Goal: Transaction & Acquisition: Purchase product/service

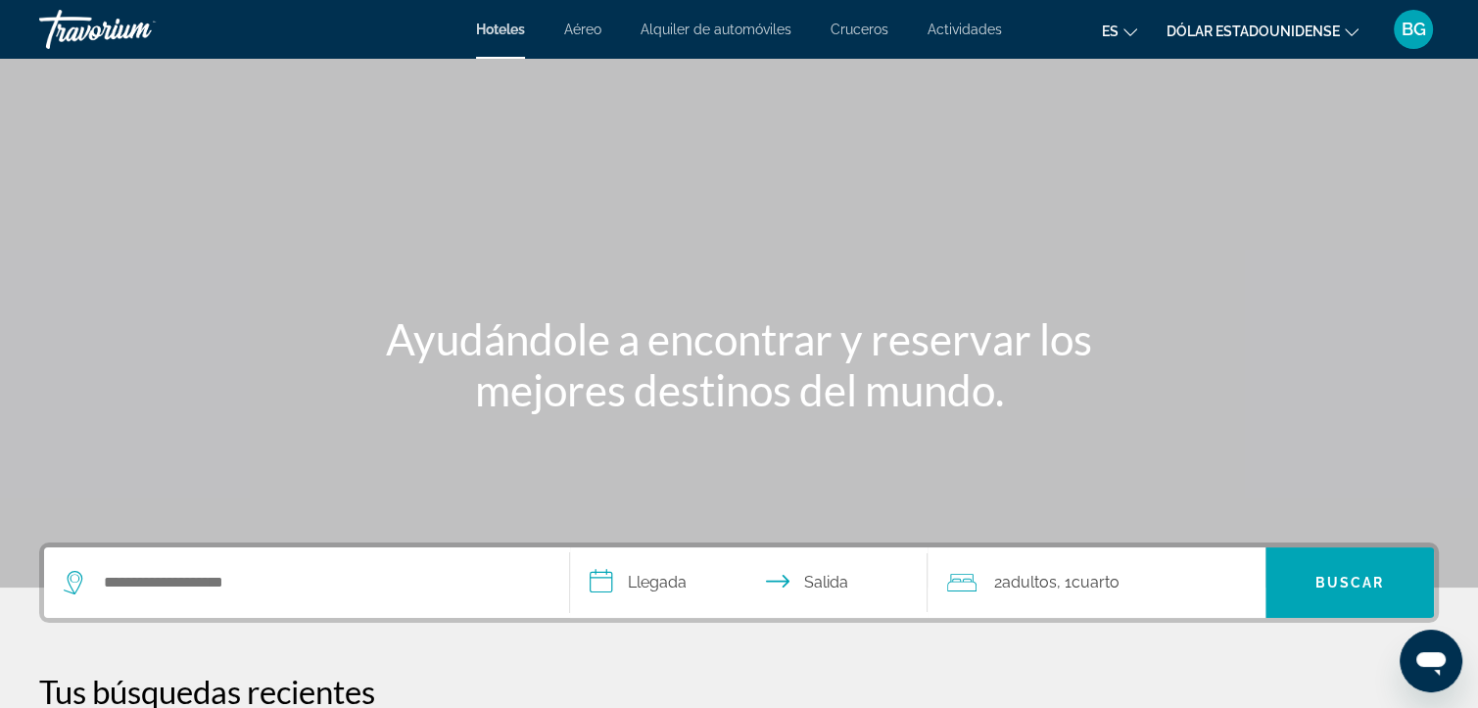
click at [1128, 27] on icon "Cambiar idioma" at bounding box center [1131, 32] width 14 height 14
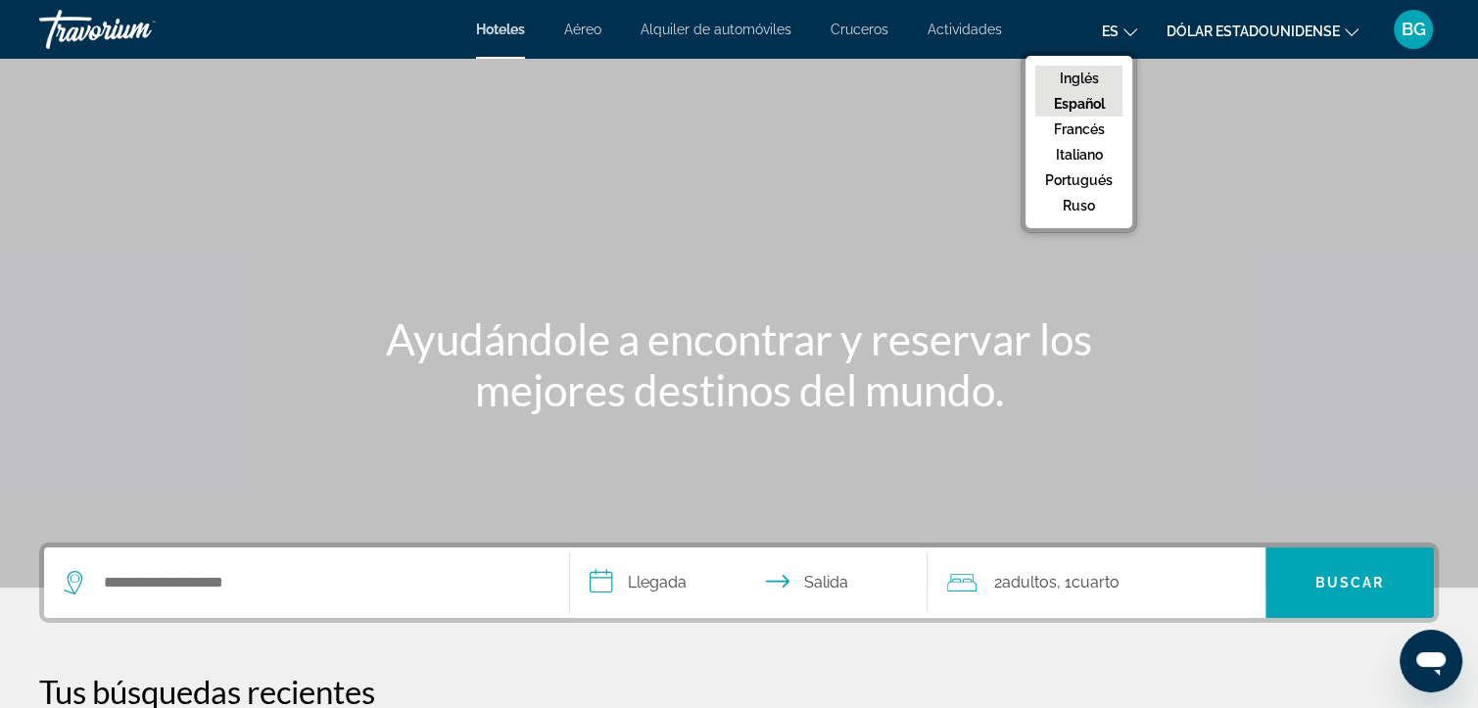
click at [1074, 71] on font "Inglés" at bounding box center [1079, 79] width 39 height 16
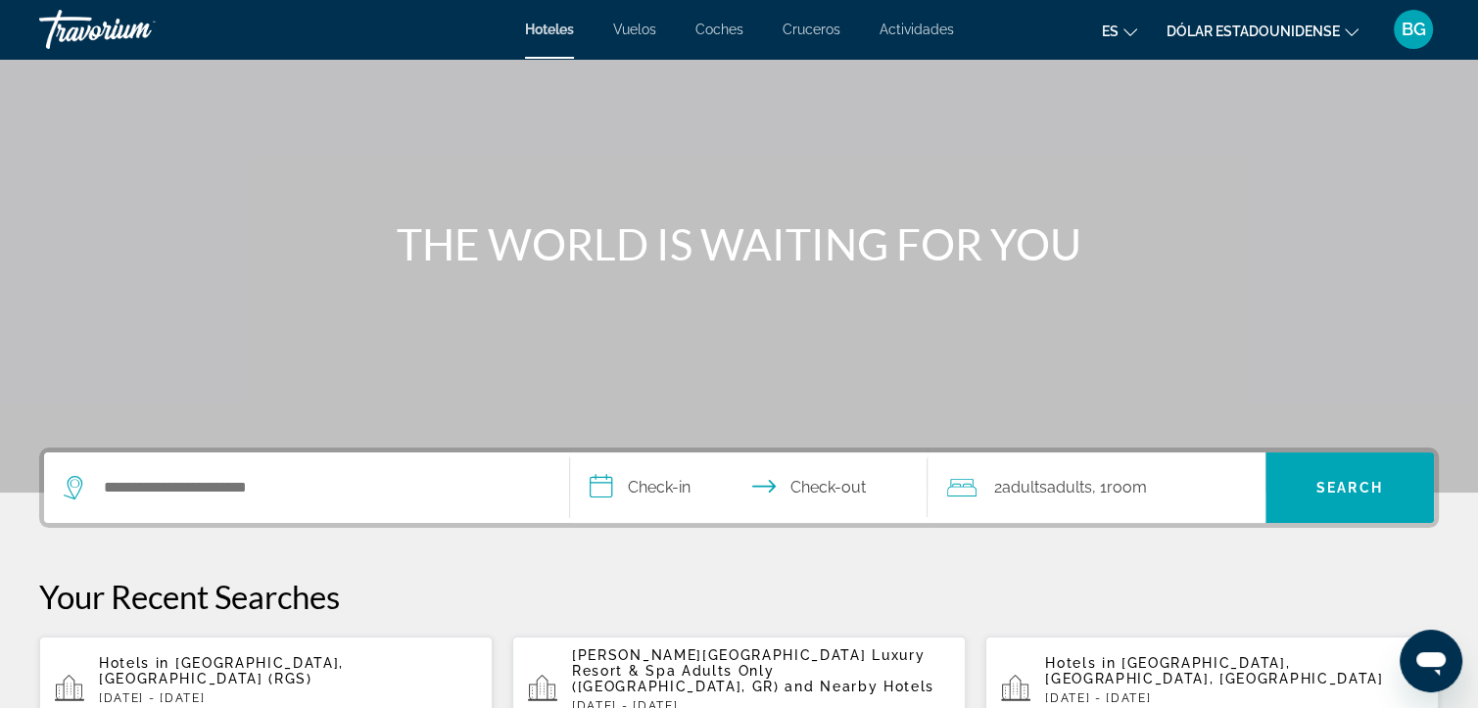
scroll to position [102, 0]
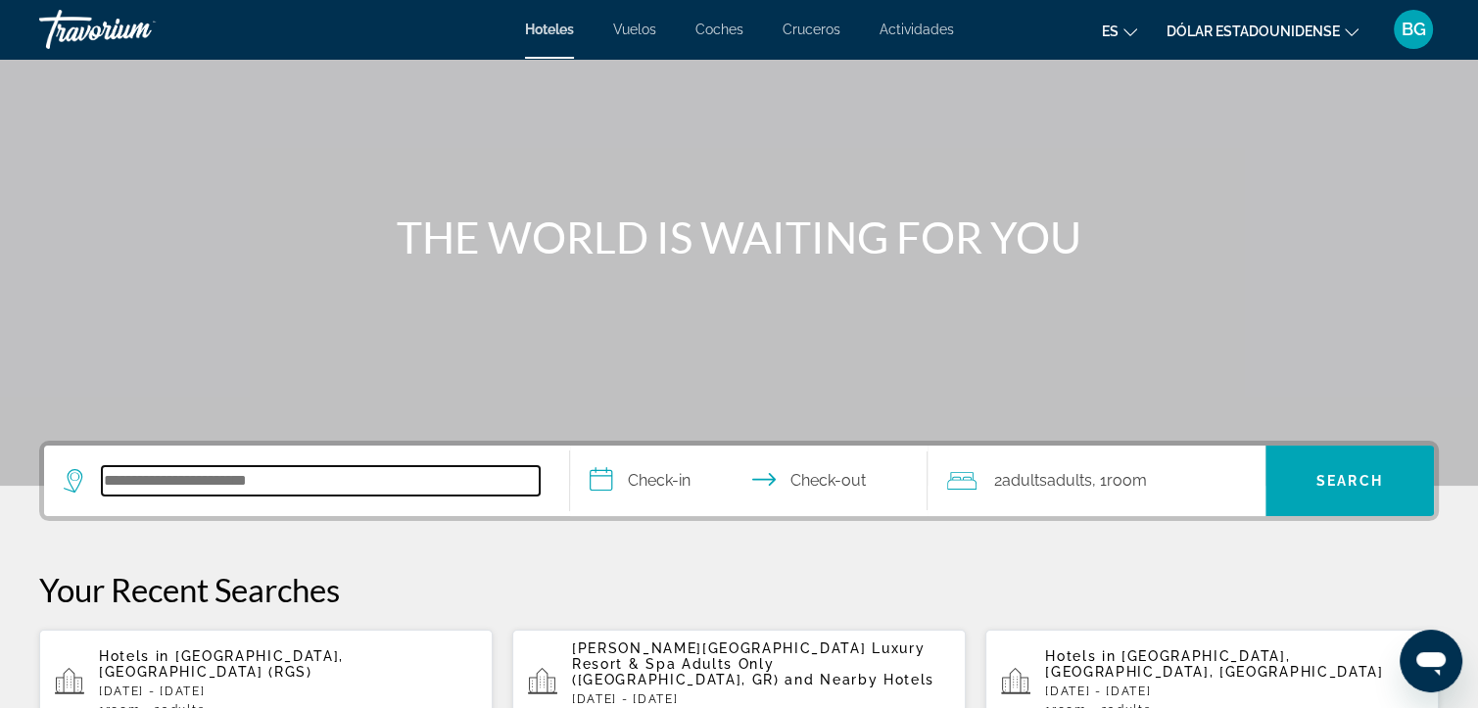
click at [288, 487] on input "Buscar destino de hotel" at bounding box center [321, 480] width 438 height 29
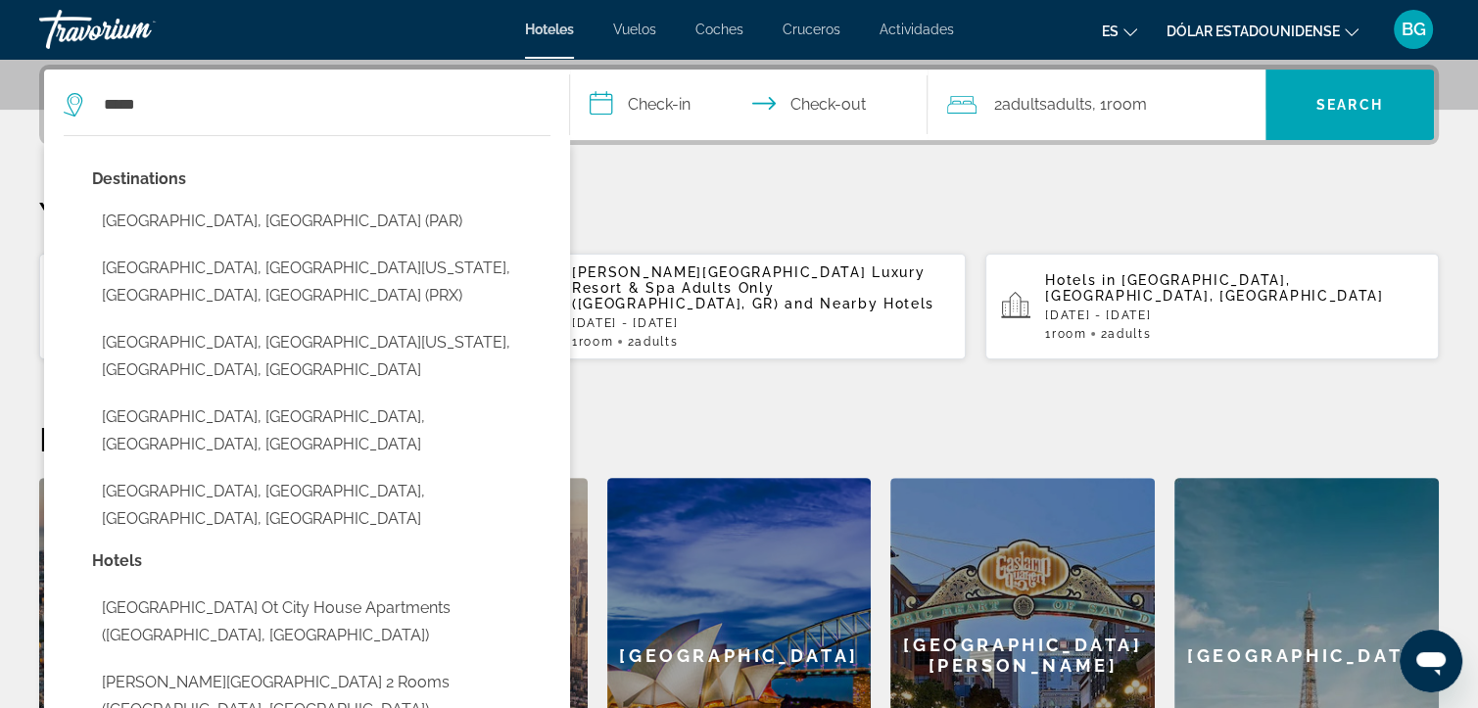
click at [682, 99] on input "**********" at bounding box center [752, 108] width 365 height 76
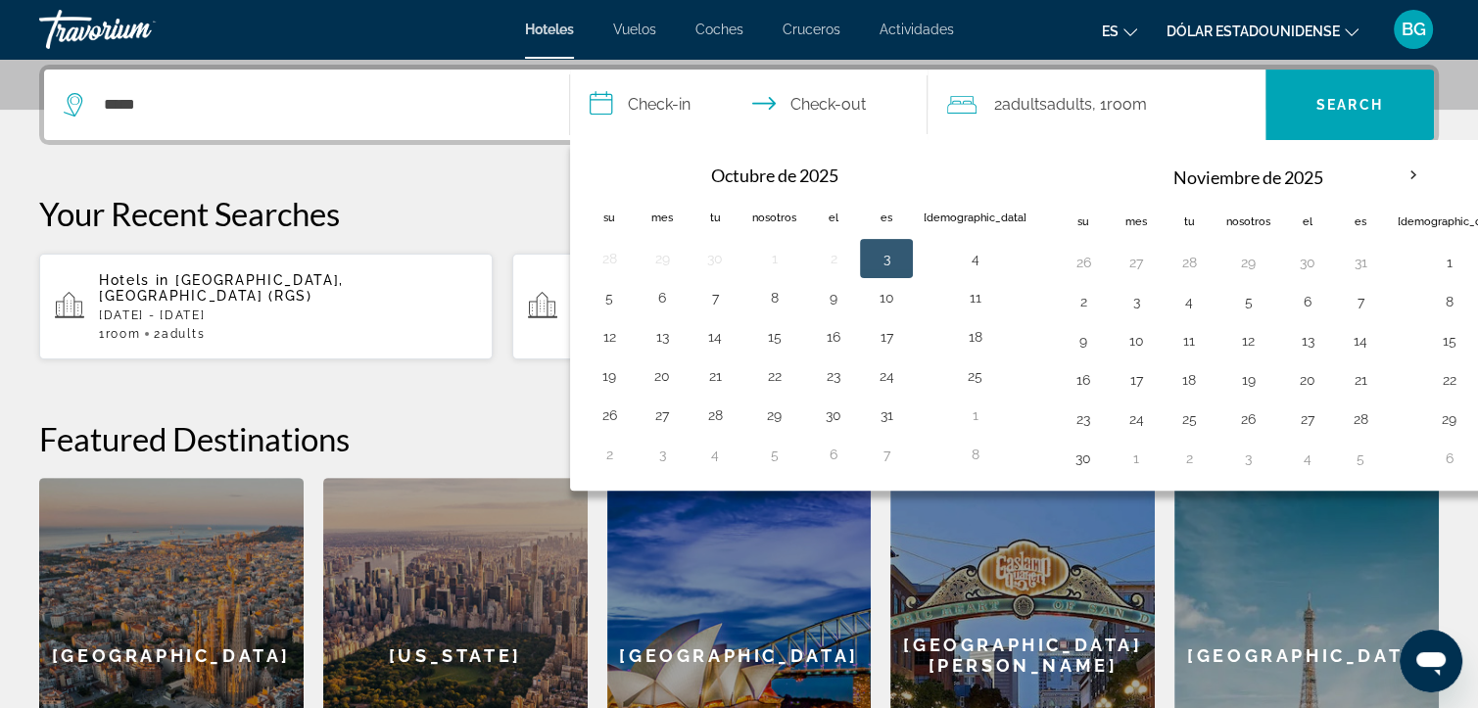
click at [314, 86] on div "*****" at bounding box center [307, 105] width 486 height 71
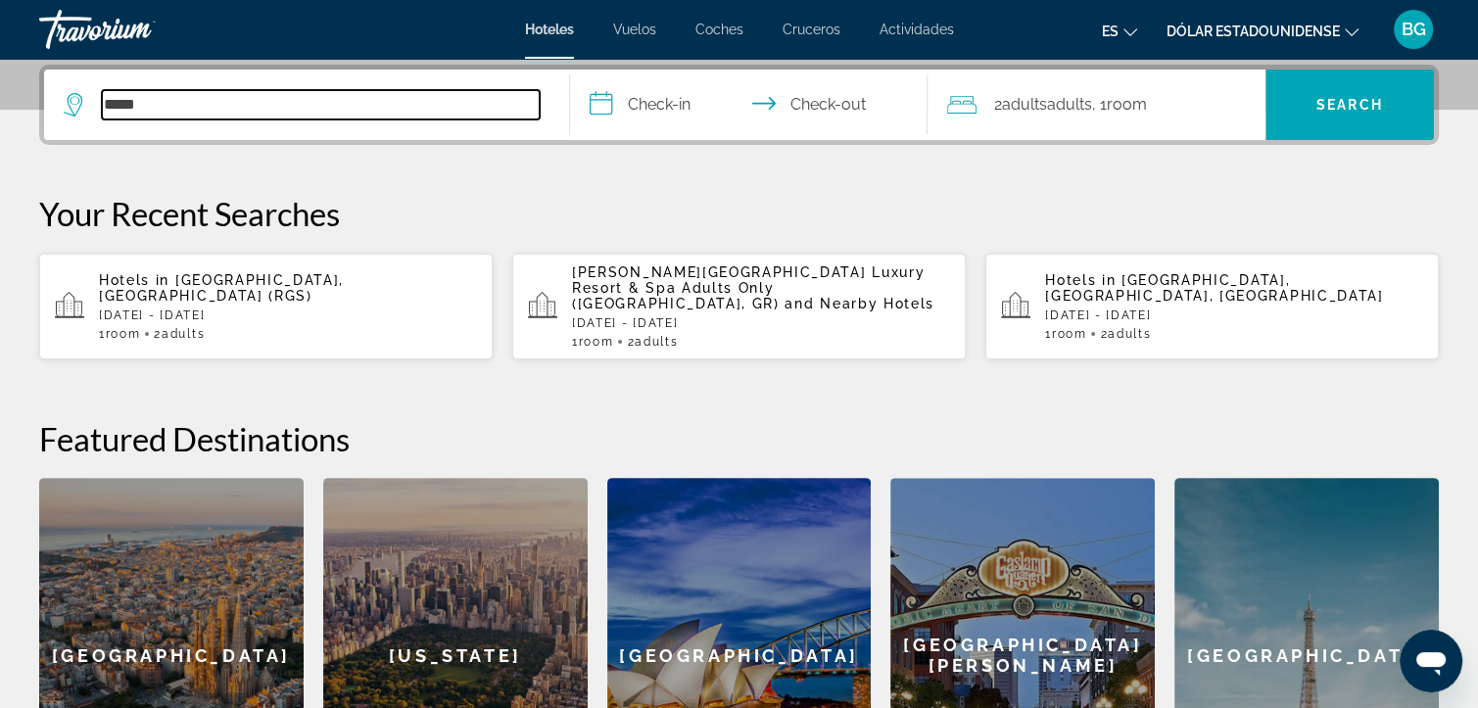
click at [208, 111] on input "*****" at bounding box center [321, 104] width 438 height 29
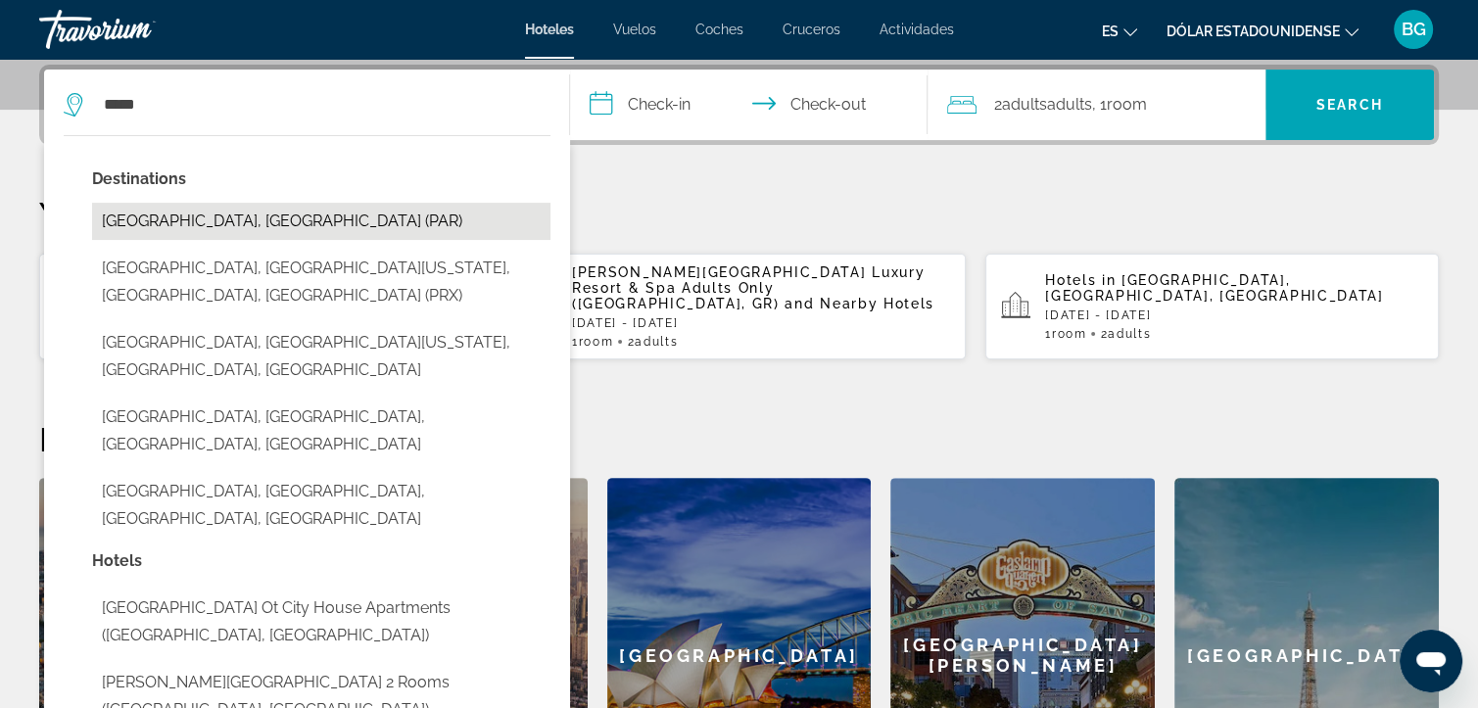
click at [167, 234] on button "Paris, France (PAR)" at bounding box center [321, 221] width 458 height 37
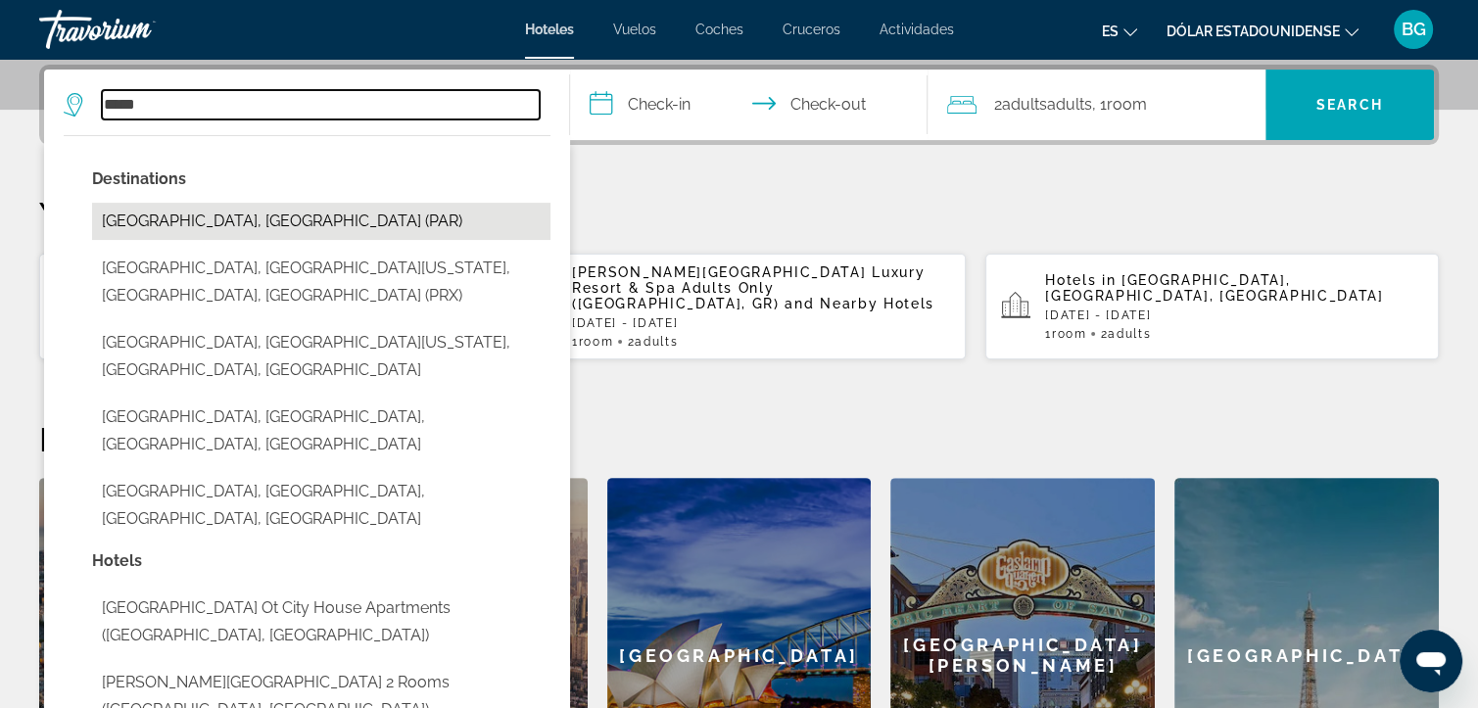
type input "**********"
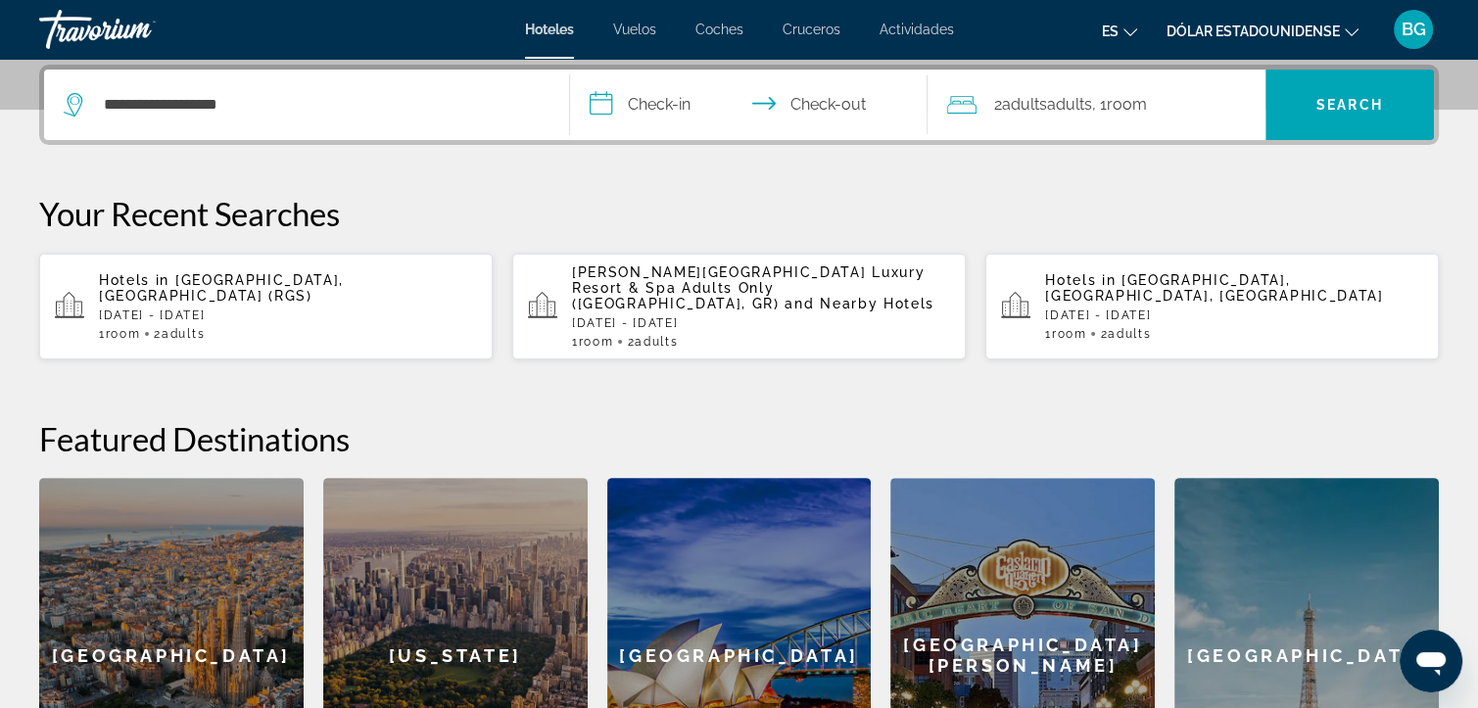
click at [650, 98] on input "**********" at bounding box center [752, 108] width 365 height 76
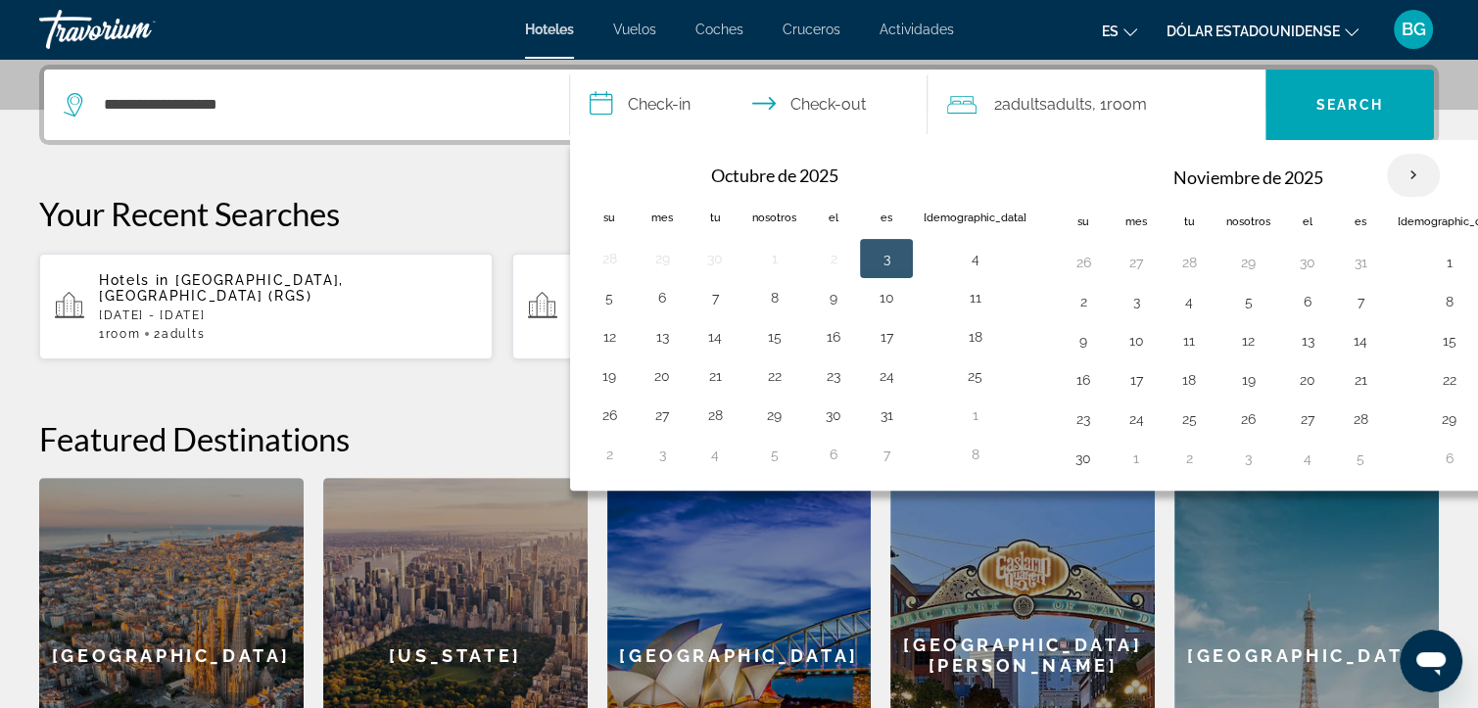
click at [1387, 173] on th "Mes próximo" at bounding box center [1413, 175] width 53 height 43
click at [701, 309] on button "7" at bounding box center [714, 301] width 31 height 27
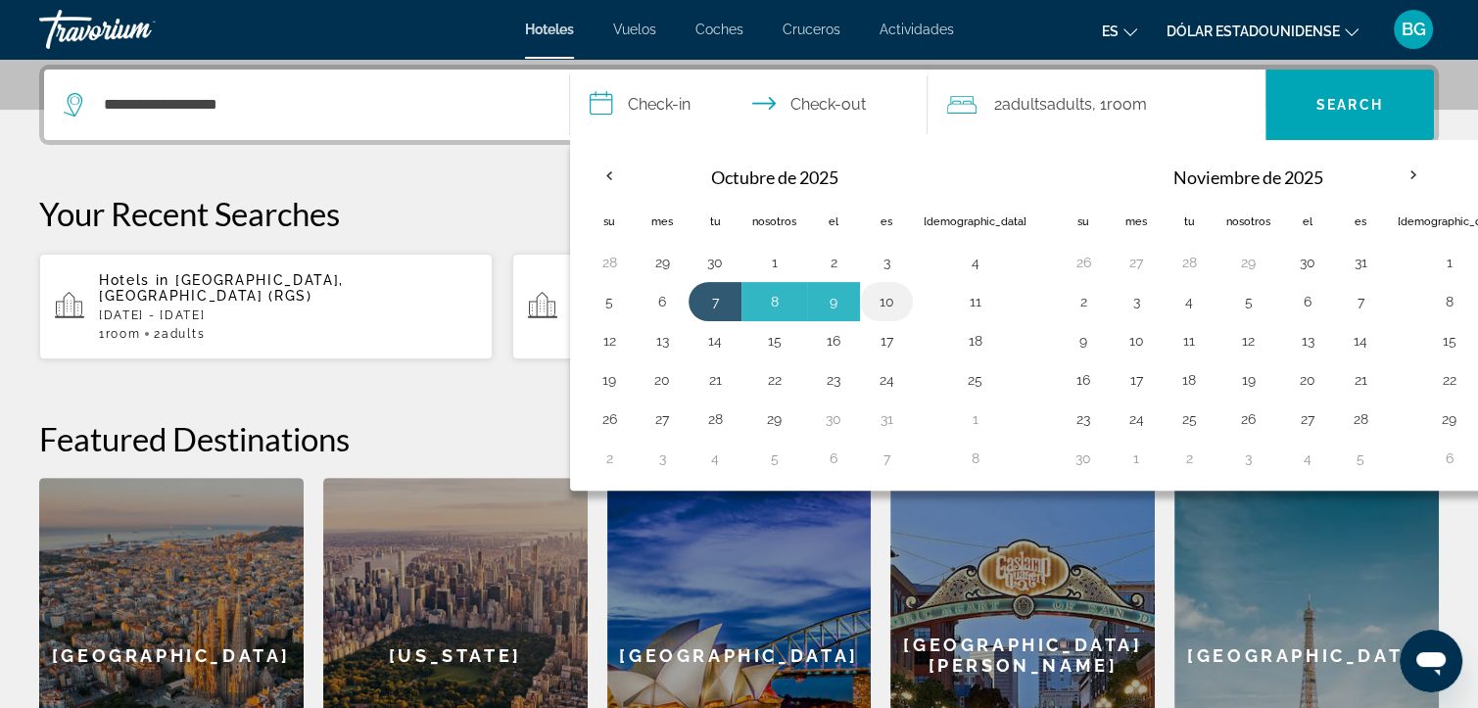
click at [881, 301] on button "10" at bounding box center [886, 301] width 31 height 27
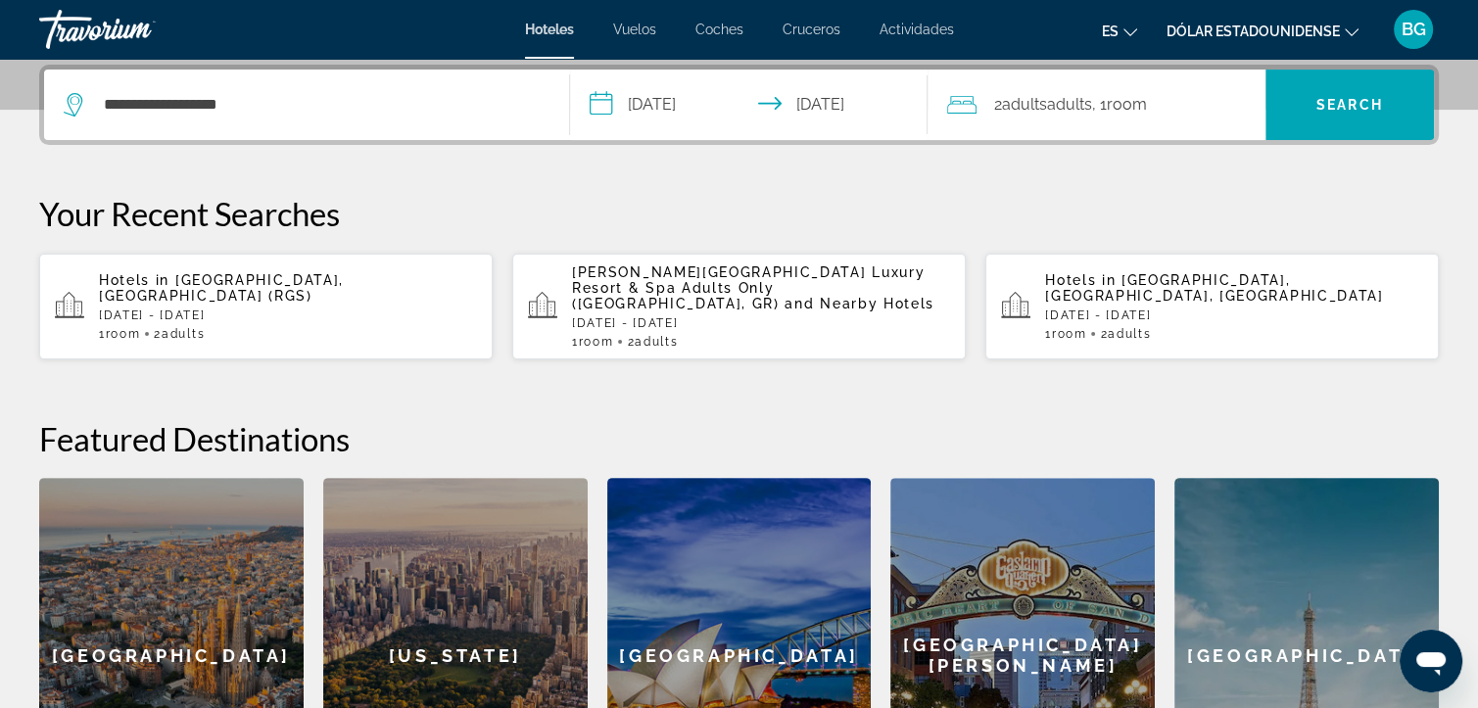
click at [1125, 27] on icon "Cambiar idioma" at bounding box center [1131, 32] width 14 height 14
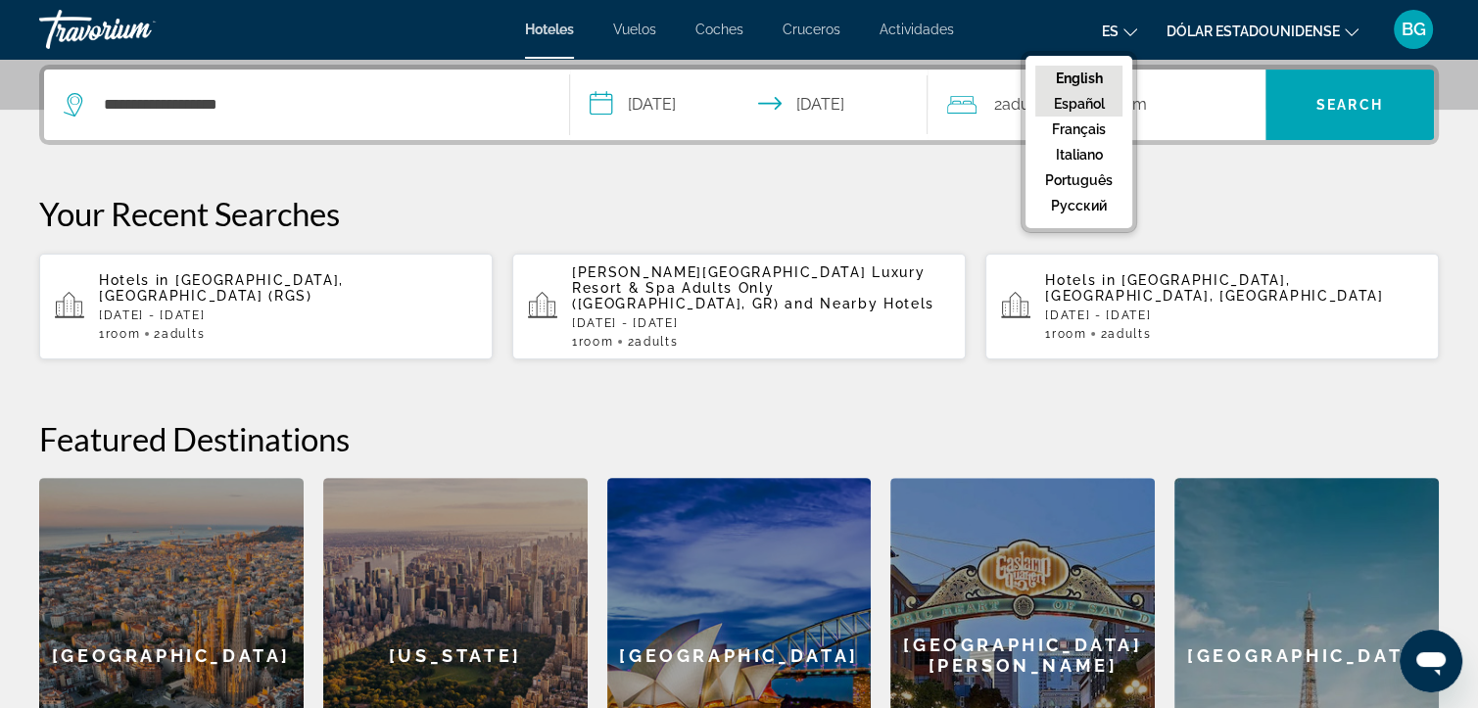
click at [1084, 101] on button "Español" at bounding box center [1078, 103] width 87 height 25
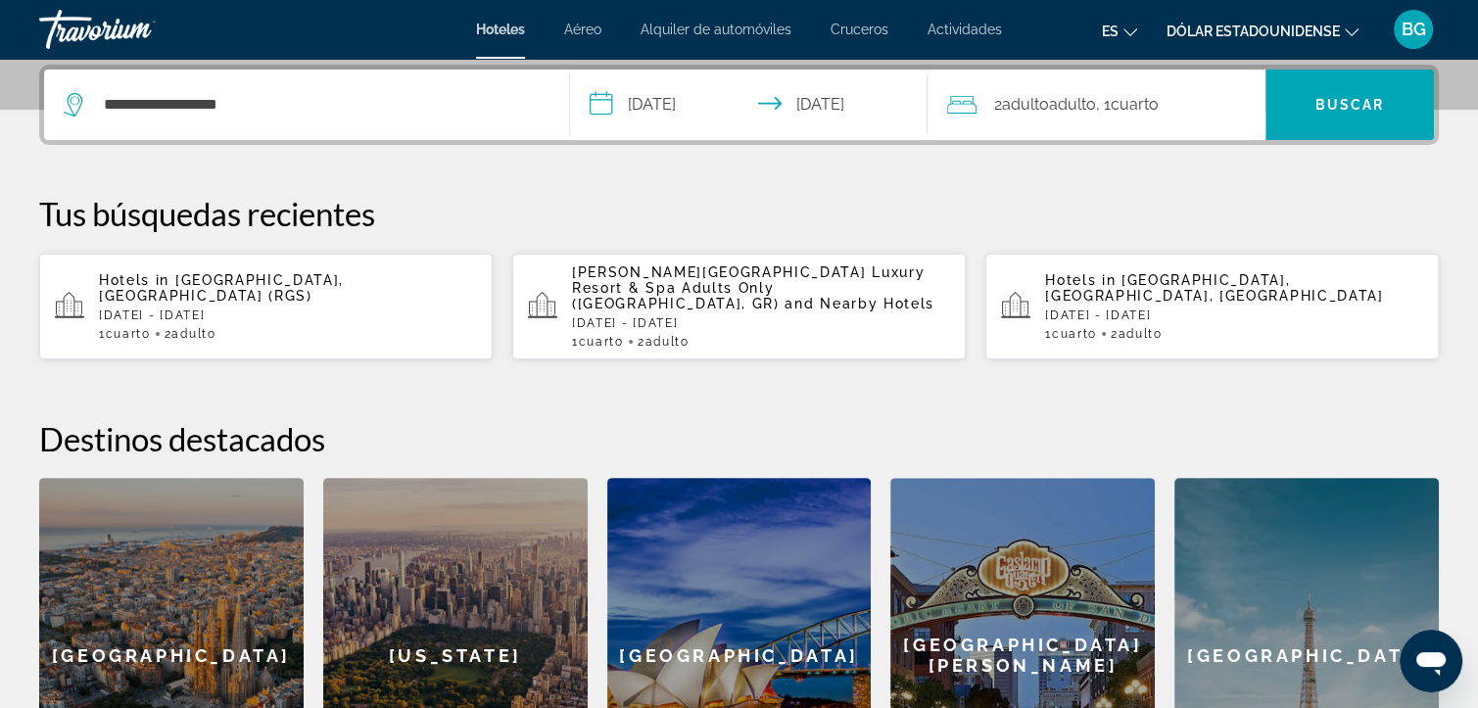
click at [679, 114] on input "**********" at bounding box center [752, 108] width 365 height 76
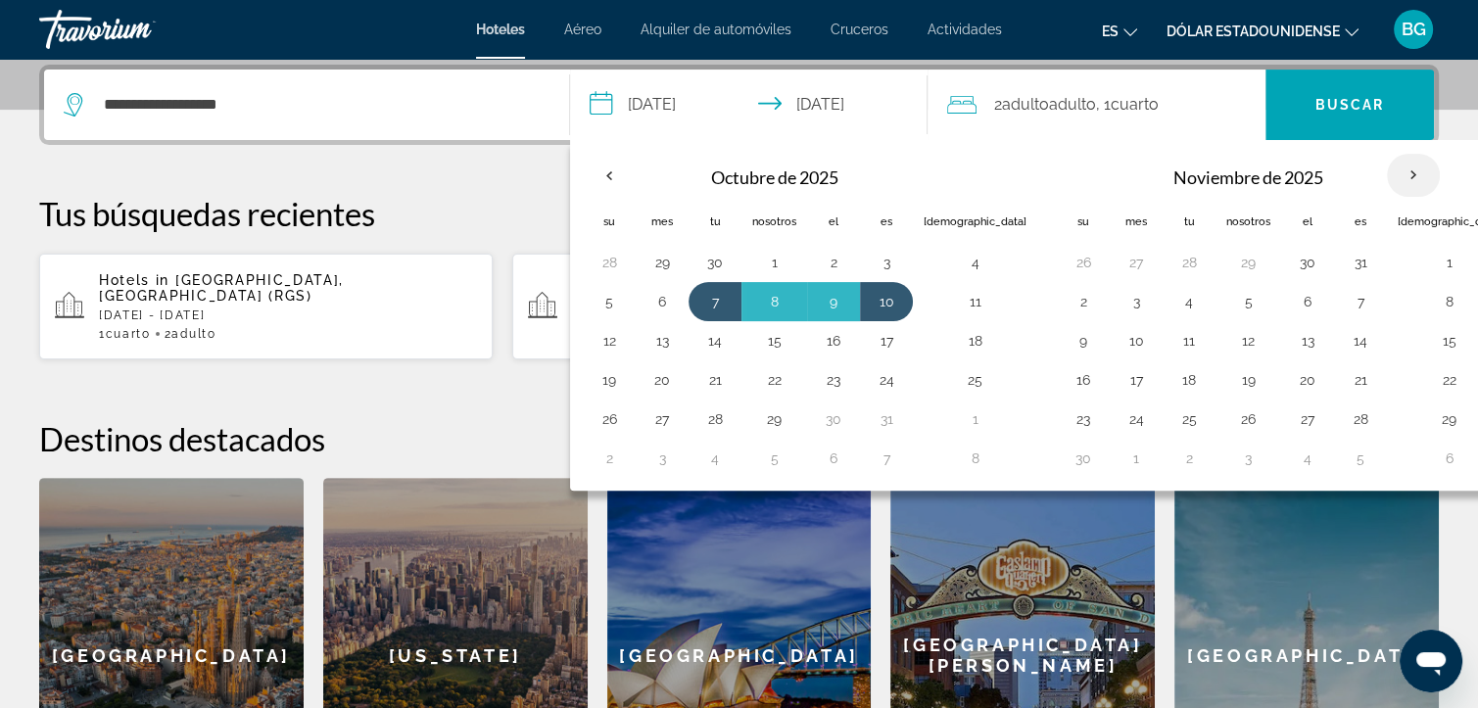
click at [1387, 173] on th "Mes próximo" at bounding box center [1413, 175] width 53 height 43
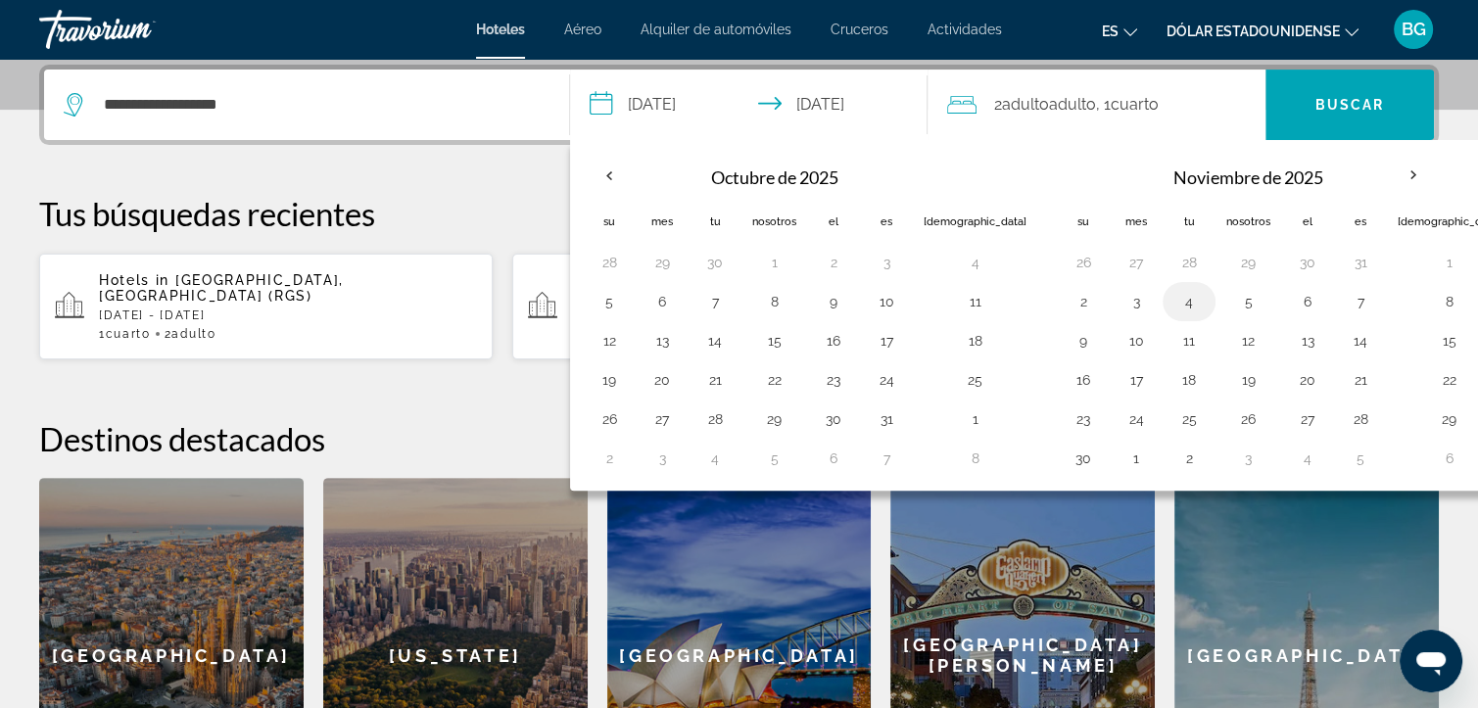
click at [1174, 307] on button "4" at bounding box center [1189, 301] width 31 height 27
click at [1345, 293] on button "7" at bounding box center [1360, 301] width 31 height 27
type input "**********"
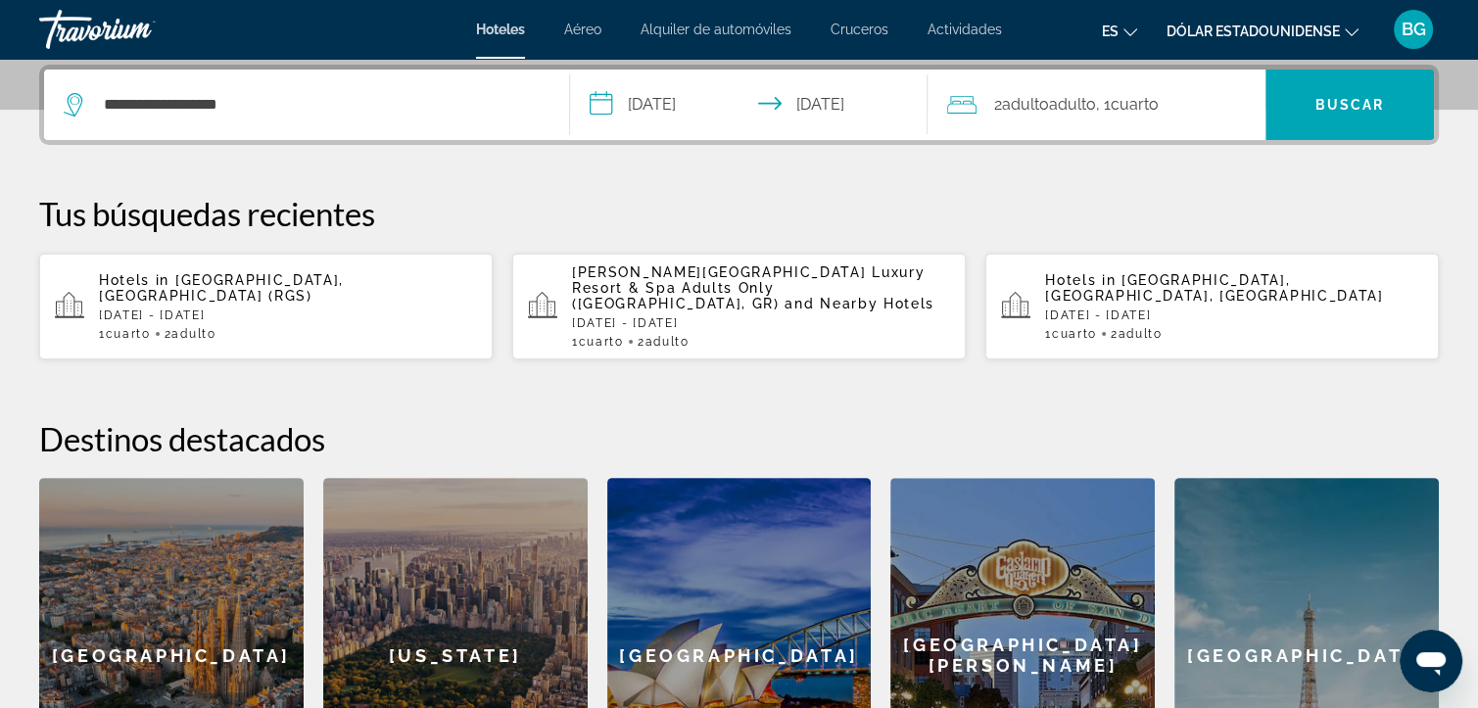
click at [1140, 111] on span "Cuarto" at bounding box center [1135, 104] width 48 height 19
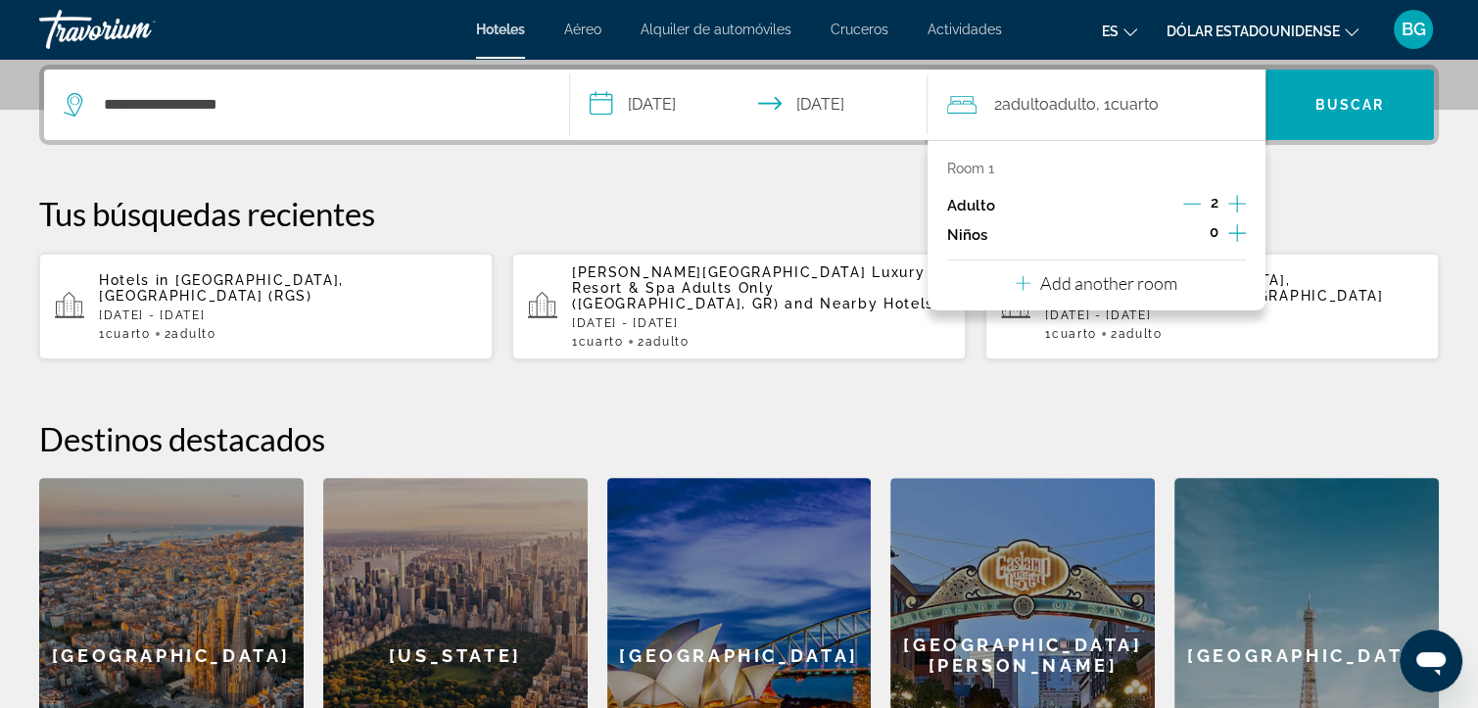
click at [1128, 284] on p "Add another room" at bounding box center [1108, 283] width 137 height 22
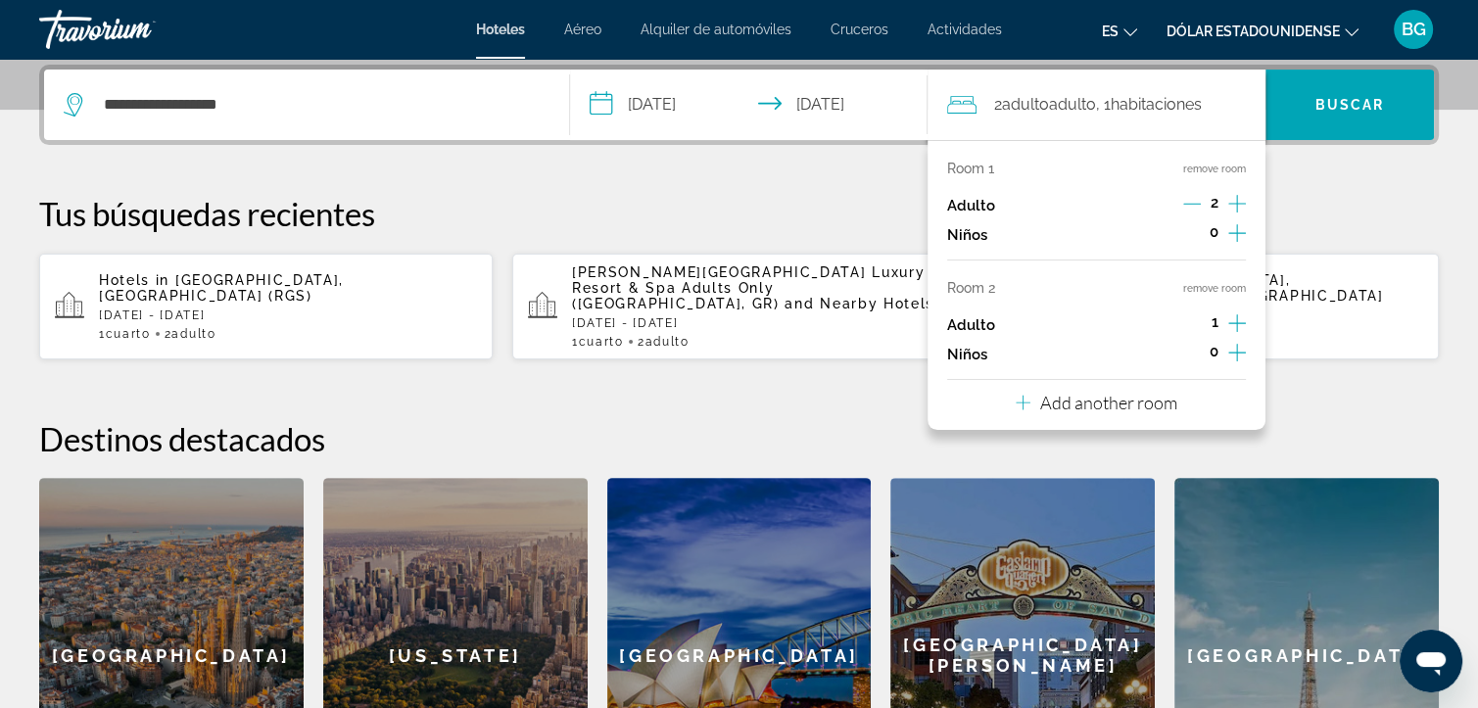
click at [1152, 96] on span "habitaciones" at bounding box center [1156, 104] width 91 height 19
click at [1308, 174] on div "**********" at bounding box center [739, 449] width 1478 height 769
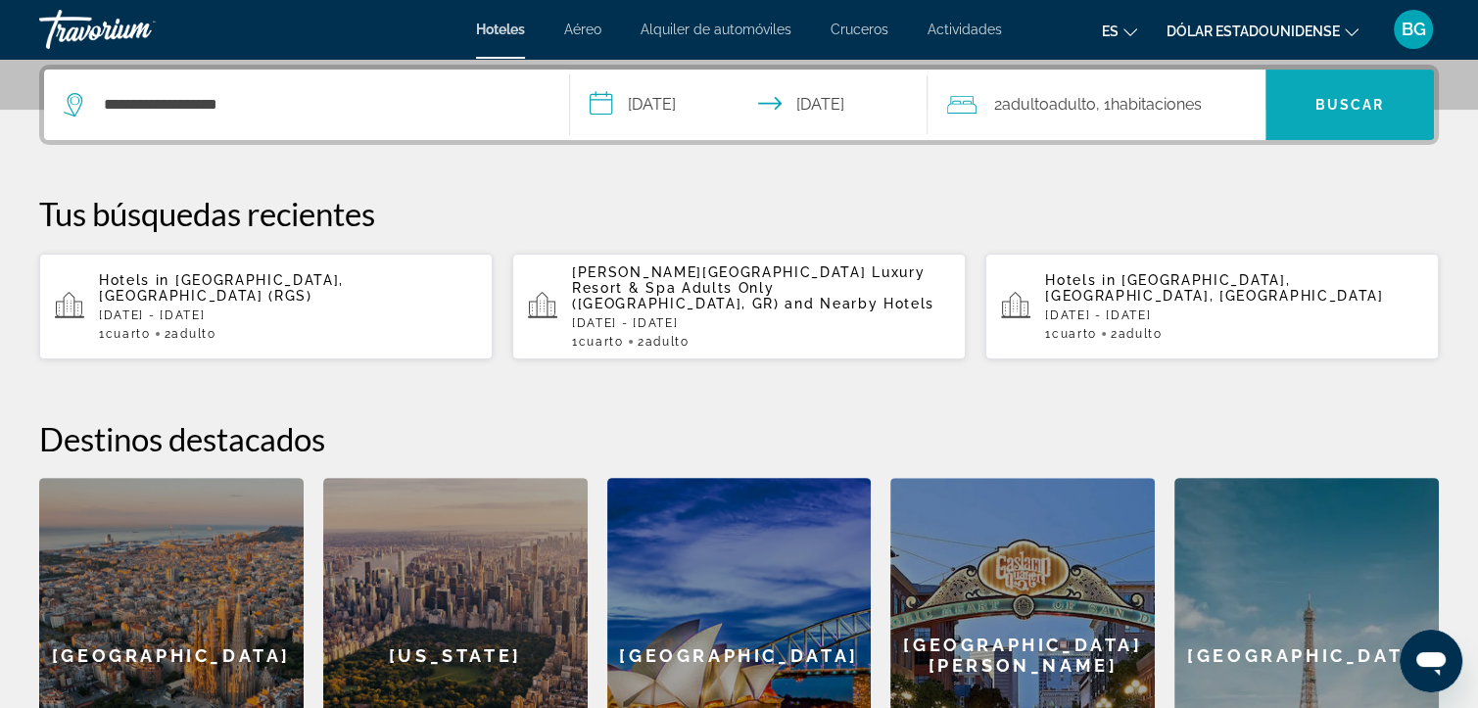
click at [1368, 88] on span "Buscar" at bounding box center [1350, 104] width 168 height 47
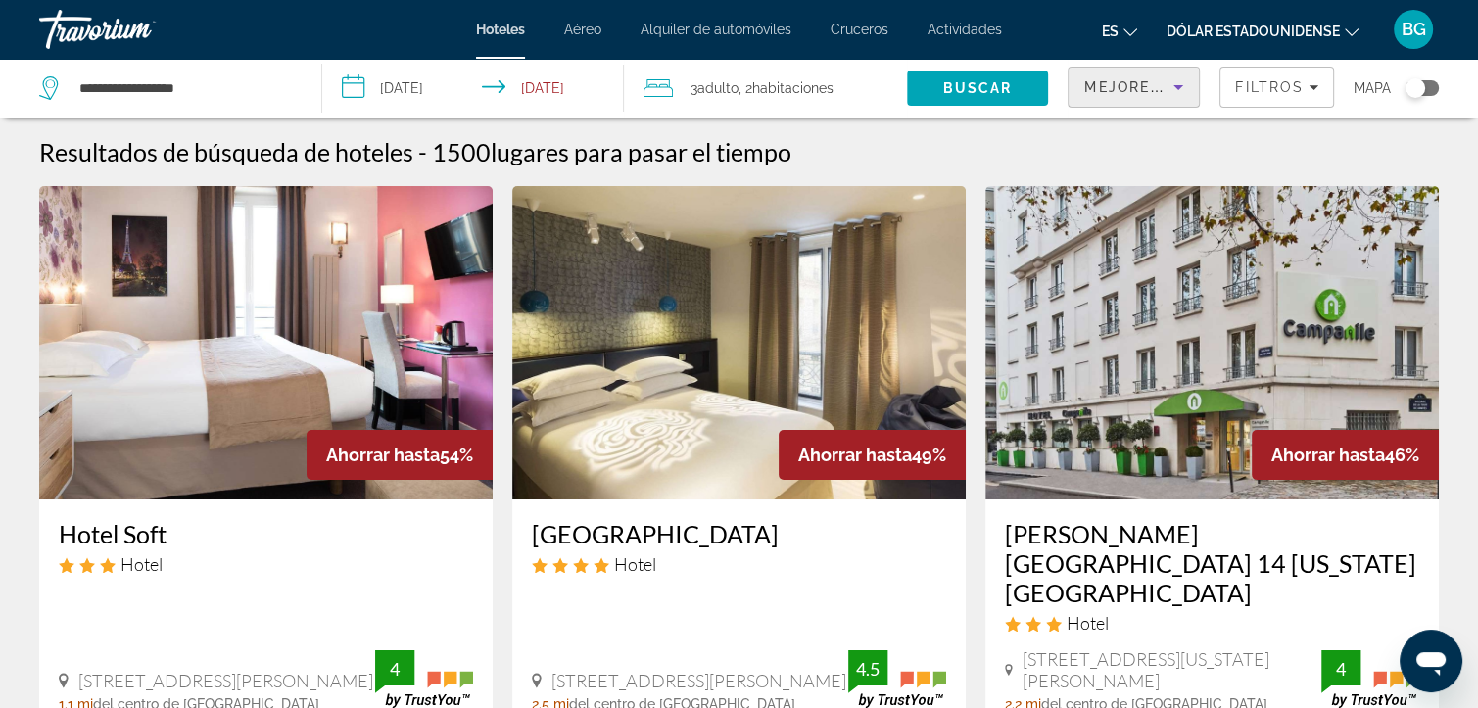
click at [1175, 83] on icon "Sort by" at bounding box center [1179, 87] width 24 height 24
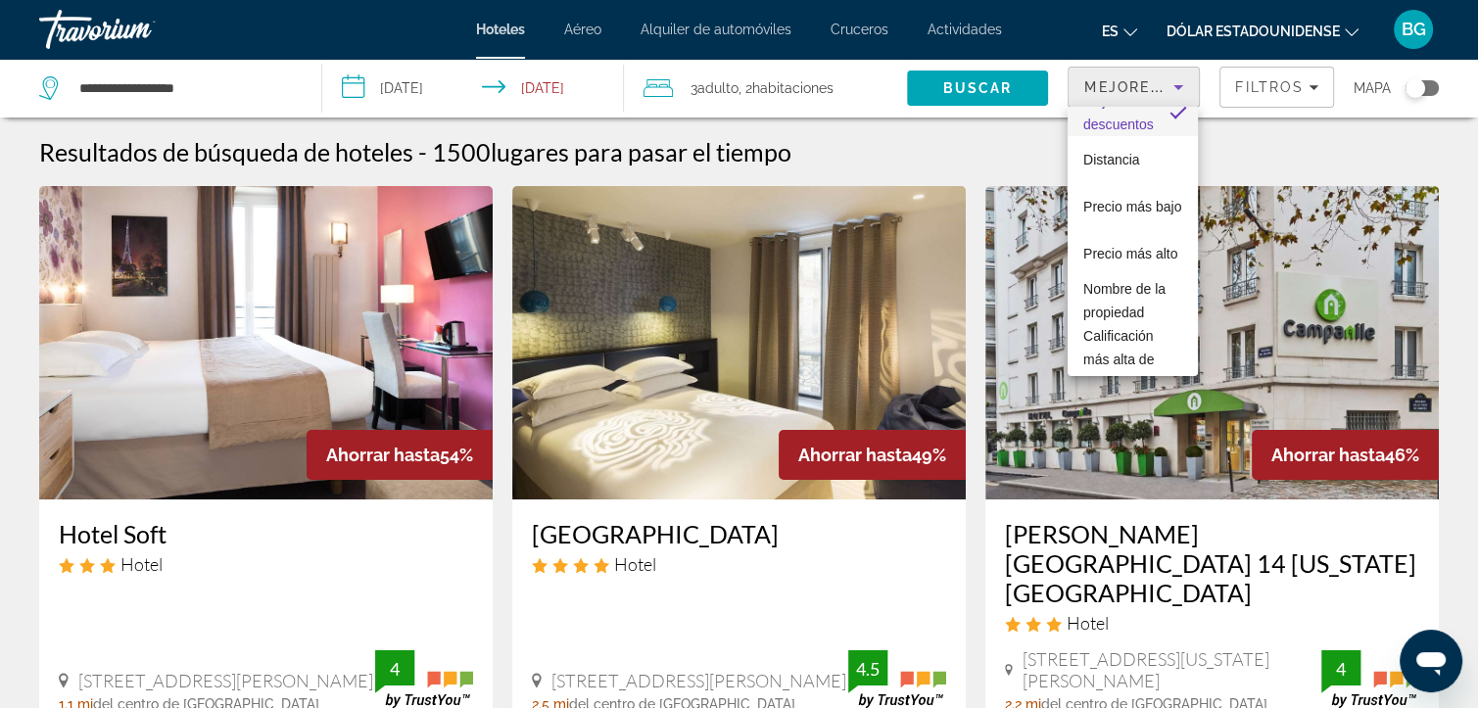
scroll to position [51, 0]
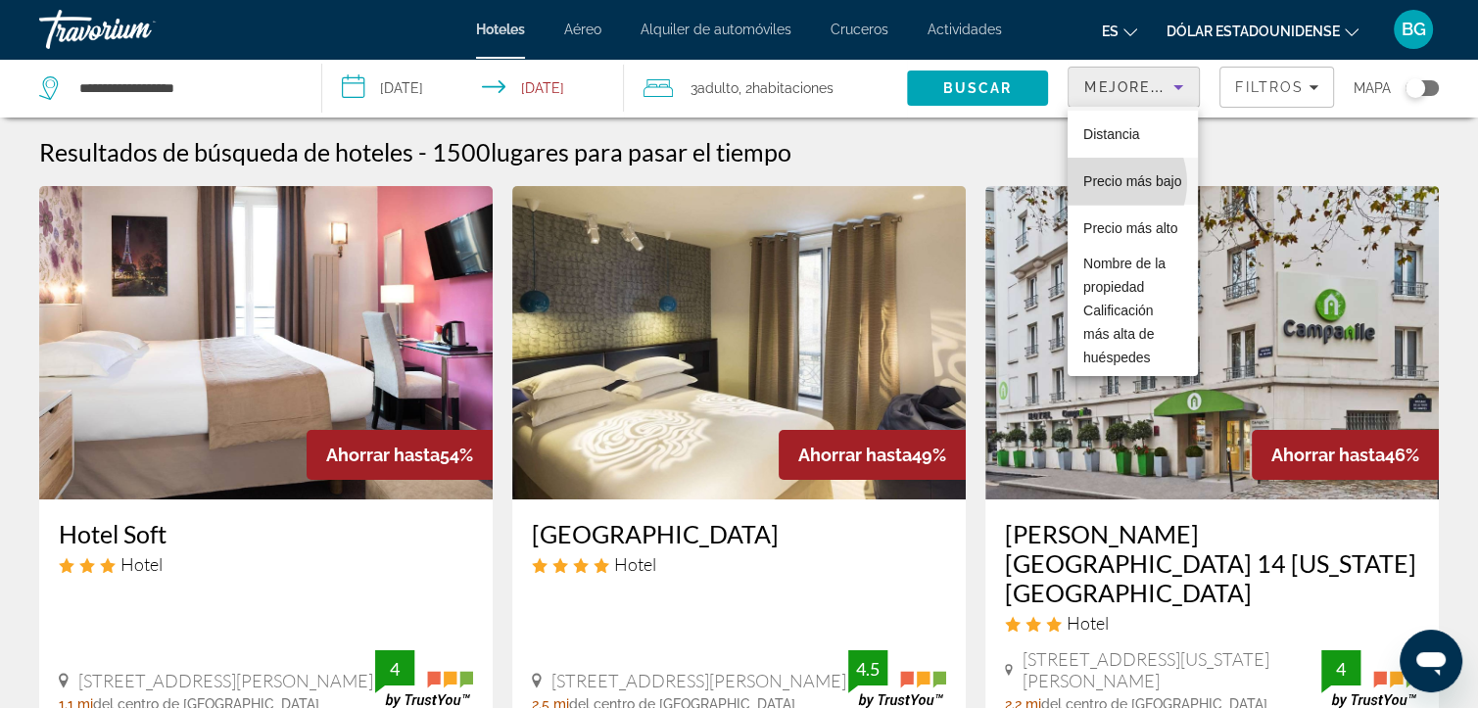
click at [1105, 182] on span "Precio más bajo" at bounding box center [1132, 181] width 98 height 24
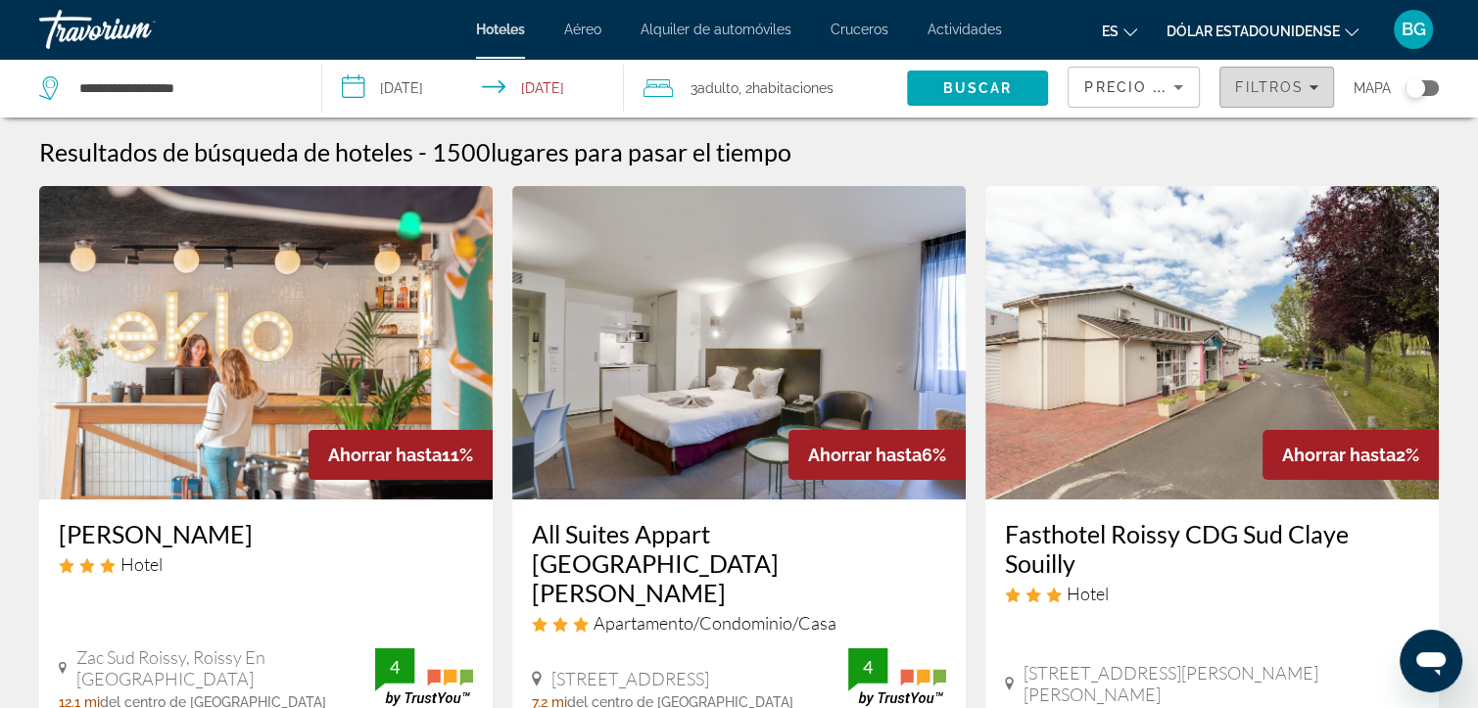
click at [1315, 86] on icon "Filters" at bounding box center [1314, 87] width 10 height 5
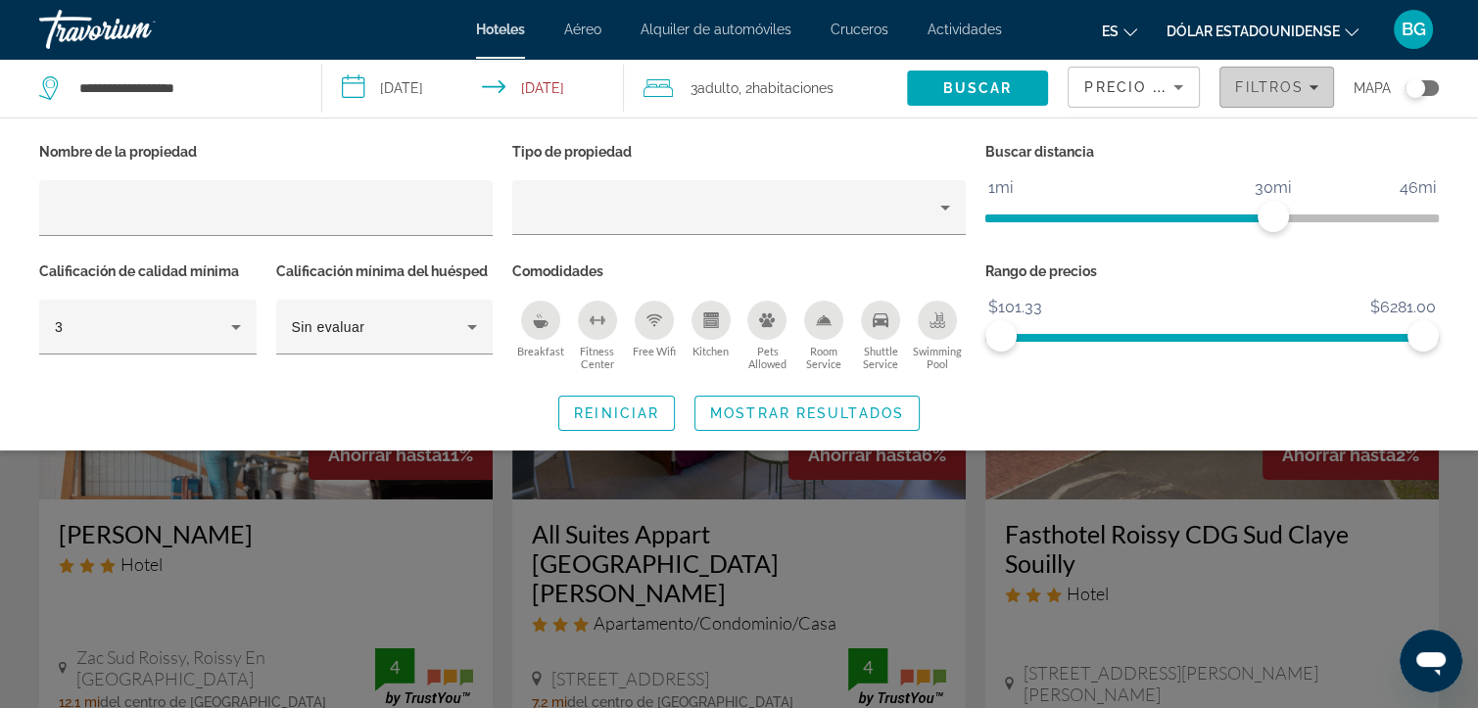
click at [1306, 86] on div "Filtros" at bounding box center [1276, 87] width 83 height 16
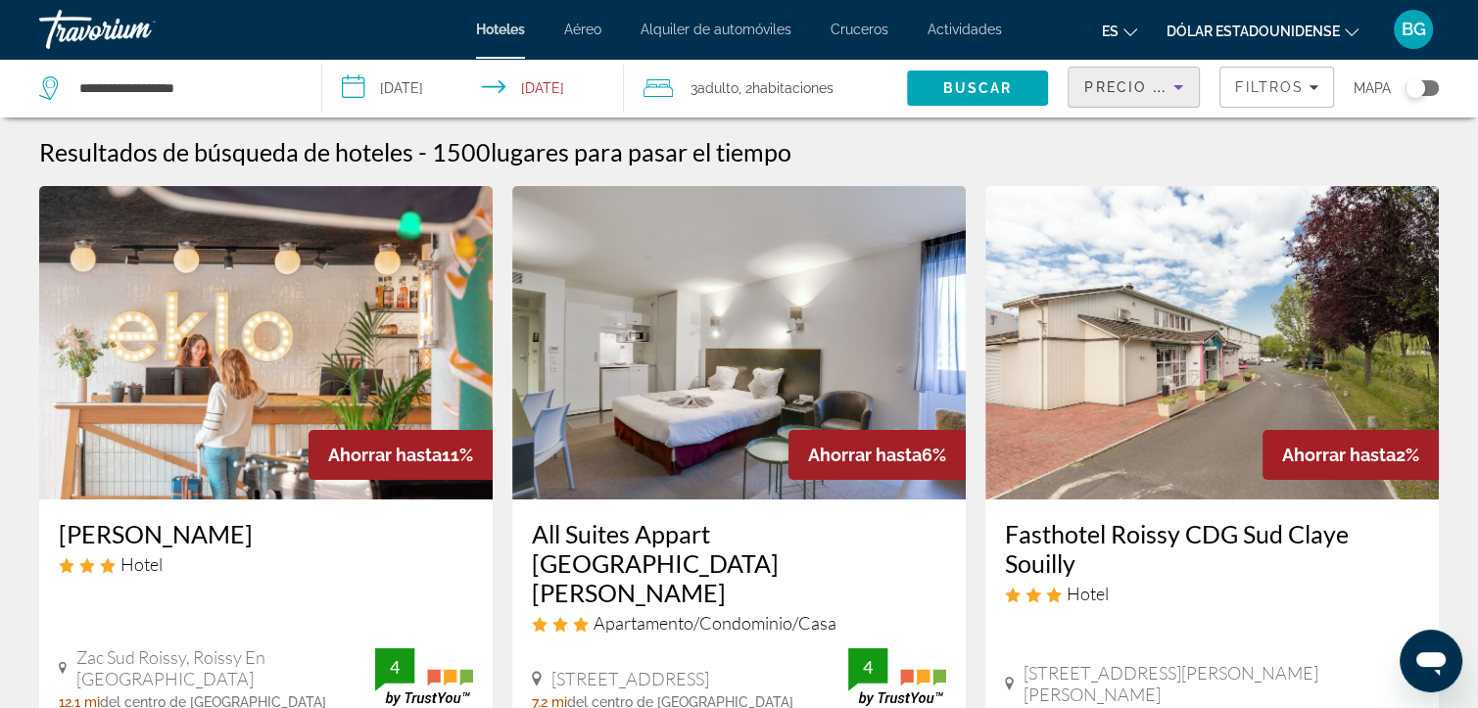
click at [1172, 85] on icon "Sort by" at bounding box center [1179, 87] width 24 height 24
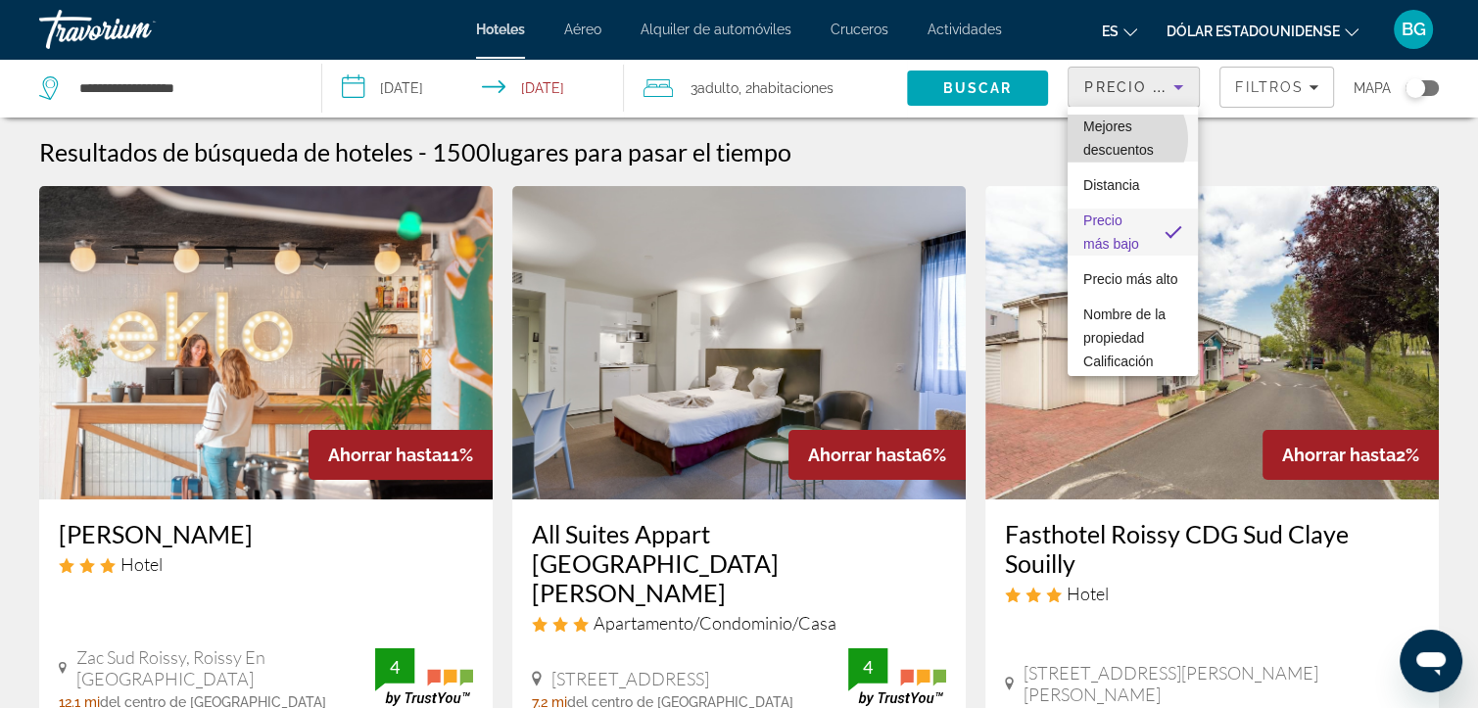
click at [1121, 139] on span "Mejores descuentos" at bounding box center [1132, 138] width 99 height 47
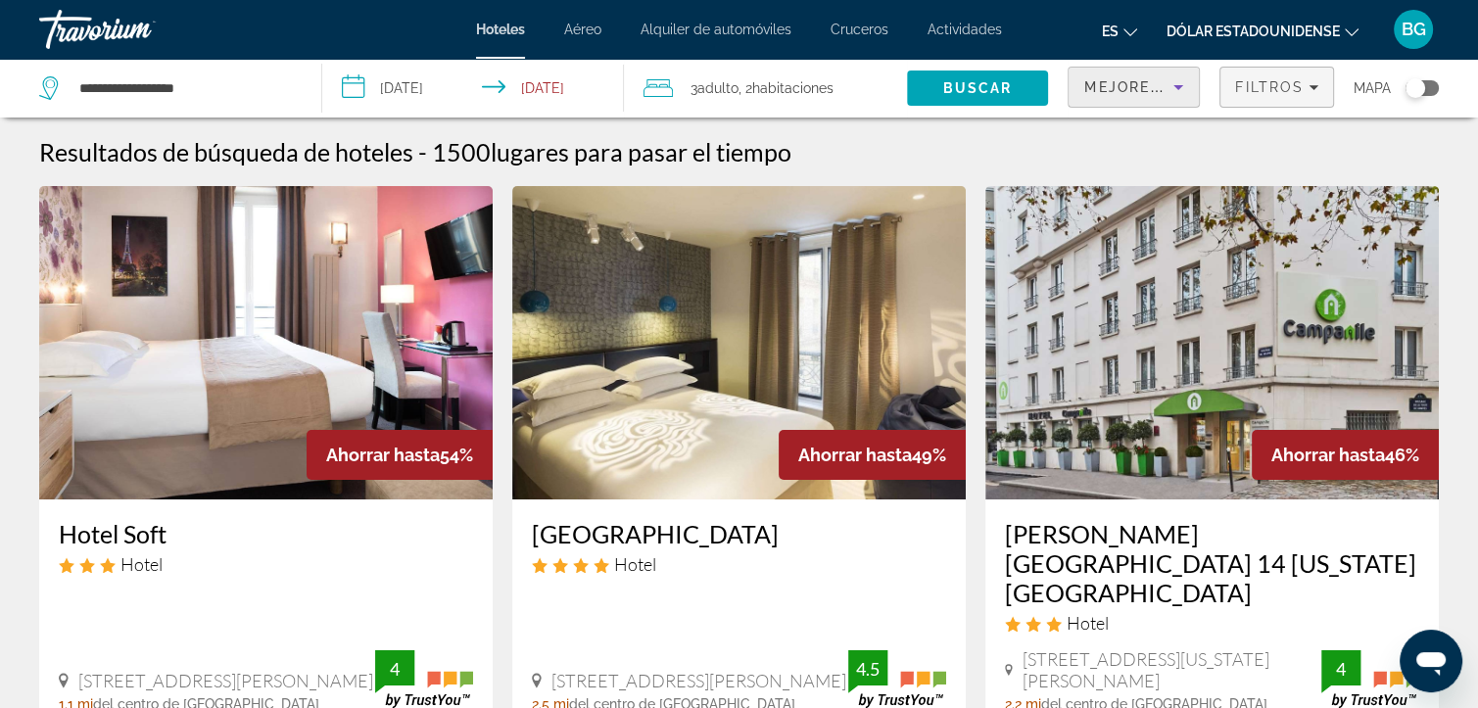
click at [1314, 86] on icon "Filters" at bounding box center [1314, 87] width 10 height 5
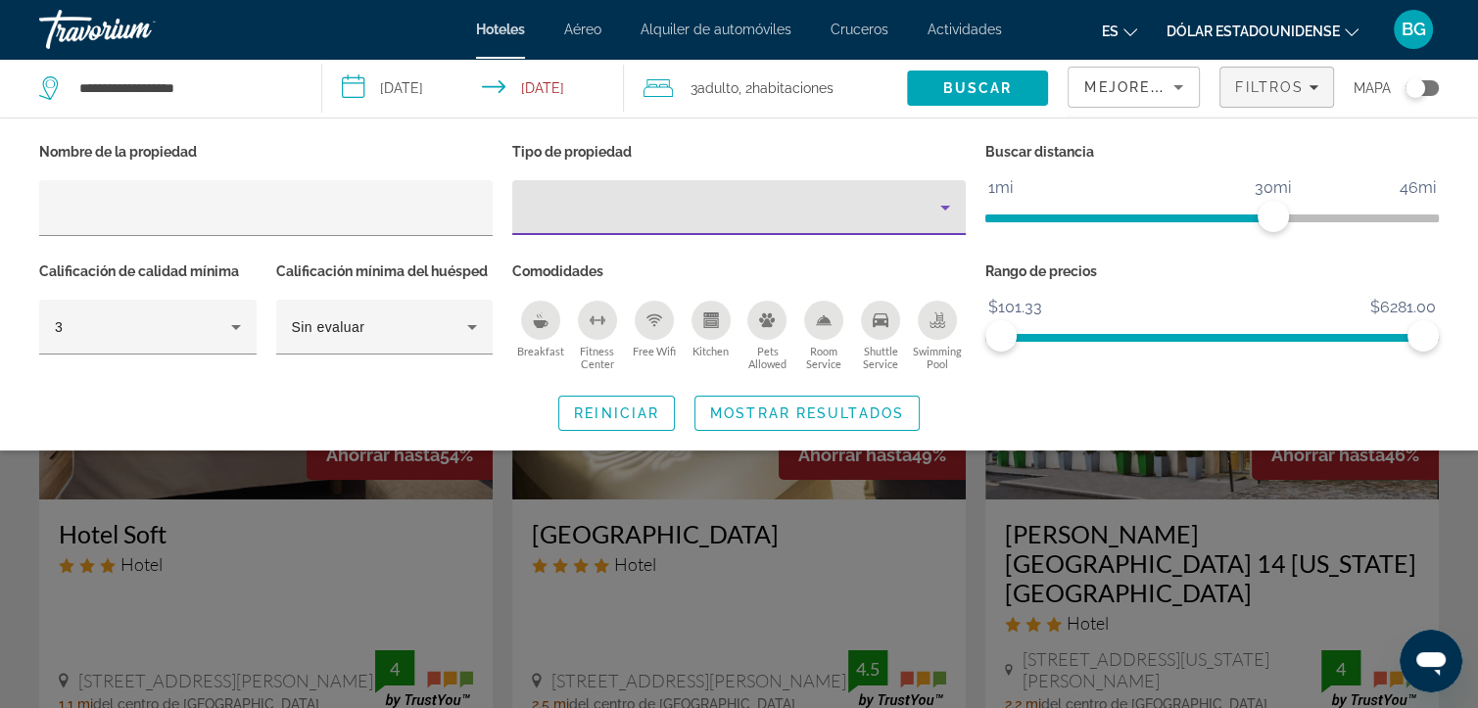
click at [556, 213] on div "Property type" at bounding box center [734, 208] width 412 height 24
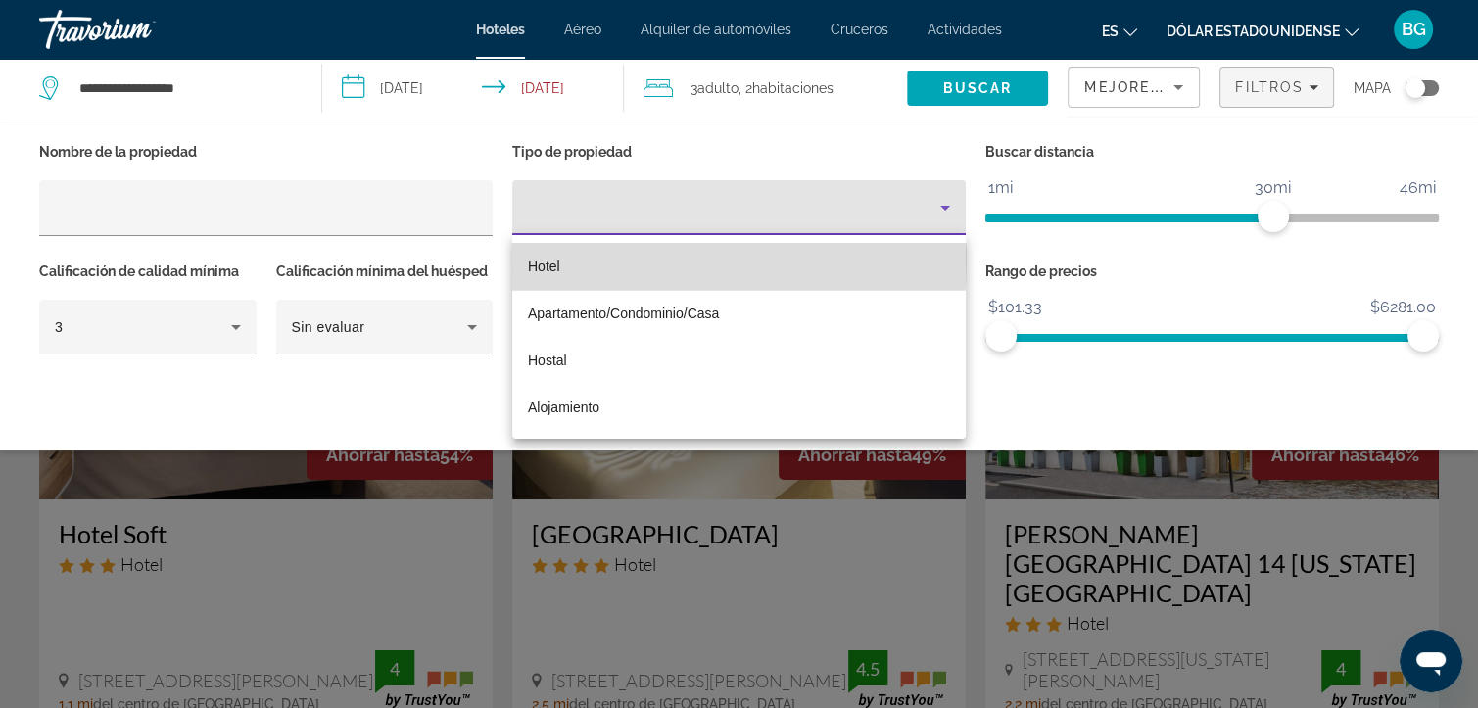
click at [530, 259] on font "Hotel" at bounding box center [544, 267] width 32 height 16
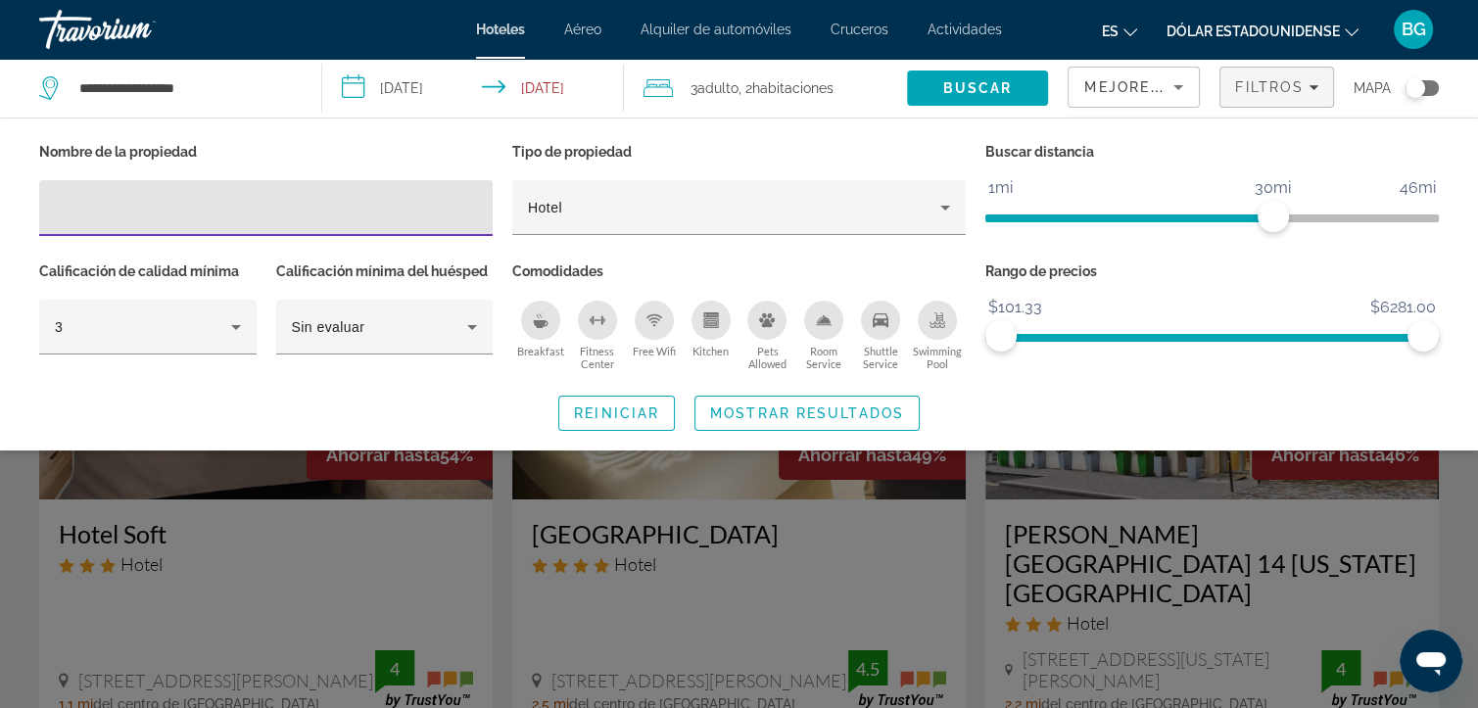
click at [313, 207] on input "Hotel Filters" at bounding box center [266, 209] width 422 height 24
click at [376, 202] on input "Hotel Filters" at bounding box center [266, 209] width 422 height 24
click at [270, 214] on input "Hotel Filters" at bounding box center [266, 209] width 422 height 24
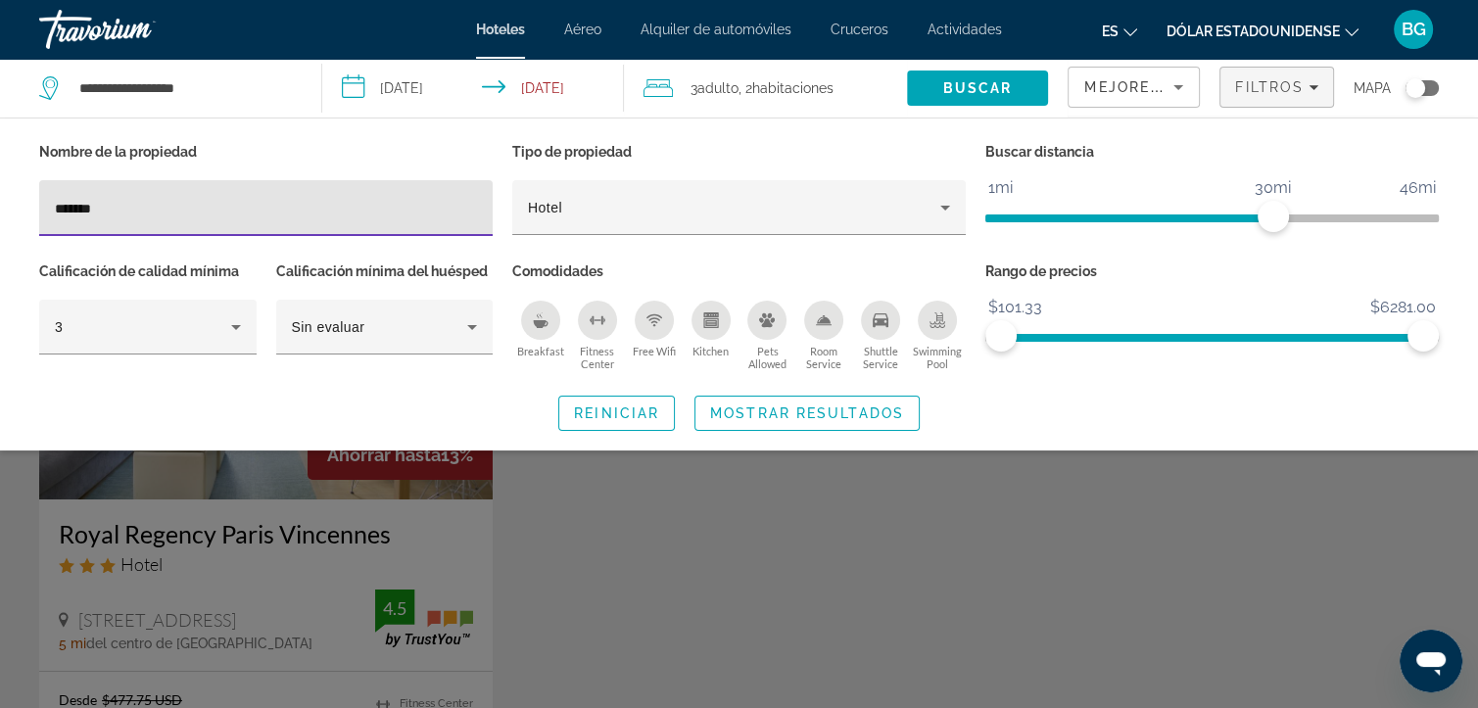
drag, startPoint x: 211, startPoint y: 213, endPoint x: -8, endPoint y: 185, distance: 220.2
click at [0, 185] on html "**********" at bounding box center [739, 354] width 1478 height 708
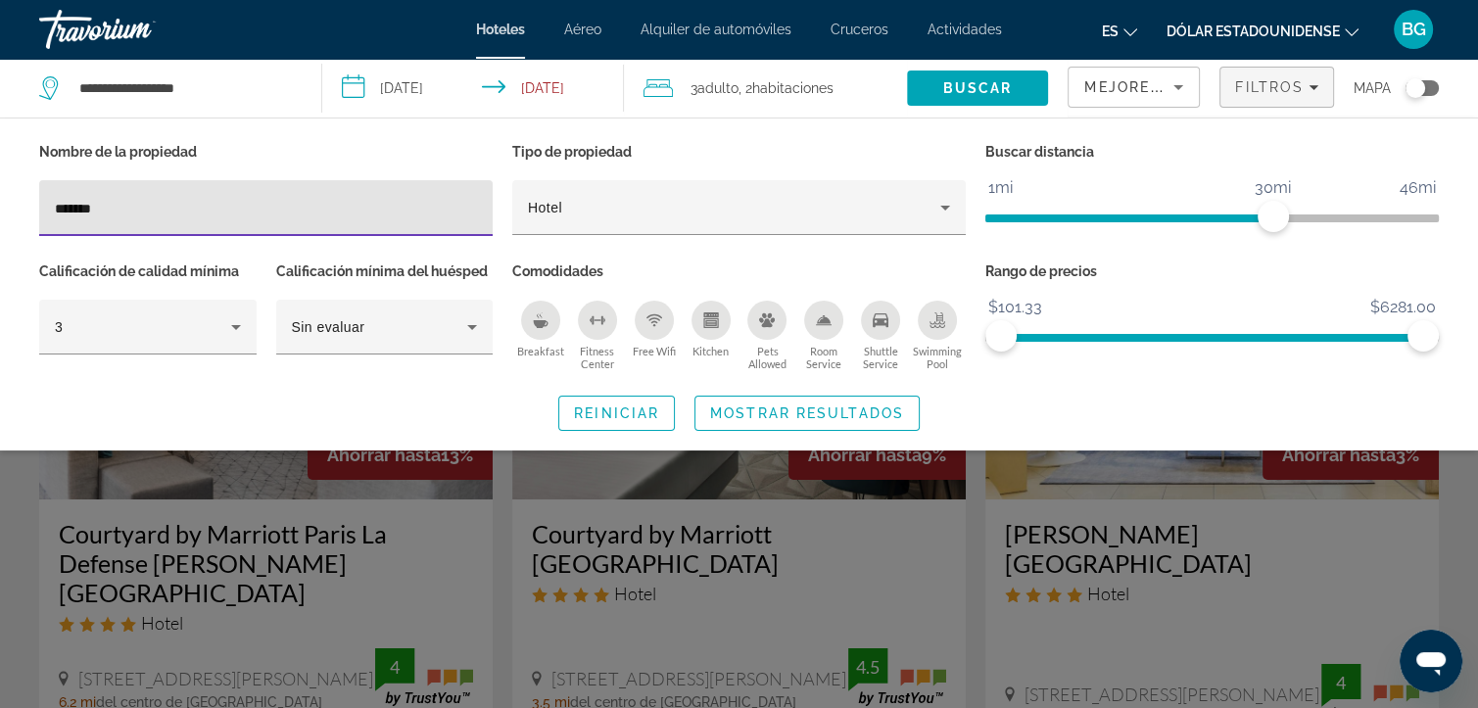
type input "*******"
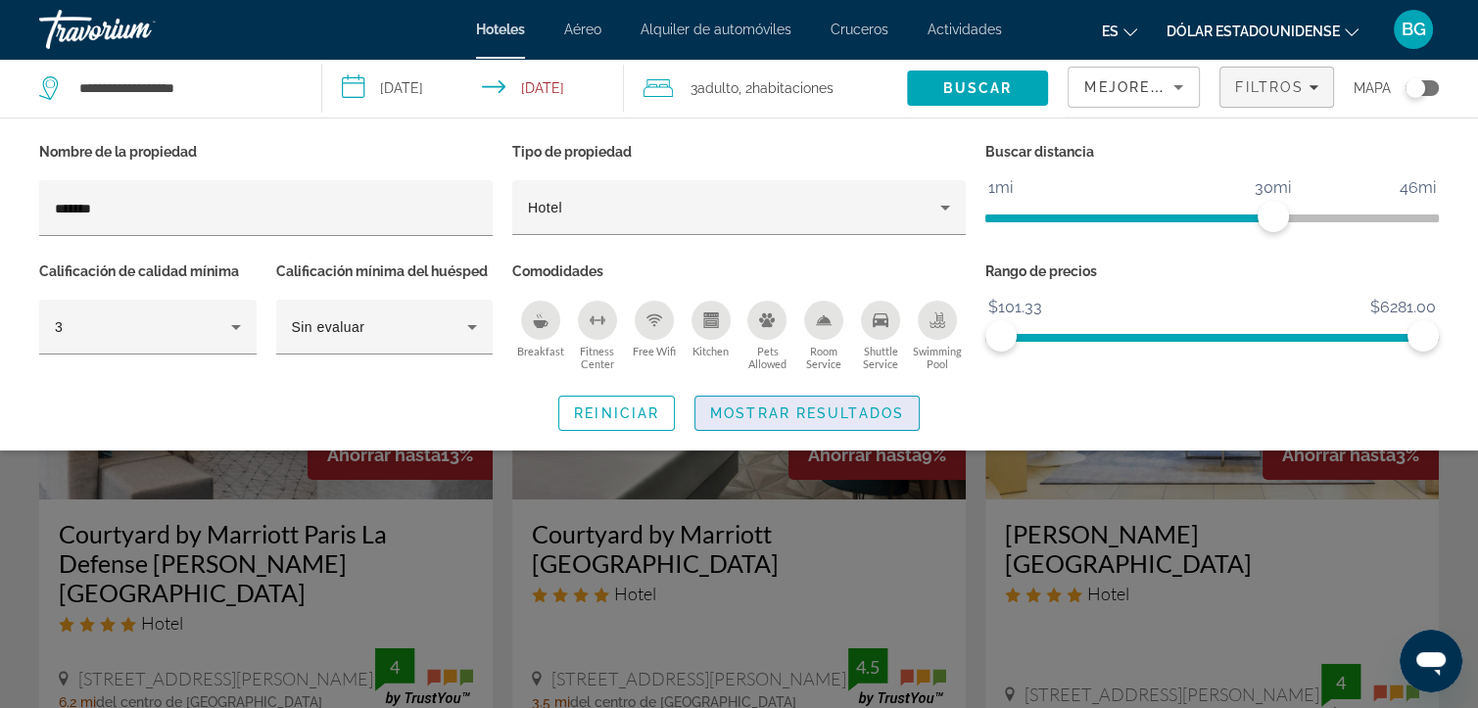
click at [729, 408] on span "Mostrar resultados" at bounding box center [807, 414] width 194 height 16
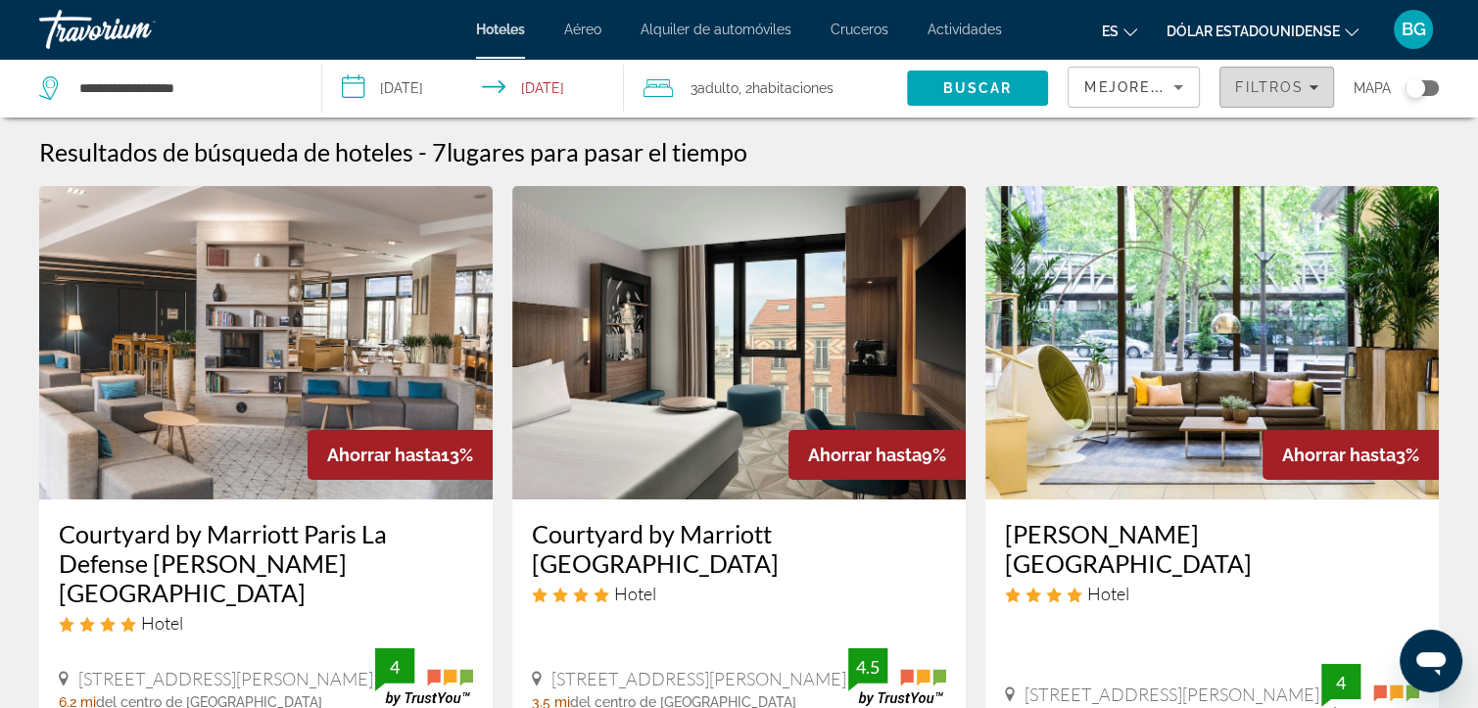
click at [1313, 87] on icon "Filters" at bounding box center [1314, 87] width 10 height 5
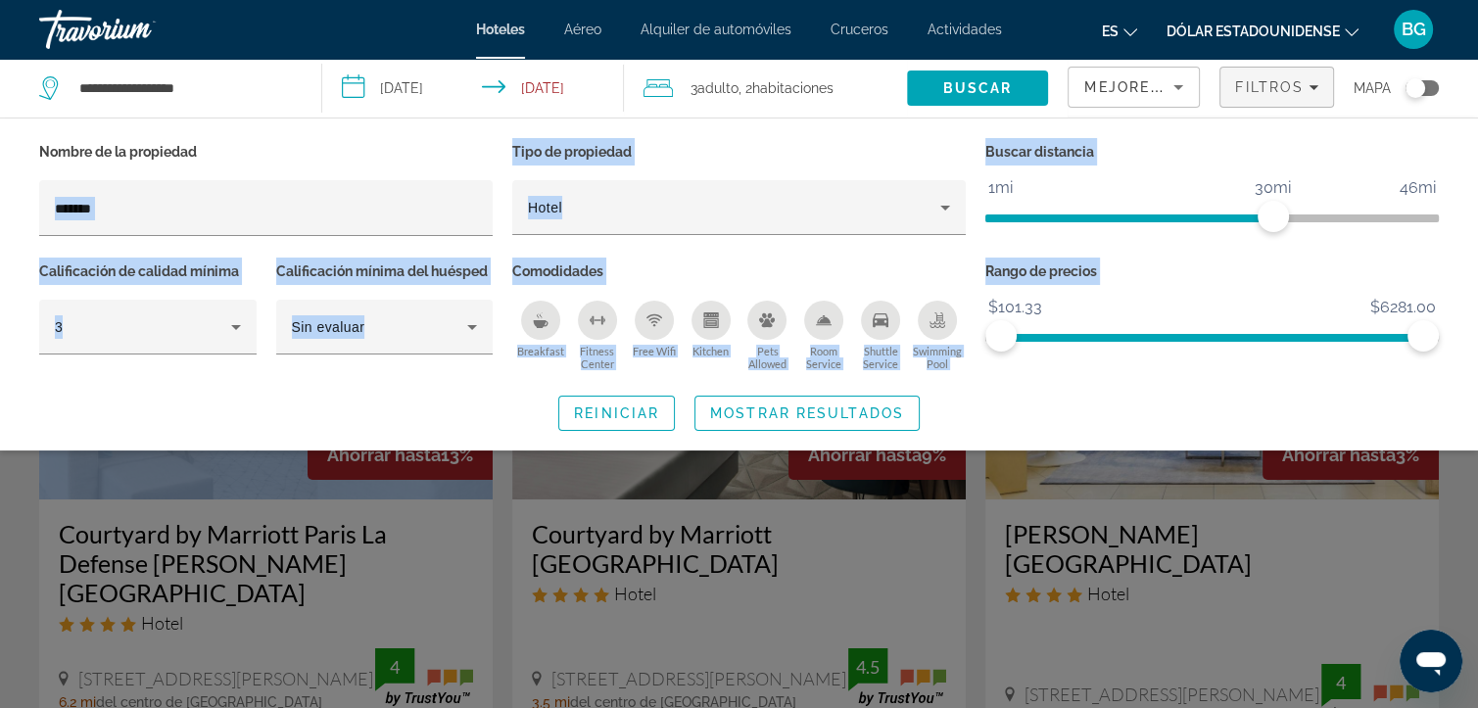
drag, startPoint x: 298, startPoint y: 220, endPoint x: -8, endPoint y: 195, distance: 306.7
click at [0, 195] on html "**********" at bounding box center [739, 354] width 1478 height 708
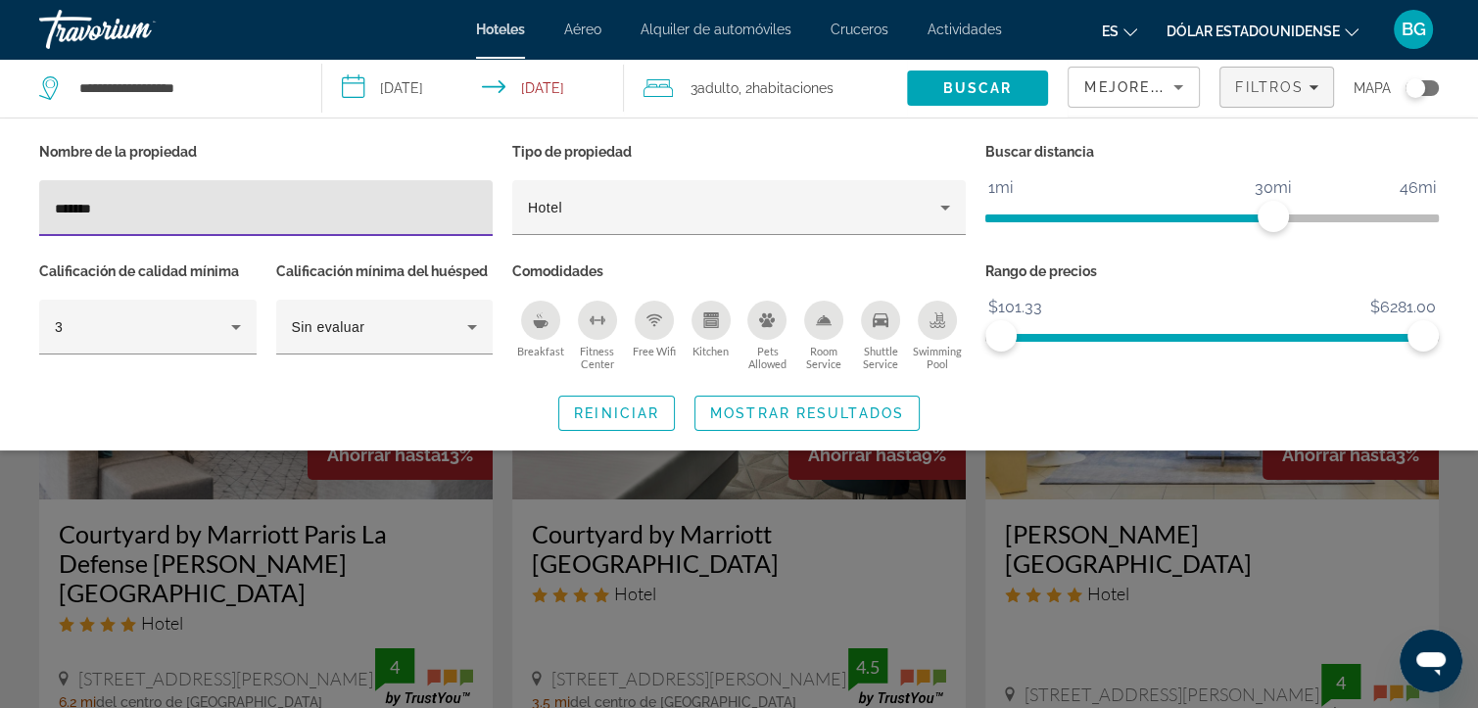
click at [119, 212] on input "*******" at bounding box center [266, 209] width 422 height 24
type input "*"
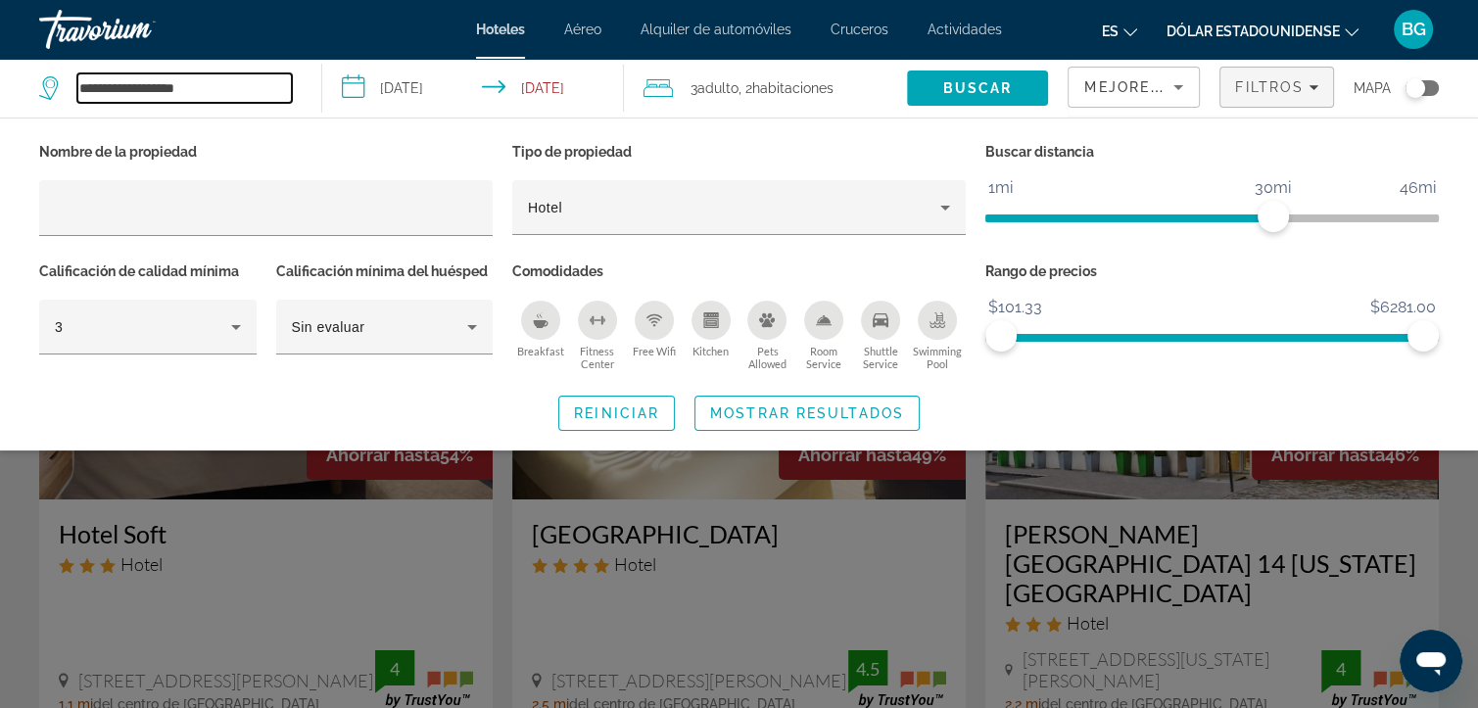
click at [255, 75] on input "**********" at bounding box center [184, 87] width 215 height 29
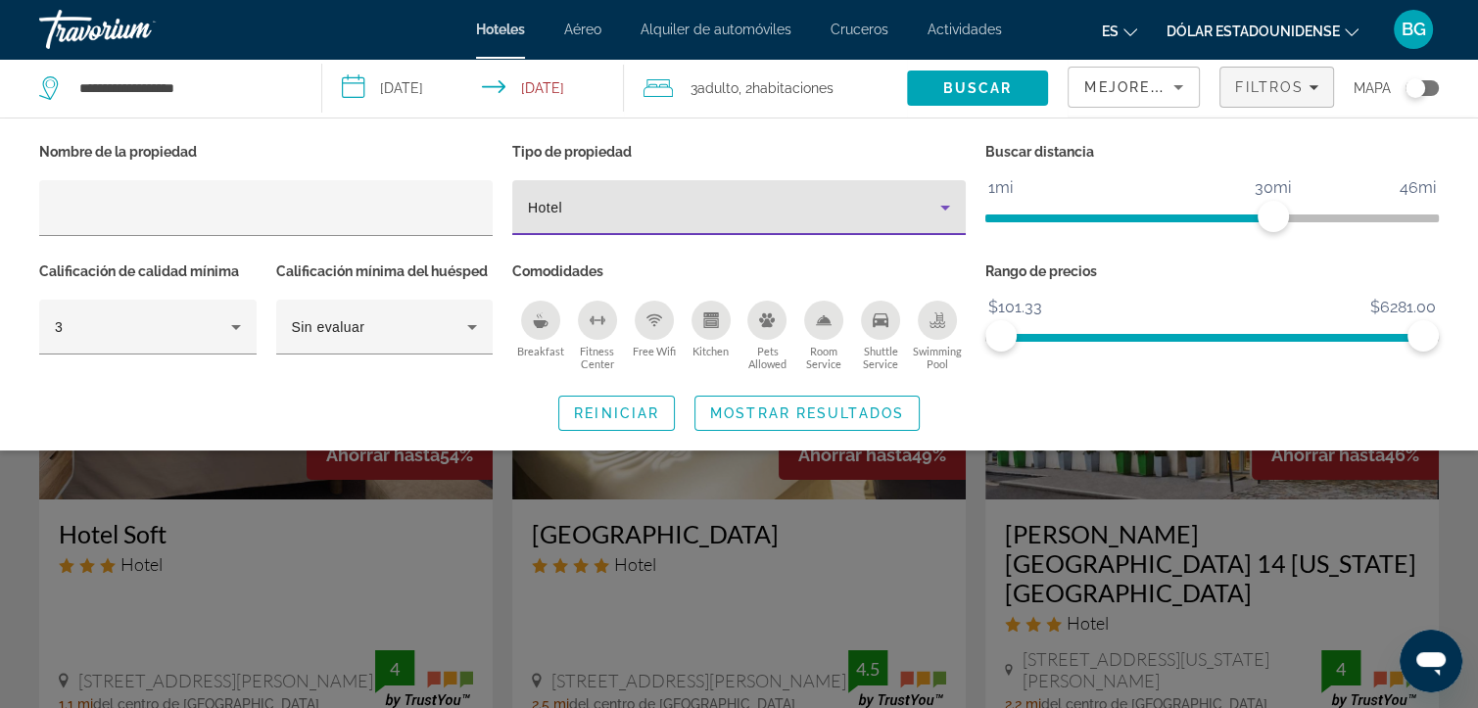
click at [930, 208] on div "Hotel" at bounding box center [734, 208] width 412 height 24
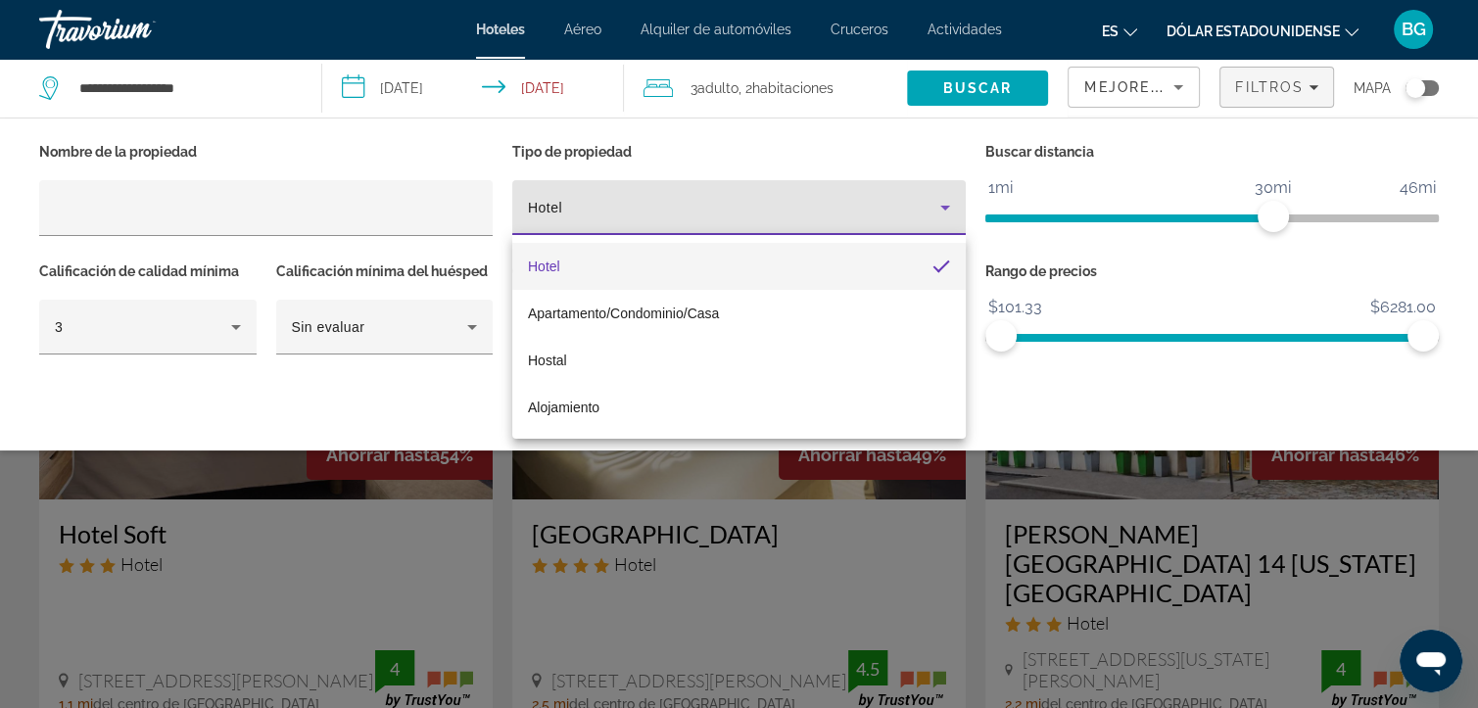
drag, startPoint x: 595, startPoint y: 205, endPoint x: 576, endPoint y: 205, distance: 18.6
click at [576, 205] on div at bounding box center [739, 354] width 1478 height 708
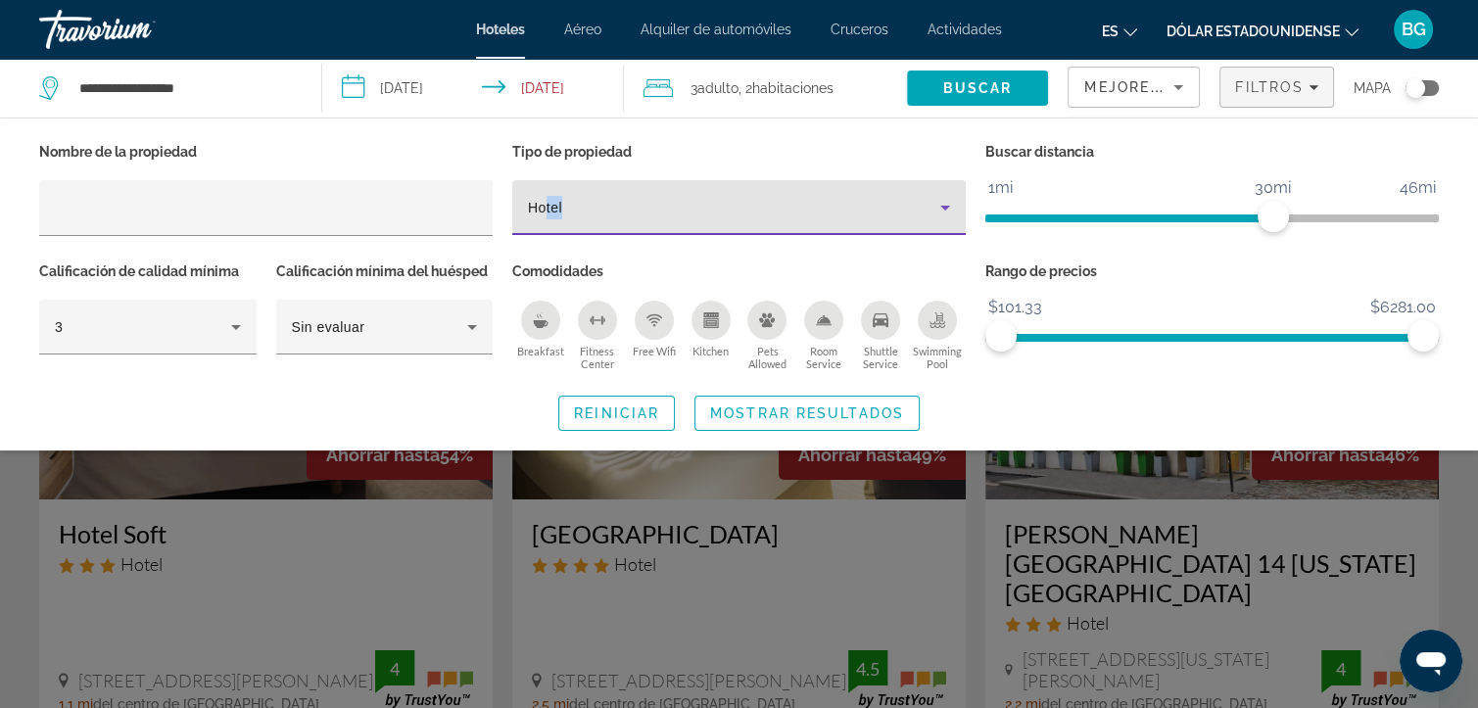
drag, startPoint x: 594, startPoint y: 205, endPoint x: 545, endPoint y: 201, distance: 49.1
click at [545, 201] on div "Hotel" at bounding box center [734, 208] width 412 height 24
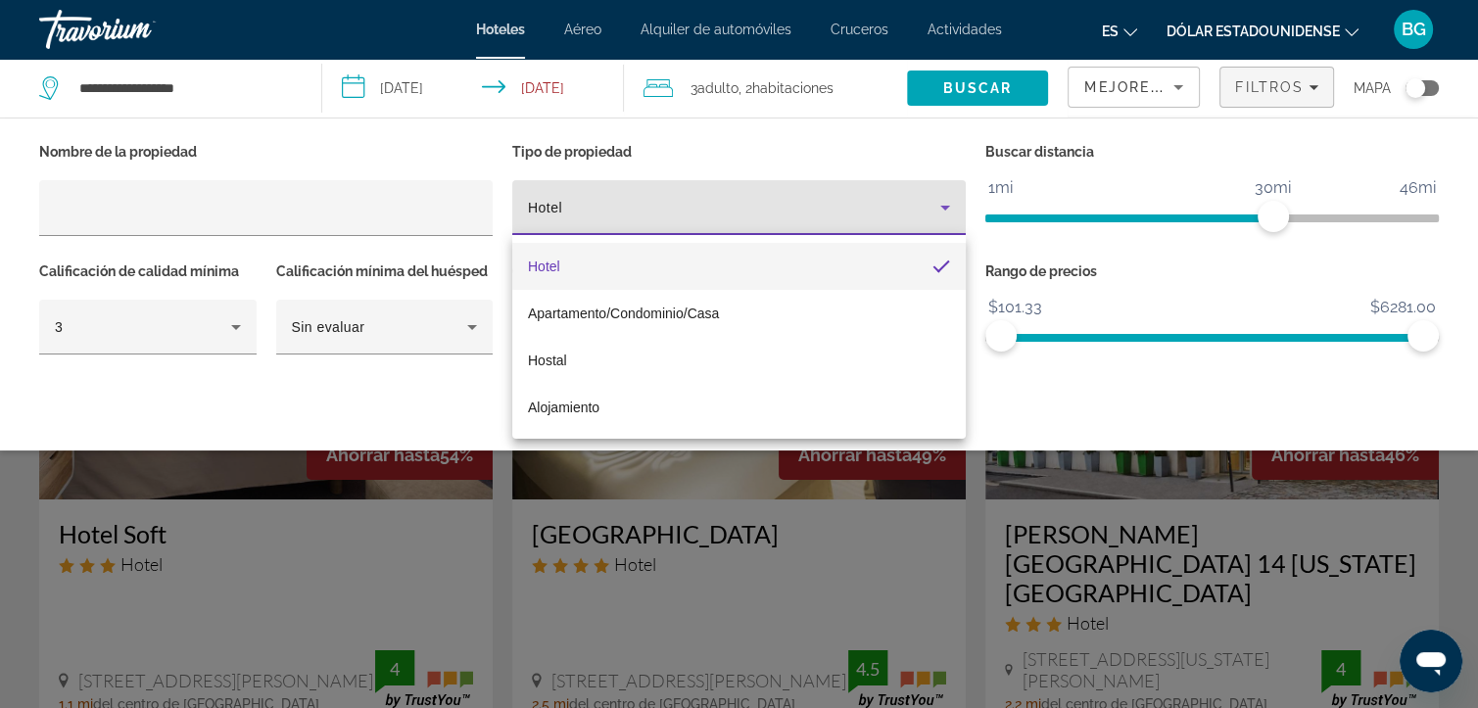
drag, startPoint x: 573, startPoint y: 207, endPoint x: 518, endPoint y: 205, distance: 54.9
click at [518, 205] on div at bounding box center [739, 354] width 1478 height 708
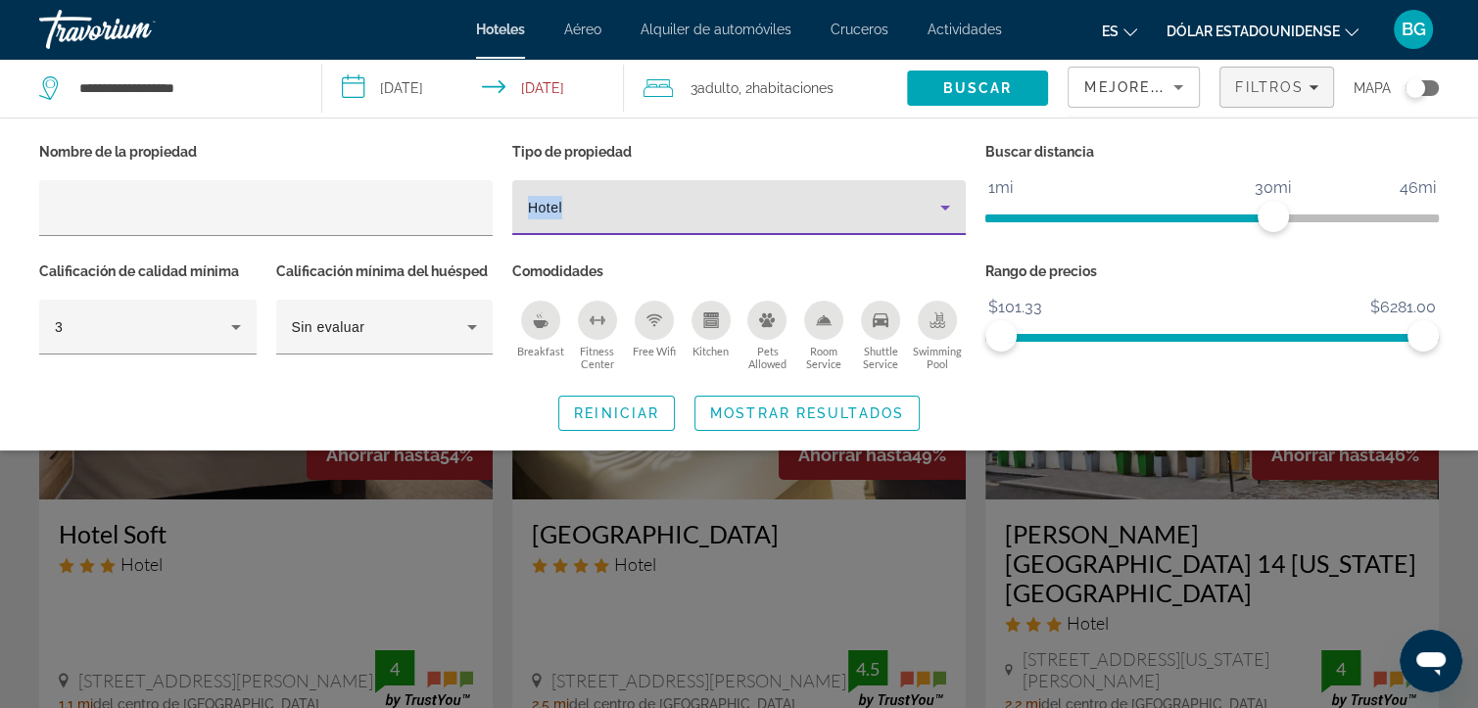
drag, startPoint x: 590, startPoint y: 215, endPoint x: 521, endPoint y: 206, distance: 69.1
click at [521, 206] on div "Hotel" at bounding box center [739, 207] width 454 height 55
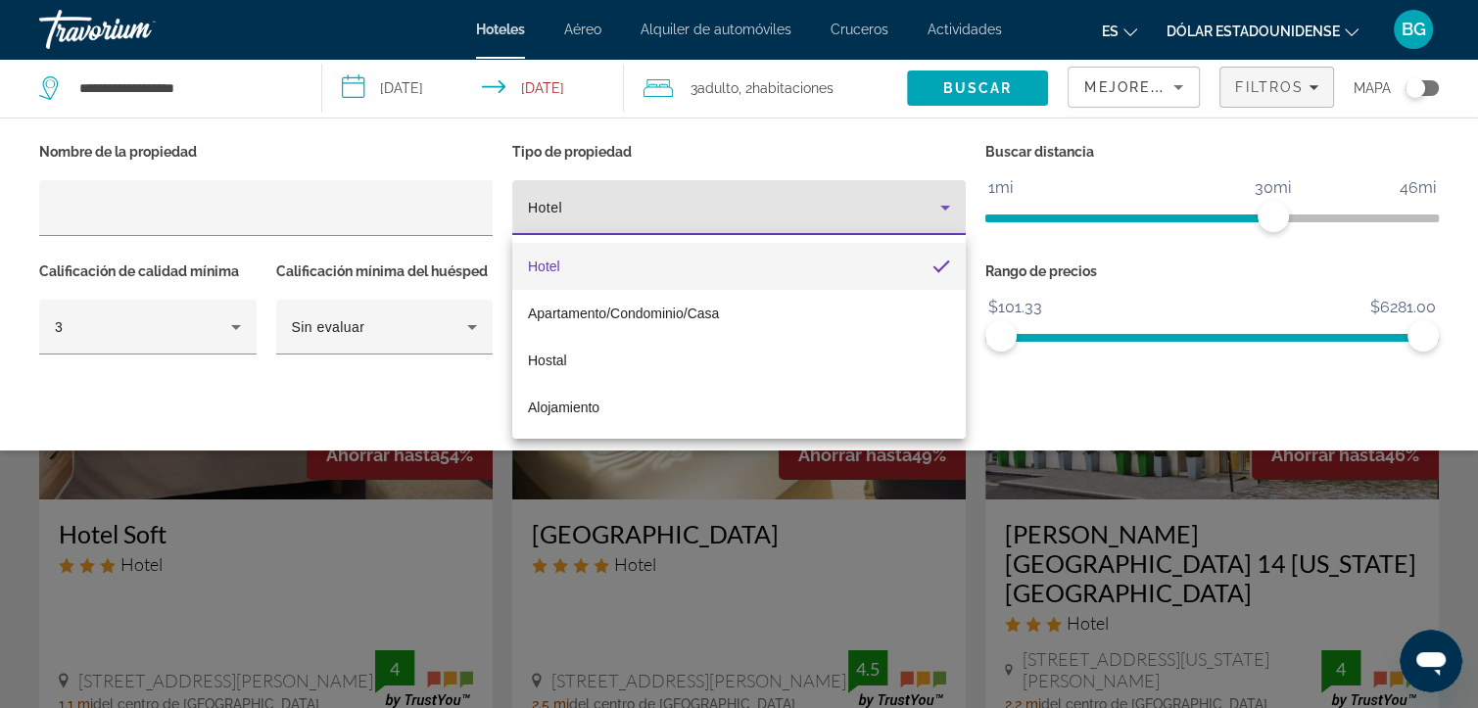
click at [449, 140] on div at bounding box center [739, 354] width 1478 height 708
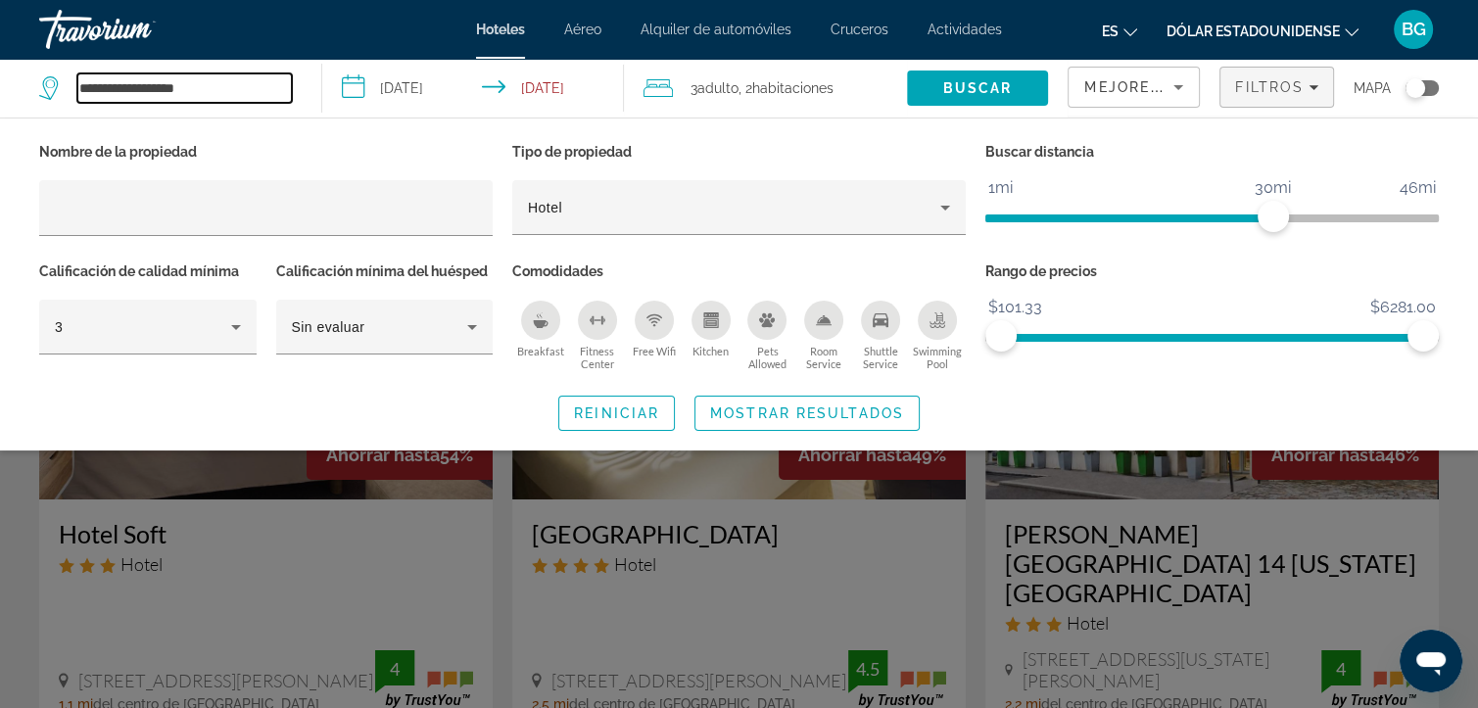
click at [218, 84] on input "**********" at bounding box center [184, 87] width 215 height 29
drag, startPoint x: 216, startPoint y: 89, endPoint x: -8, endPoint y: 75, distance: 223.8
click at [0, 75] on html "**********" at bounding box center [739, 354] width 1478 height 708
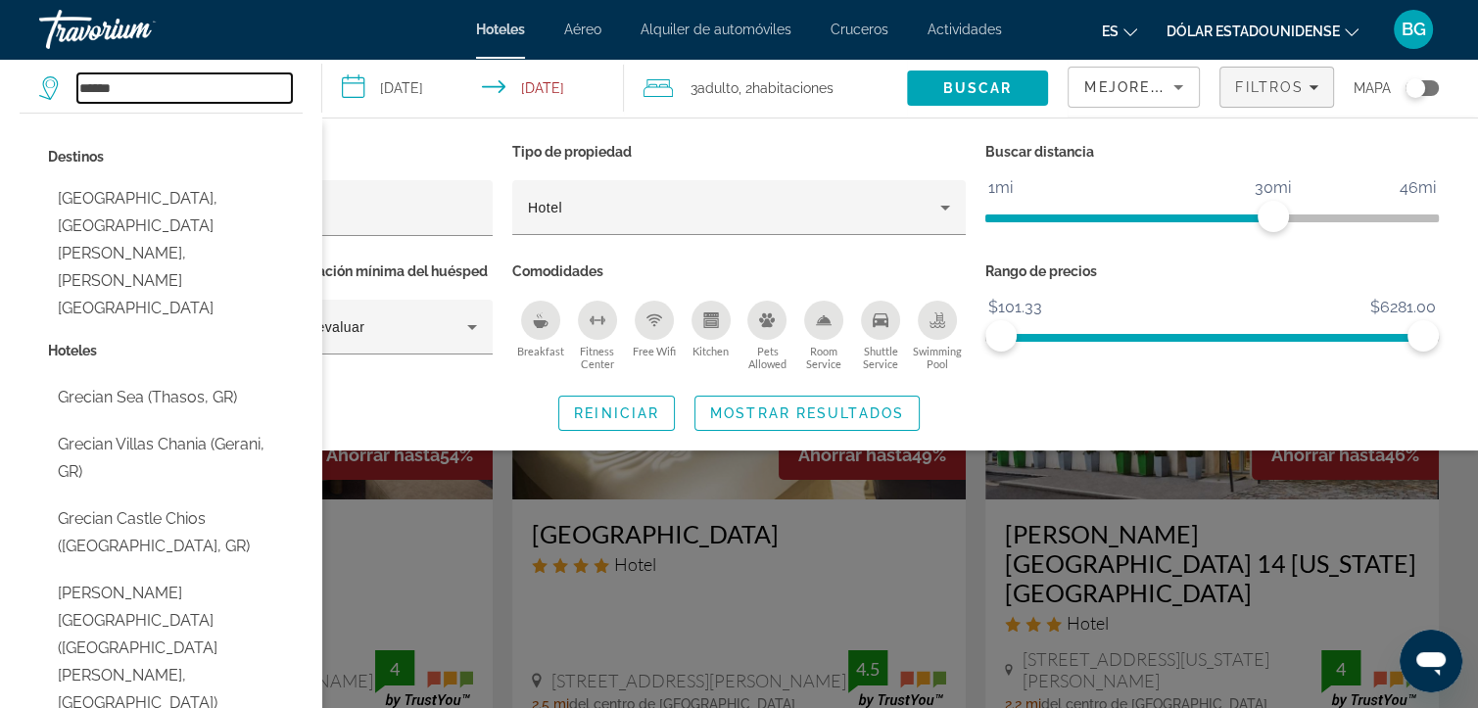
click at [202, 89] on input "******" at bounding box center [184, 87] width 215 height 29
type input "******"
drag, startPoint x: 158, startPoint y: 86, endPoint x: 68, endPoint y: 81, distance: 90.3
click at [68, 81] on div "******" at bounding box center [165, 87] width 253 height 29
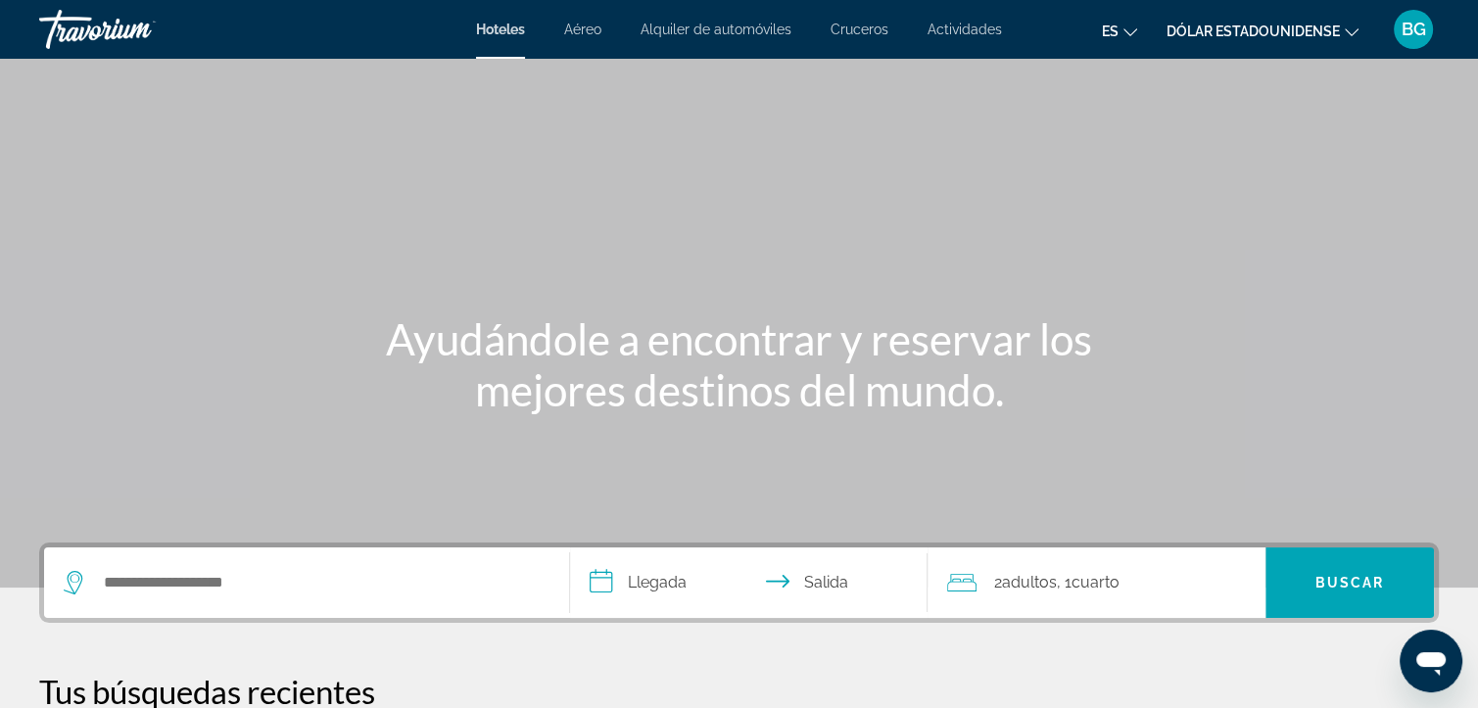
click at [379, 558] on div "Widget de búsqueda" at bounding box center [307, 583] width 486 height 71
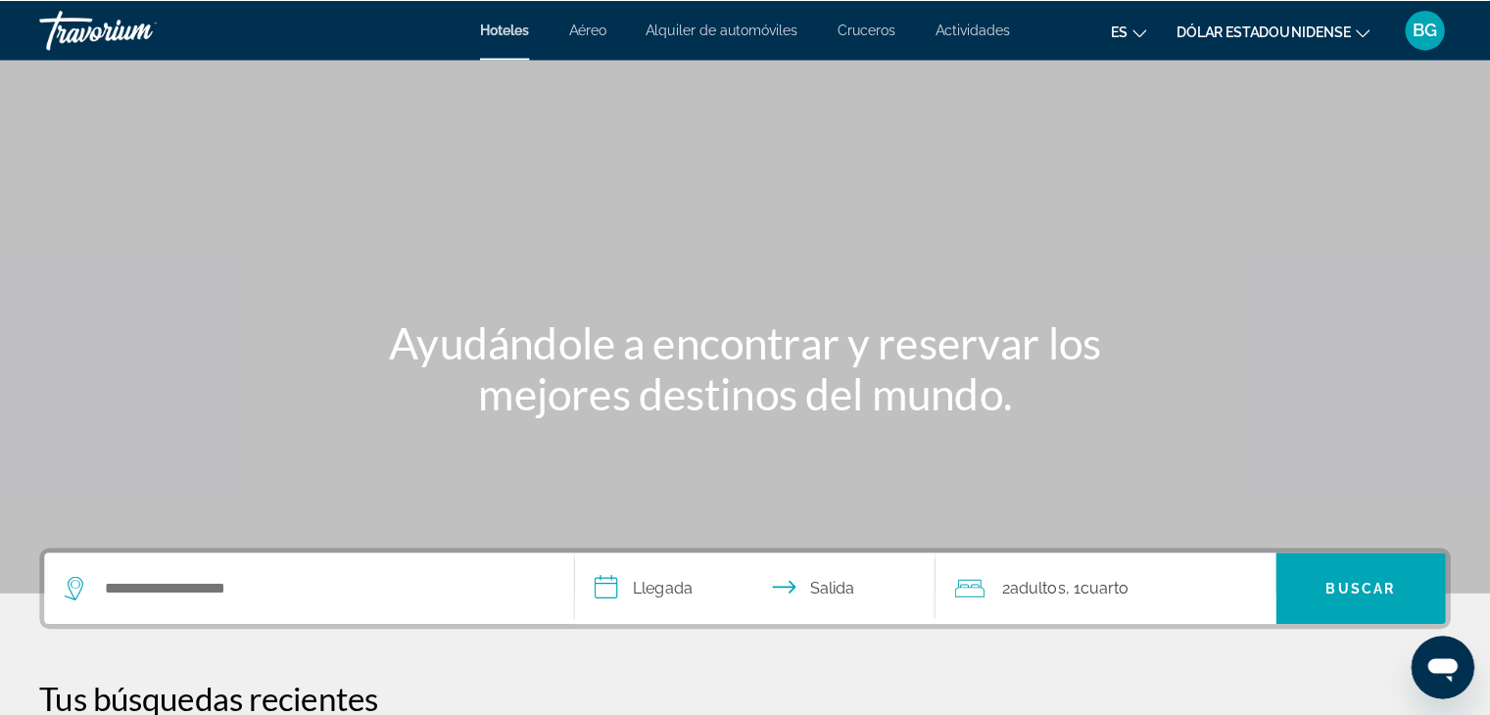
scroll to position [478, 0]
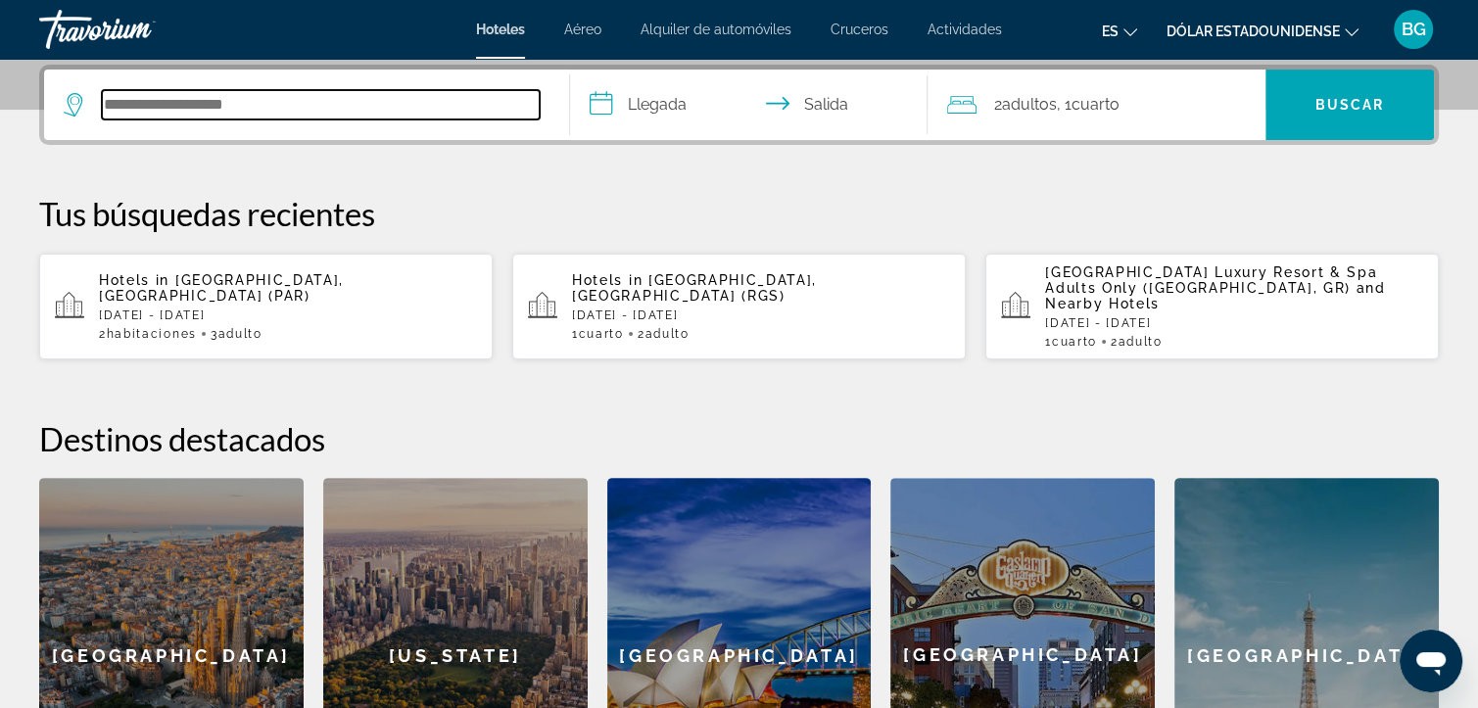
click at [331, 110] on input "Buscar destino de hotel" at bounding box center [321, 104] width 438 height 29
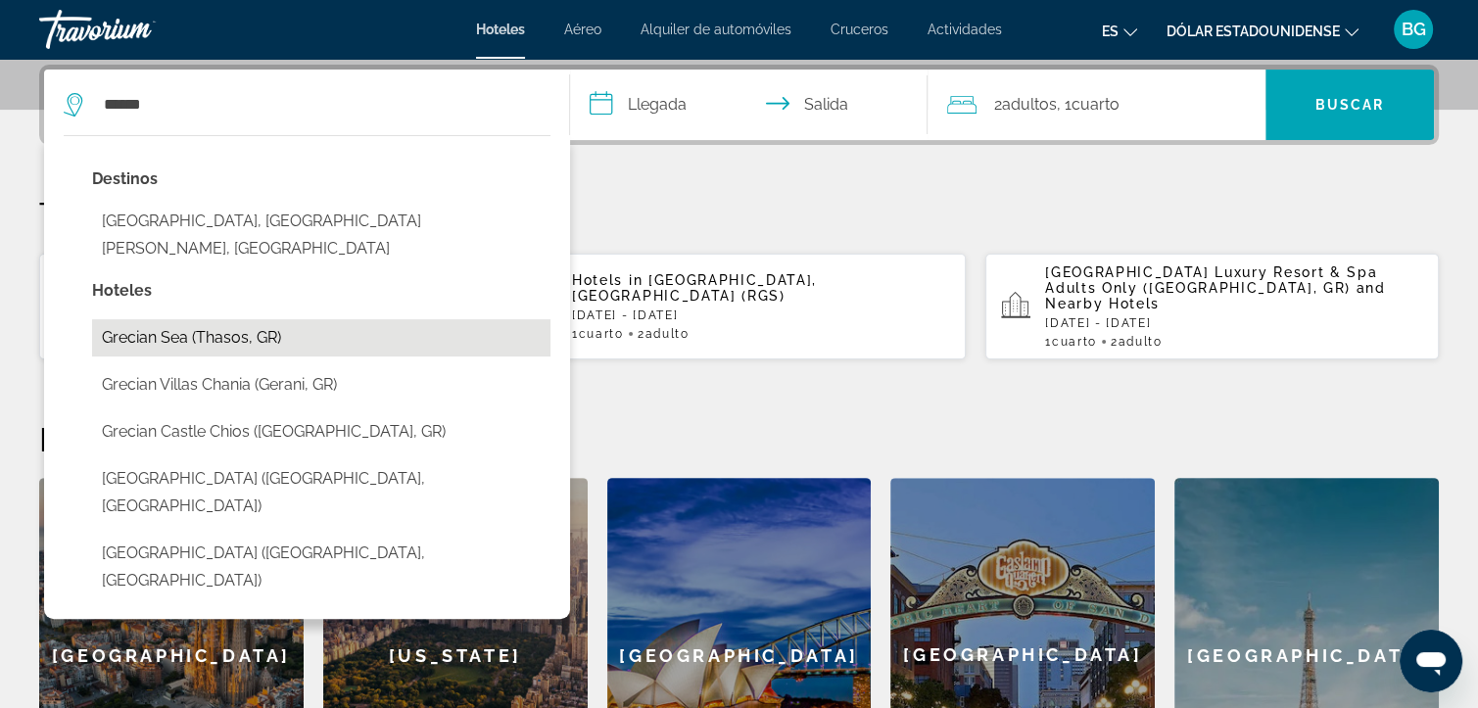
click at [196, 319] on button "Grecian Sea (Thasos, GR)" at bounding box center [321, 337] width 458 height 37
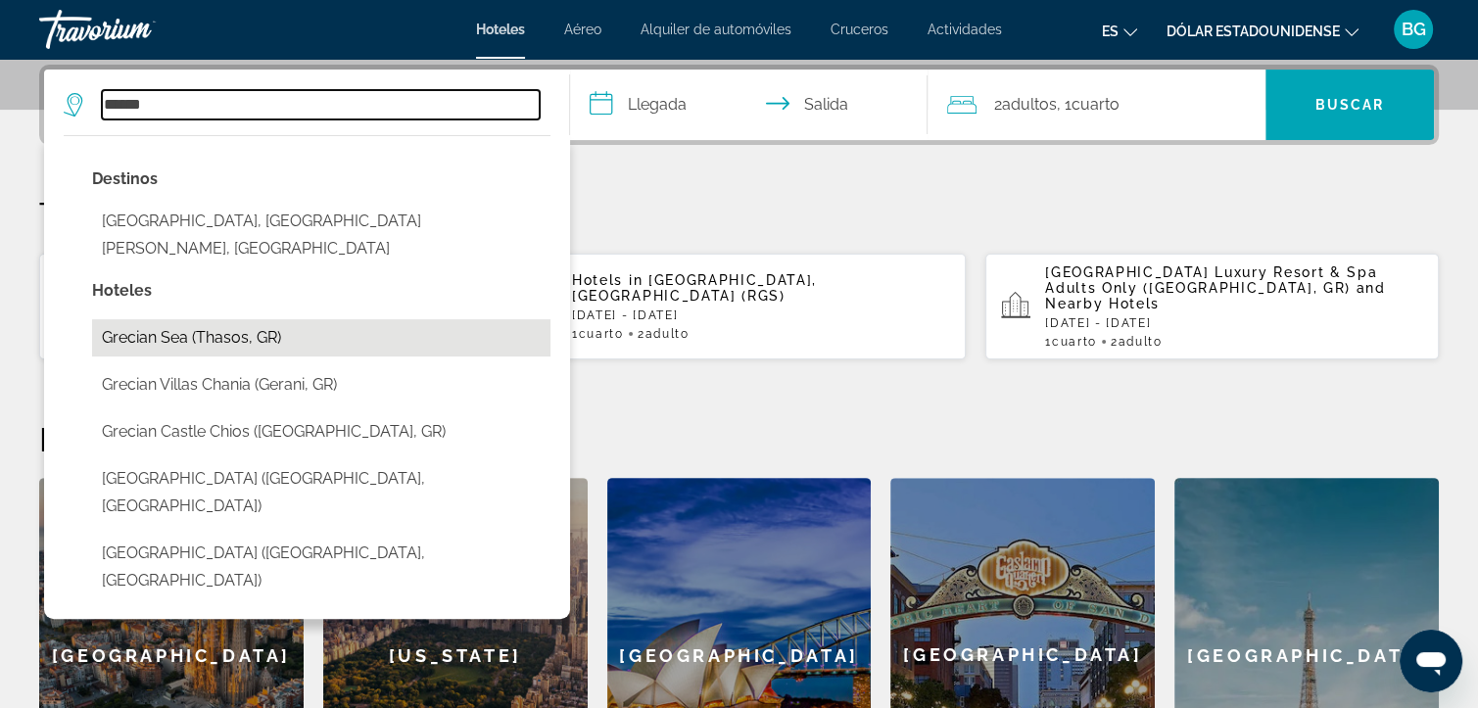
type input "**********"
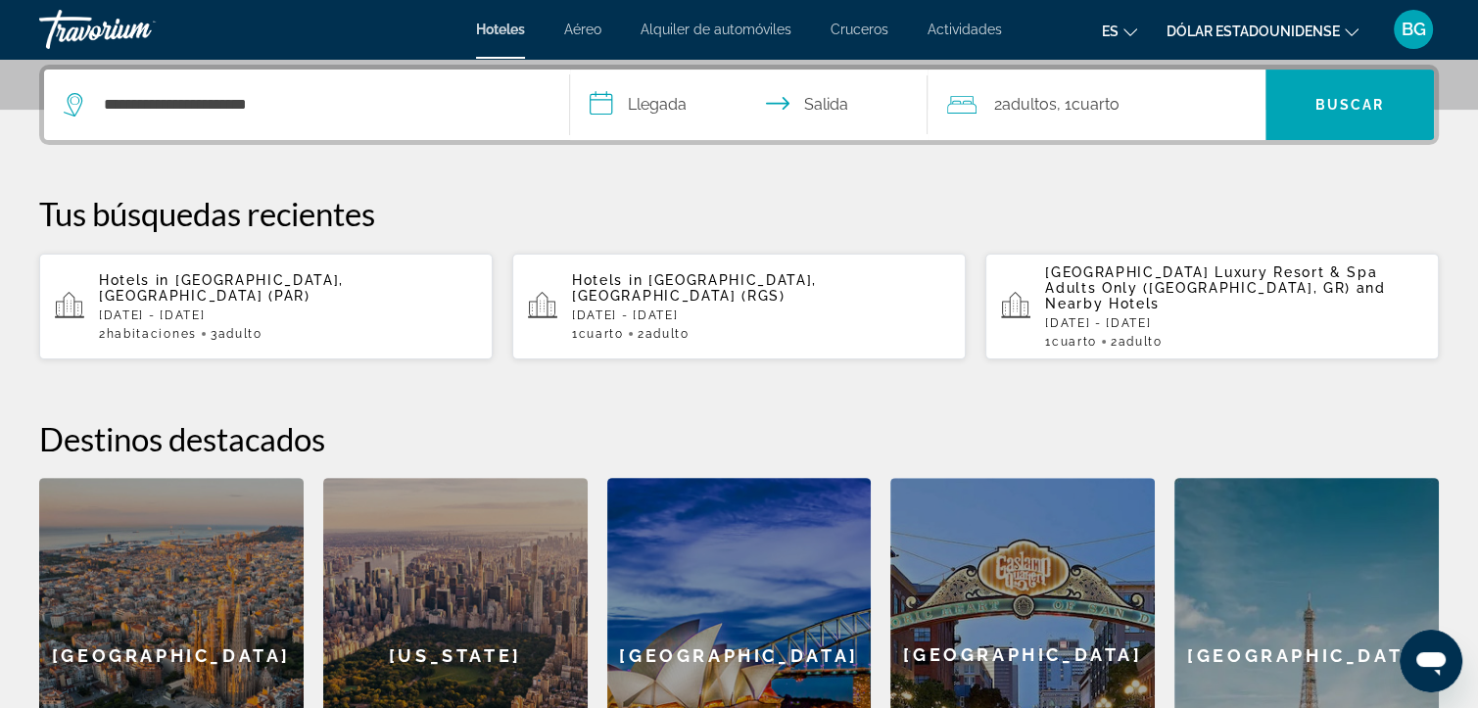
click at [655, 102] on input "**********" at bounding box center [752, 108] width 365 height 76
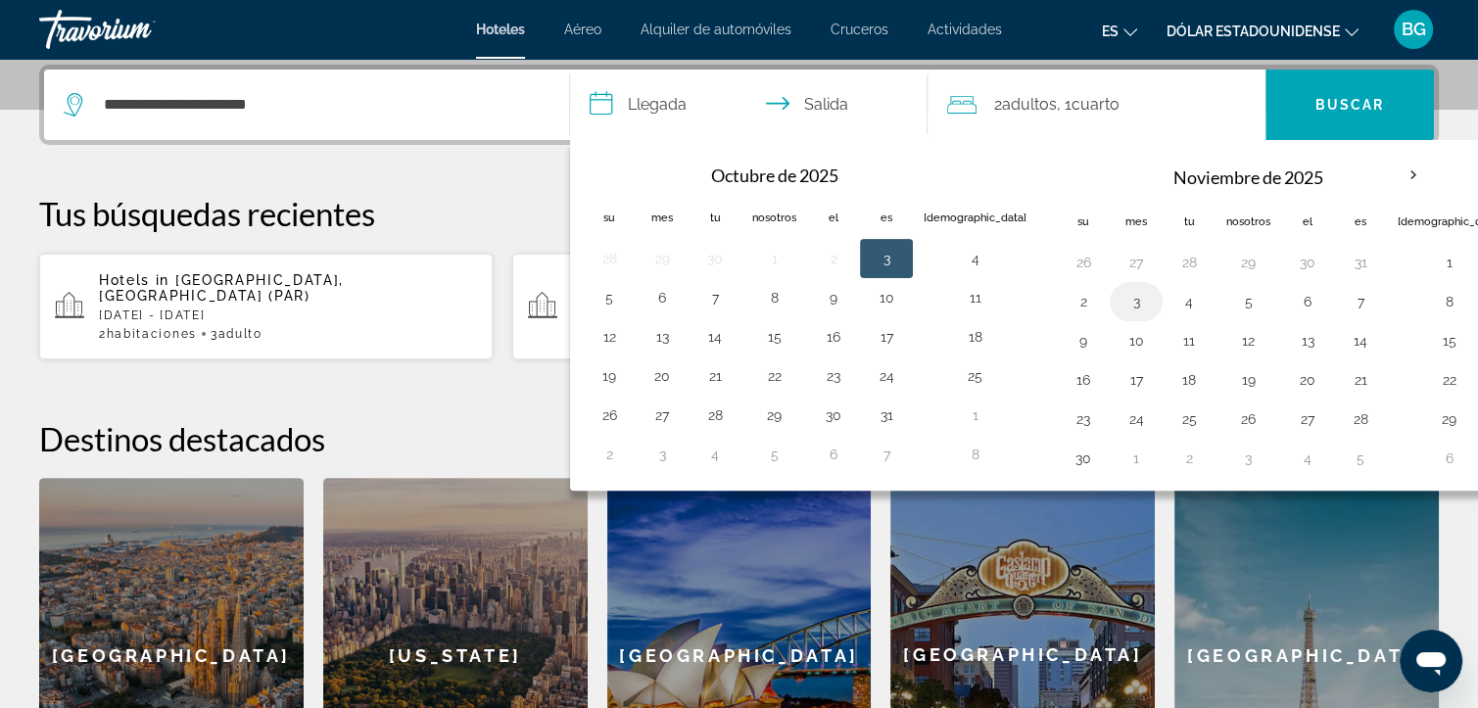
click at [1121, 296] on button "3" at bounding box center [1136, 301] width 31 height 27
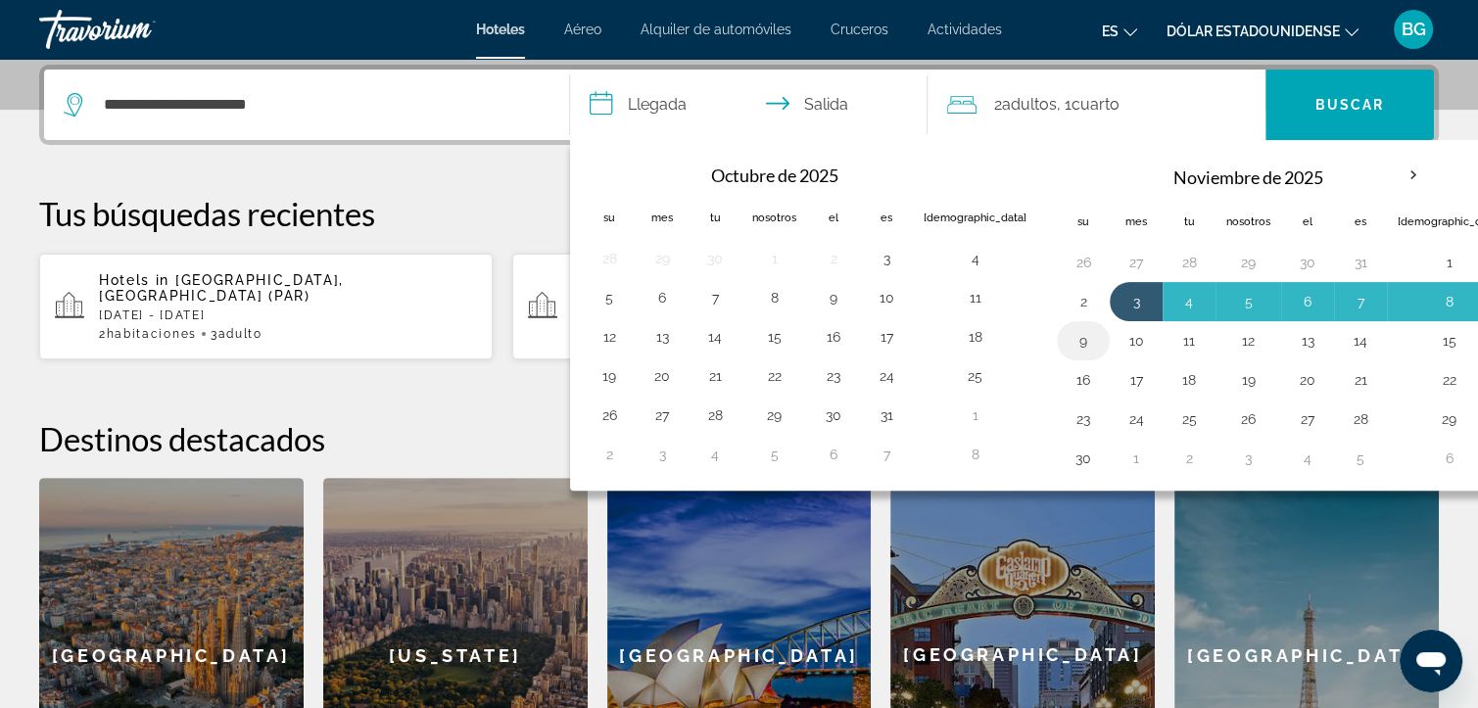
click at [1068, 337] on button "9" at bounding box center [1083, 340] width 31 height 27
type input "**********"
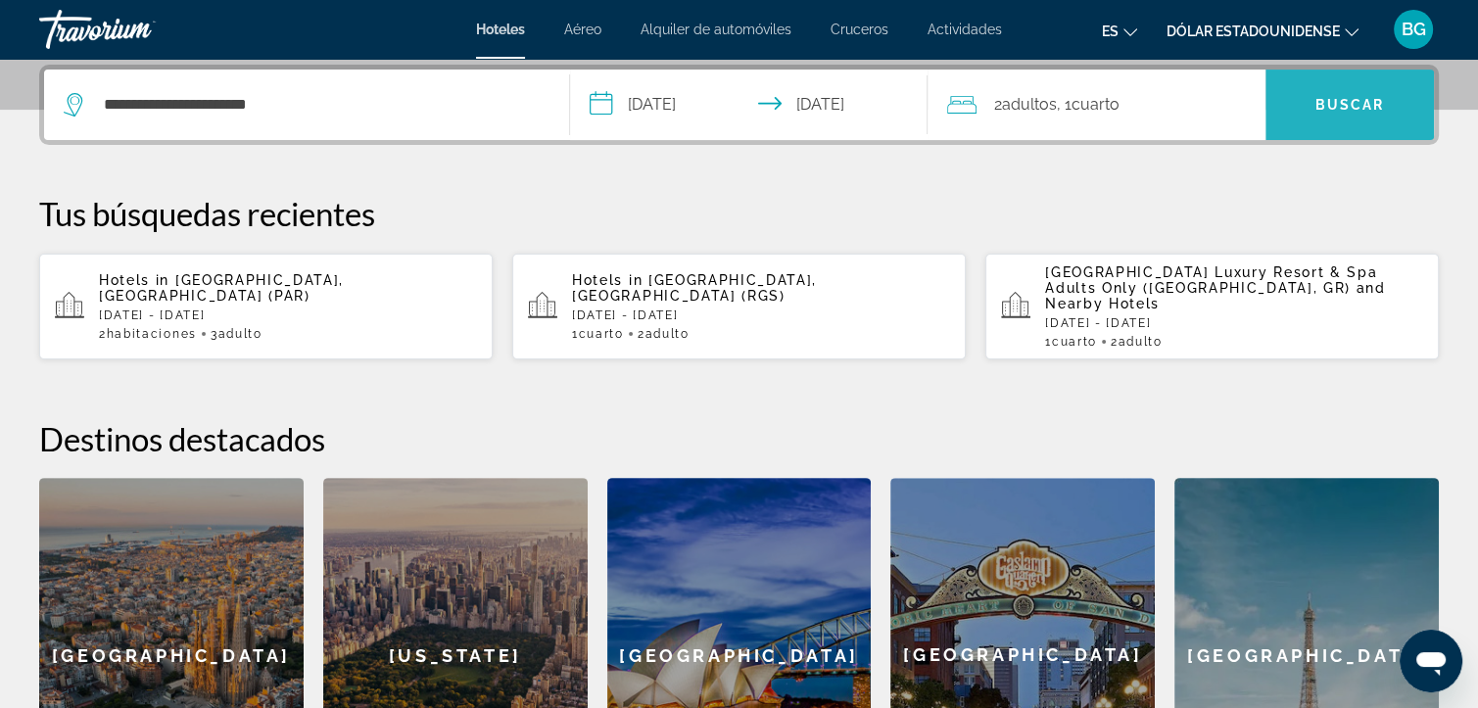
click at [1359, 97] on font "Buscar" at bounding box center [1351, 105] width 70 height 16
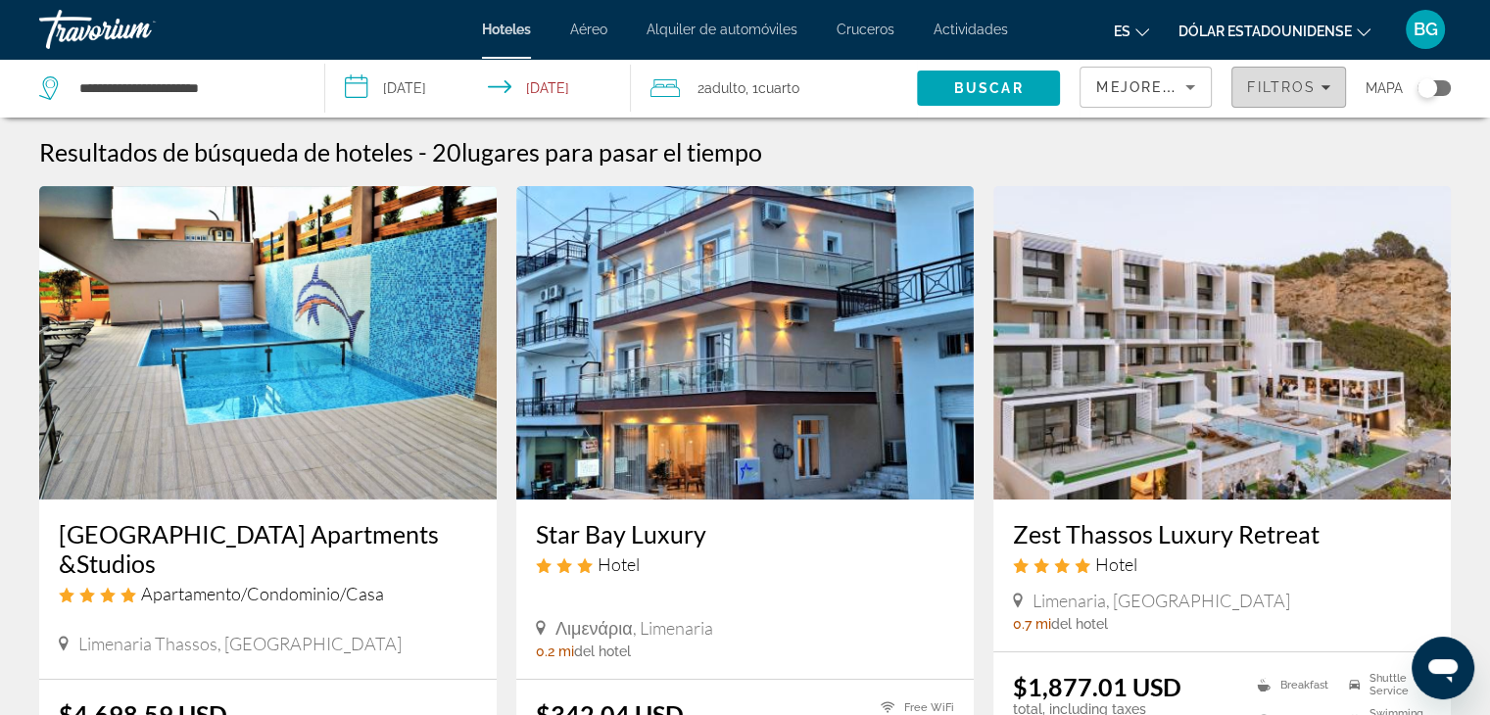
click at [1323, 87] on icon "Filters" at bounding box center [1325, 87] width 10 height 5
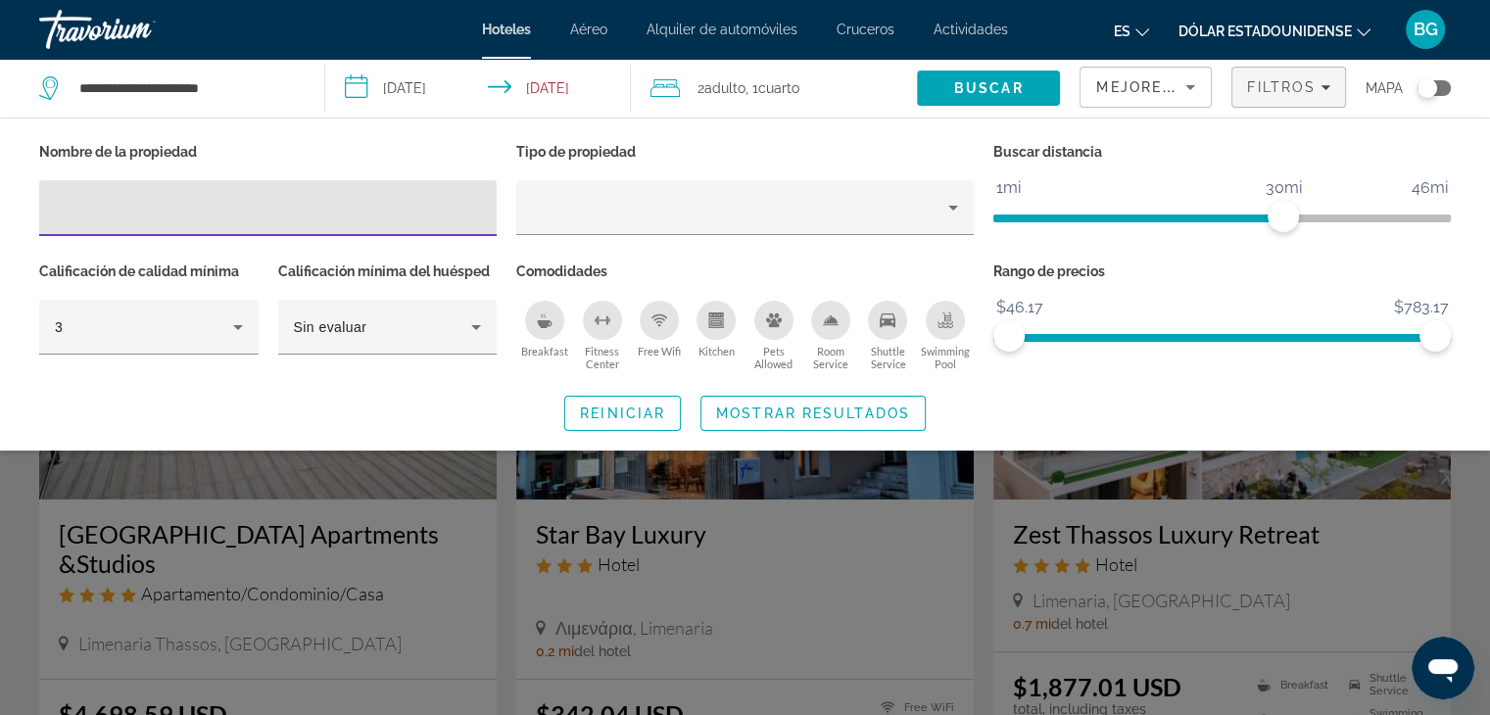
click at [324, 205] on input "Hotel Filters" at bounding box center [268, 209] width 426 height 24
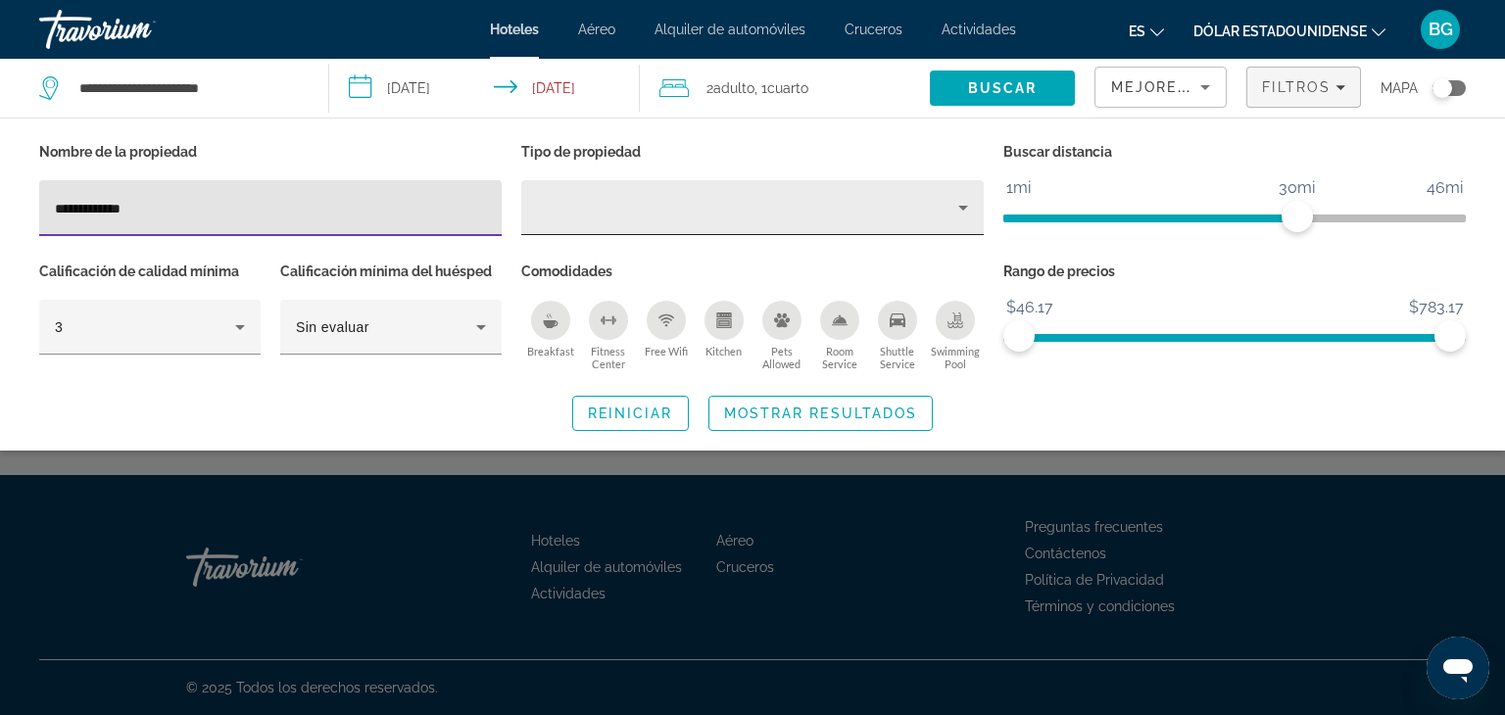
type input "**********"
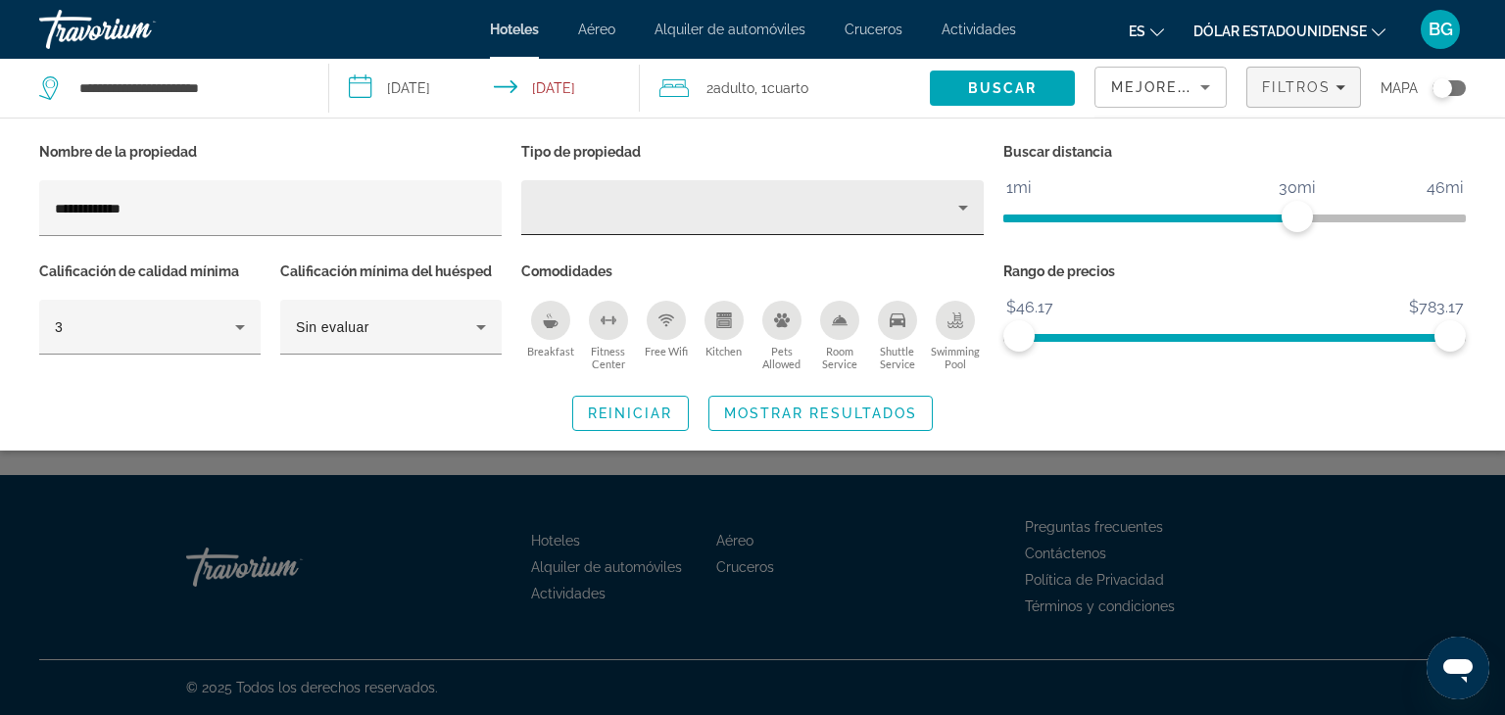
drag, startPoint x: 645, startPoint y: 193, endPoint x: 656, endPoint y: 194, distance: 11.8
click at [656, 194] on div "Hotel Filters" at bounding box center [752, 207] width 431 height 55
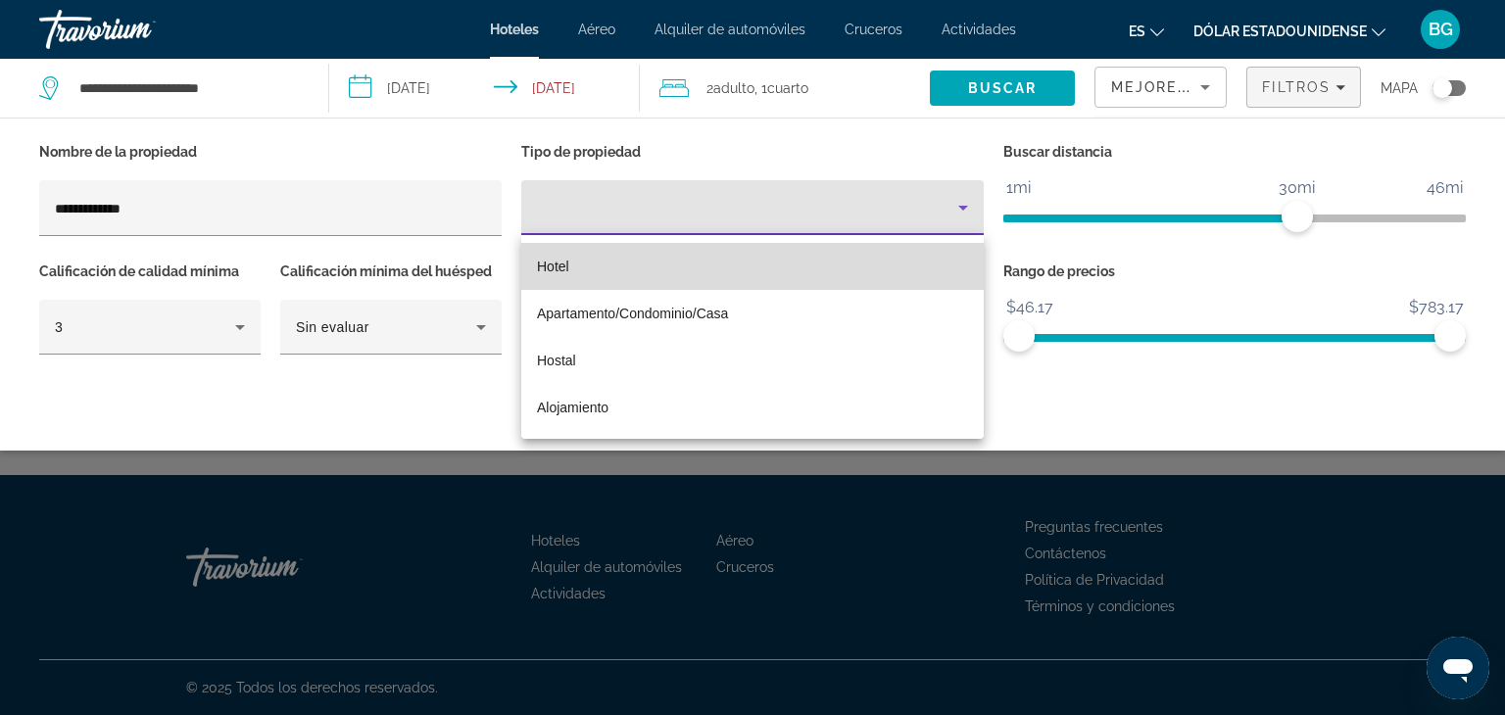
click at [588, 264] on mat-option "Hotel" at bounding box center [752, 266] width 462 height 47
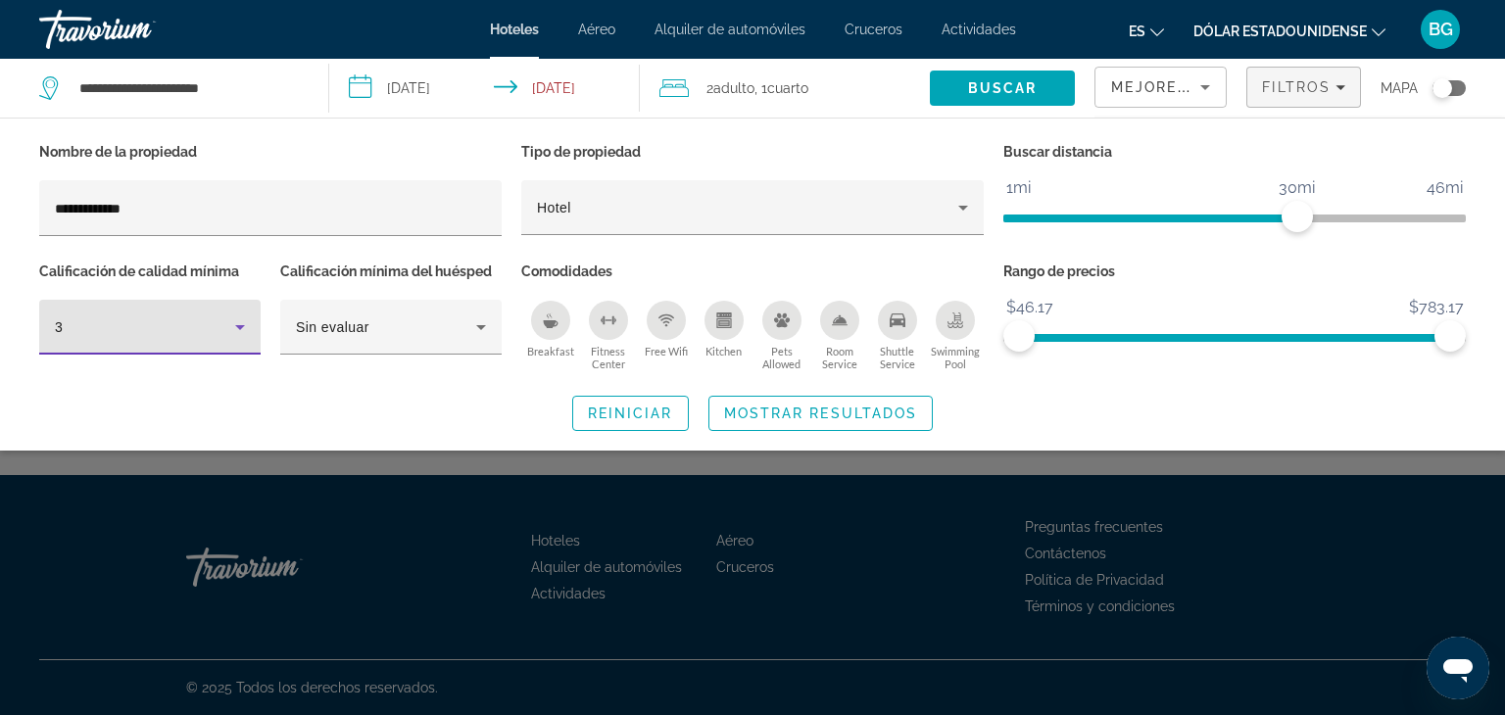
click at [234, 320] on icon "Hotel Filters" at bounding box center [240, 327] width 24 height 24
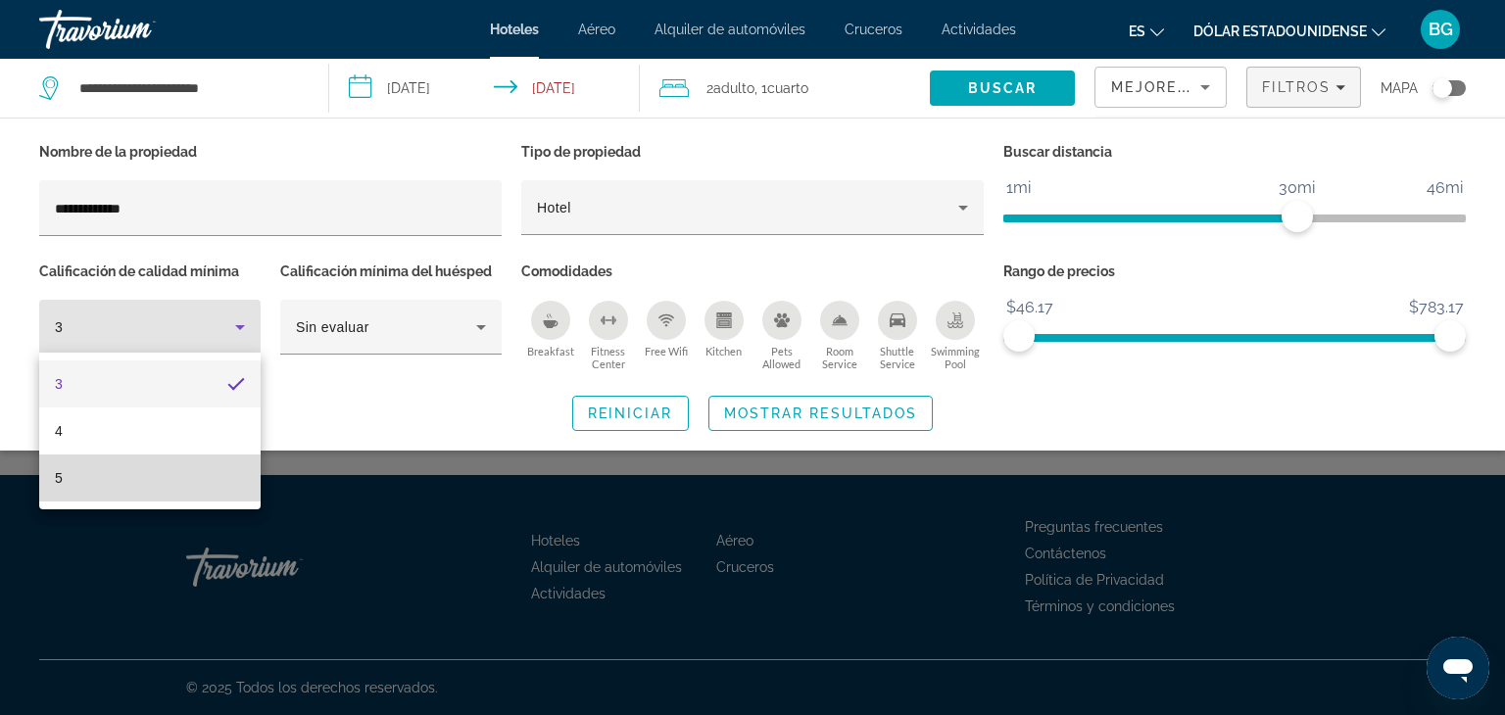
click at [135, 475] on mat-option "5" at bounding box center [149, 478] width 221 height 47
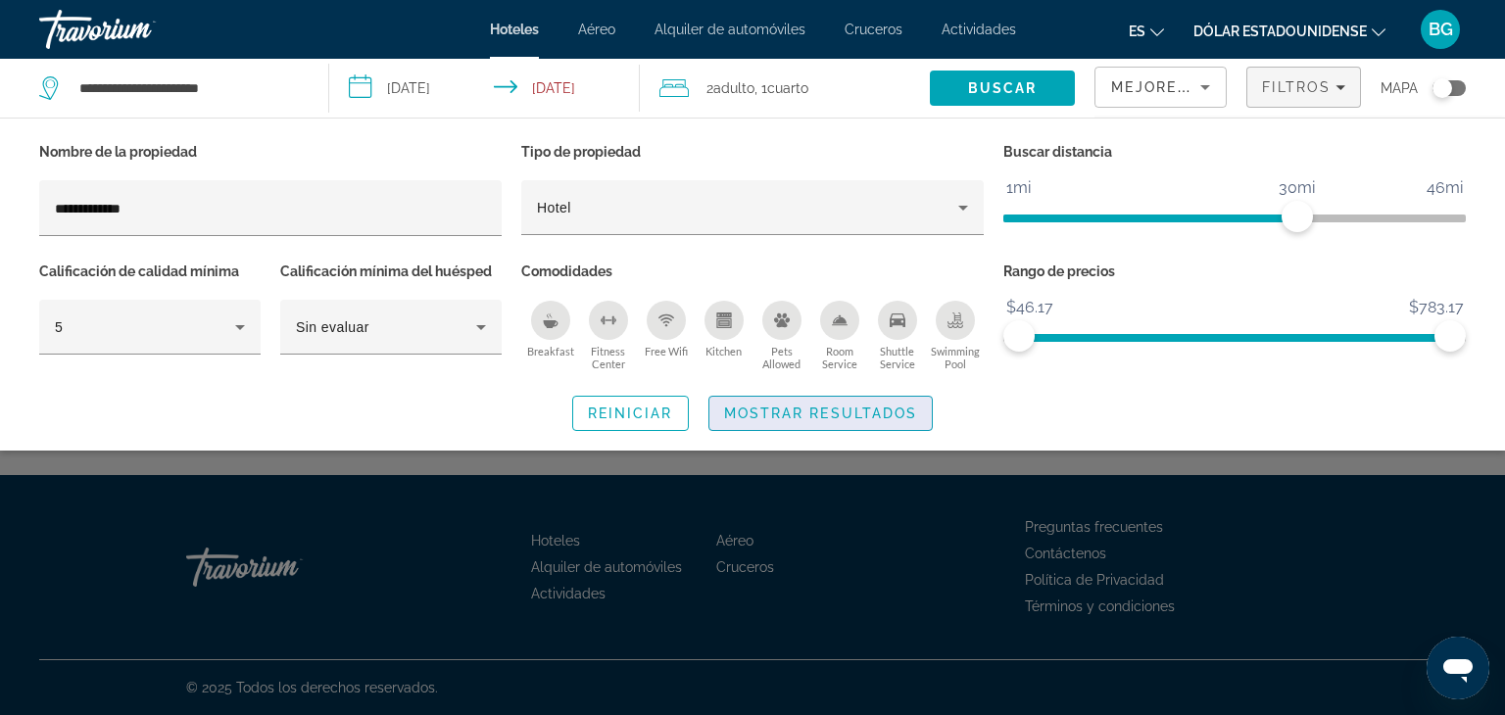
click at [805, 408] on span "Mostrar resultados" at bounding box center [821, 414] width 194 height 16
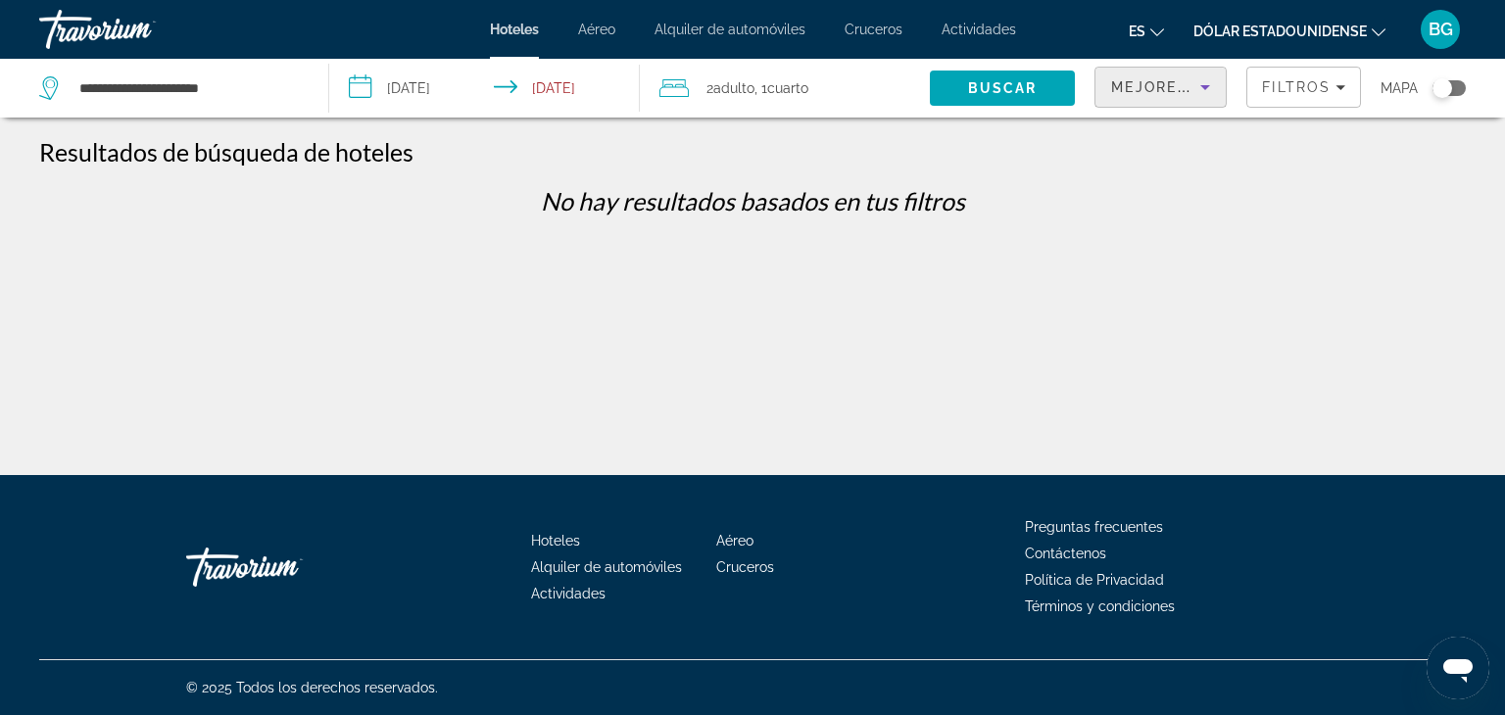
click at [1211, 83] on icon "Sort by" at bounding box center [1205, 87] width 24 height 24
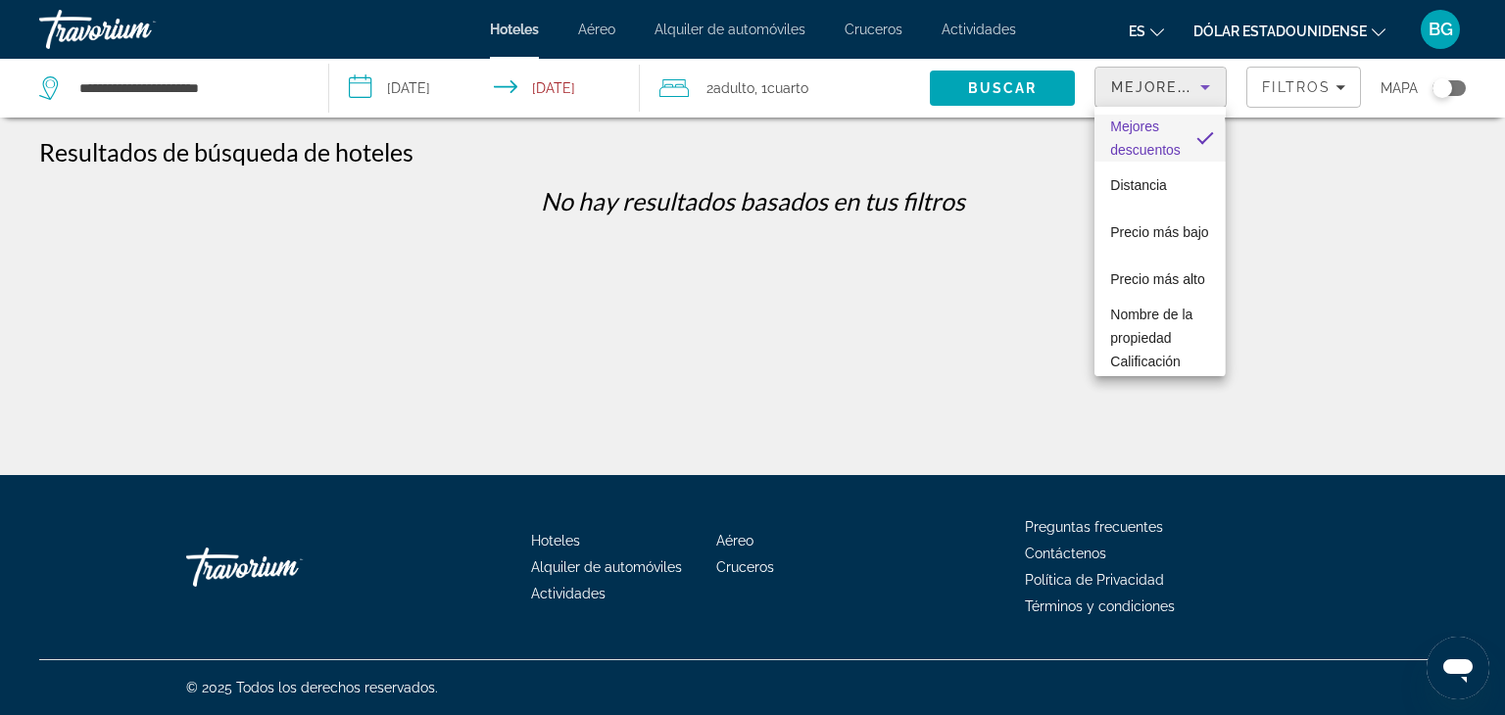
click at [250, 95] on div at bounding box center [752, 357] width 1505 height 715
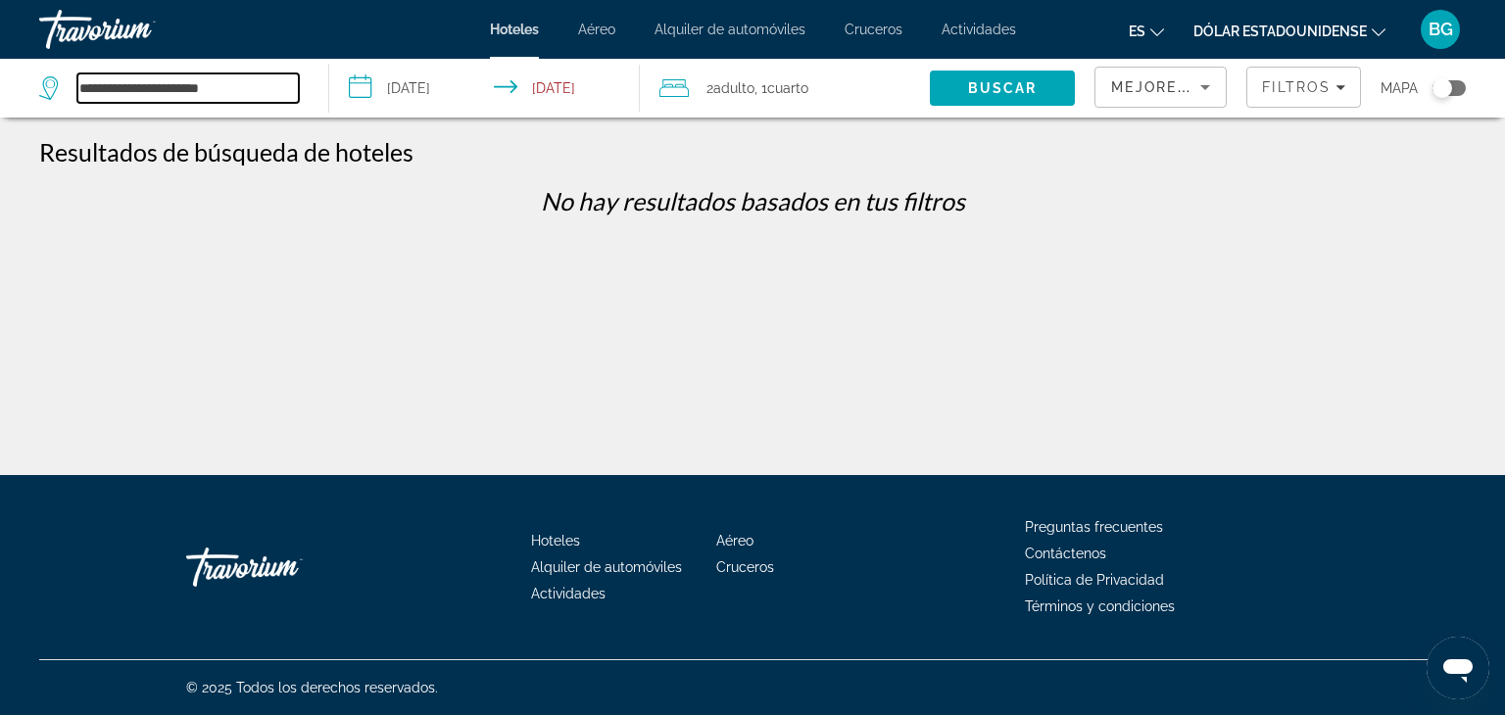
drag, startPoint x: 253, startPoint y: 81, endPoint x: 0, endPoint y: 75, distance: 252.8
click at [0, 75] on app-destination-search "**********" at bounding box center [164, 88] width 329 height 59
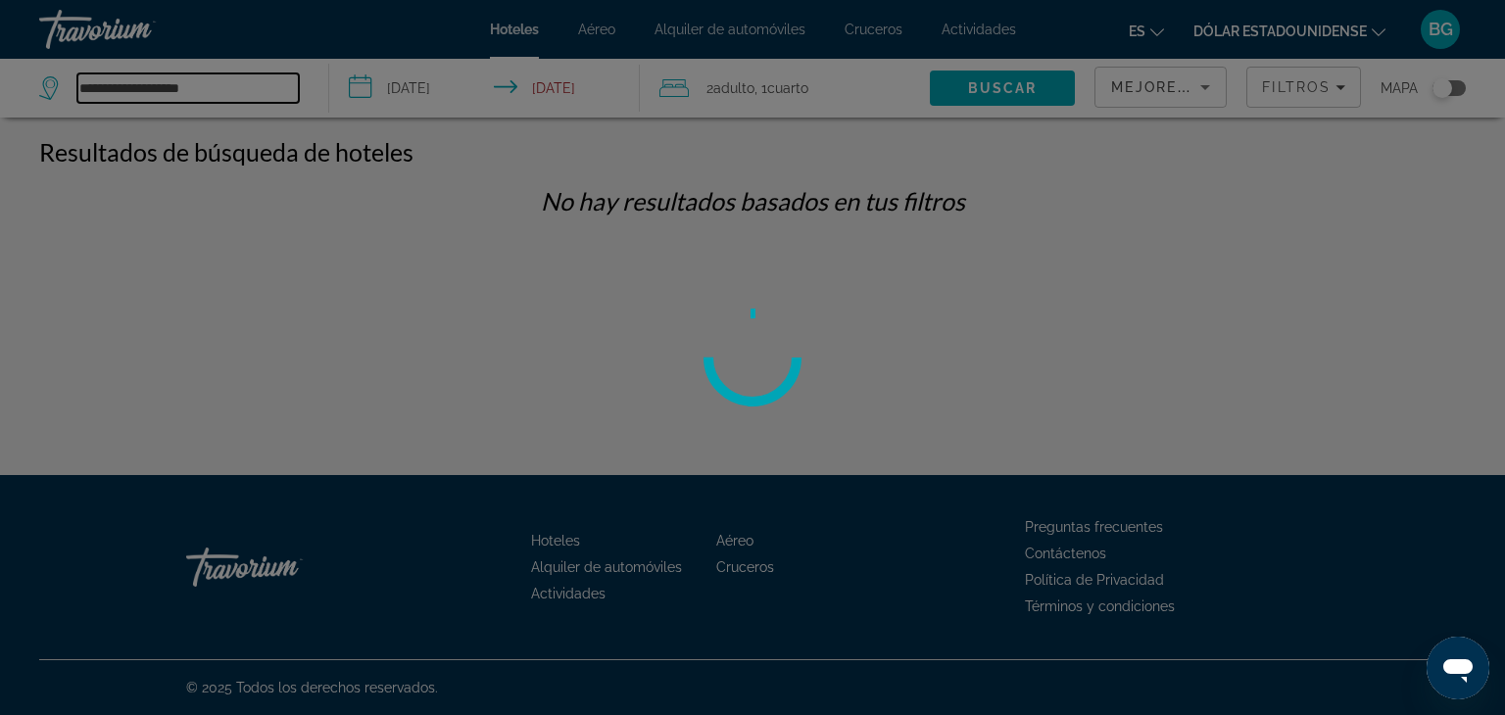
type input "**********"
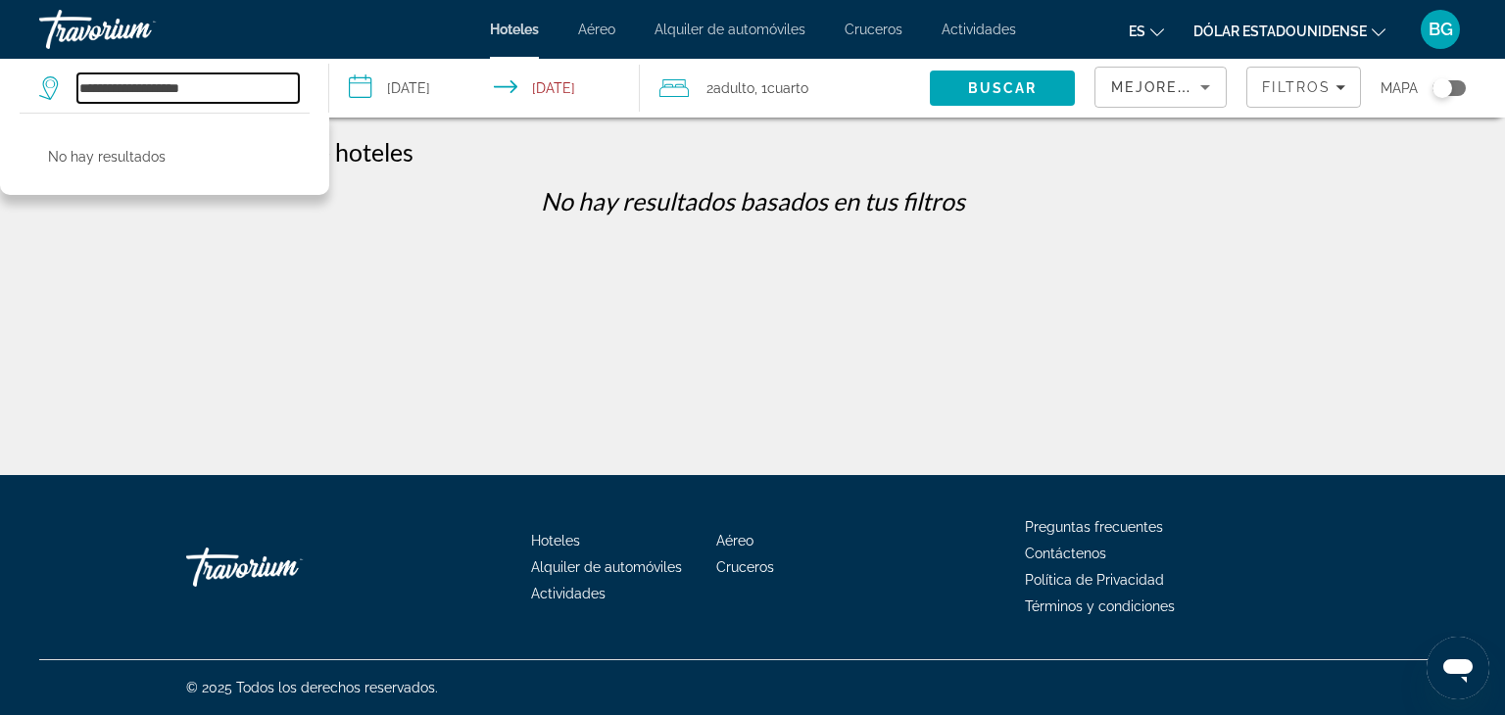
drag, startPoint x: 210, startPoint y: 83, endPoint x: 29, endPoint y: 83, distance: 180.2
click at [29, 83] on app-destination-search "**********" at bounding box center [164, 88] width 329 height 59
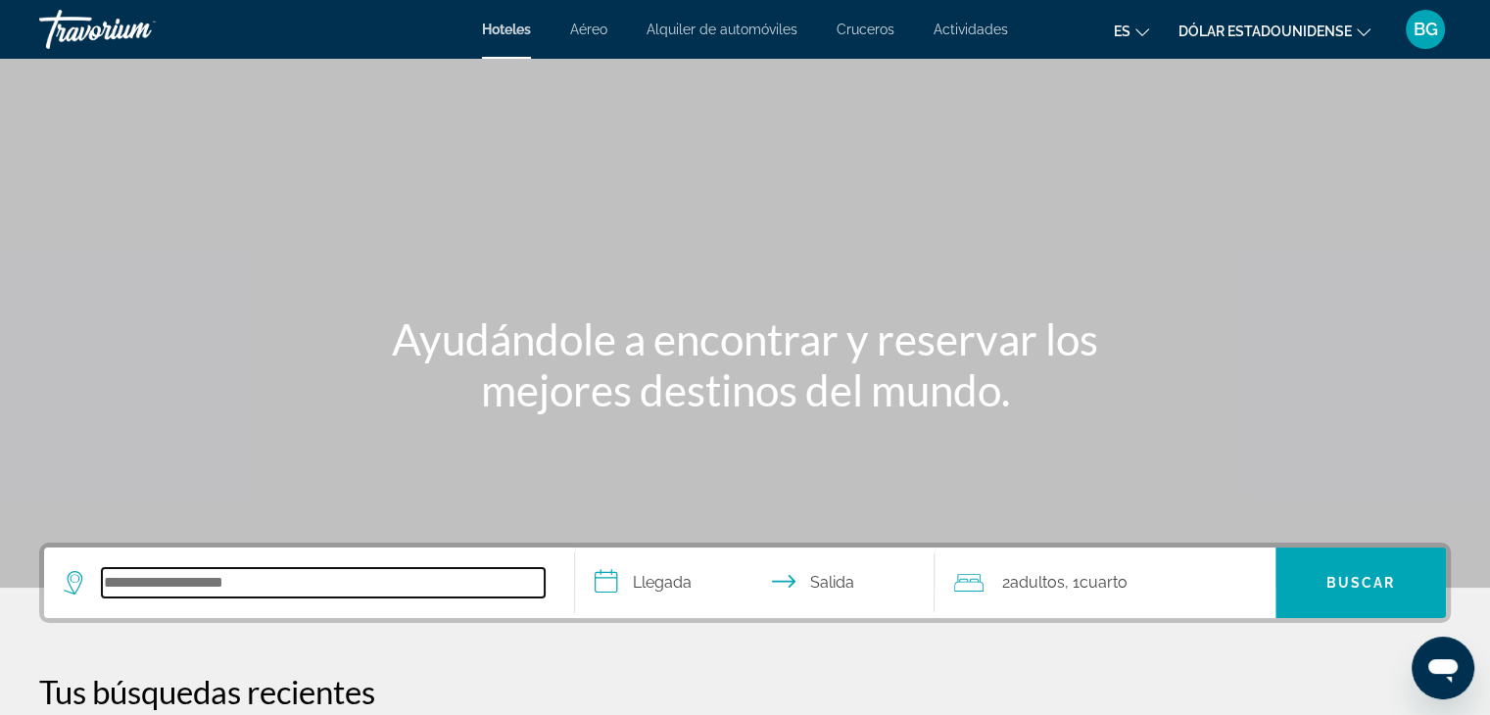
click at [232, 594] on input "Buscar destino de hotel" at bounding box center [323, 582] width 443 height 29
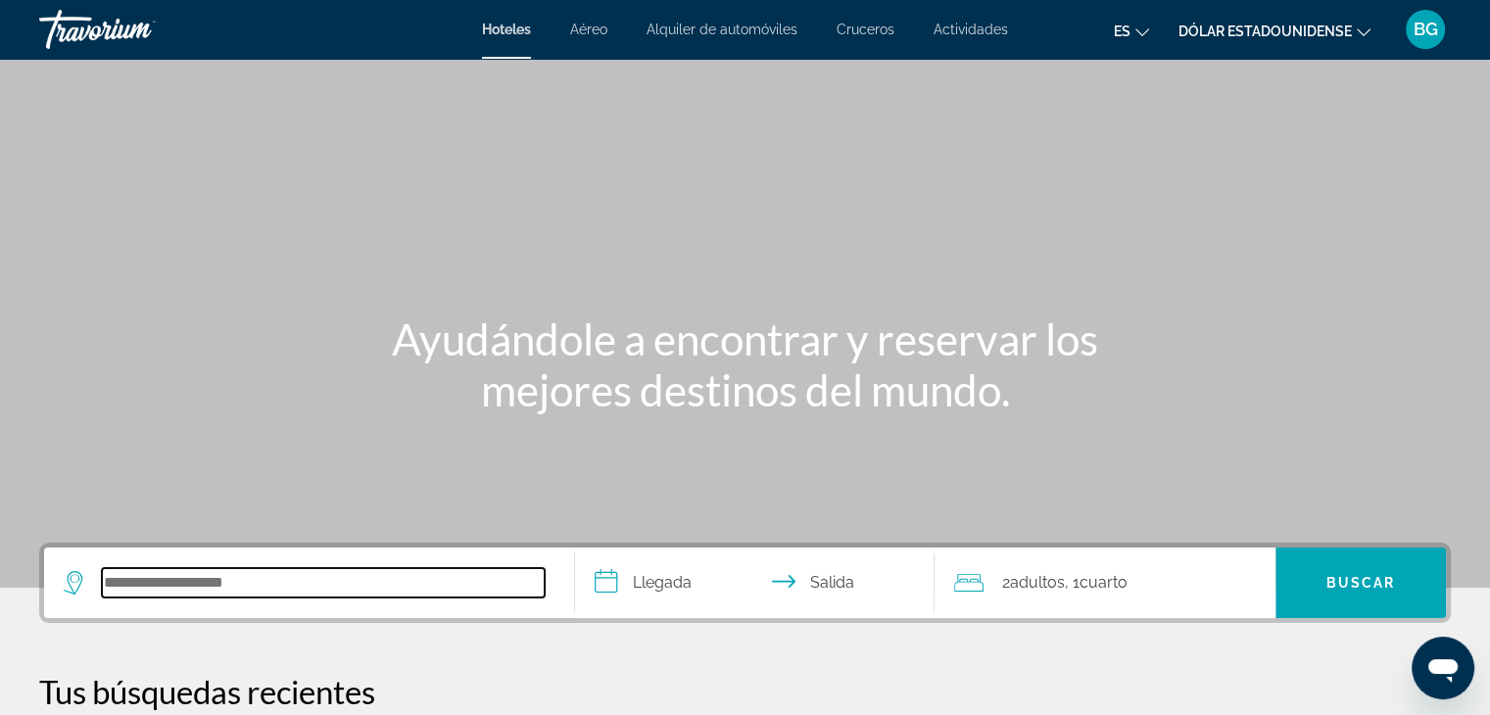
scroll to position [478, 0]
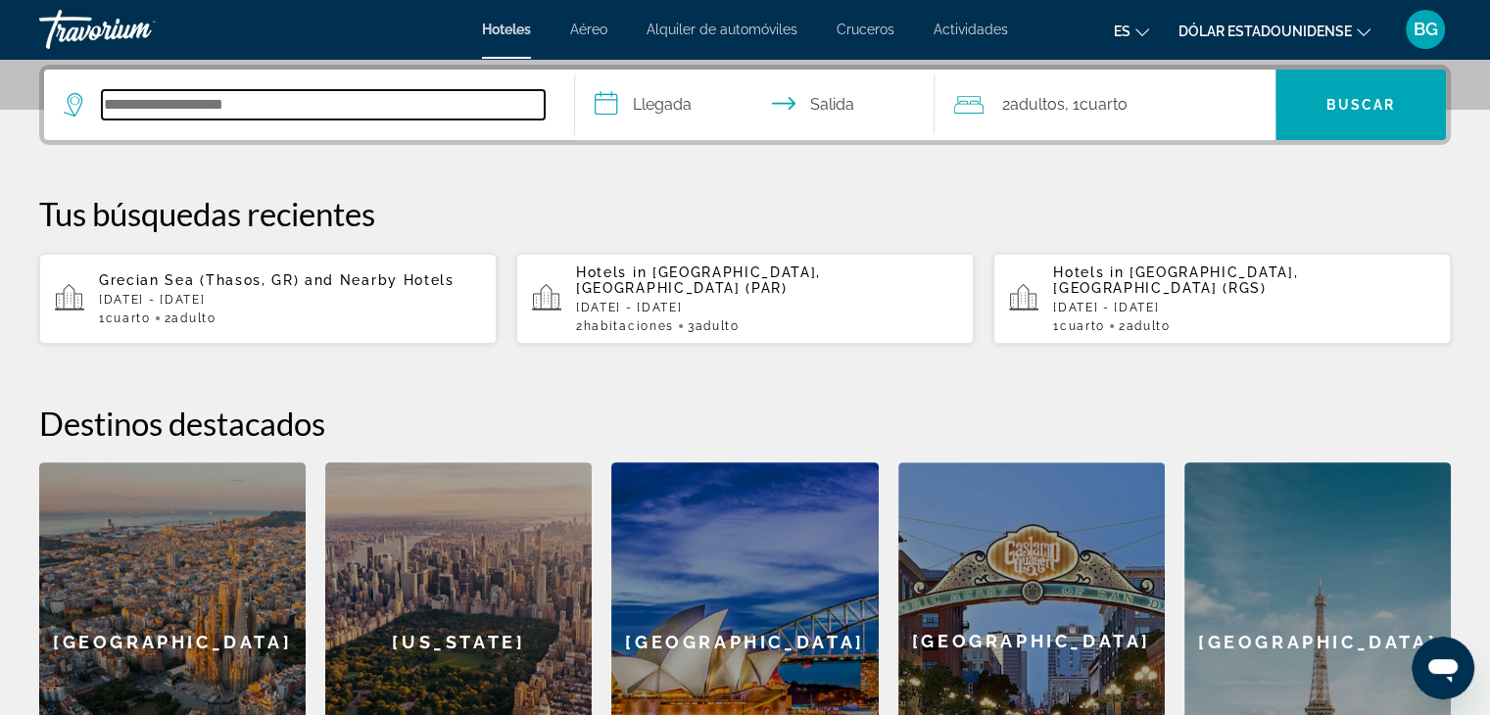
type input "*"
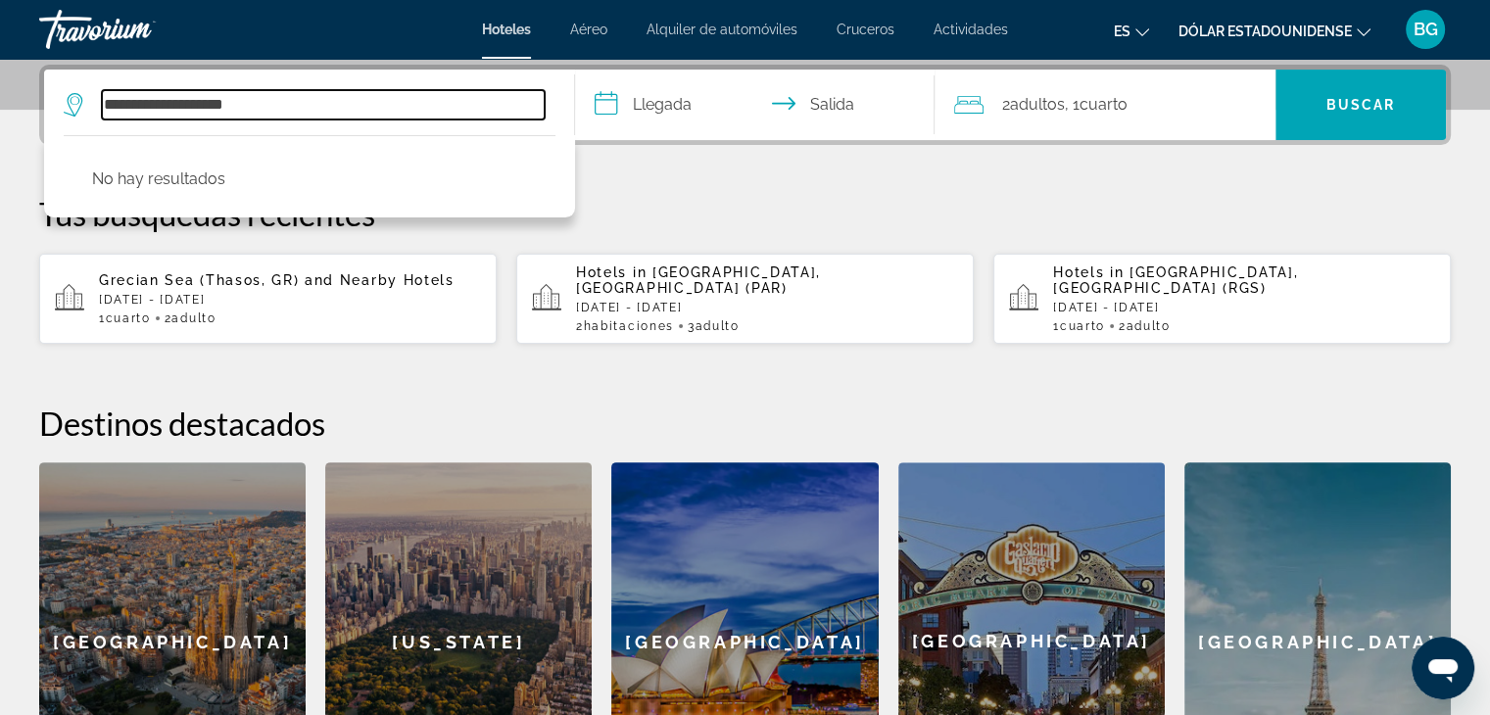
click at [256, 109] on input "**********" at bounding box center [323, 104] width 443 height 29
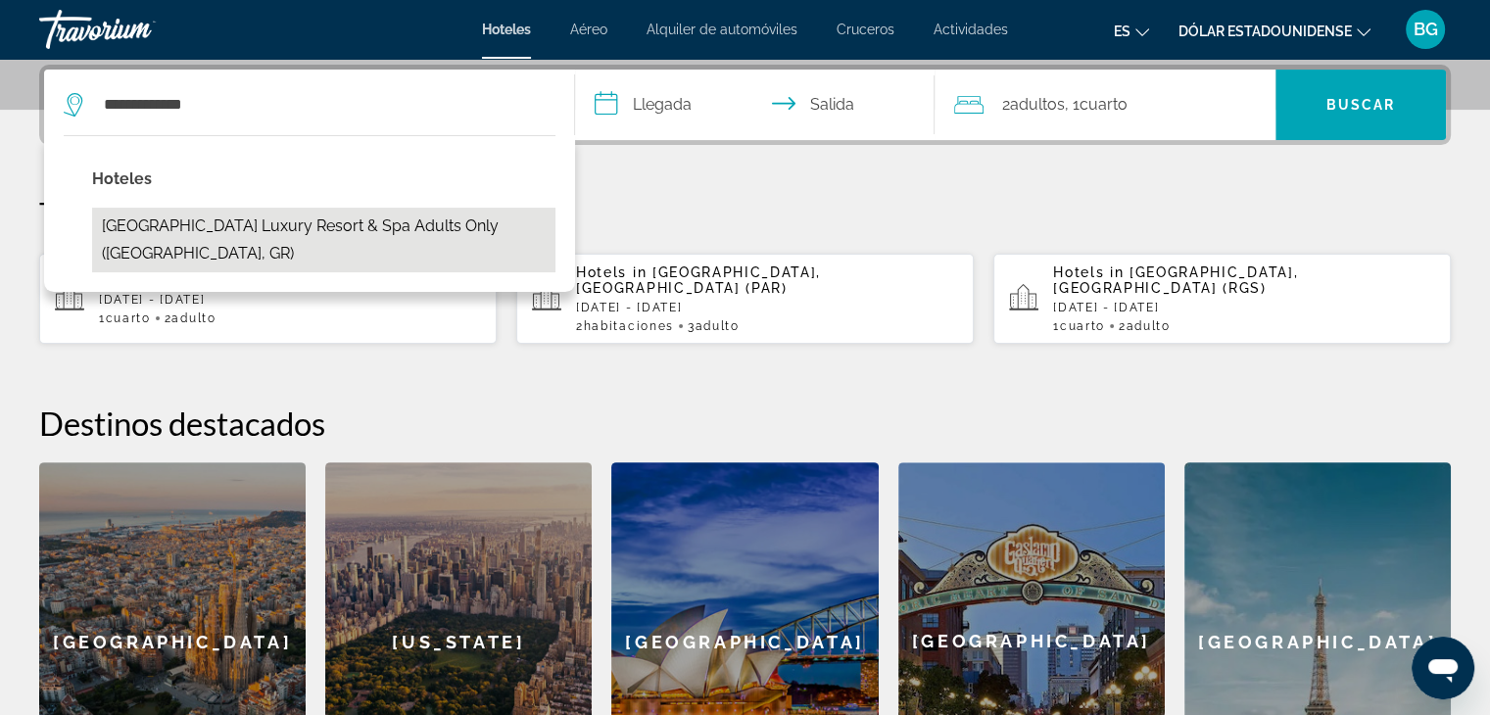
click at [199, 228] on button "[GEOGRAPHIC_DATA] Luxury Resort & Spa Adults Only ([GEOGRAPHIC_DATA], GR)" at bounding box center [323, 240] width 463 height 65
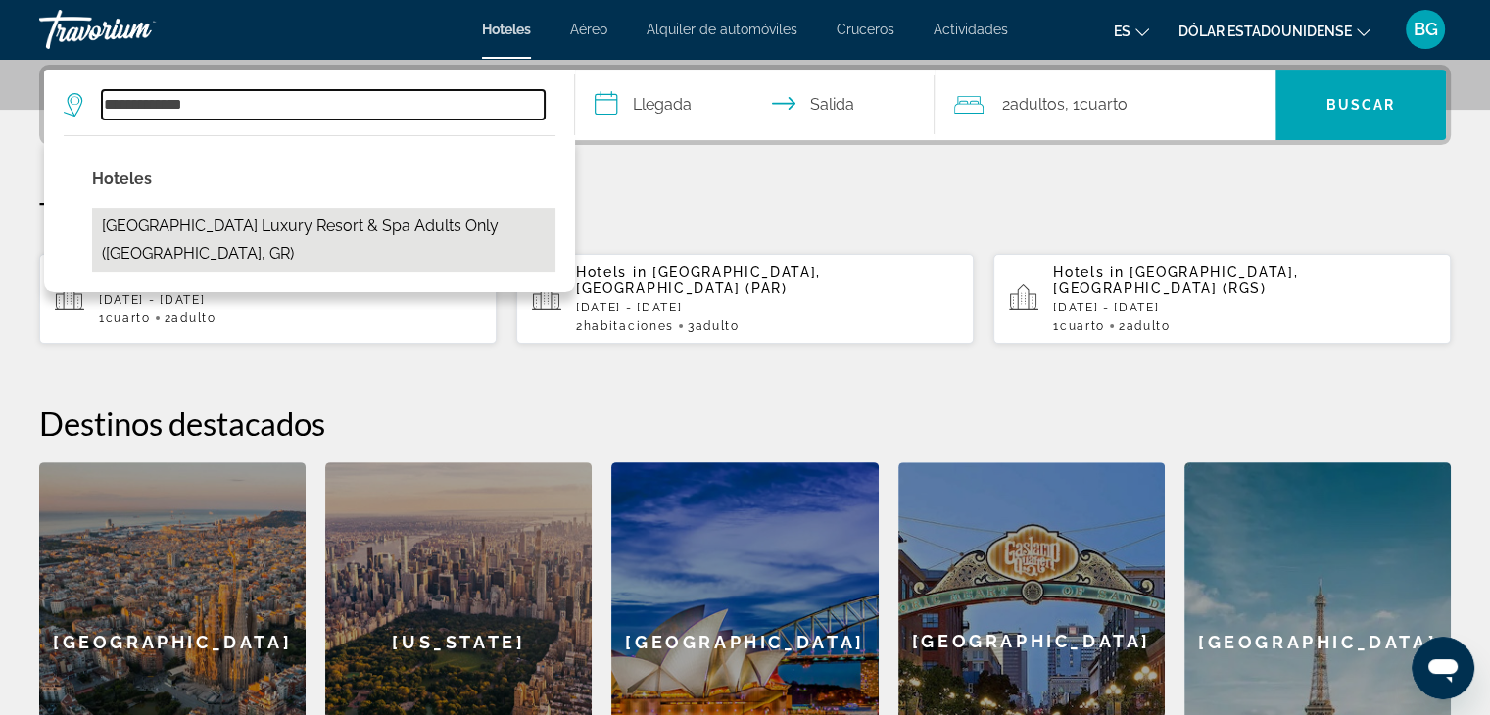
type input "**********"
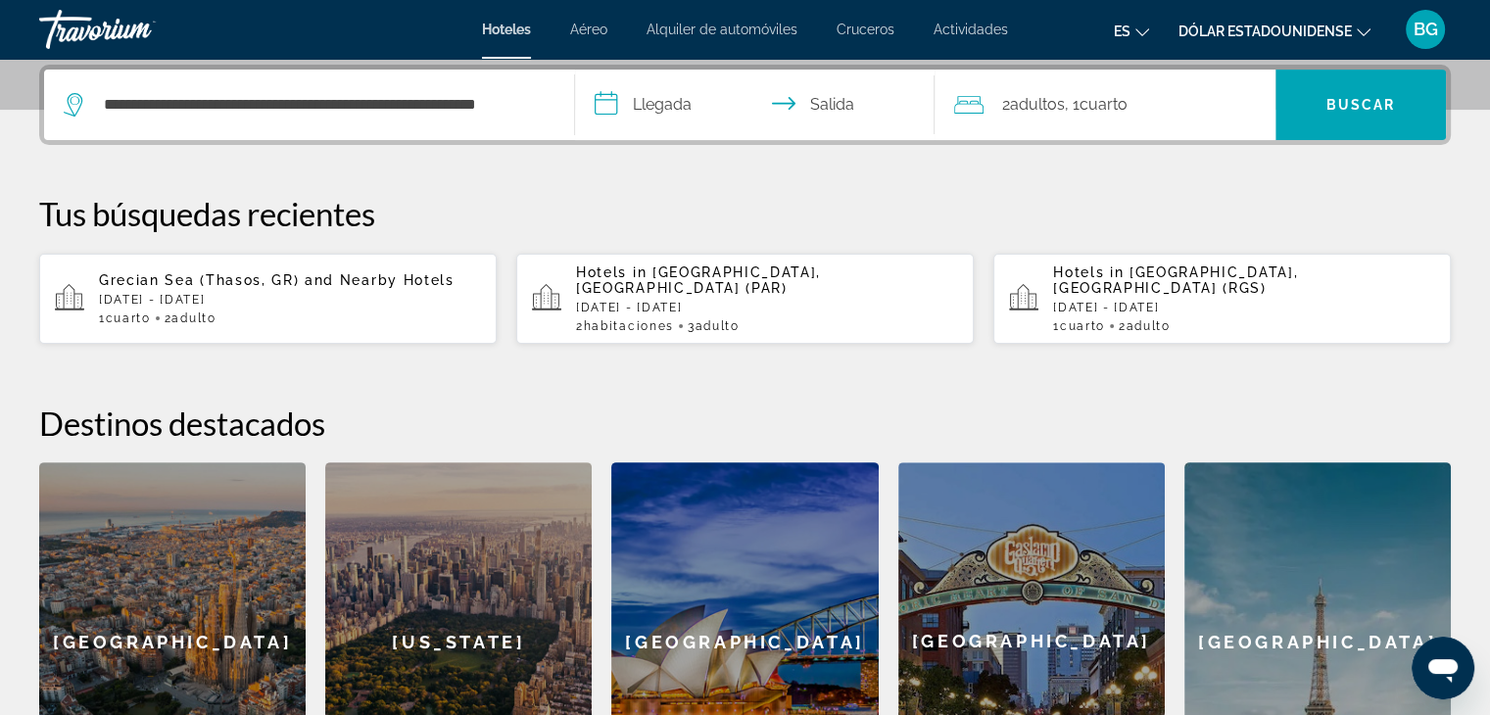
click at [662, 107] on input "**********" at bounding box center [759, 108] width 368 height 76
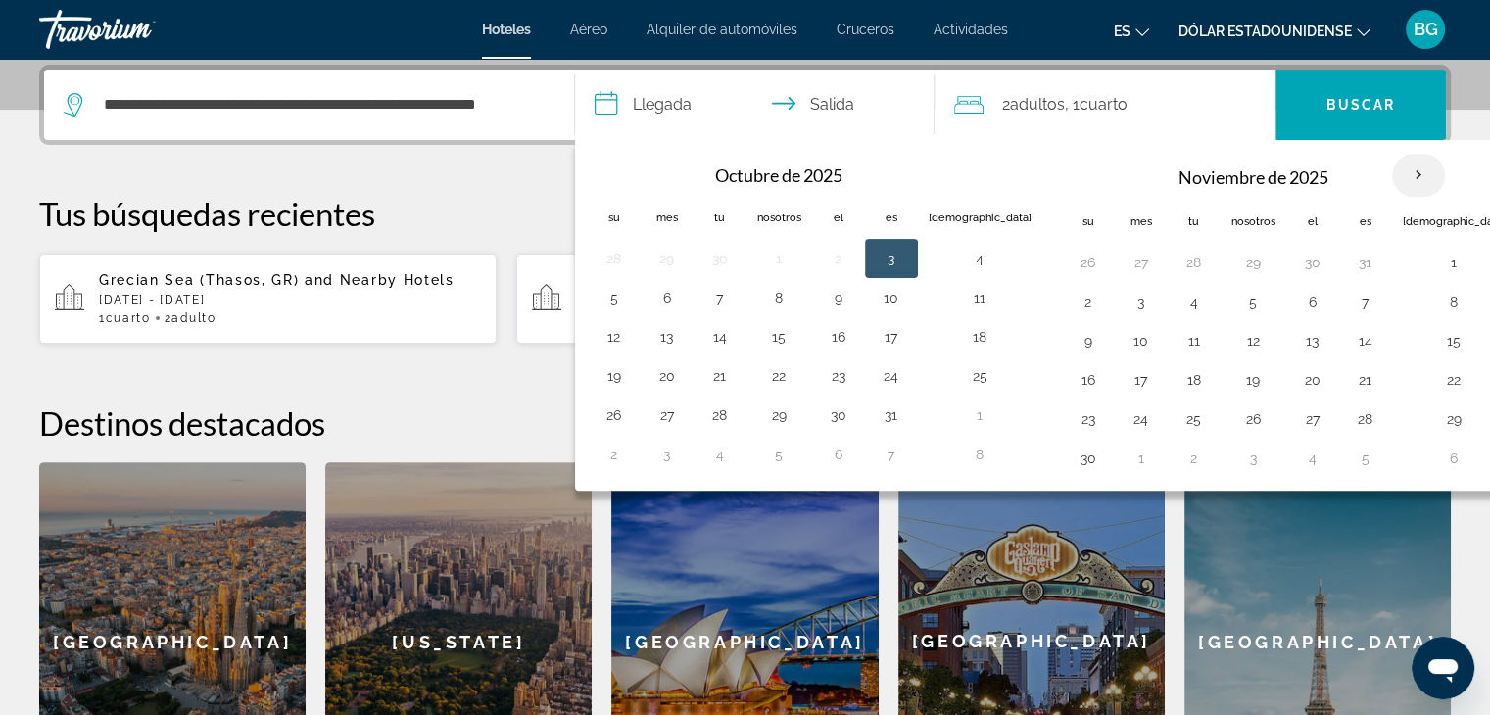
click at [1392, 169] on th "Mes próximo" at bounding box center [1418, 175] width 53 height 43
click at [1392, 176] on th "Mes próximo" at bounding box center [1418, 175] width 53 height 43
click at [700, 348] on td "14" at bounding box center [720, 340] width 53 height 39
click at [719, 335] on button "14" at bounding box center [719, 340] width 31 height 27
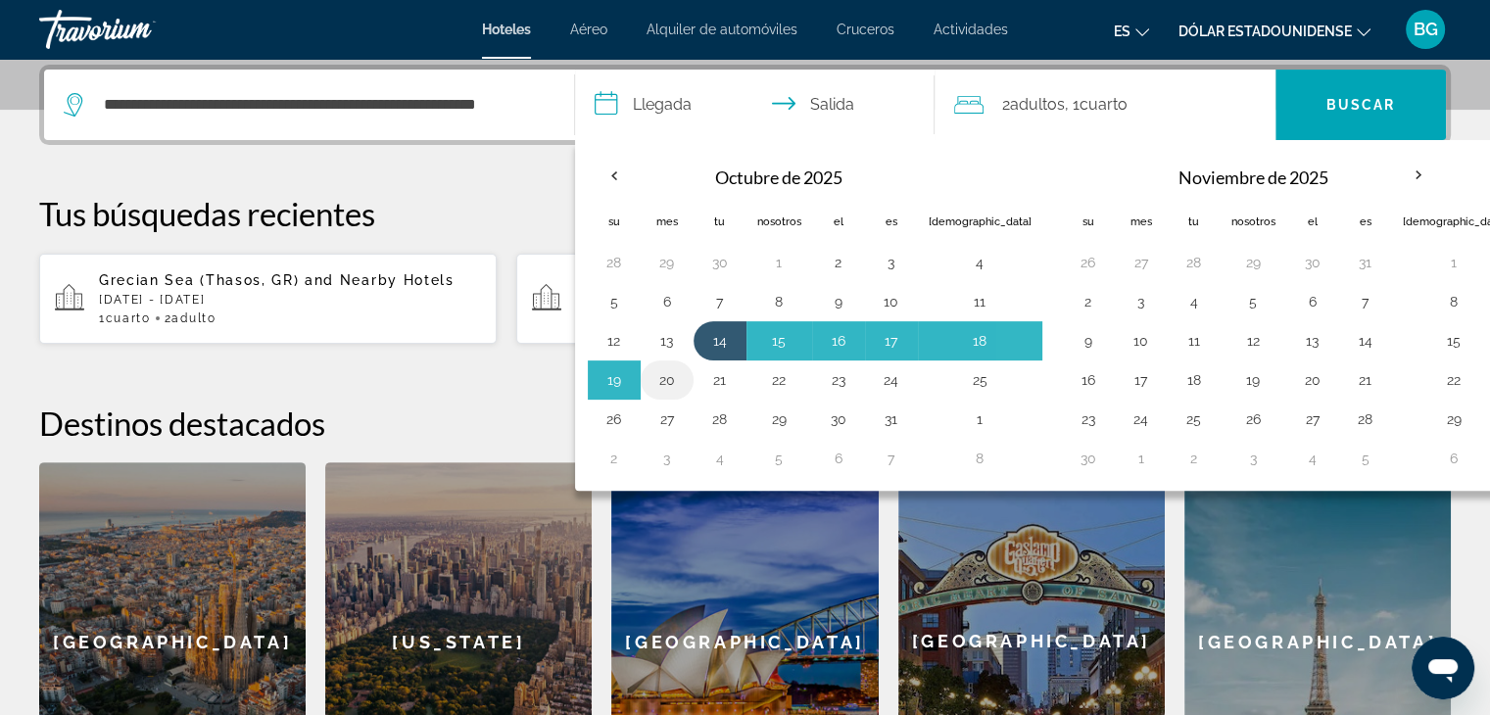
click at [672, 377] on button "20" at bounding box center [666, 379] width 31 height 27
type input "**********"
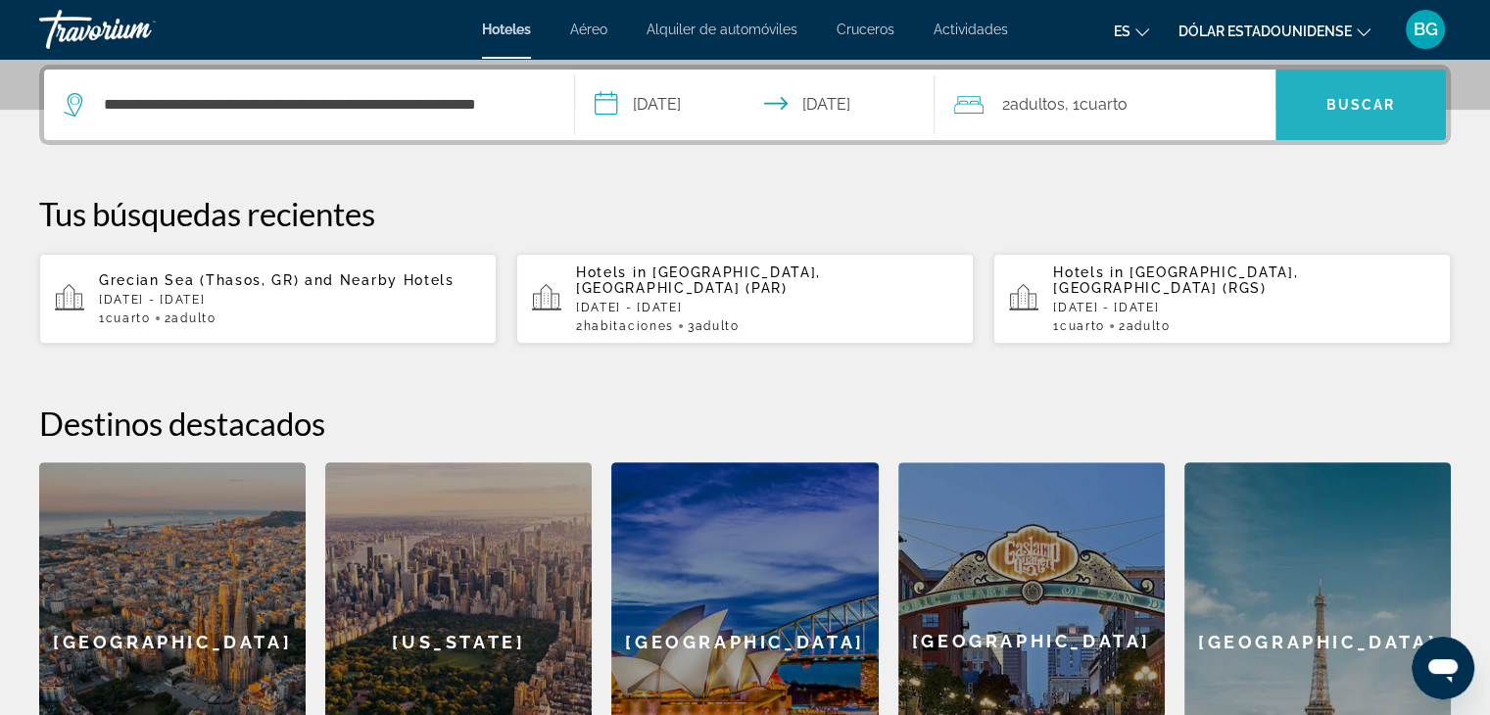
click at [1300, 87] on span "Buscar" at bounding box center [1360, 104] width 170 height 47
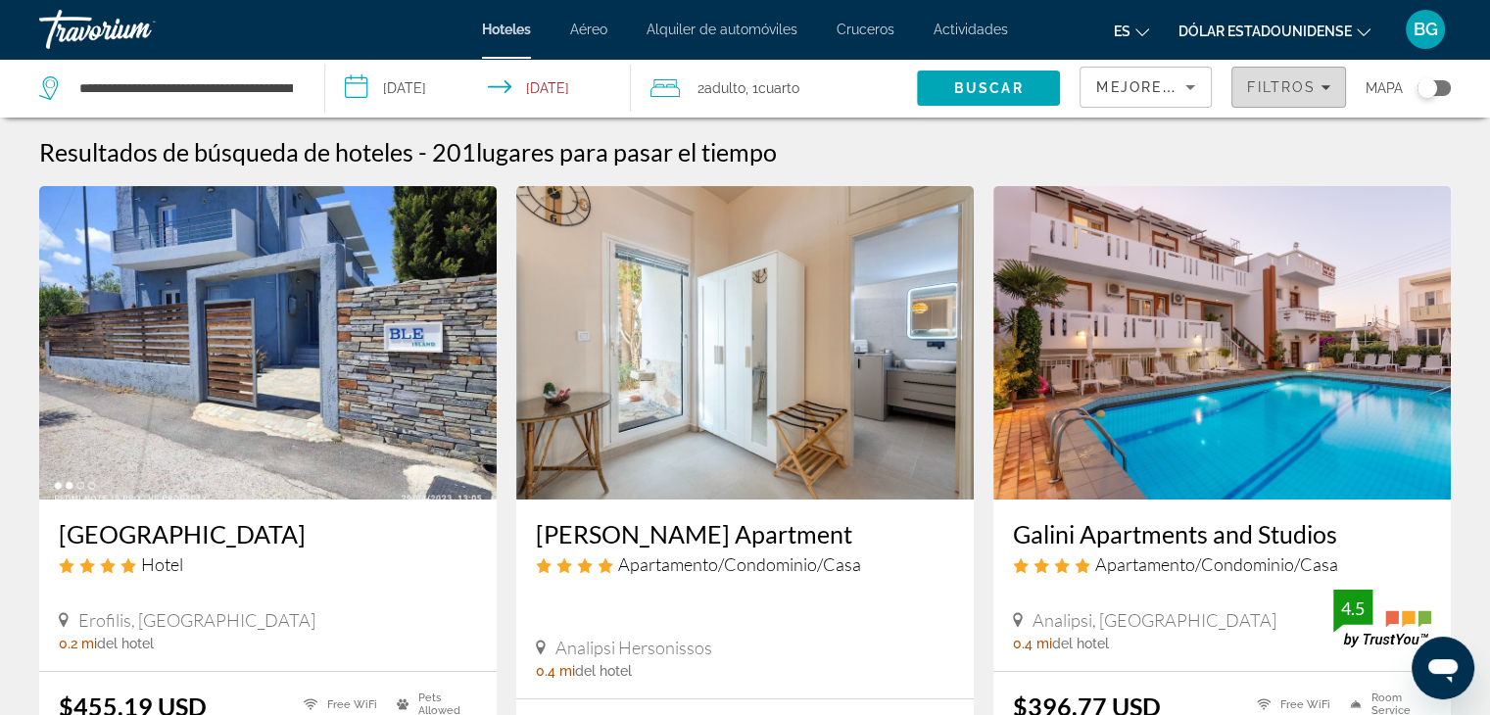
click at [1320, 90] on icon "Filters" at bounding box center [1325, 87] width 10 height 10
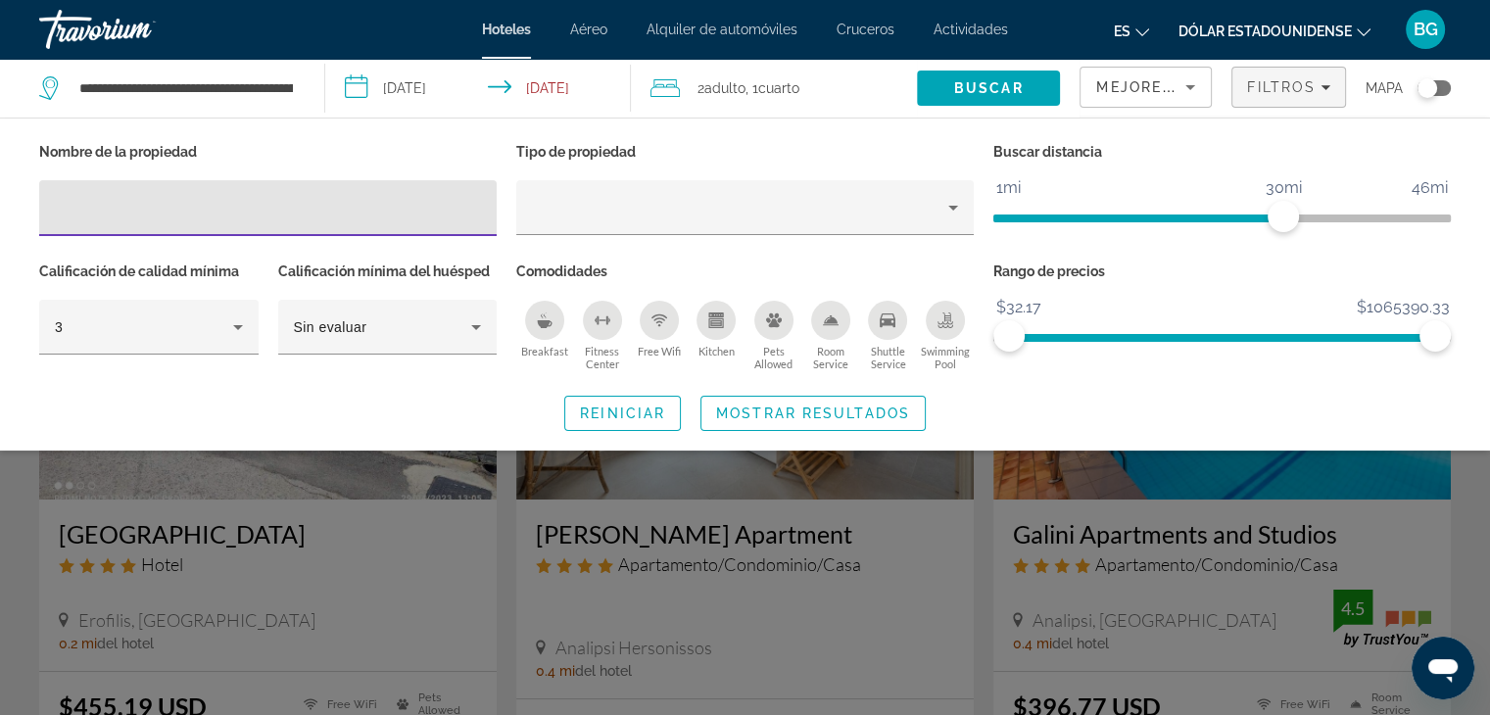
click at [346, 211] on input "Hotel Filters" at bounding box center [268, 209] width 426 height 24
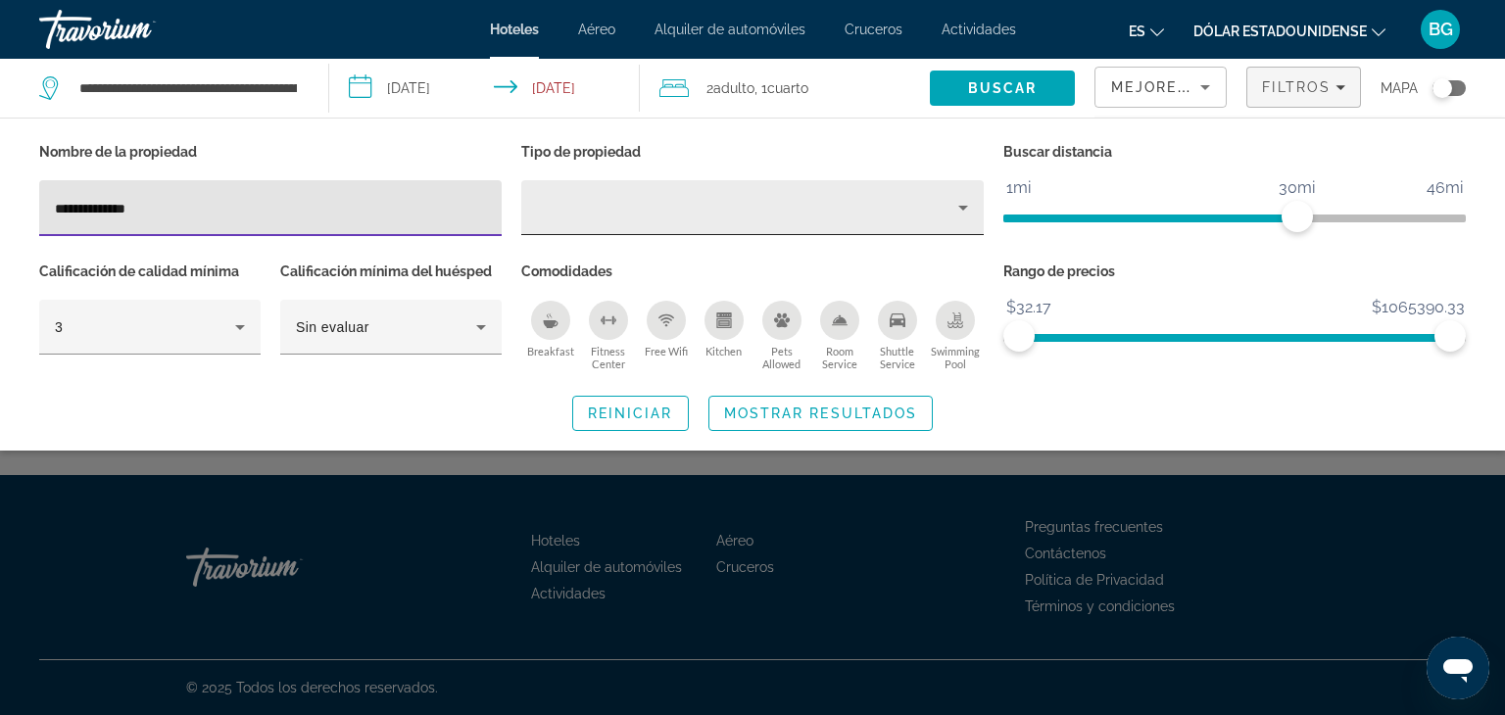
type input "**********"
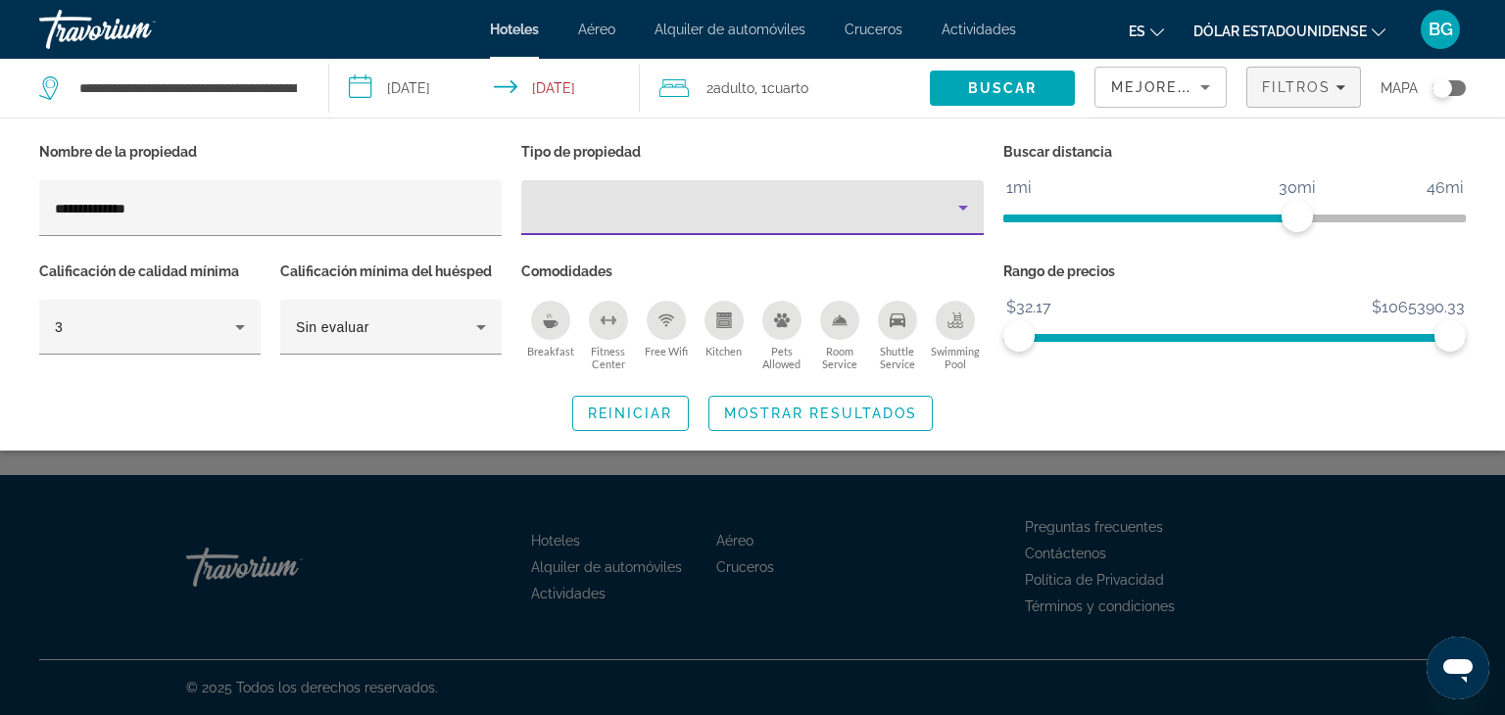
click at [960, 209] on icon "Property type" at bounding box center [963, 208] width 24 height 24
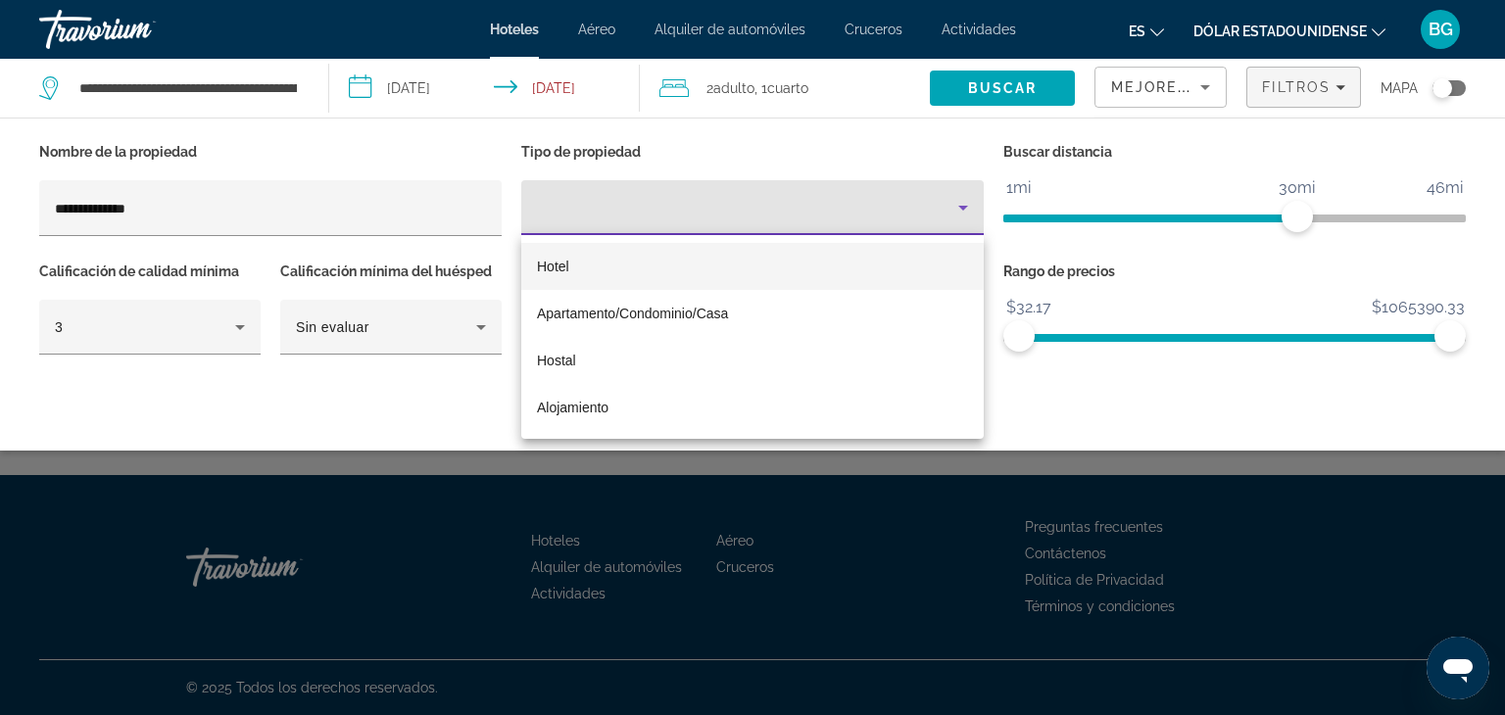
click at [580, 261] on mat-option "Hotel" at bounding box center [752, 266] width 462 height 47
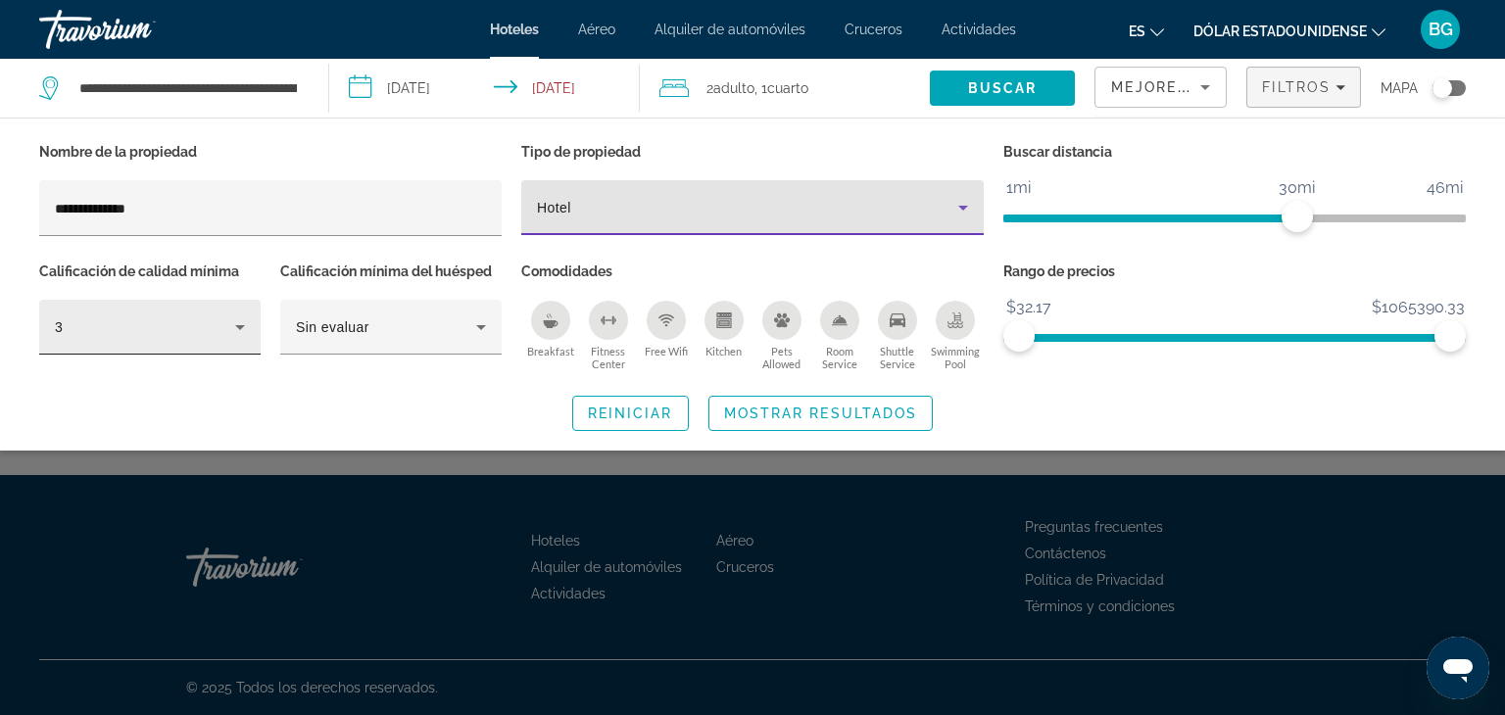
click at [241, 322] on icon "Hotel Filters" at bounding box center [240, 327] width 24 height 24
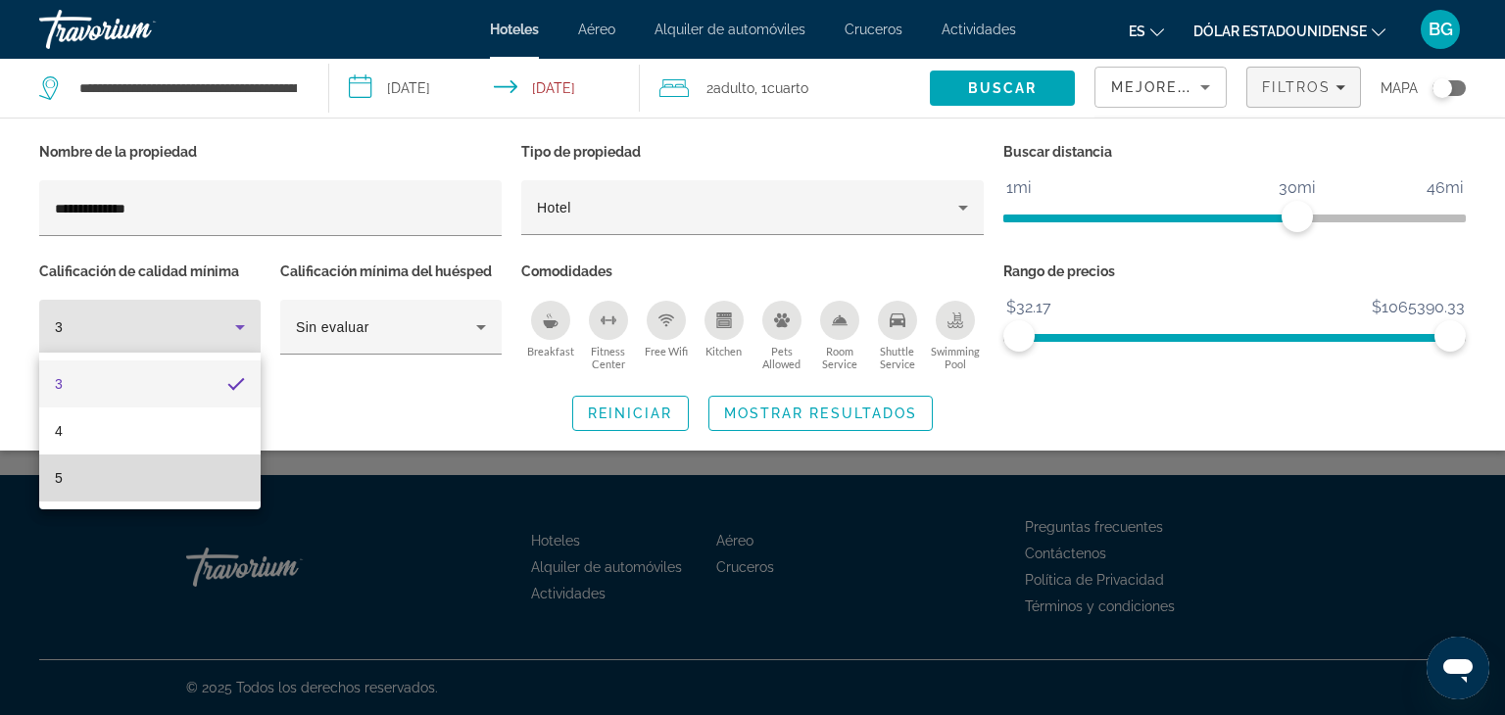
click at [110, 479] on mat-option "5" at bounding box center [149, 478] width 221 height 47
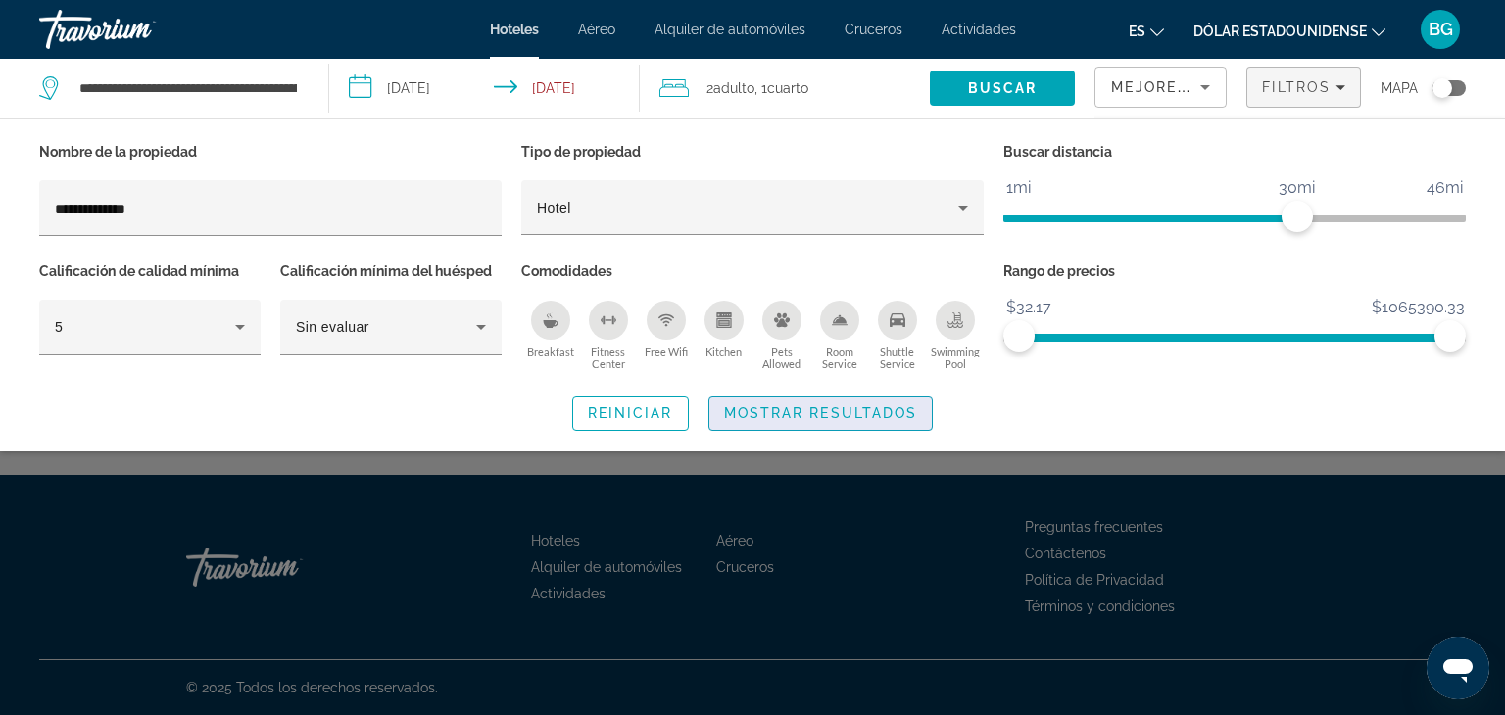
click at [832, 418] on span "Mostrar resultados" at bounding box center [821, 414] width 194 height 16
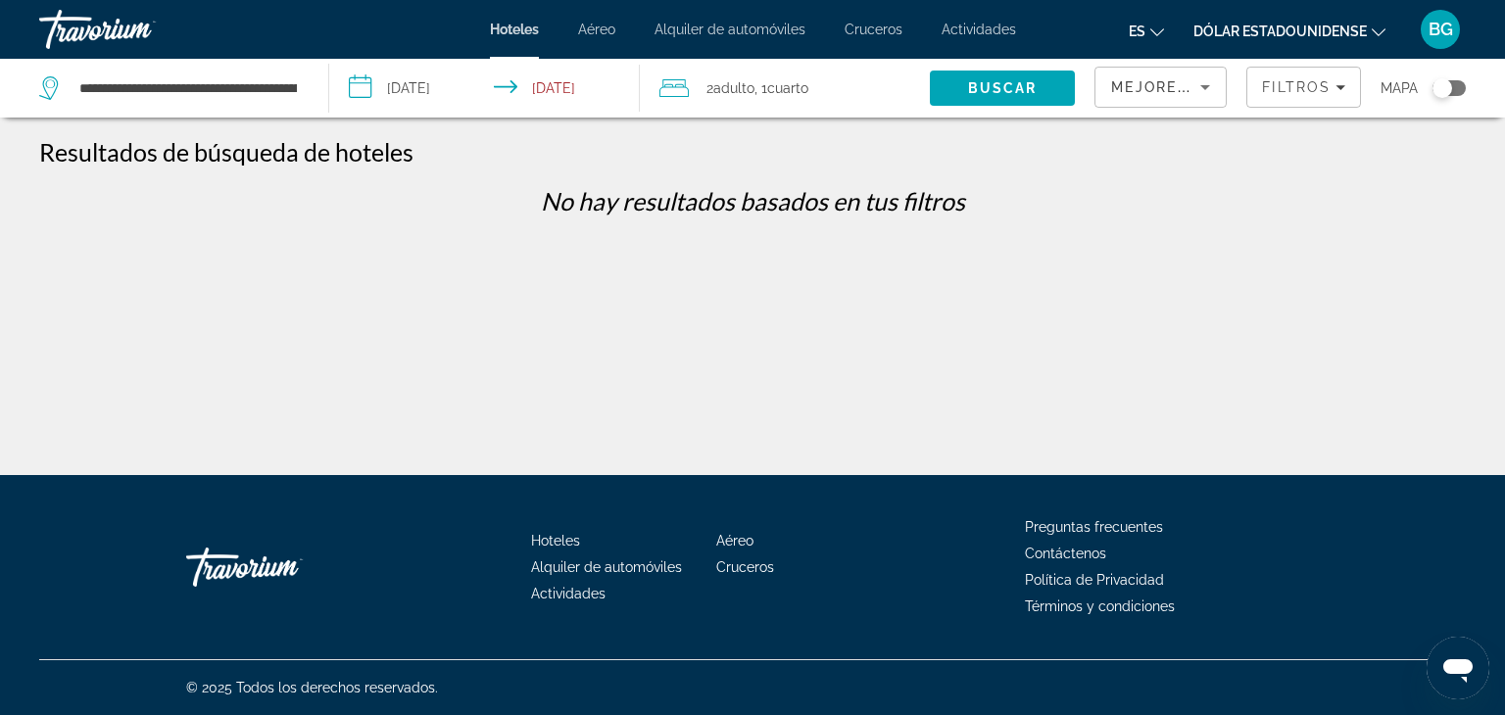
click at [466, 82] on input "**********" at bounding box center [487, 91] width 317 height 65
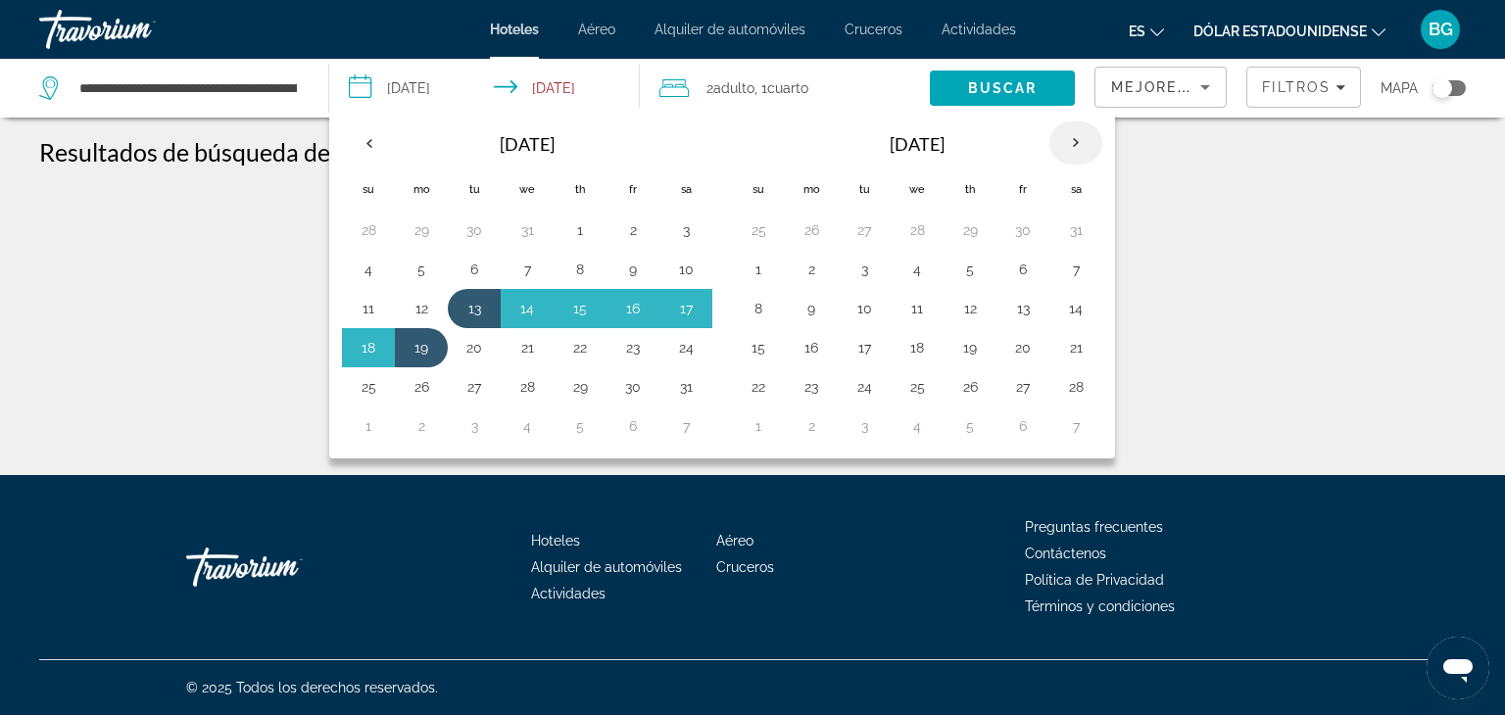
click at [1074, 135] on th "Next month" at bounding box center [1075, 142] width 53 height 43
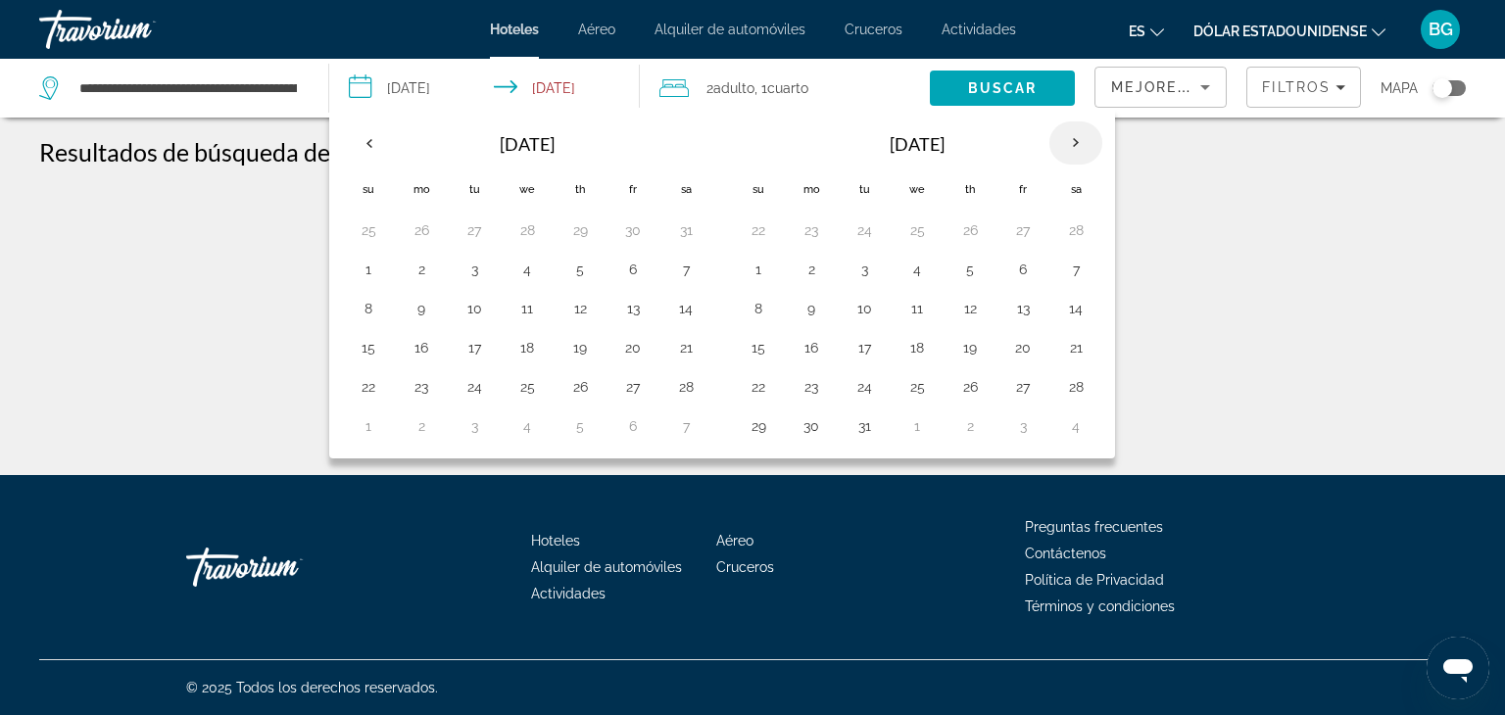
click at [1074, 135] on th "Next month" at bounding box center [1075, 142] width 53 height 43
click at [1086, 127] on th "Next month" at bounding box center [1075, 142] width 53 height 43
click at [807, 264] on button "8" at bounding box center [810, 269] width 31 height 27
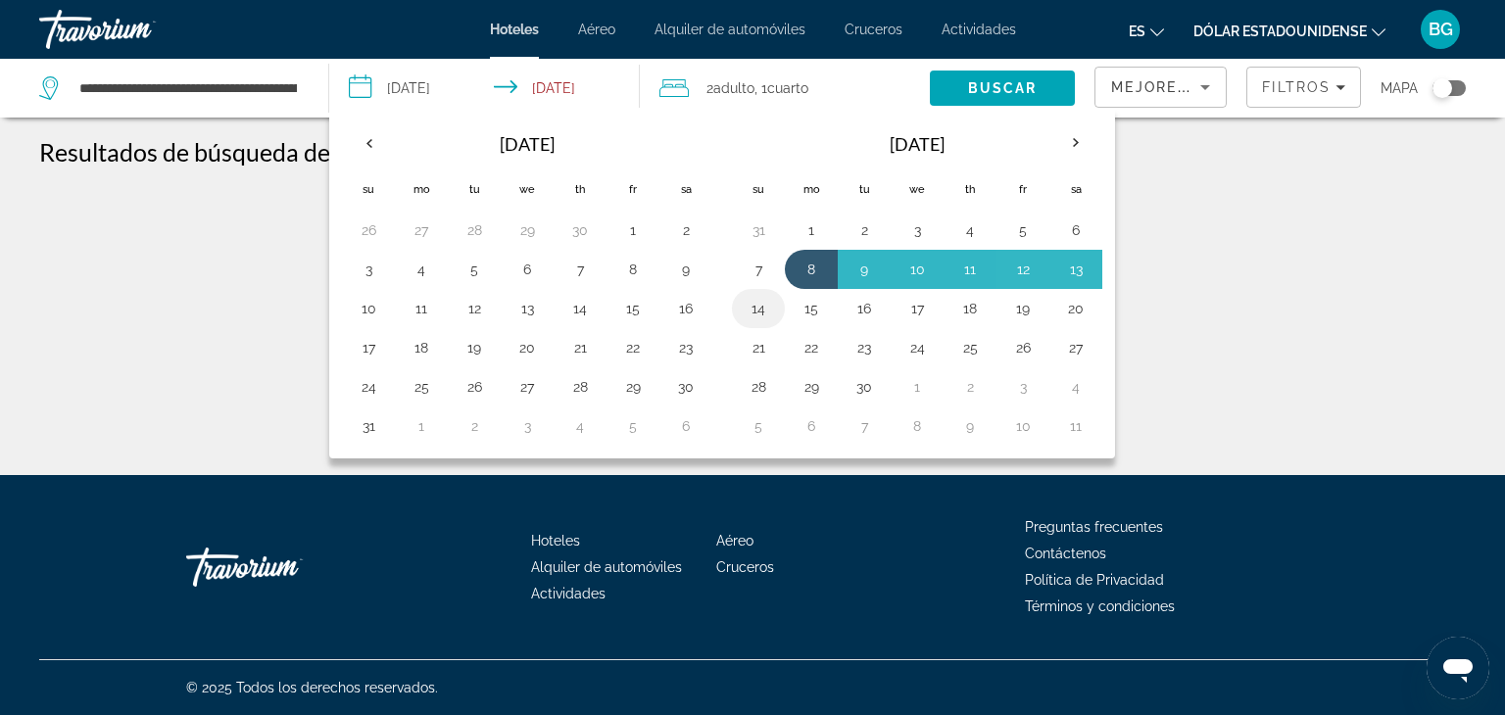
click at [756, 304] on button "14" at bounding box center [758, 308] width 31 height 27
type input "**********"
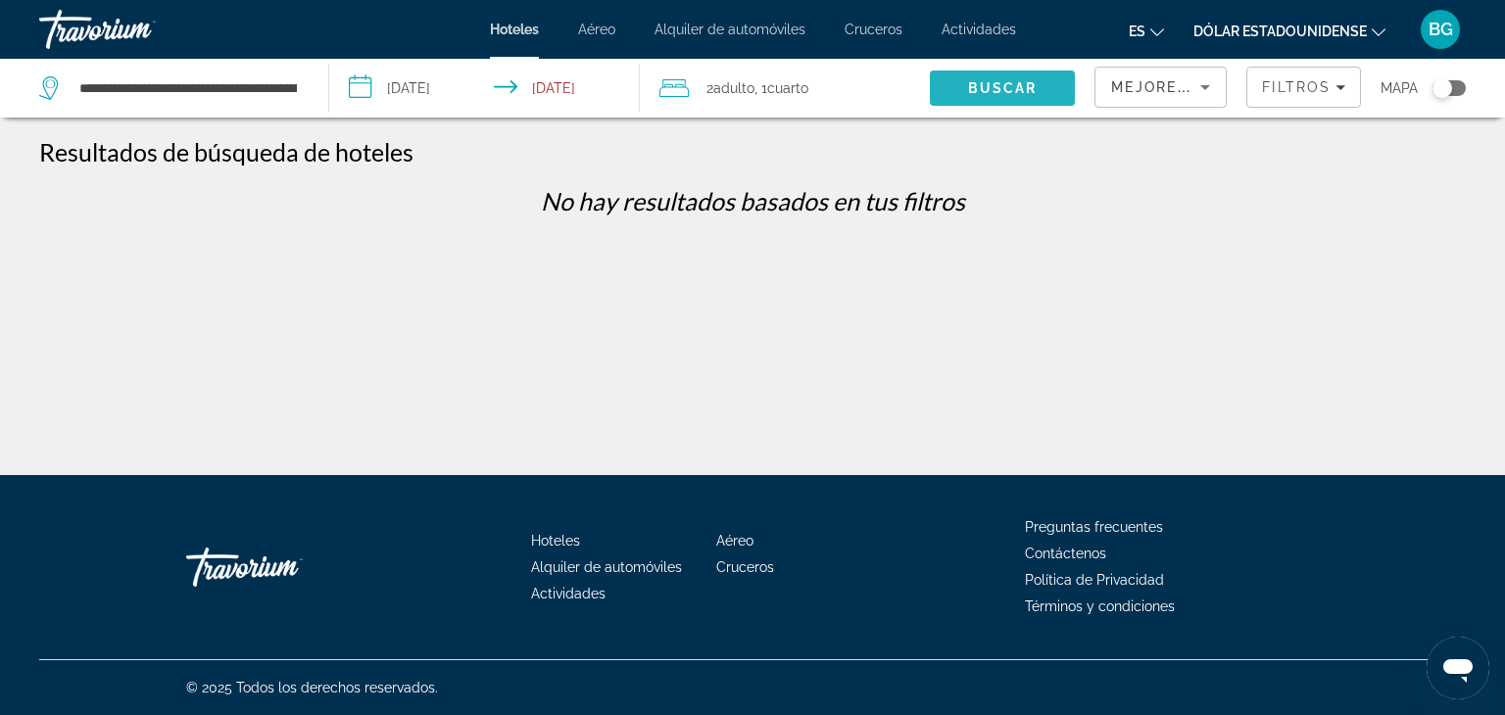
click at [1027, 84] on span "Buscar" at bounding box center [1003, 88] width 70 height 16
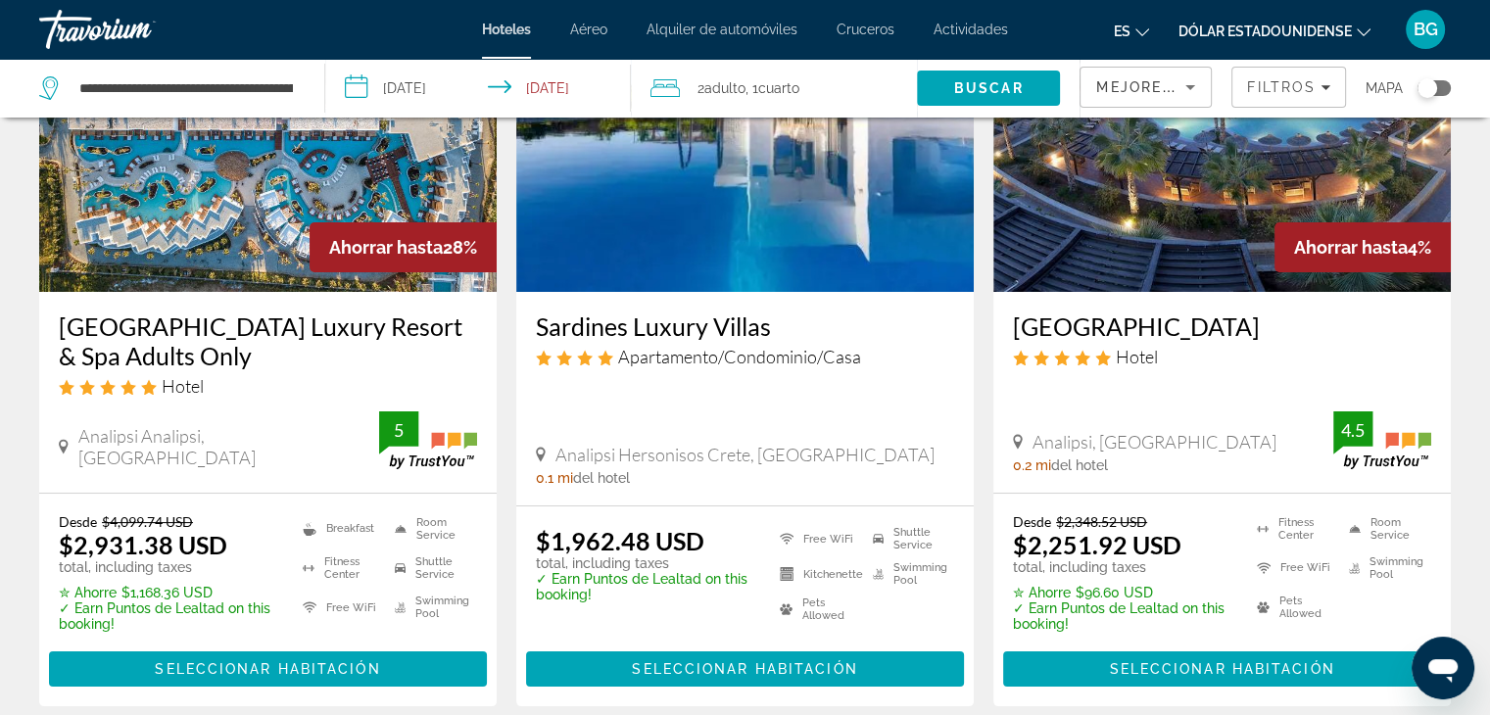
scroll to position [200, 0]
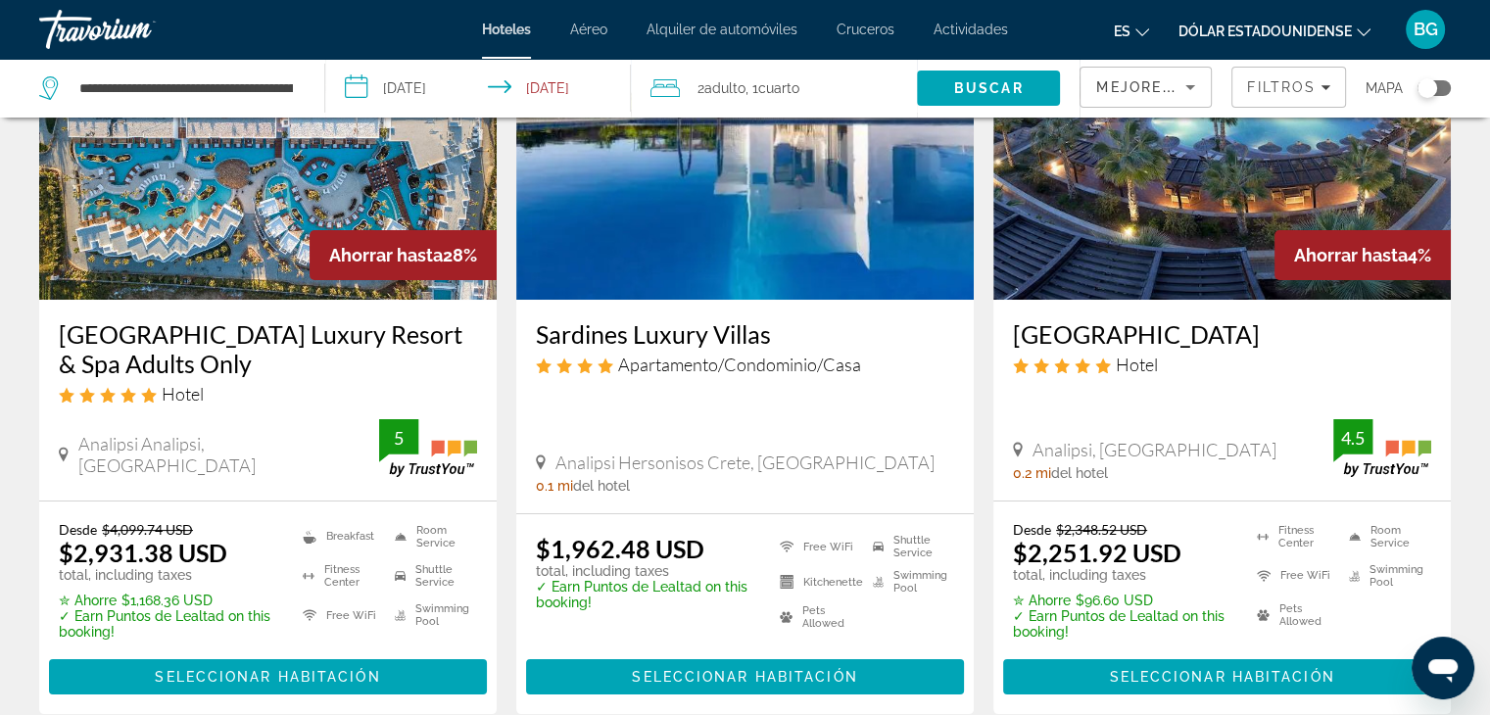
click at [263, 155] on img "Contenido principal" at bounding box center [267, 142] width 457 height 313
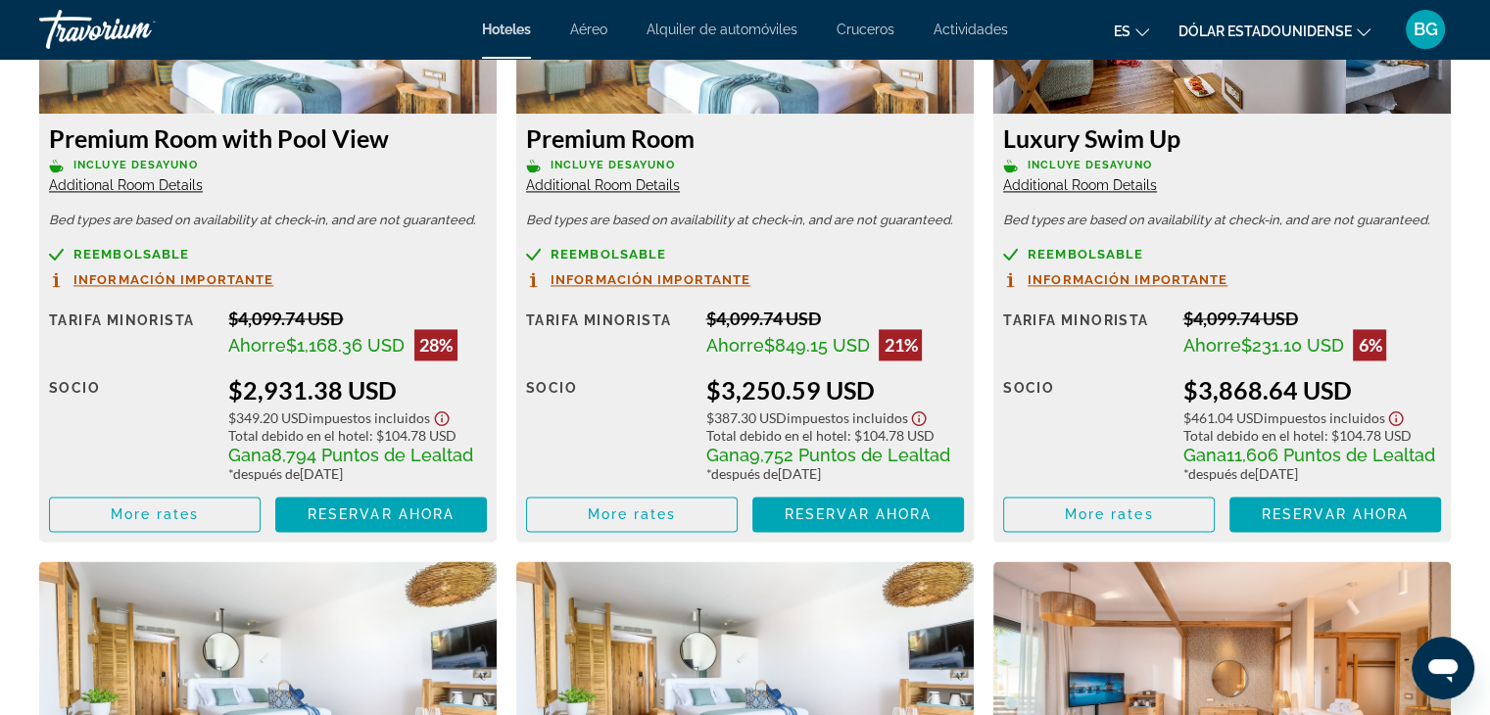
scroll to position [2927, 0]
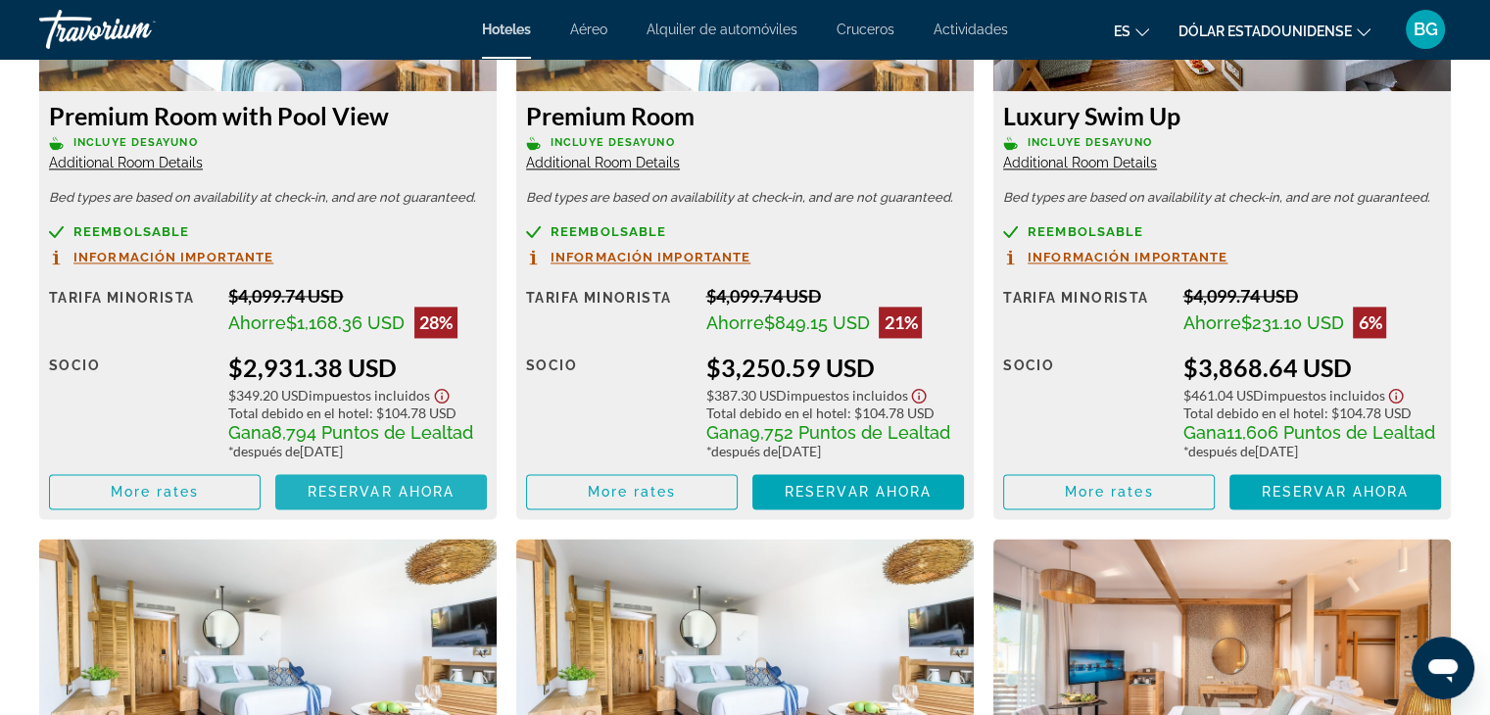
click at [456, 491] on span "Contenido principal" at bounding box center [381, 491] width 212 height 47
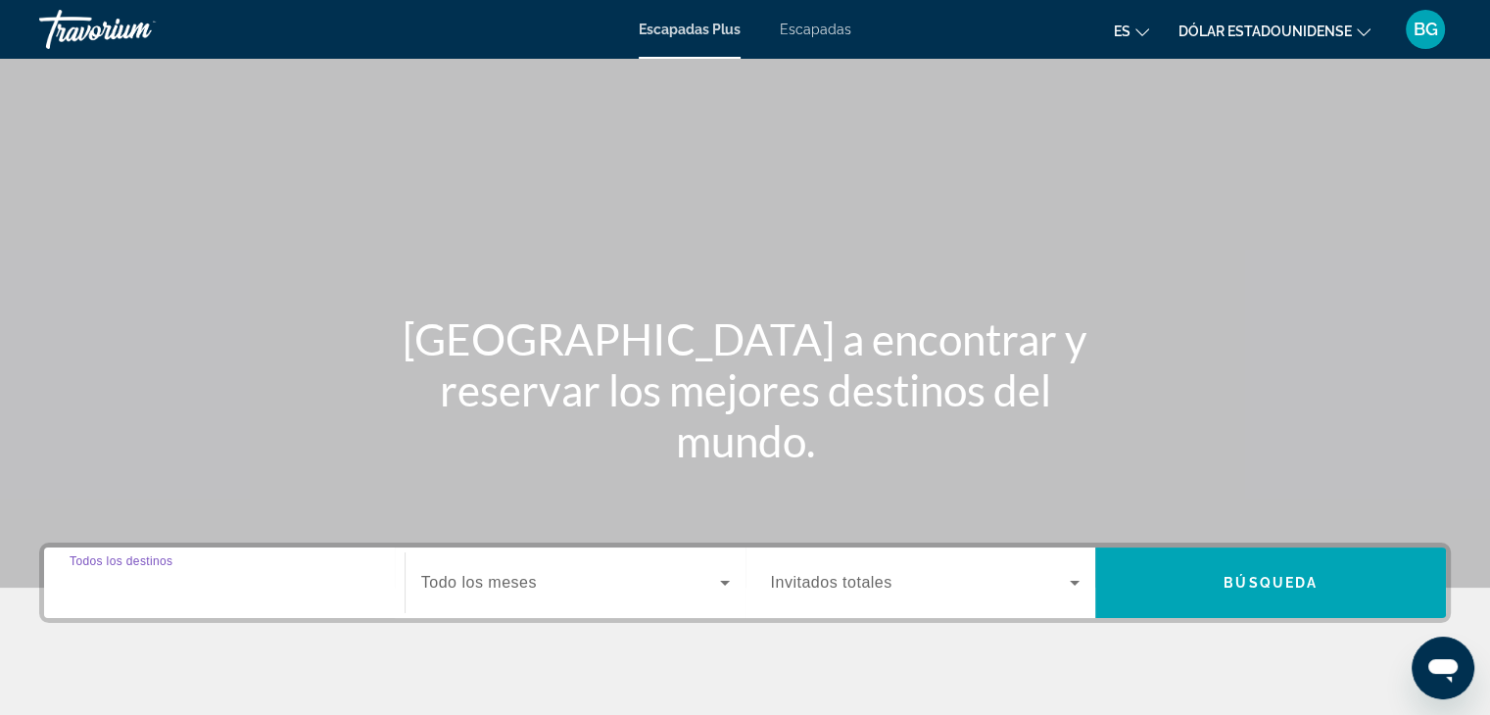
click at [307, 579] on input "Destination Todos los destinos" at bounding box center [225, 584] width 310 height 24
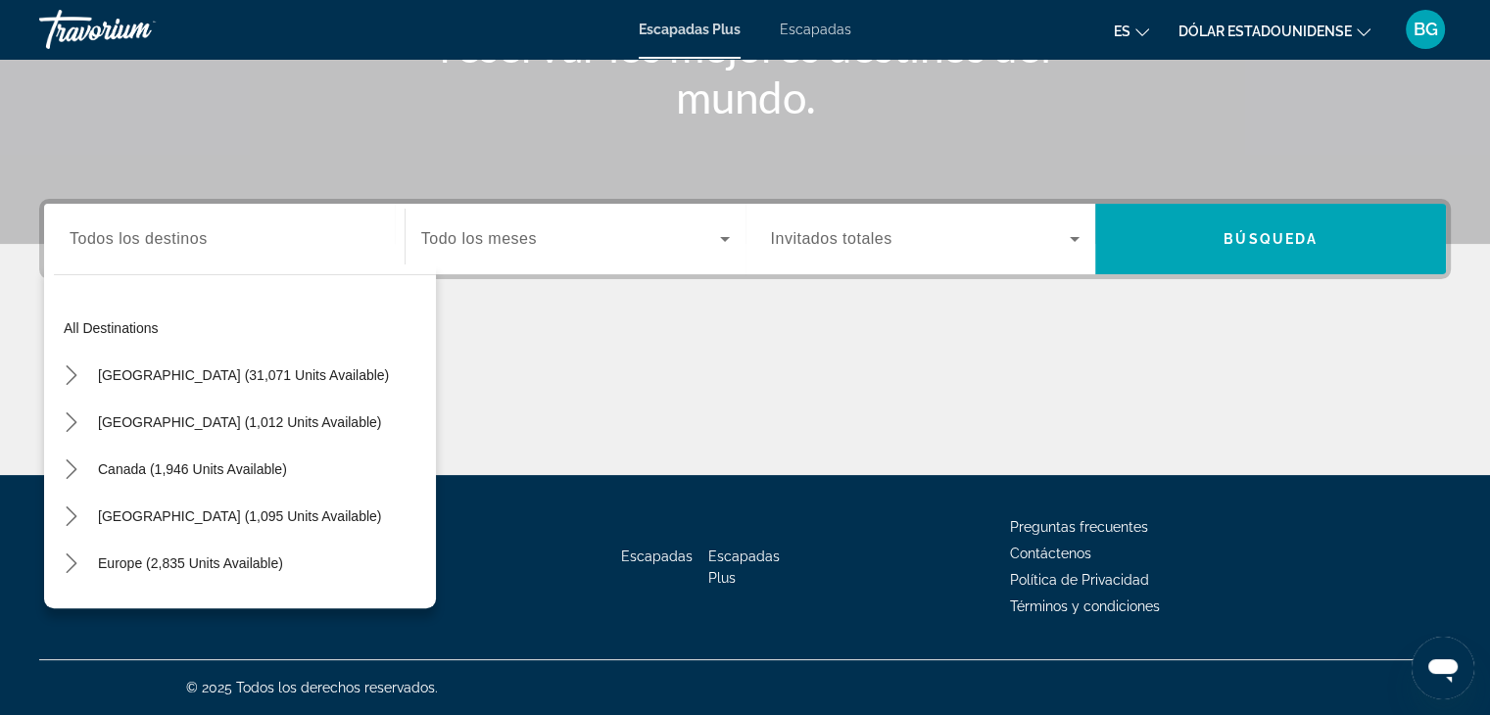
click at [826, 33] on font "Escapadas" at bounding box center [816, 30] width 72 height 16
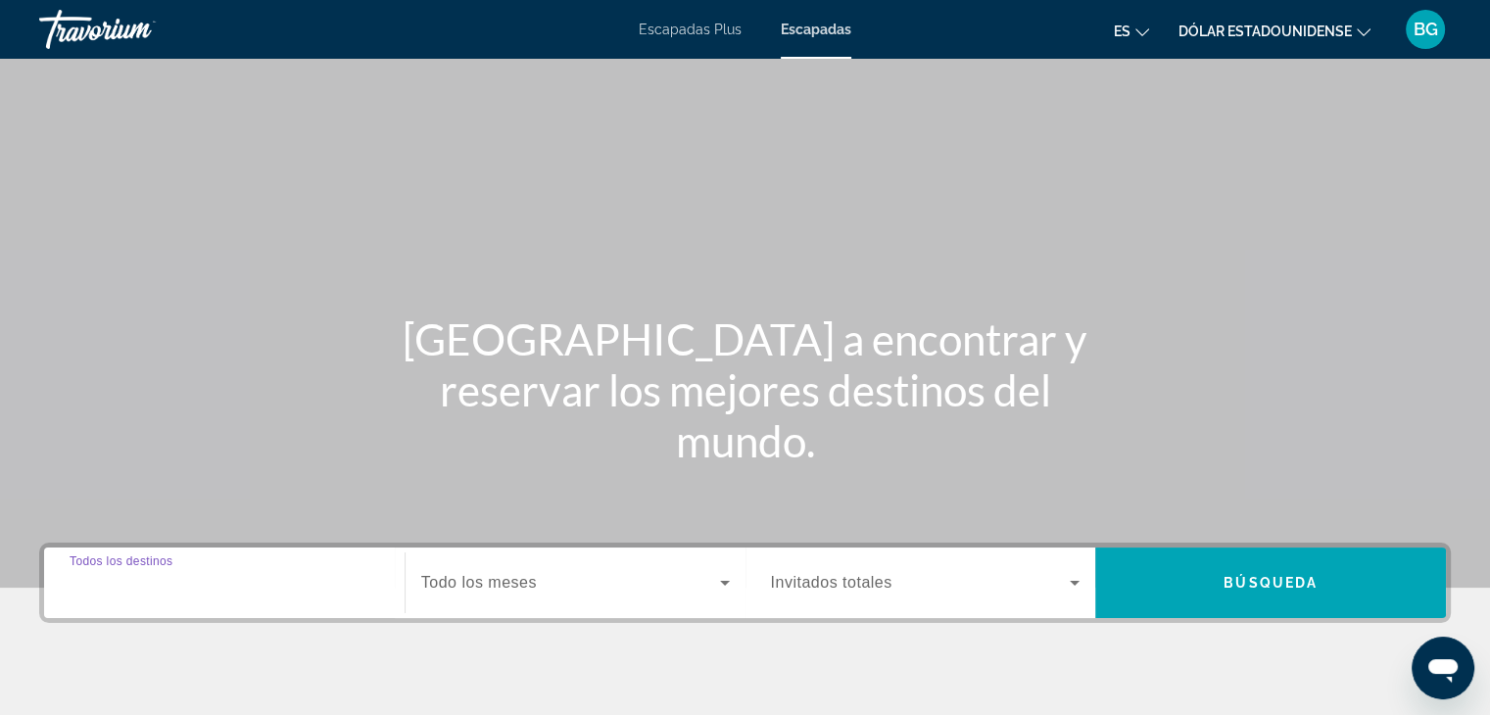
click at [255, 590] on input "Destination Todos los destinos" at bounding box center [225, 584] width 310 height 24
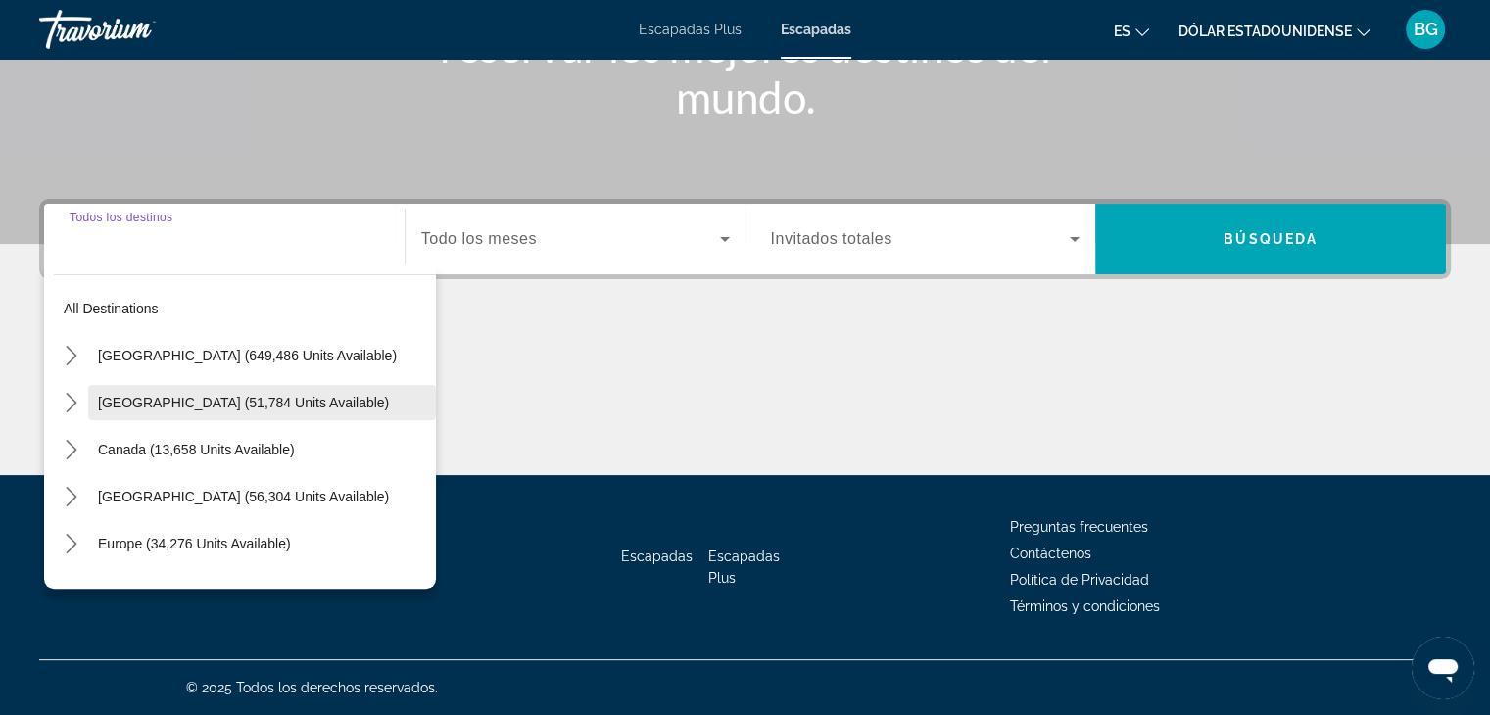
click at [188, 397] on span "[GEOGRAPHIC_DATA] (51,784 units available)" at bounding box center [243, 403] width 291 height 16
type input "**********"
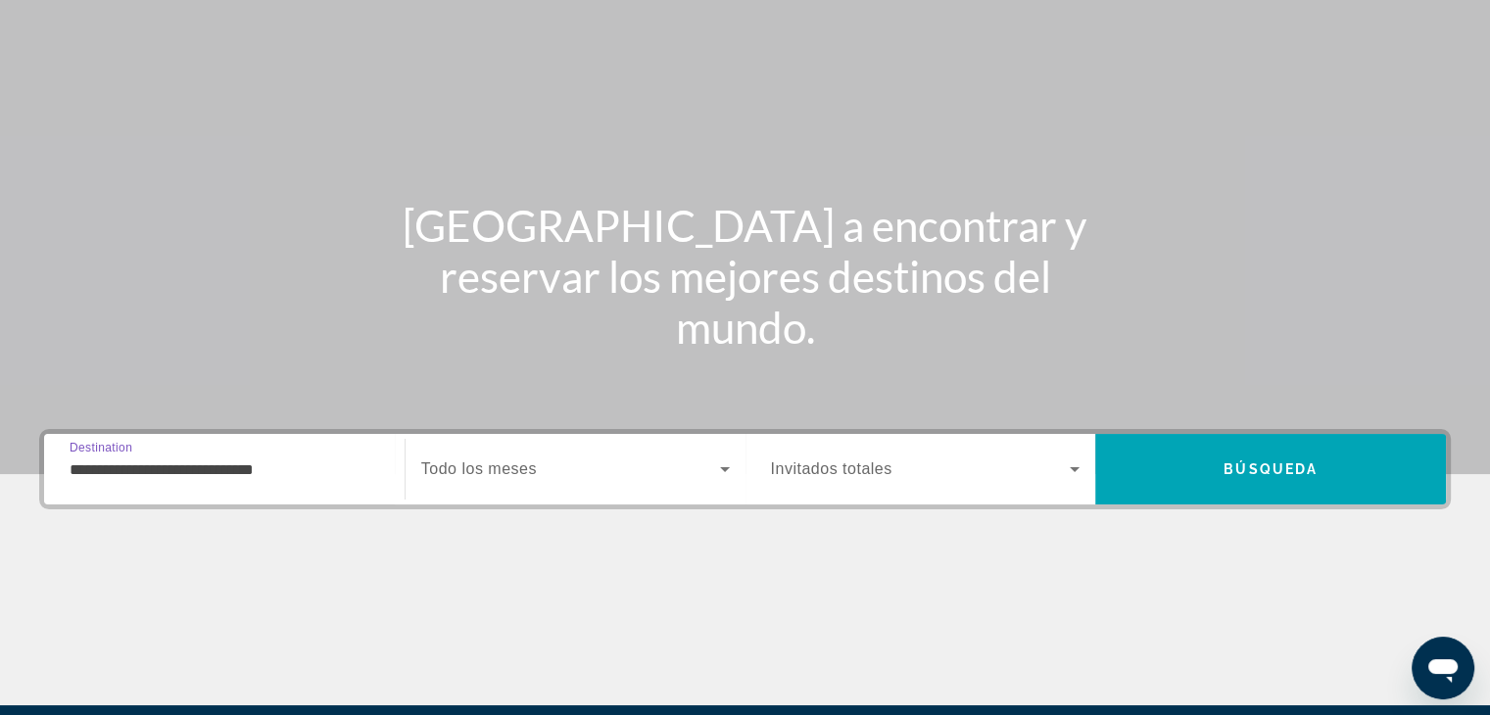
scroll to position [0, 0]
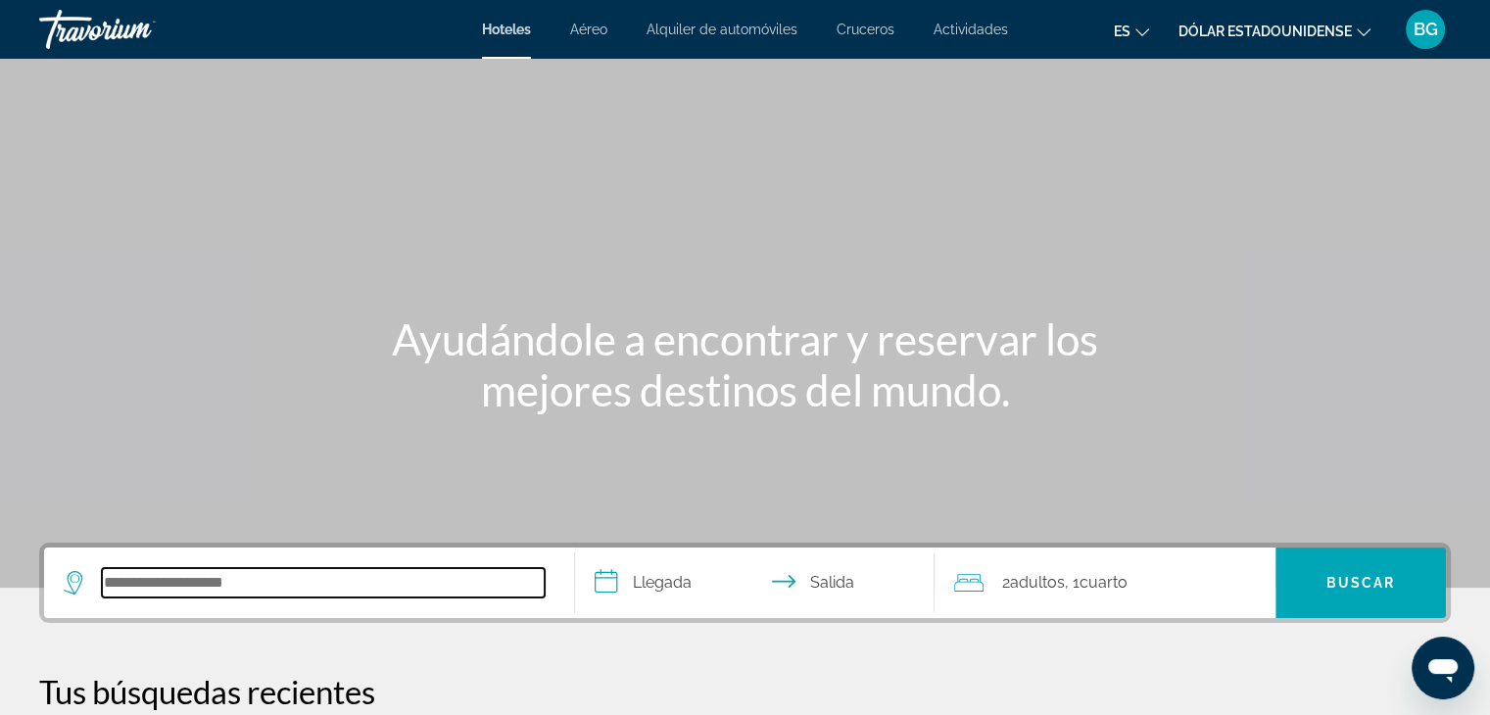
click at [253, 573] on input "Buscar destino de hotel" at bounding box center [323, 582] width 443 height 29
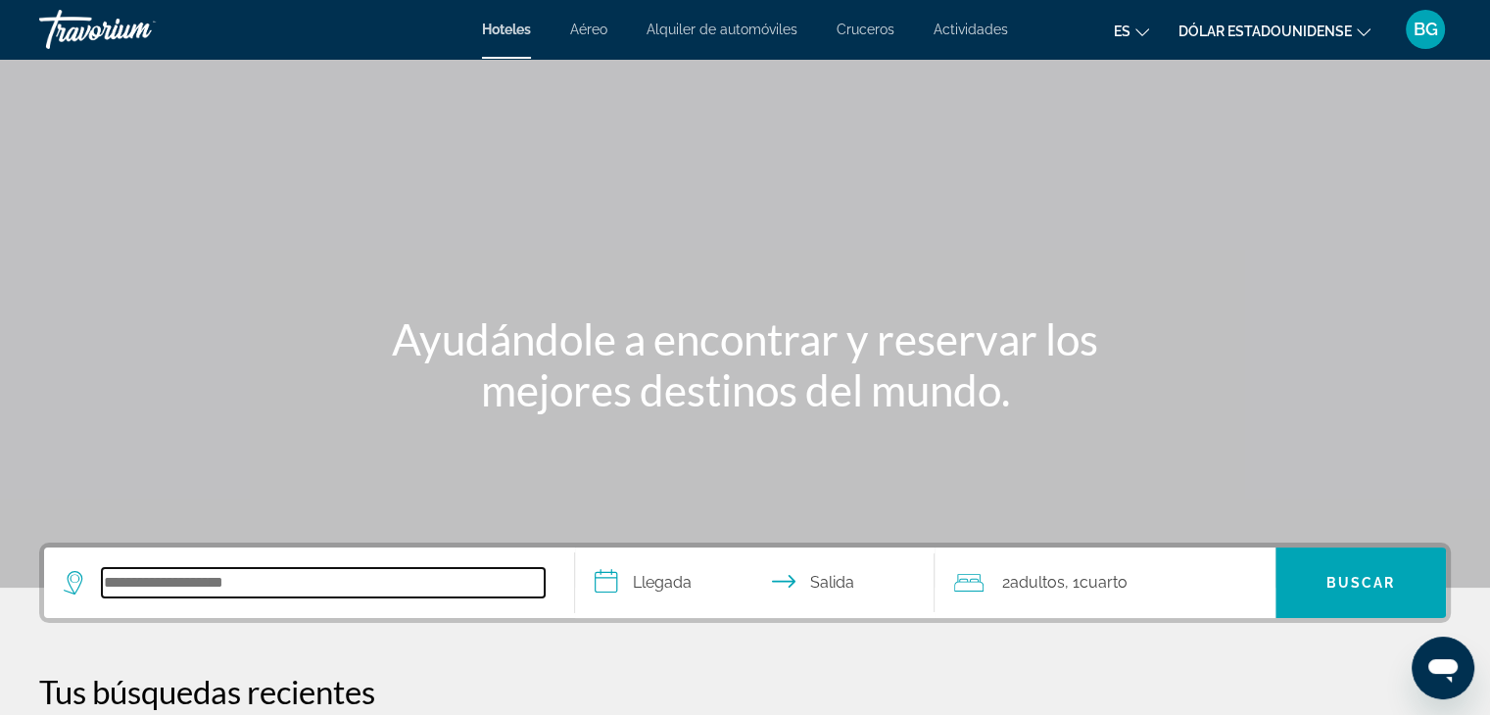
scroll to position [478, 0]
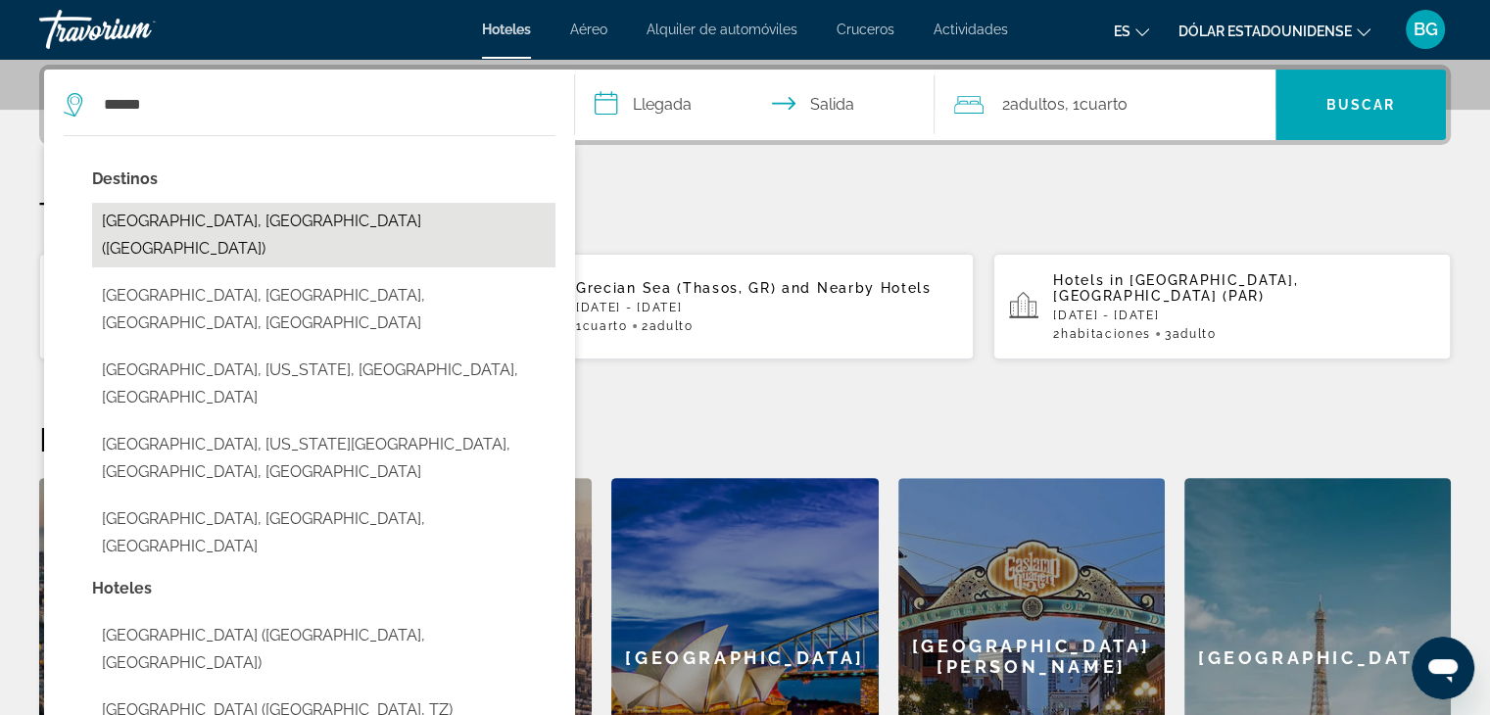
click at [173, 211] on button "[GEOGRAPHIC_DATA], [GEOGRAPHIC_DATA] ([GEOGRAPHIC_DATA])" at bounding box center [323, 235] width 463 height 65
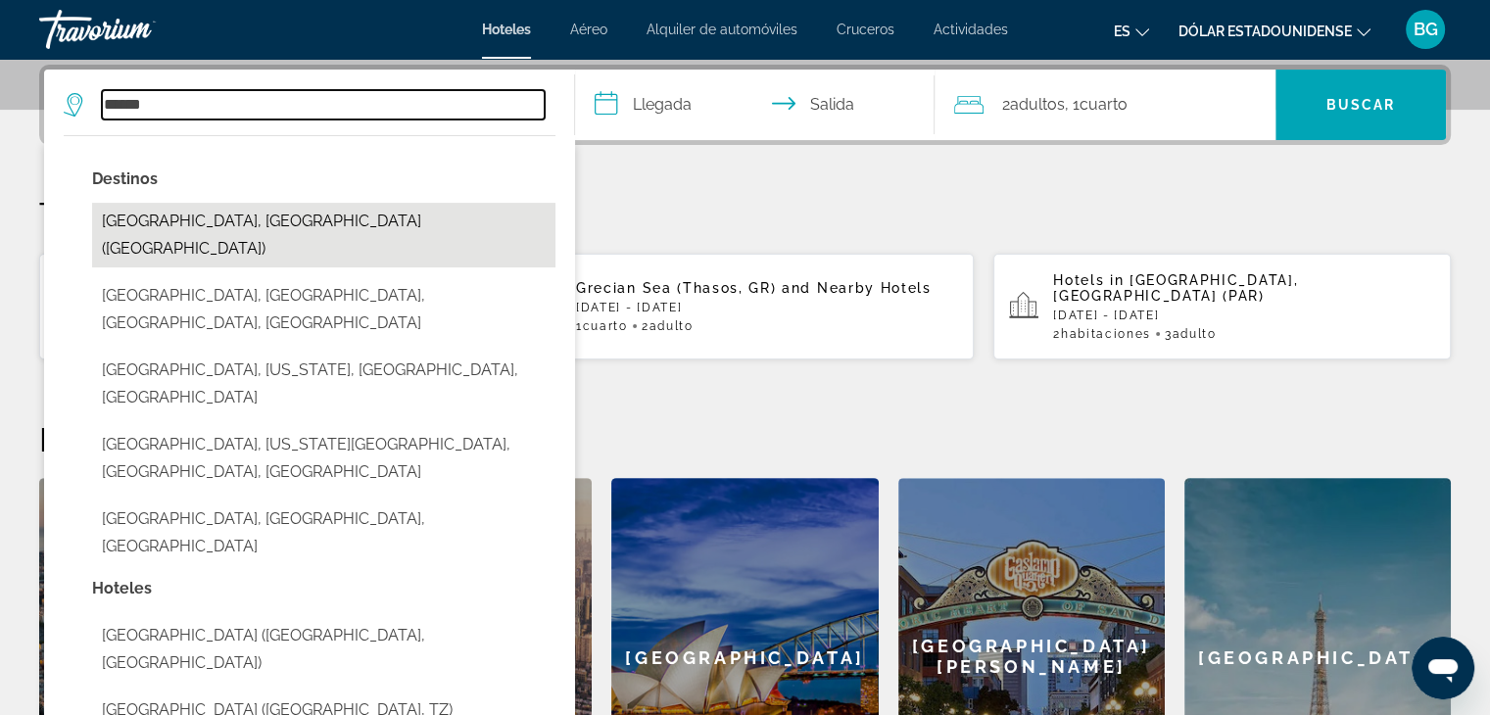
type input "**********"
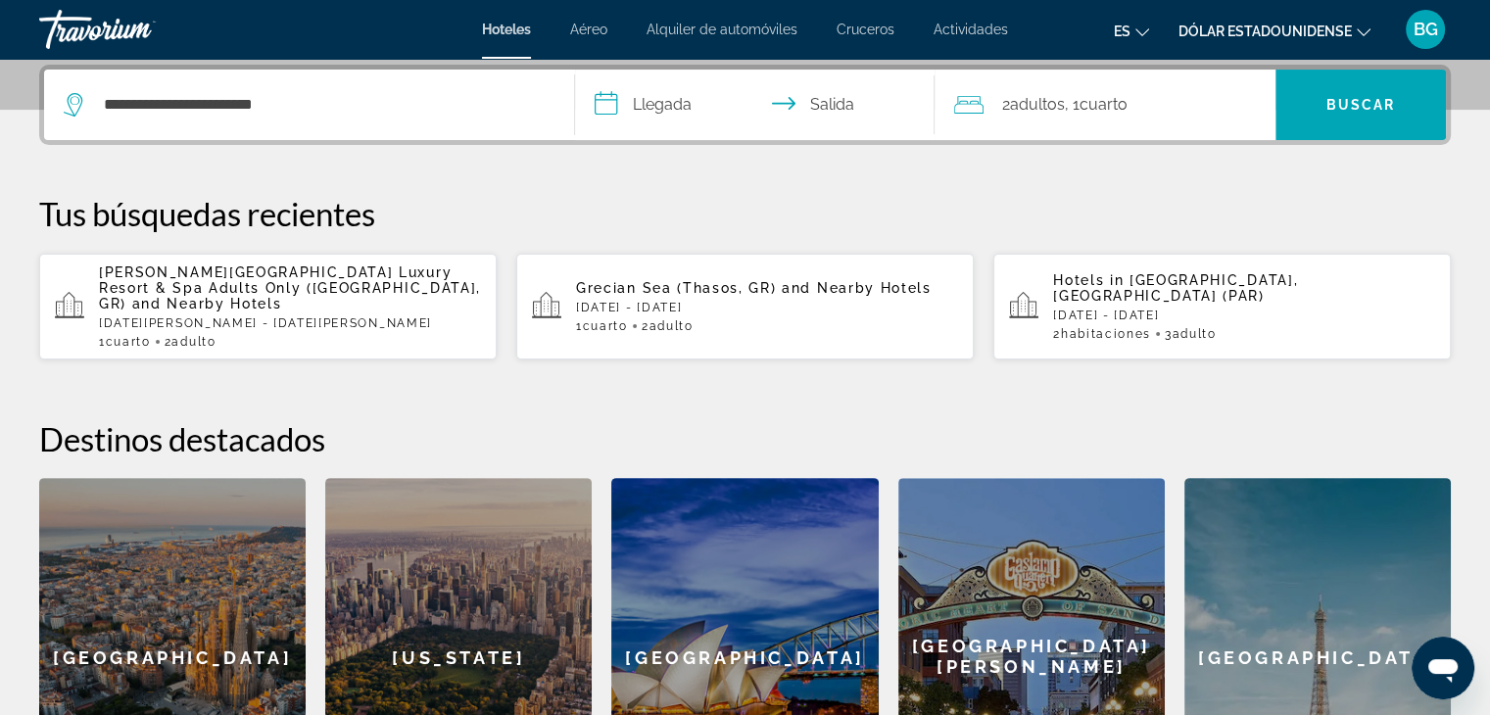
click at [659, 98] on input "**********" at bounding box center [759, 108] width 368 height 76
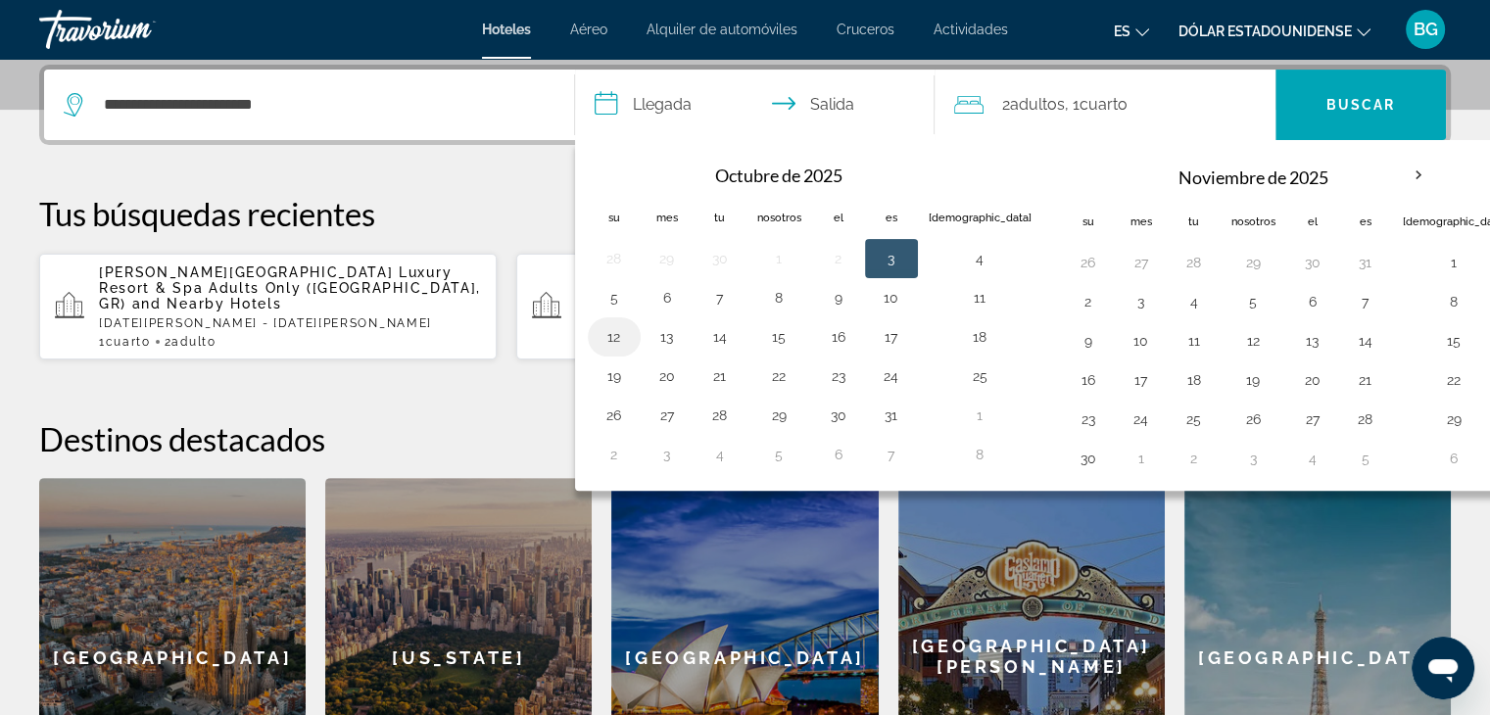
click at [599, 347] on button "12" at bounding box center [614, 336] width 31 height 27
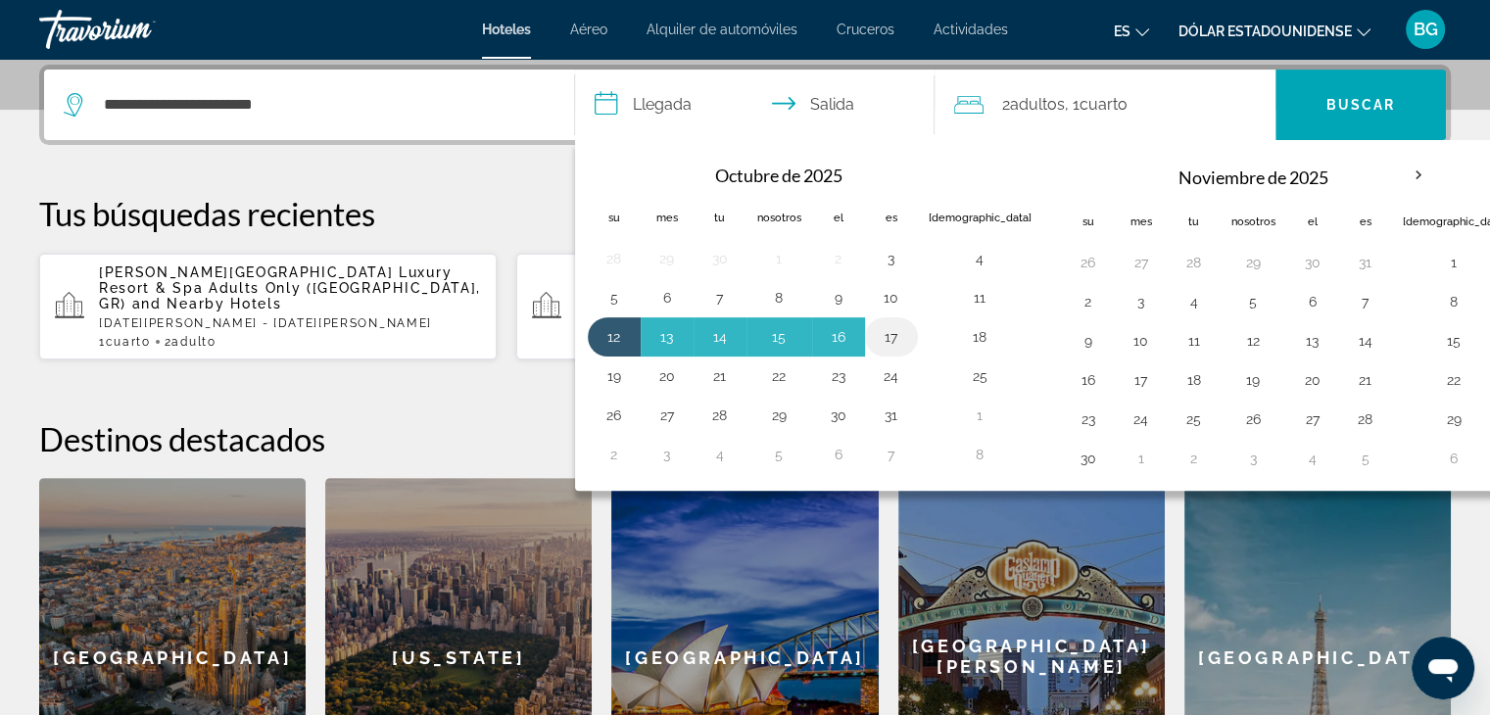
click at [885, 335] on button "17" at bounding box center [891, 336] width 31 height 27
type input "**********"
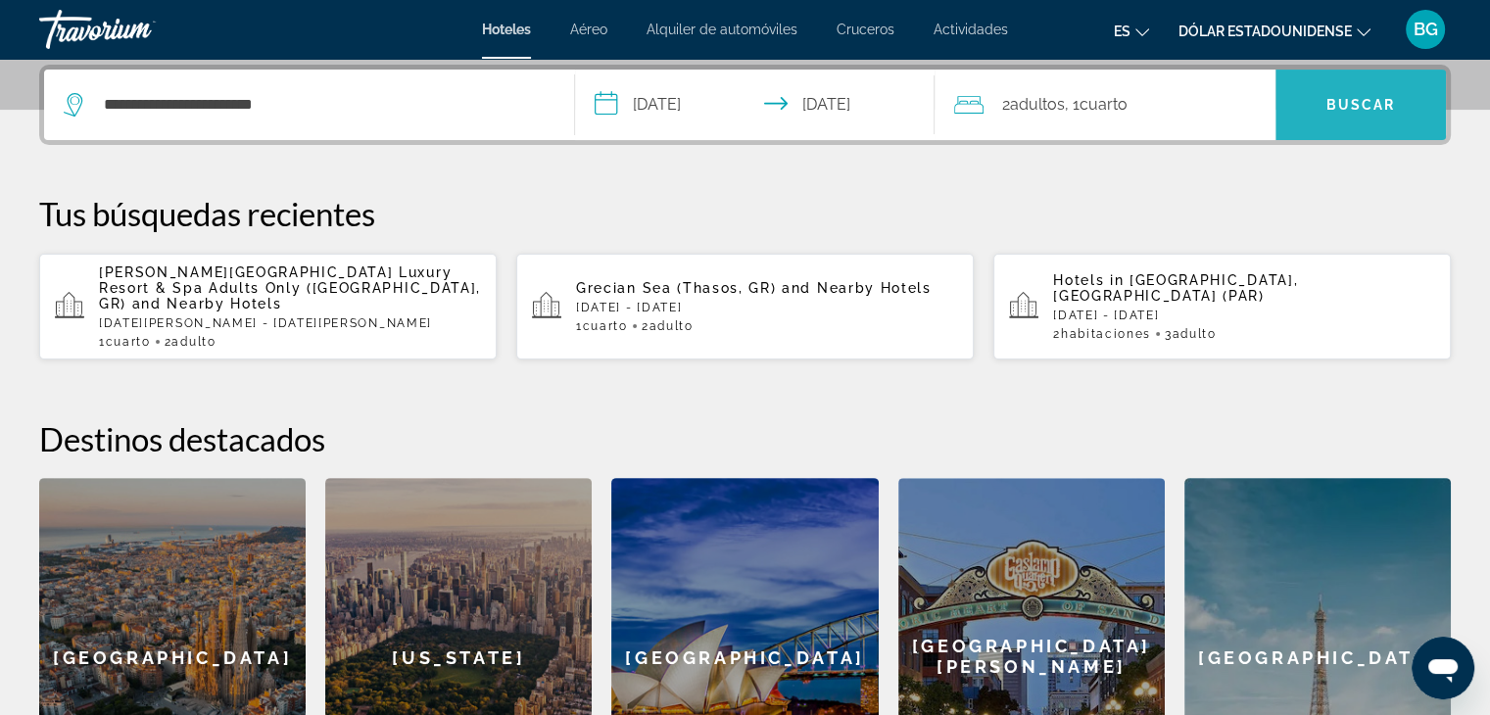
click at [1342, 99] on font "Buscar" at bounding box center [1361, 105] width 70 height 16
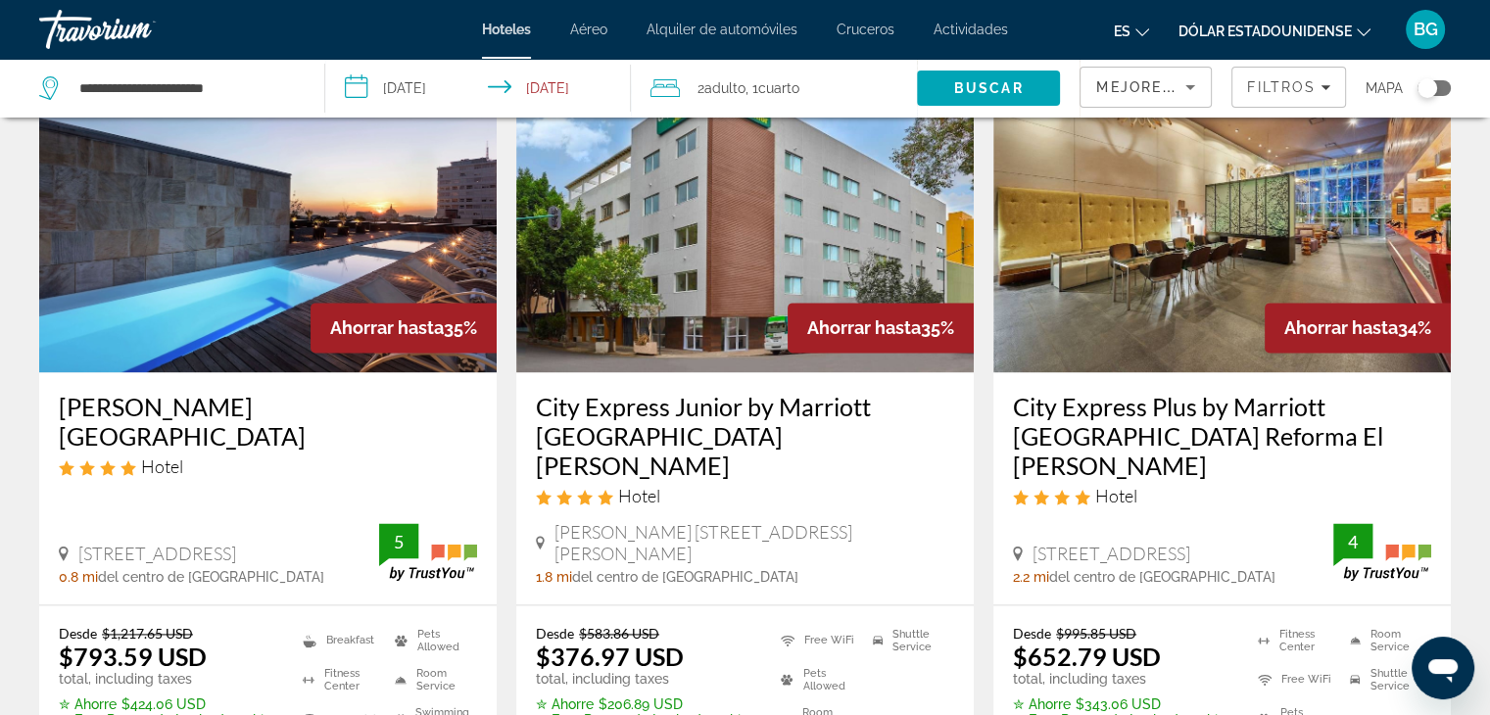
scroll to position [2606, 0]
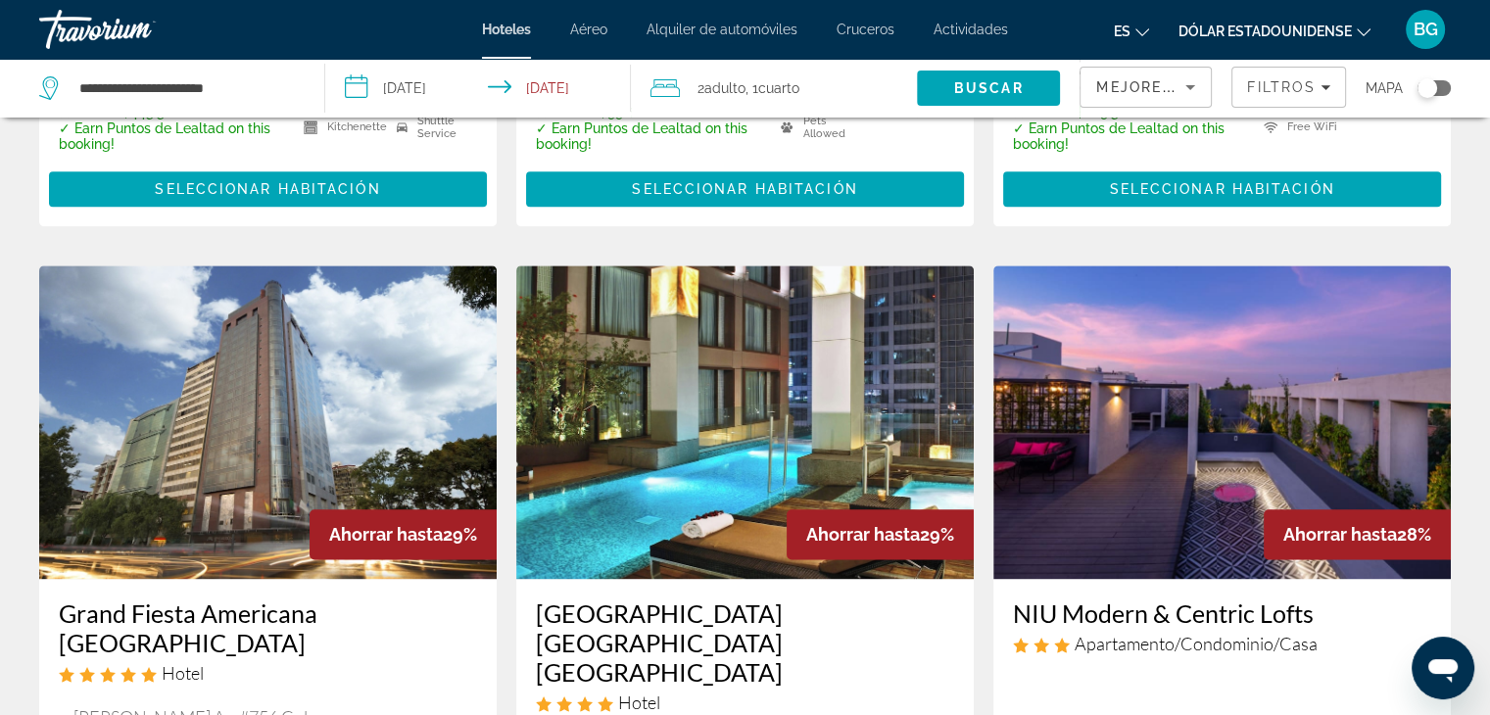
scroll to position [2248, 0]
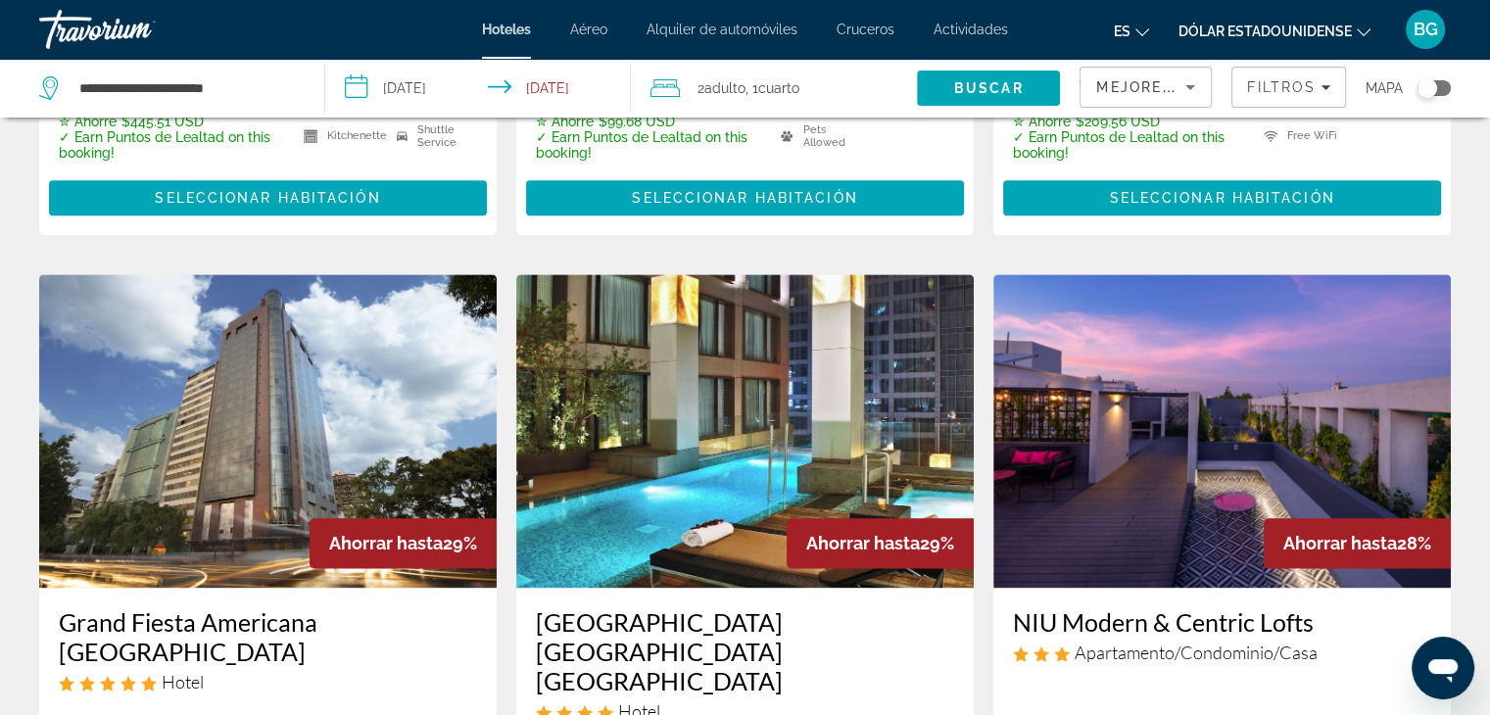
click at [749, 384] on img "Contenido principal" at bounding box center [744, 430] width 457 height 313
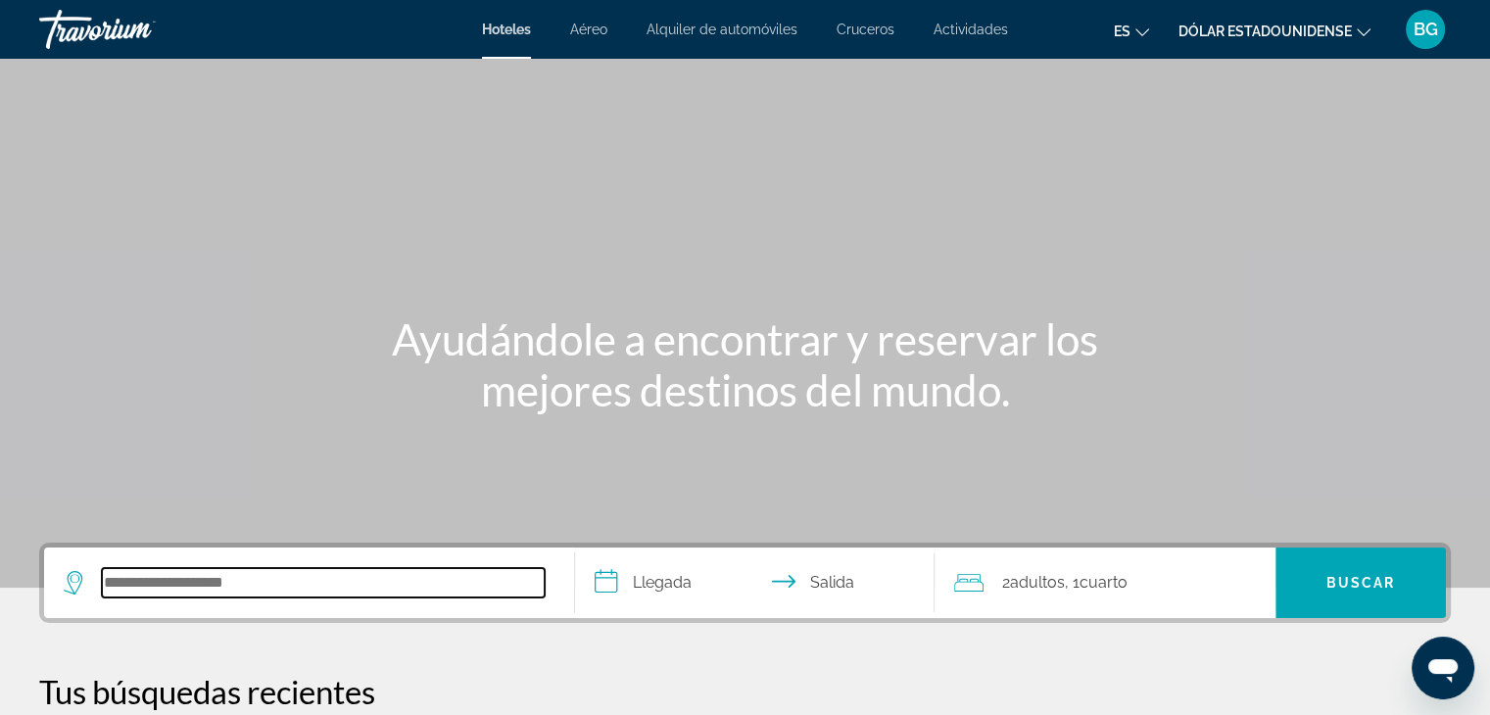
click at [414, 583] on input "Buscar destino de hotel" at bounding box center [323, 582] width 443 height 29
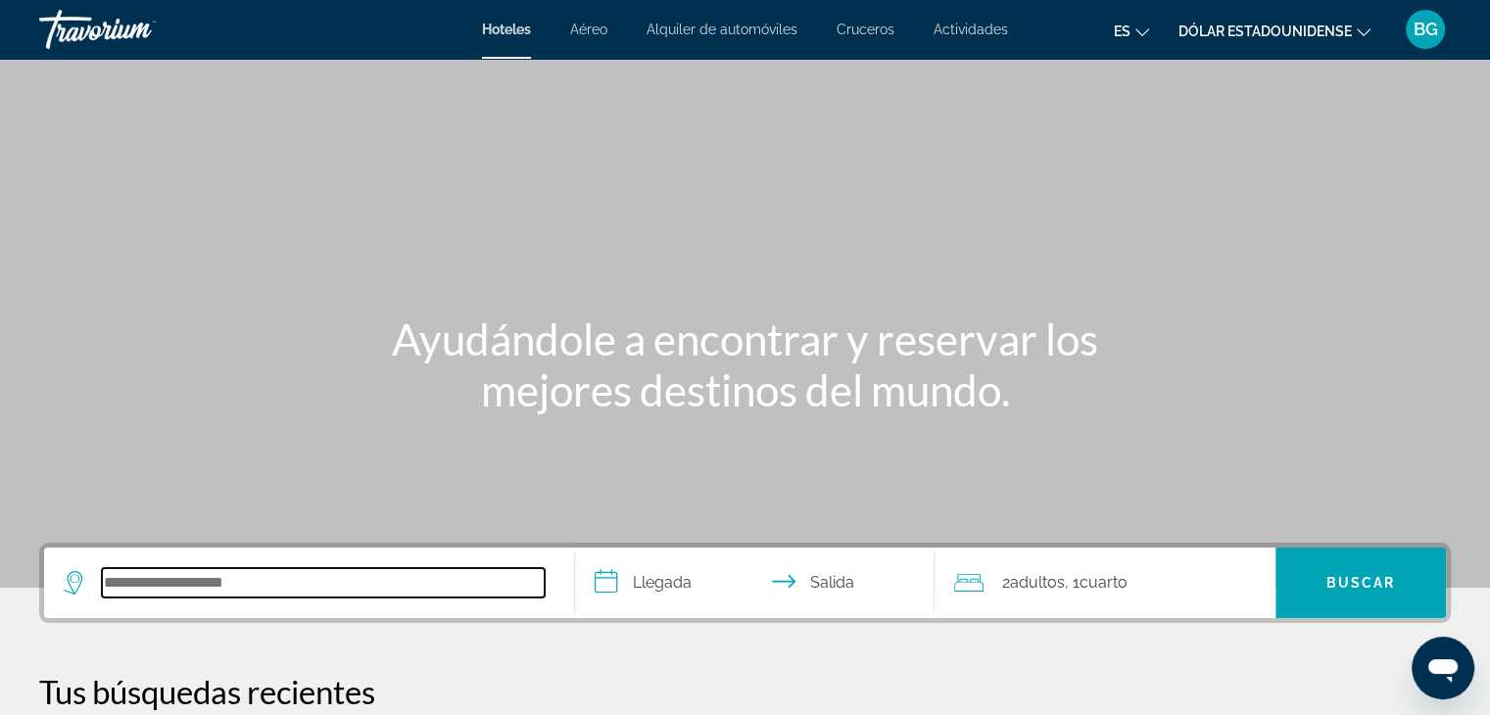
scroll to position [478, 0]
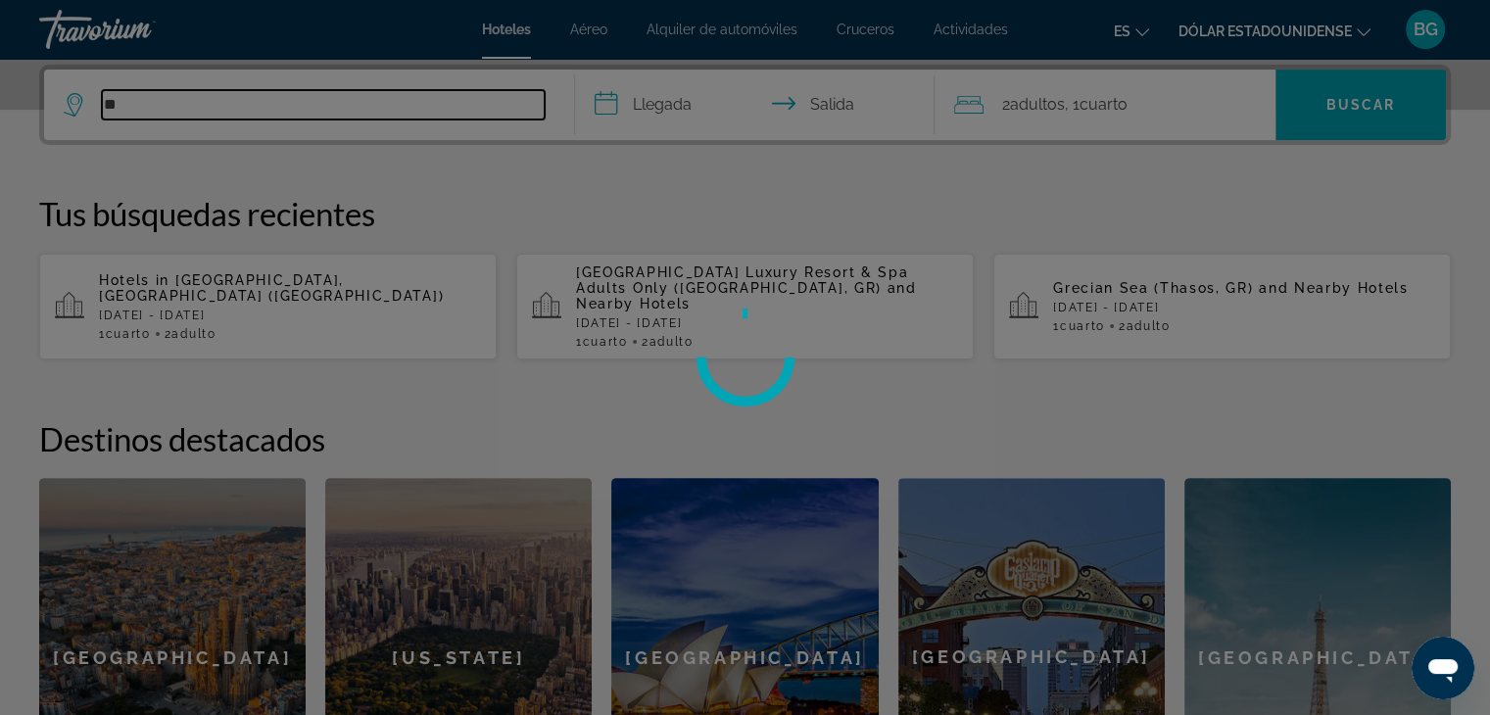
type input "*"
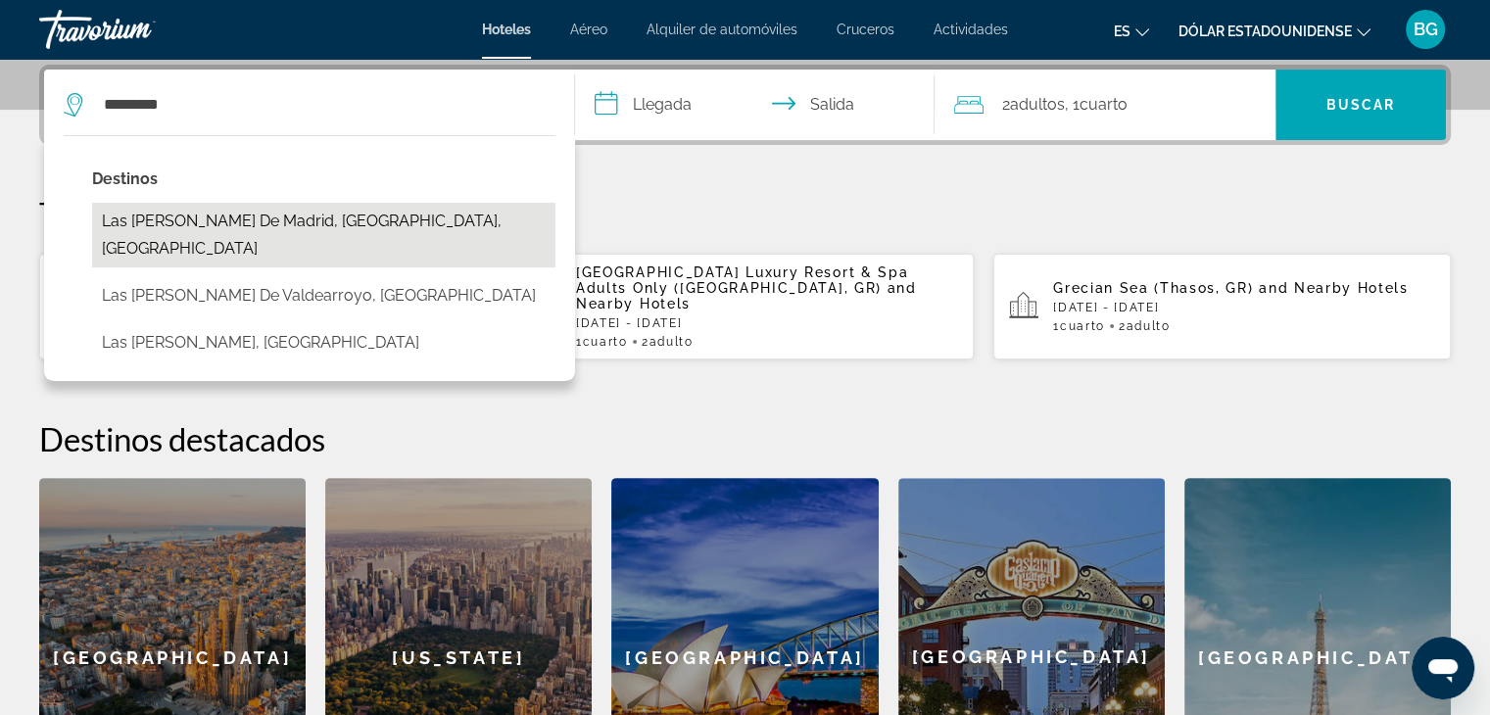
click at [208, 218] on button "Las [PERSON_NAME] De Madrid, [GEOGRAPHIC_DATA], [GEOGRAPHIC_DATA]" at bounding box center [323, 235] width 463 height 65
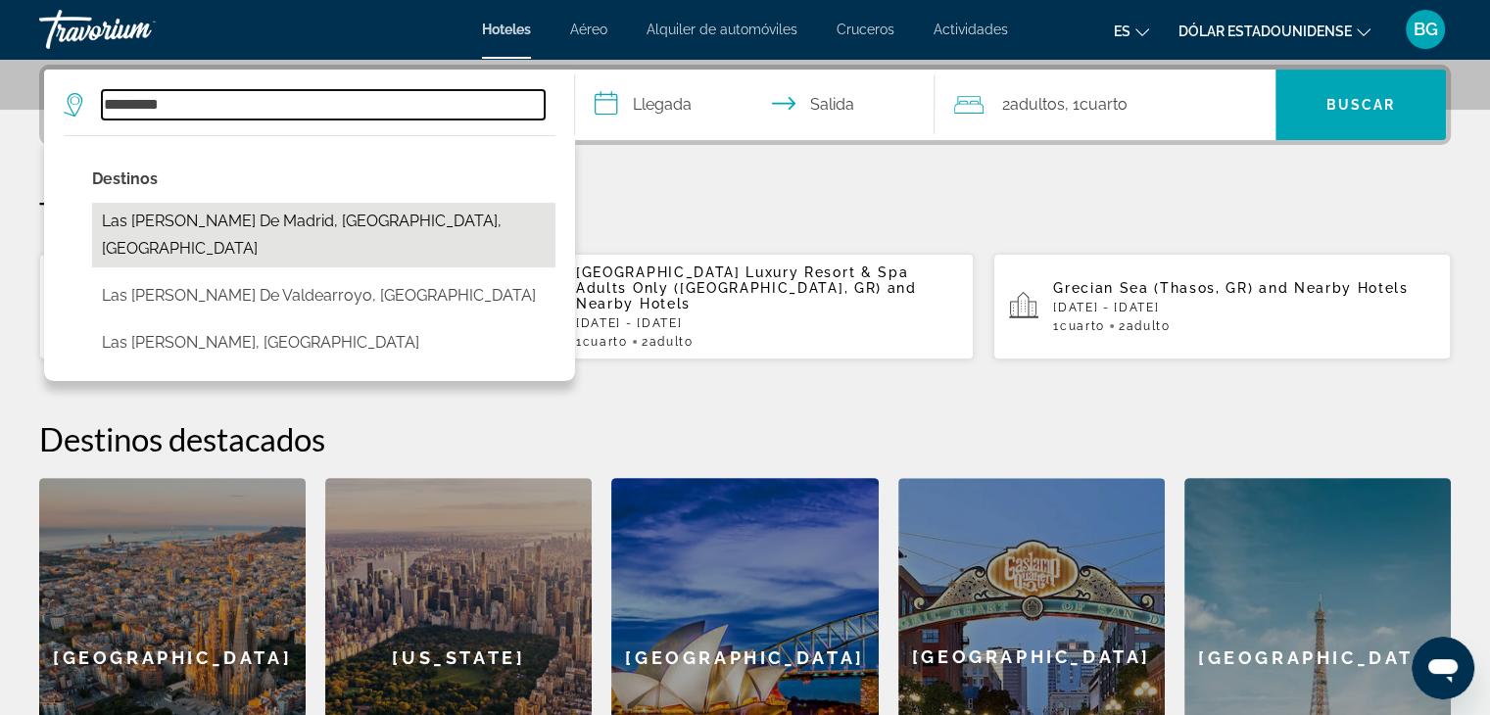
type input "**********"
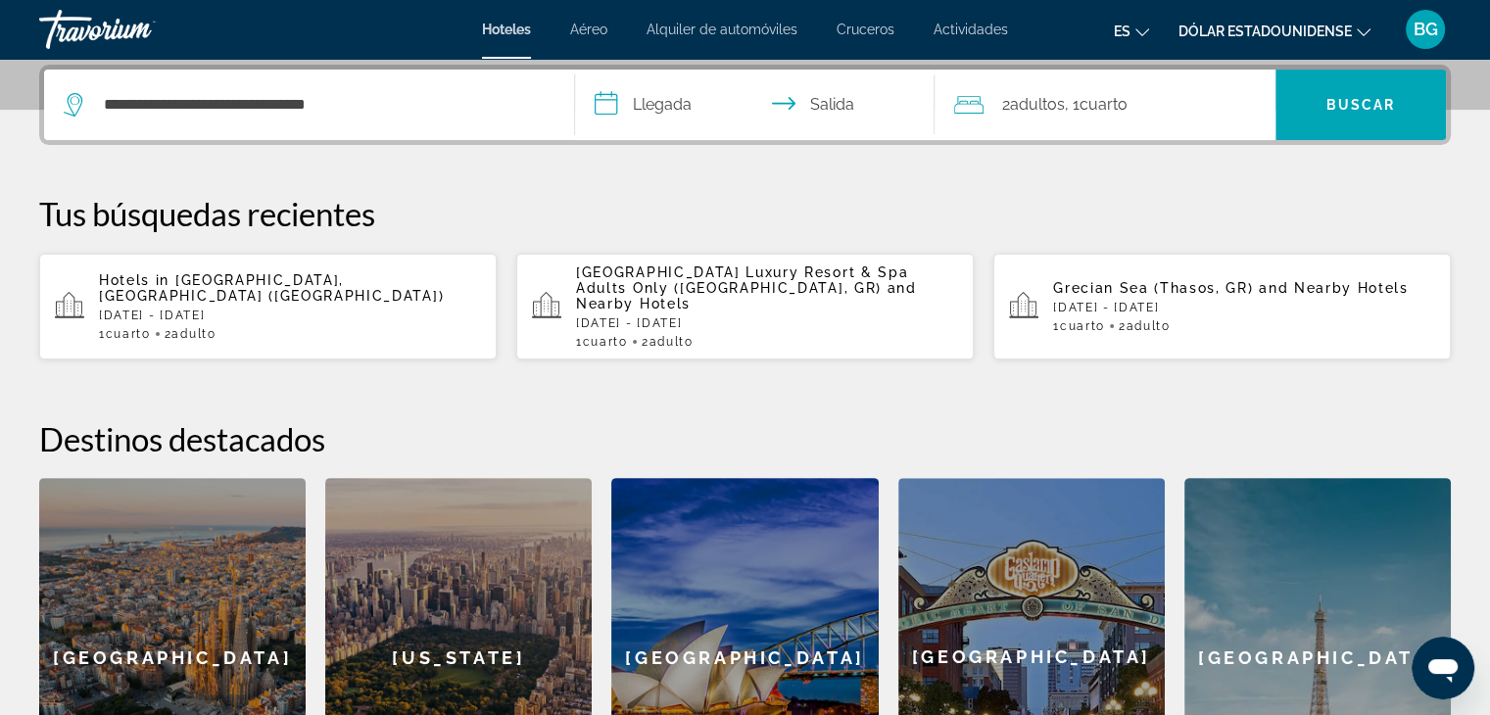
click at [694, 103] on input "**********" at bounding box center [759, 108] width 368 height 76
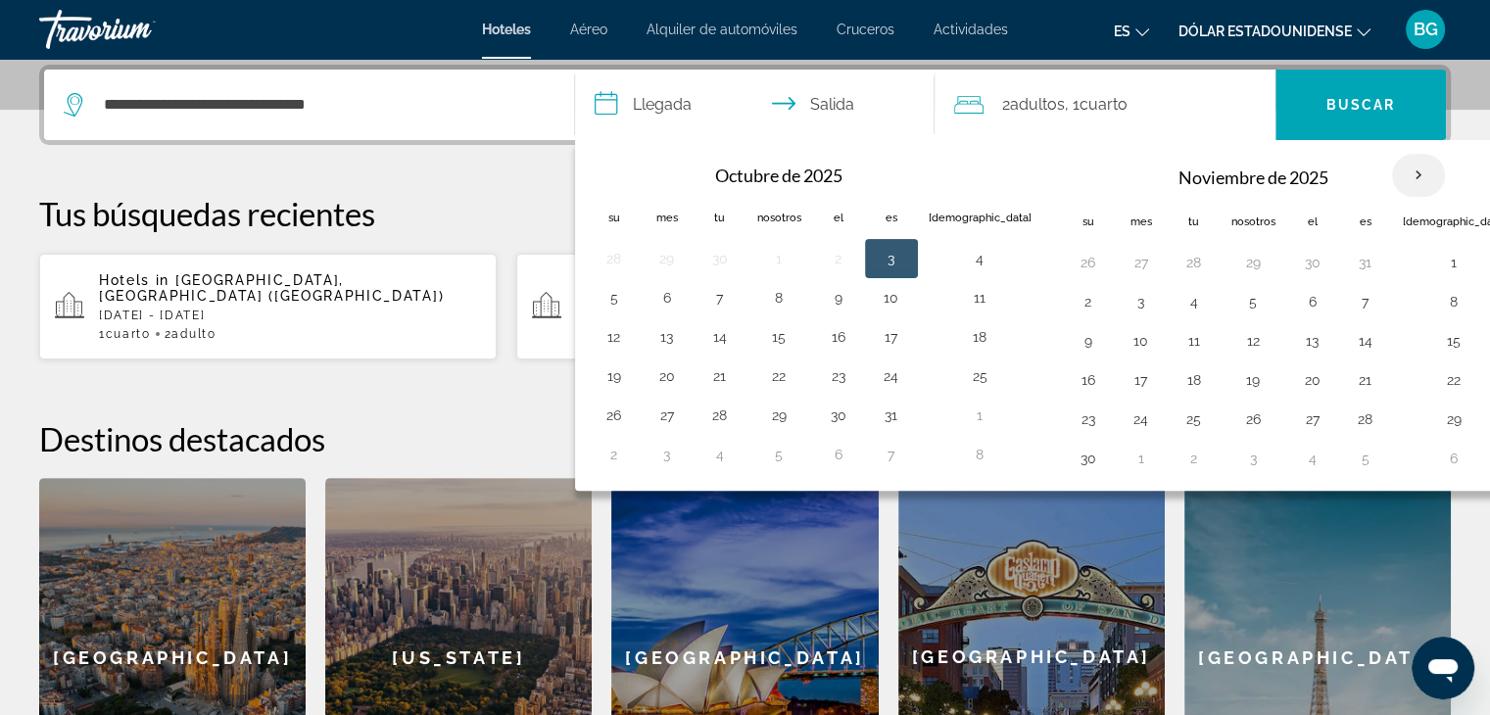
click at [1392, 179] on th "Mes próximo" at bounding box center [1418, 175] width 53 height 43
click at [1126, 297] on button "3" at bounding box center [1141, 301] width 31 height 27
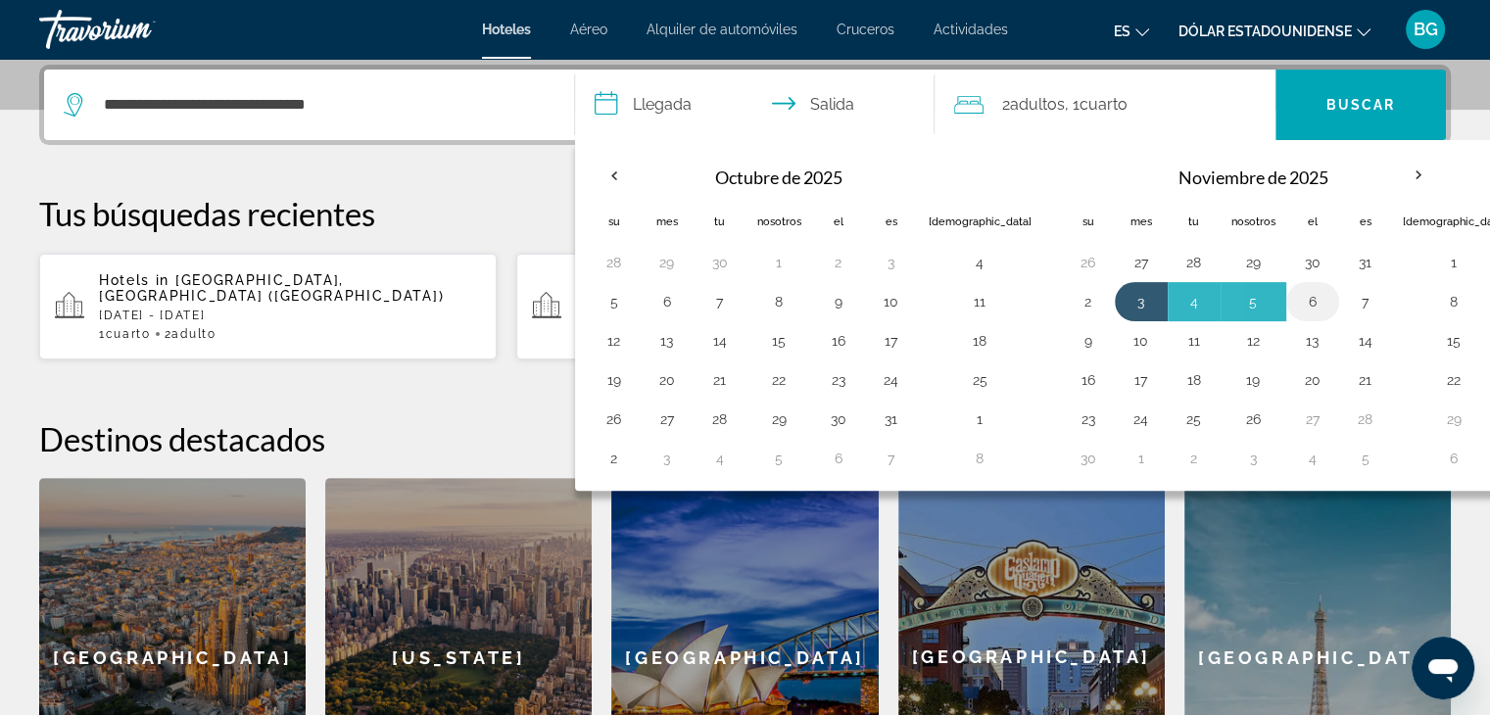
click at [1297, 298] on button "6" at bounding box center [1312, 301] width 31 height 27
type input "**********"
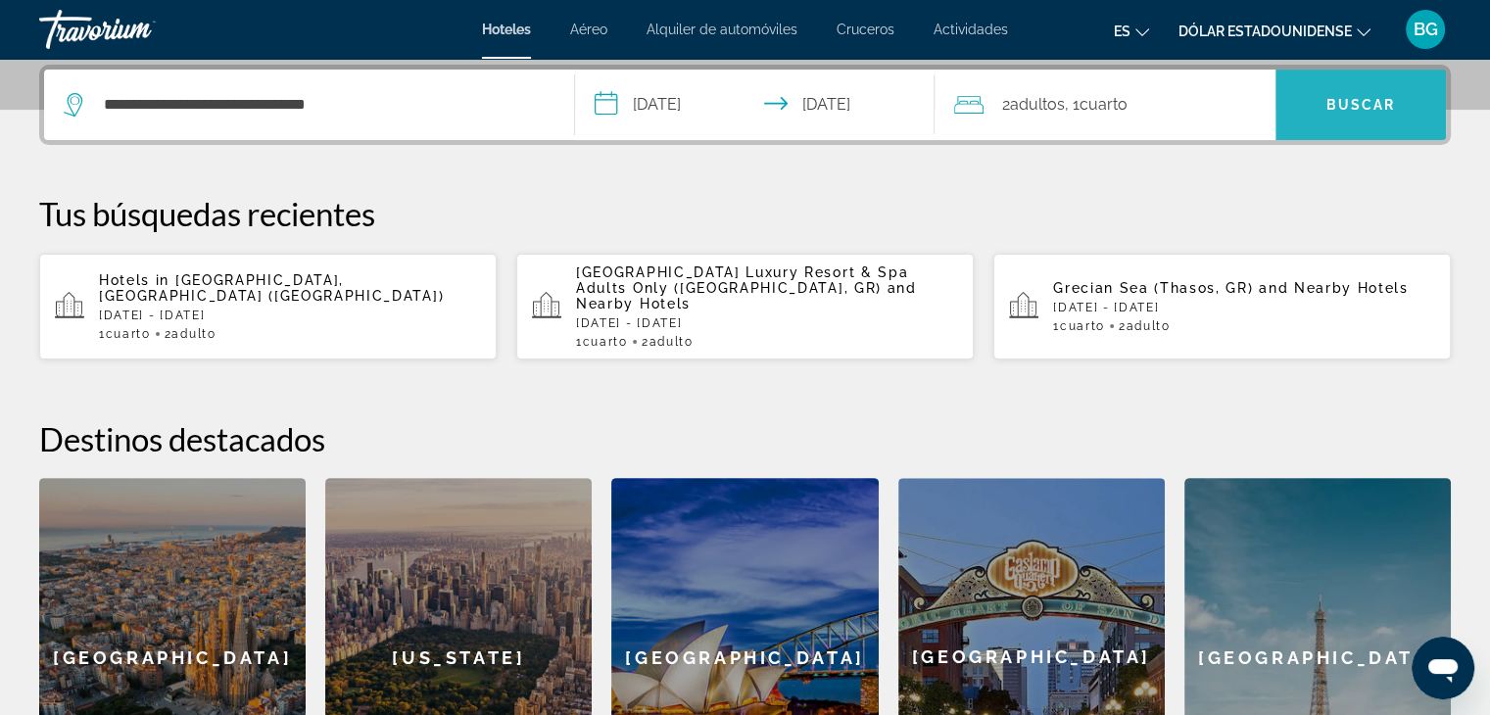
click at [1350, 97] on font "Buscar" at bounding box center [1361, 105] width 70 height 16
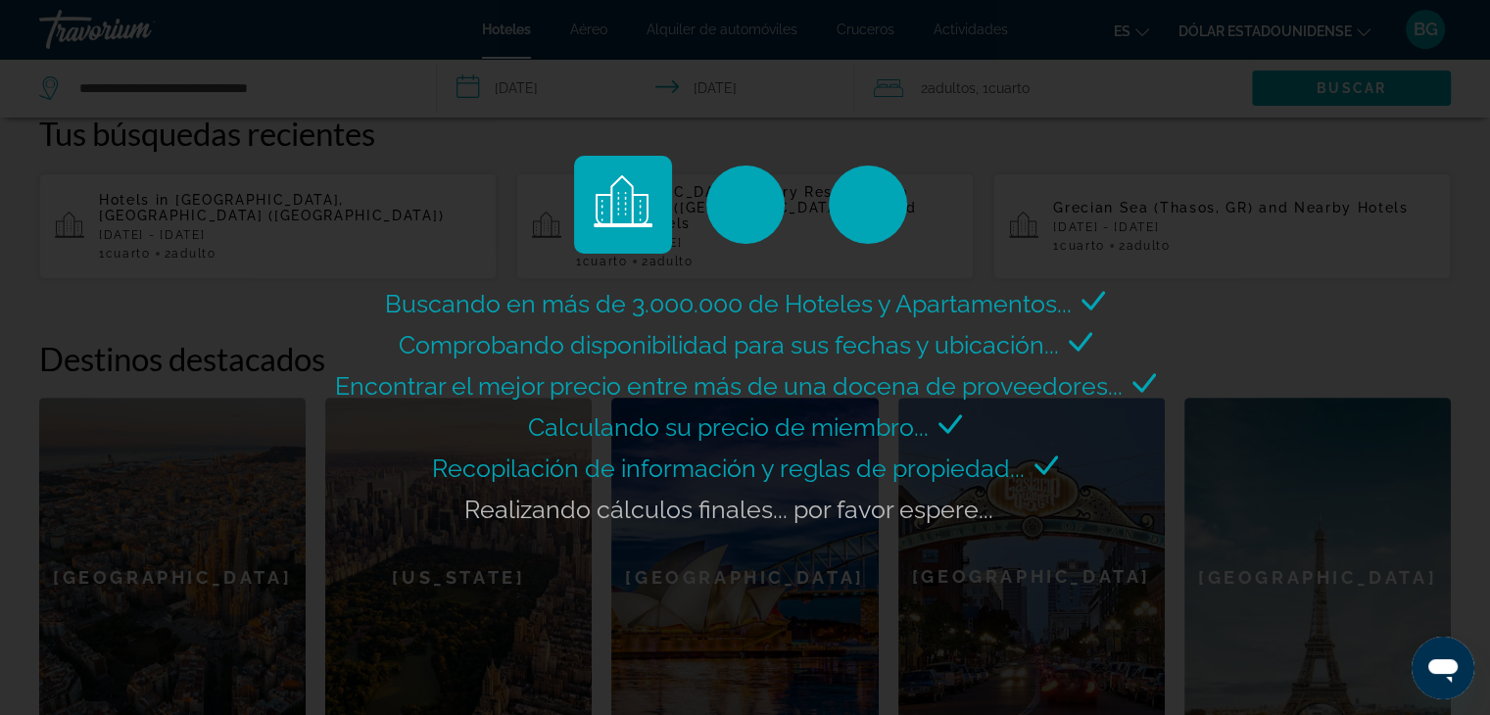
scroll to position [556, 0]
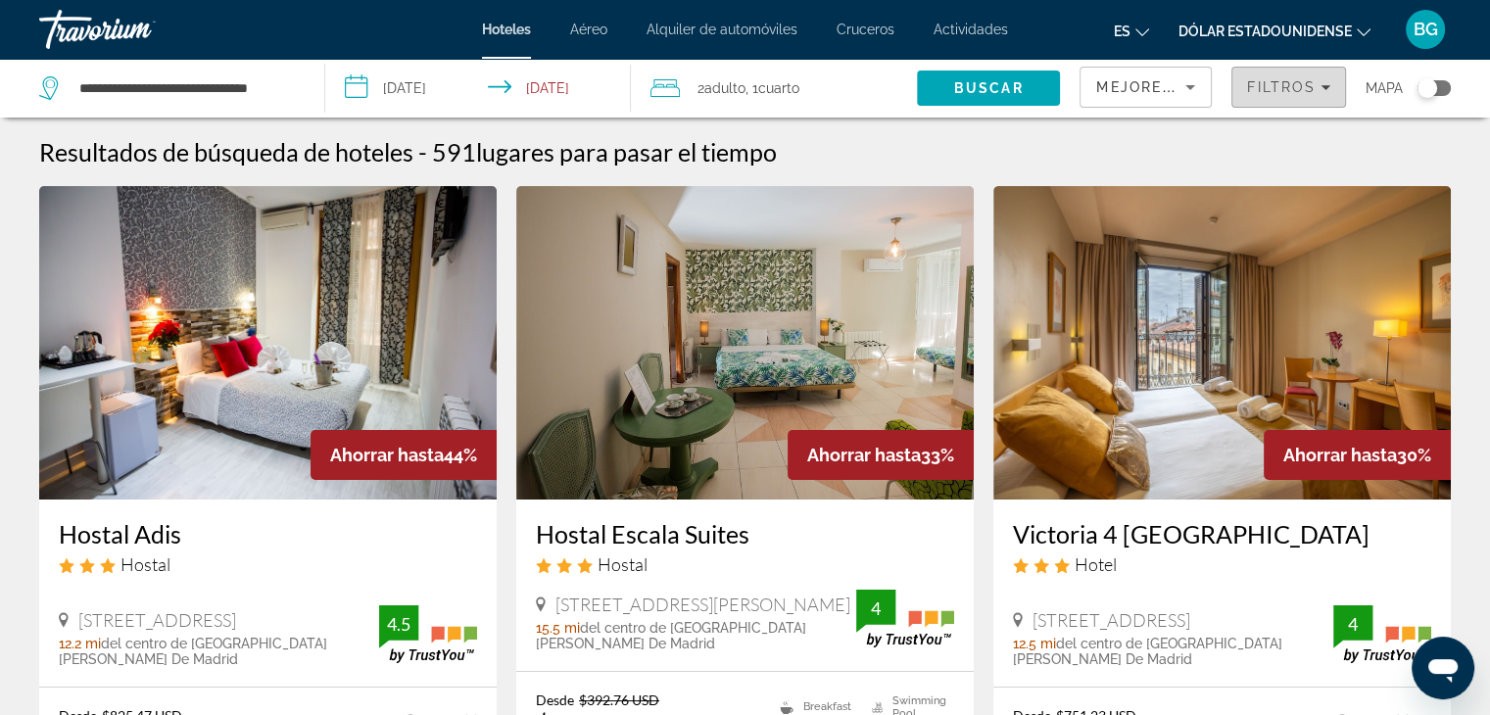
click at [1320, 83] on icon "Filters" at bounding box center [1325, 87] width 10 height 10
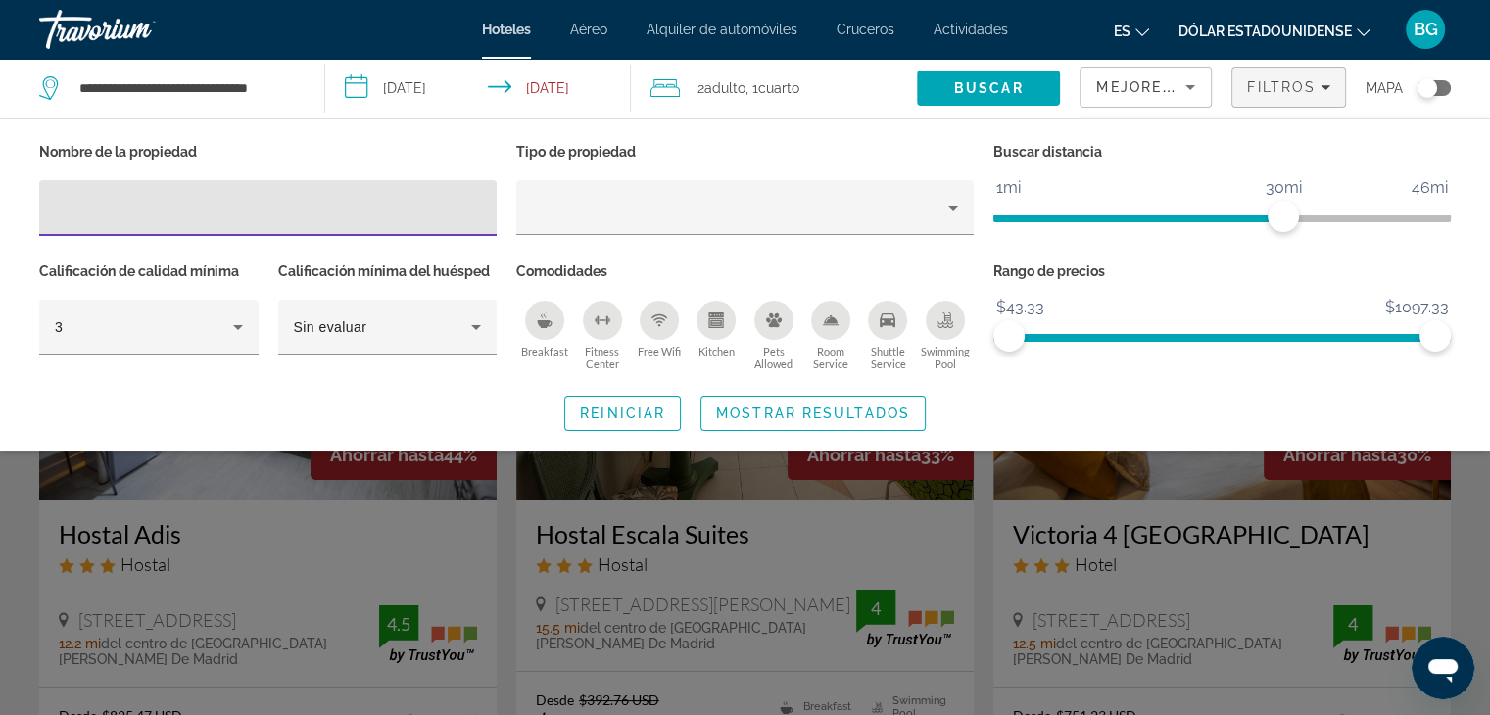
click at [452, 209] on input "Hotel Filters" at bounding box center [268, 209] width 426 height 24
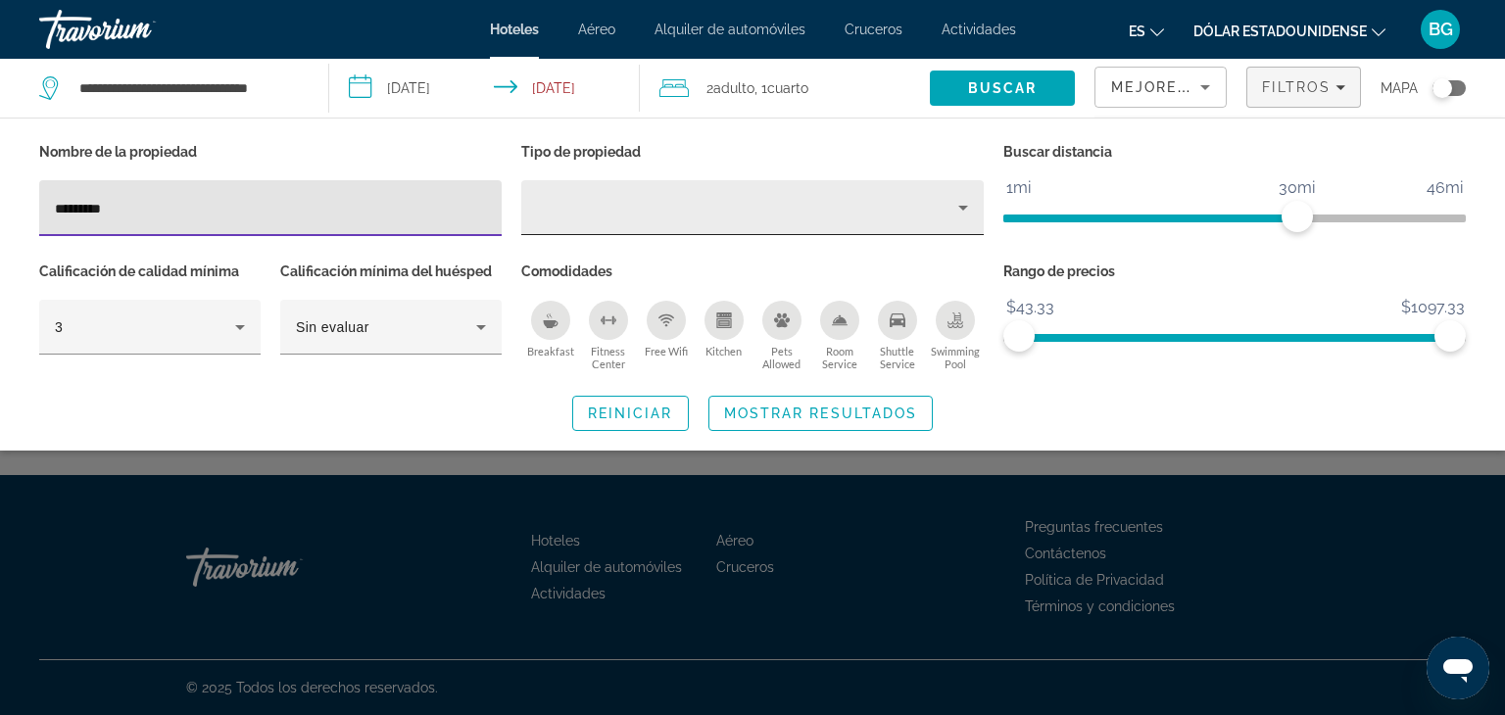
type input "*********"
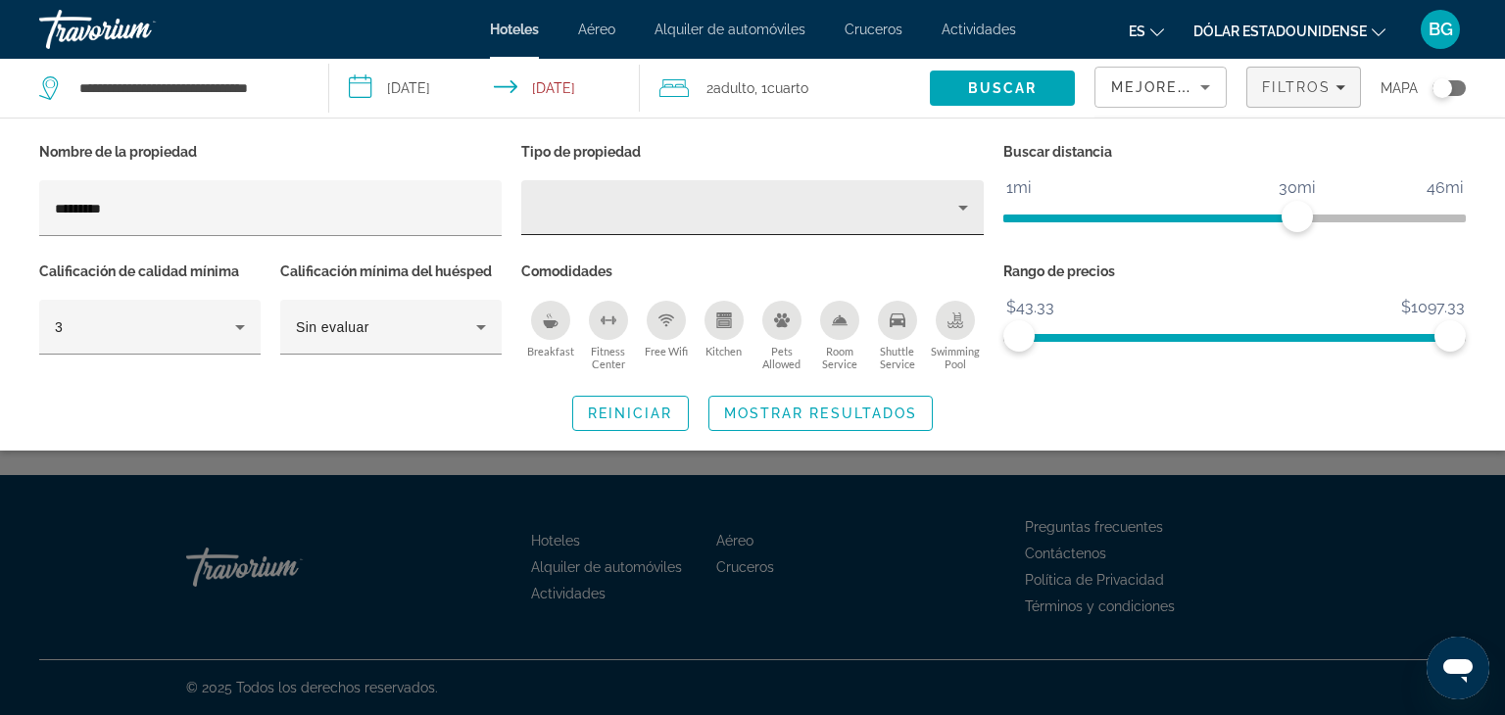
click at [606, 220] on div "Hotel Filters" at bounding box center [752, 207] width 431 height 55
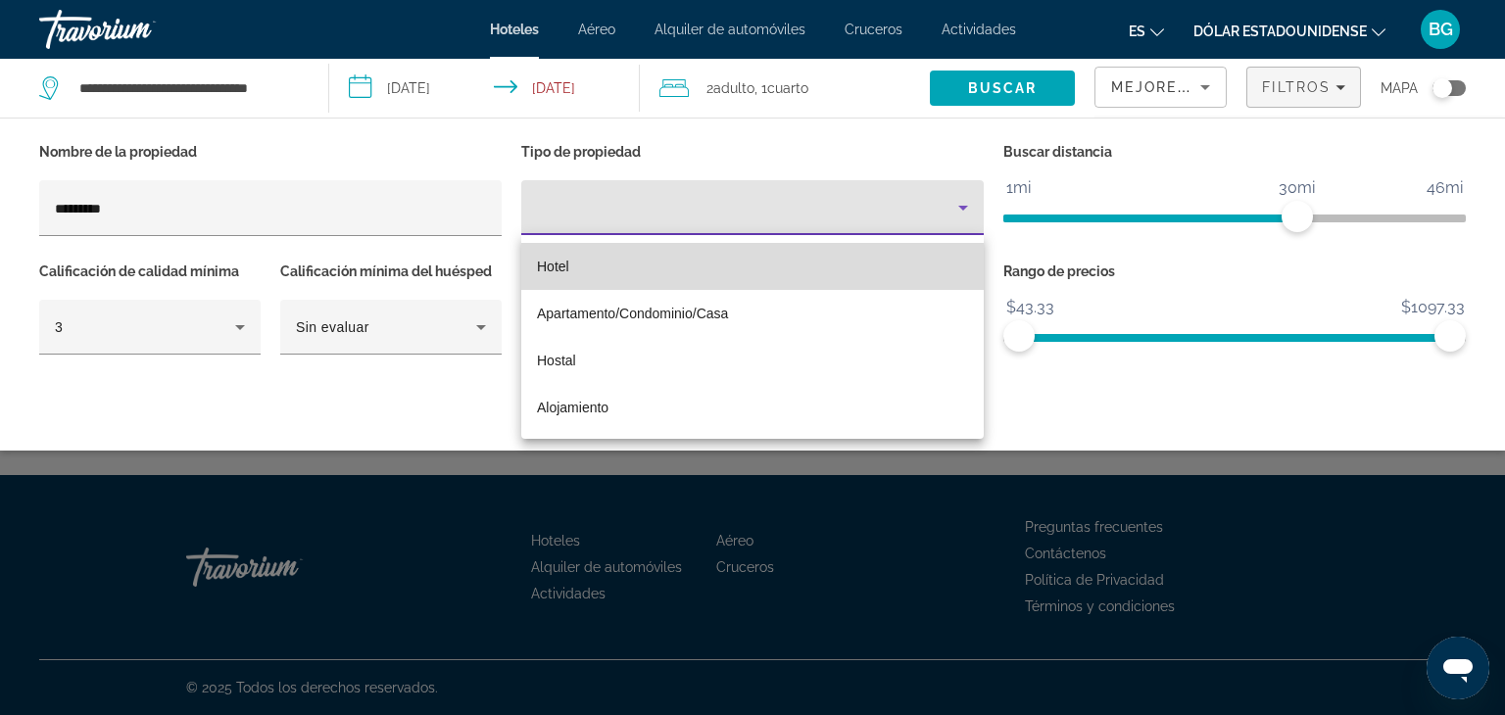
click at [580, 267] on mat-option "Hotel" at bounding box center [752, 266] width 462 height 47
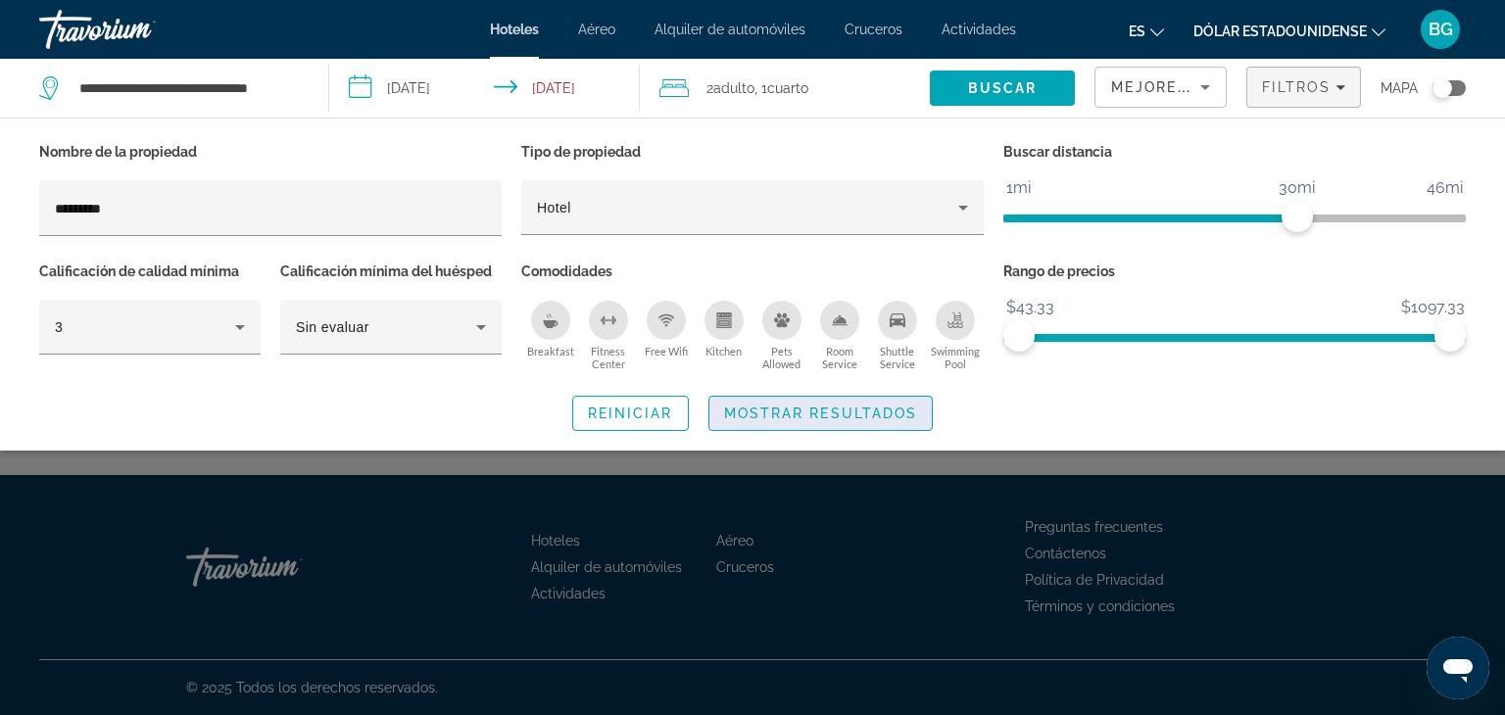
click at [841, 416] on span "Mostrar resultados" at bounding box center [821, 414] width 194 height 16
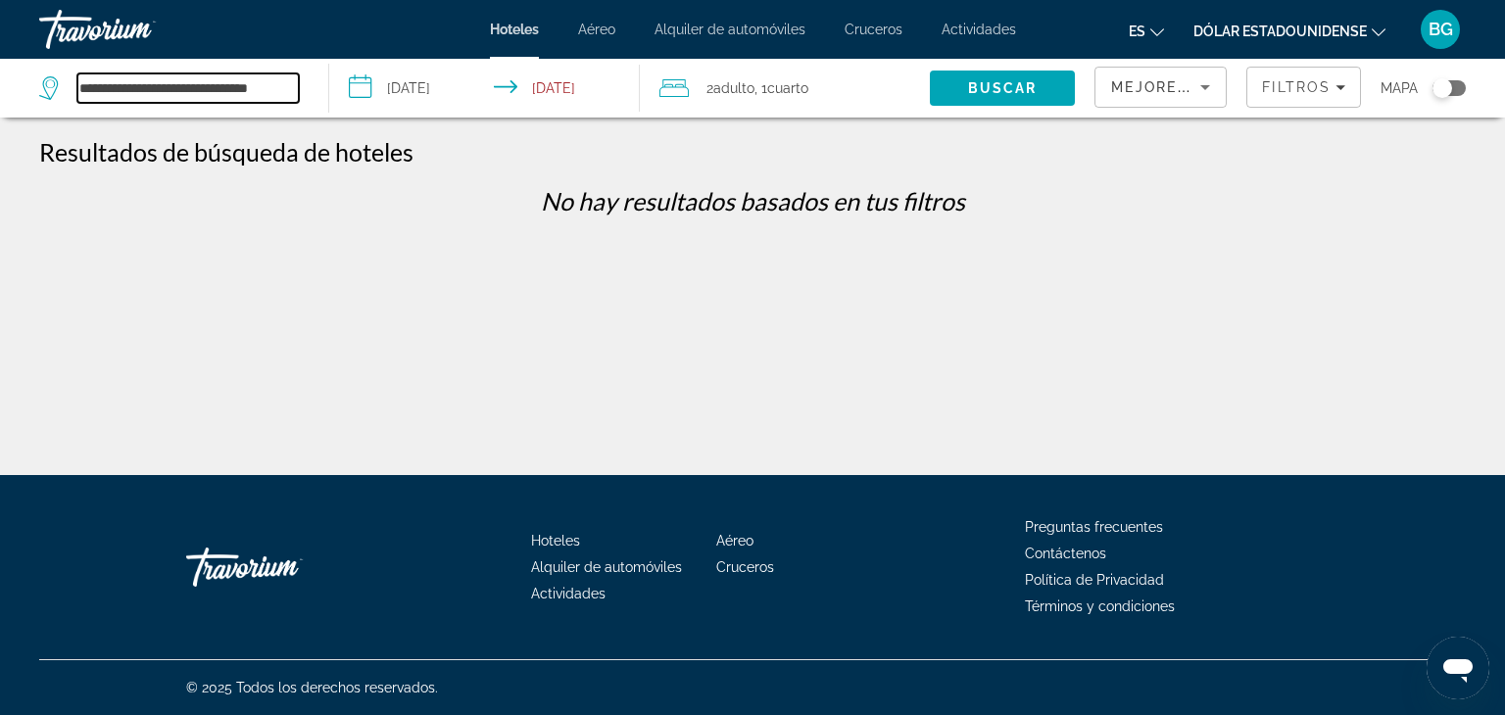
click at [272, 92] on input "**********" at bounding box center [187, 87] width 221 height 29
click at [1335, 82] on icon "Filters" at bounding box center [1340, 87] width 10 height 10
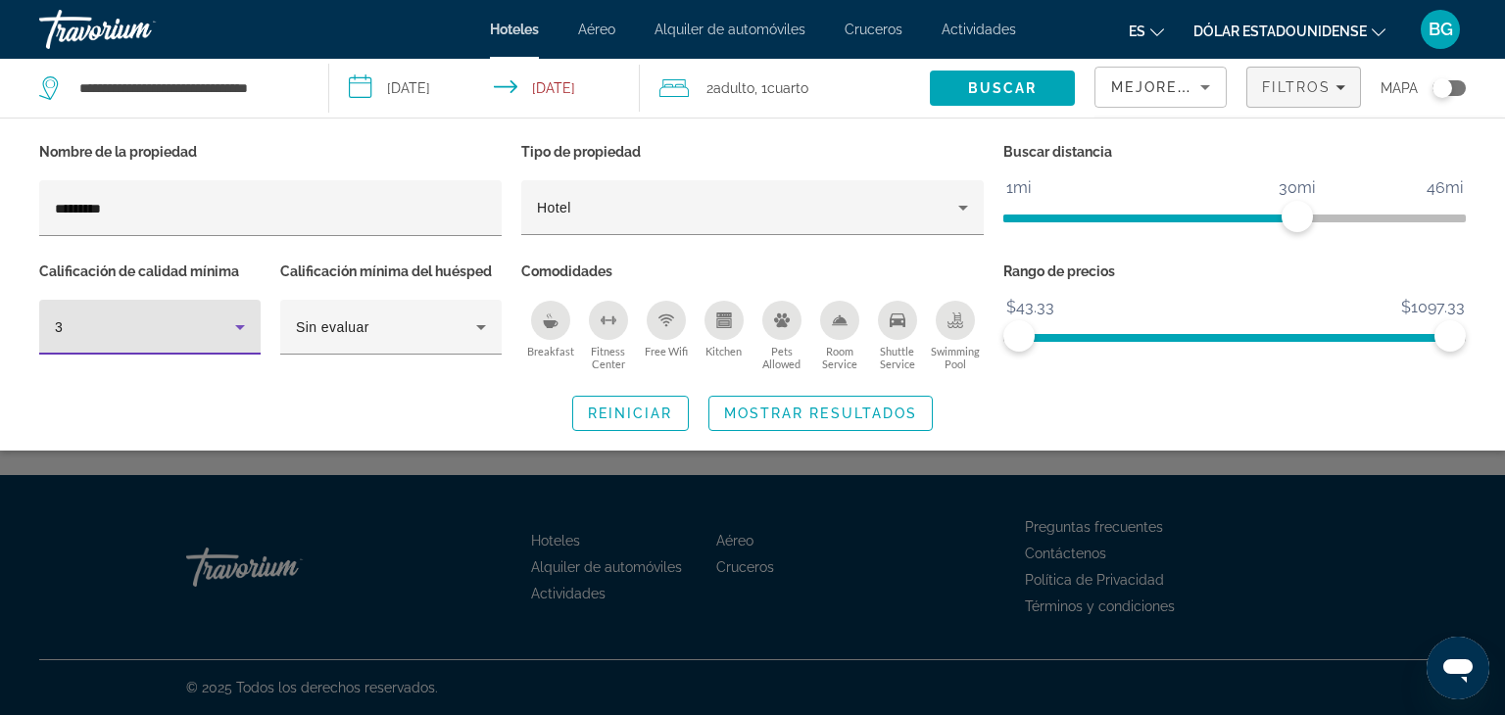
click at [239, 333] on icon "Hotel Filters" at bounding box center [240, 327] width 24 height 24
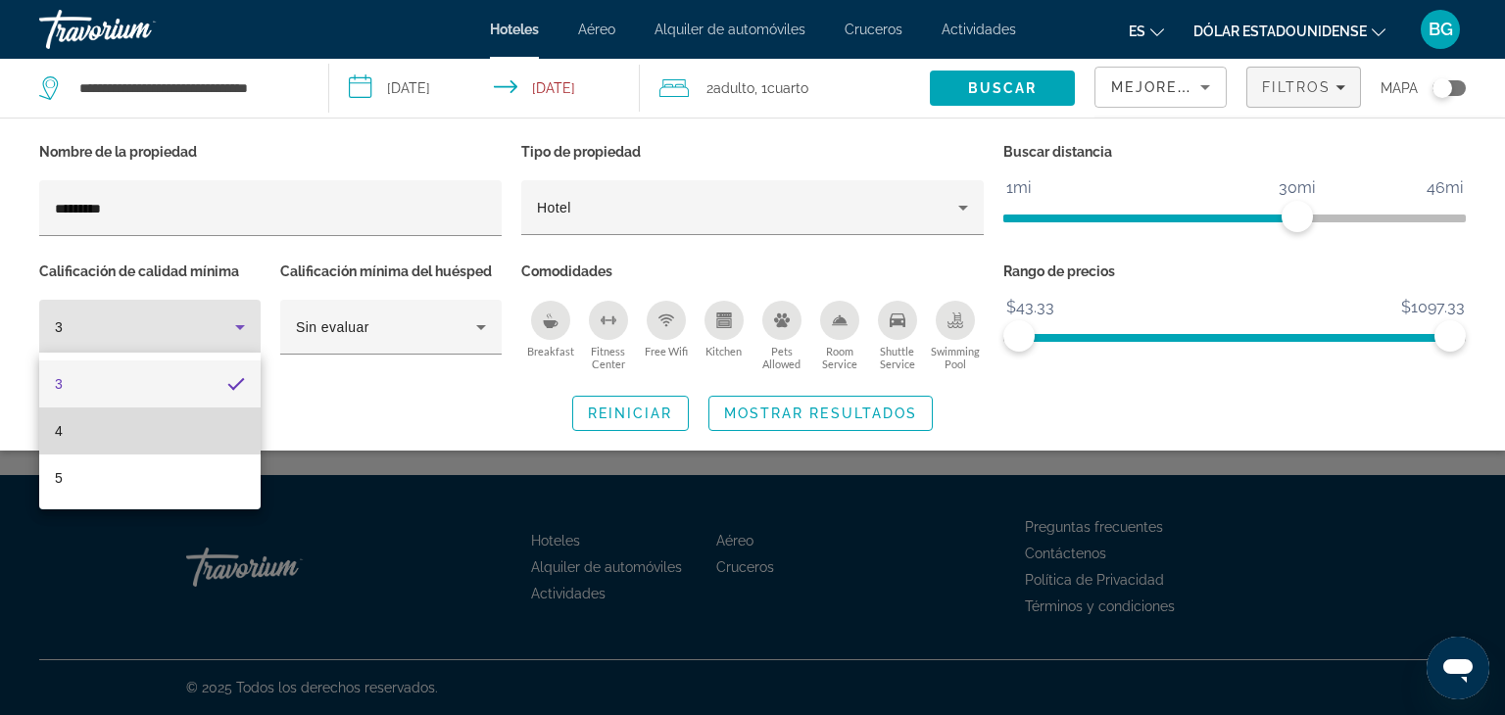
click at [133, 428] on mat-option "4" at bounding box center [149, 431] width 221 height 47
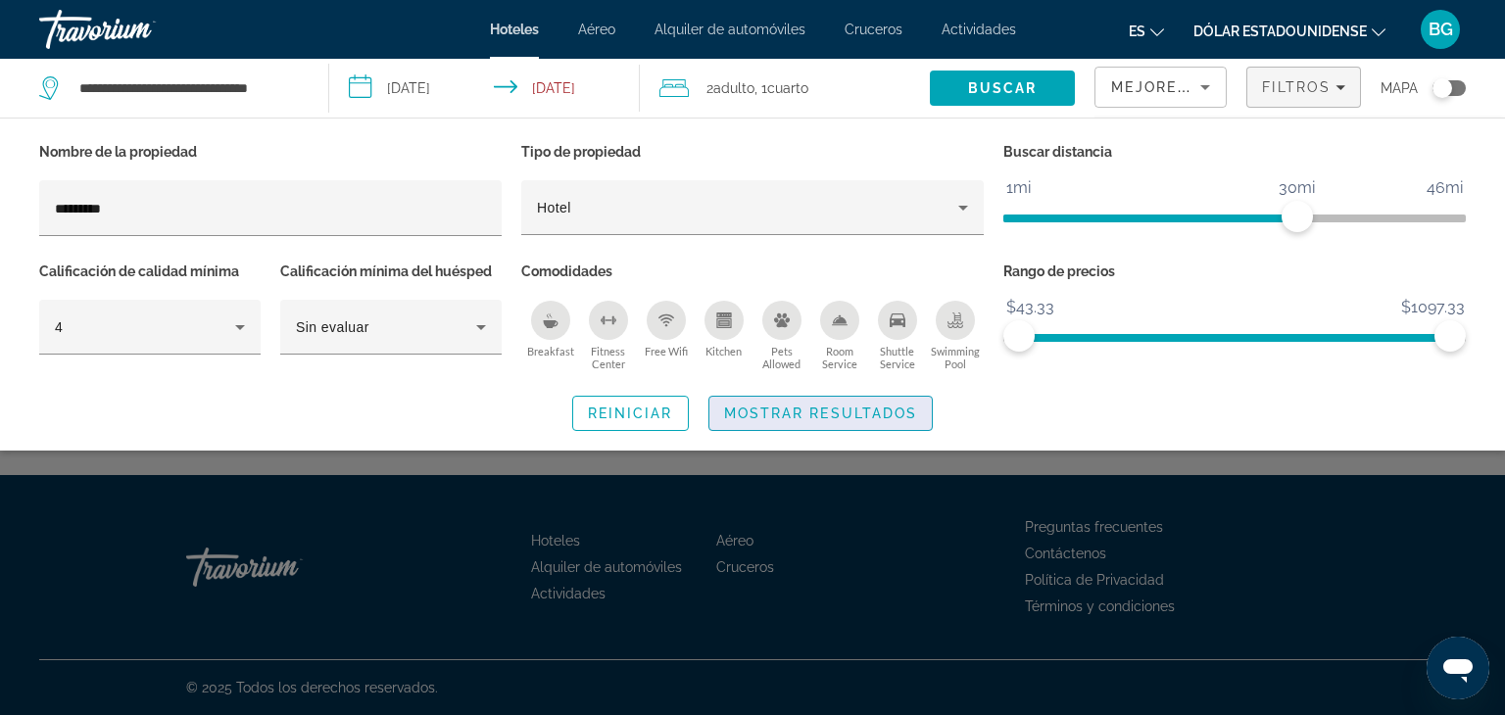
click at [799, 413] on span "Mostrar resultados" at bounding box center [821, 414] width 194 height 16
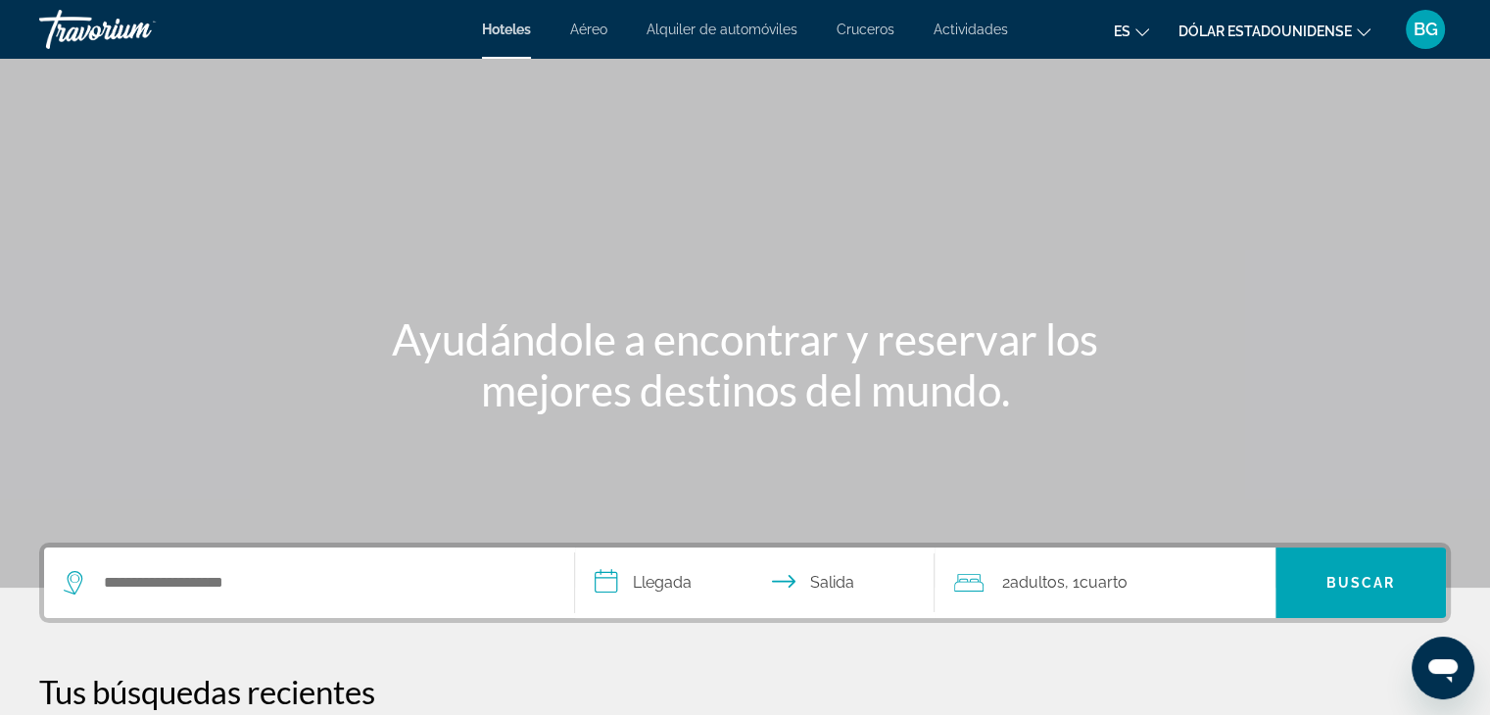
click at [184, 599] on div "Widget de búsqueda" at bounding box center [309, 583] width 491 height 71
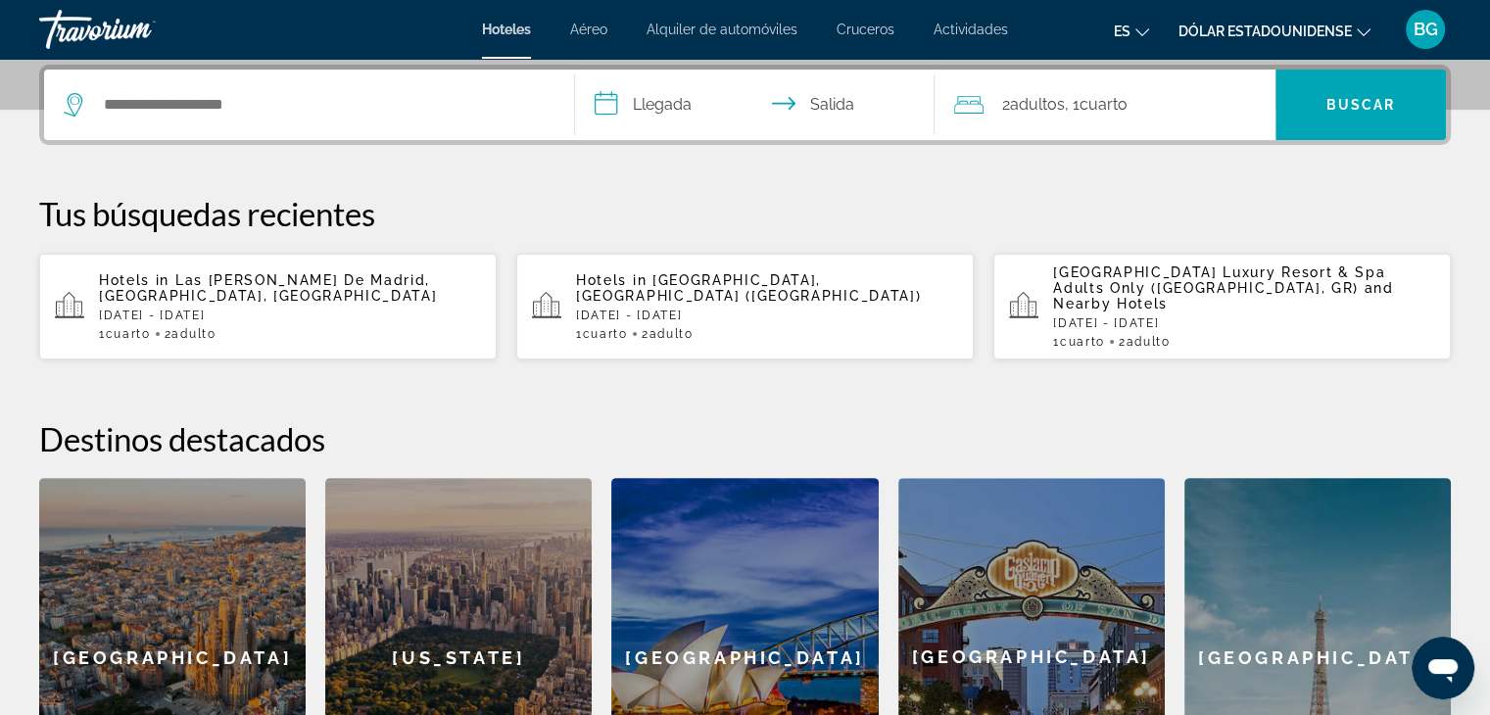
click at [286, 85] on div "Widget de búsqueda" at bounding box center [309, 105] width 491 height 71
click at [268, 122] on div "Widget de búsqueda" at bounding box center [309, 105] width 491 height 71
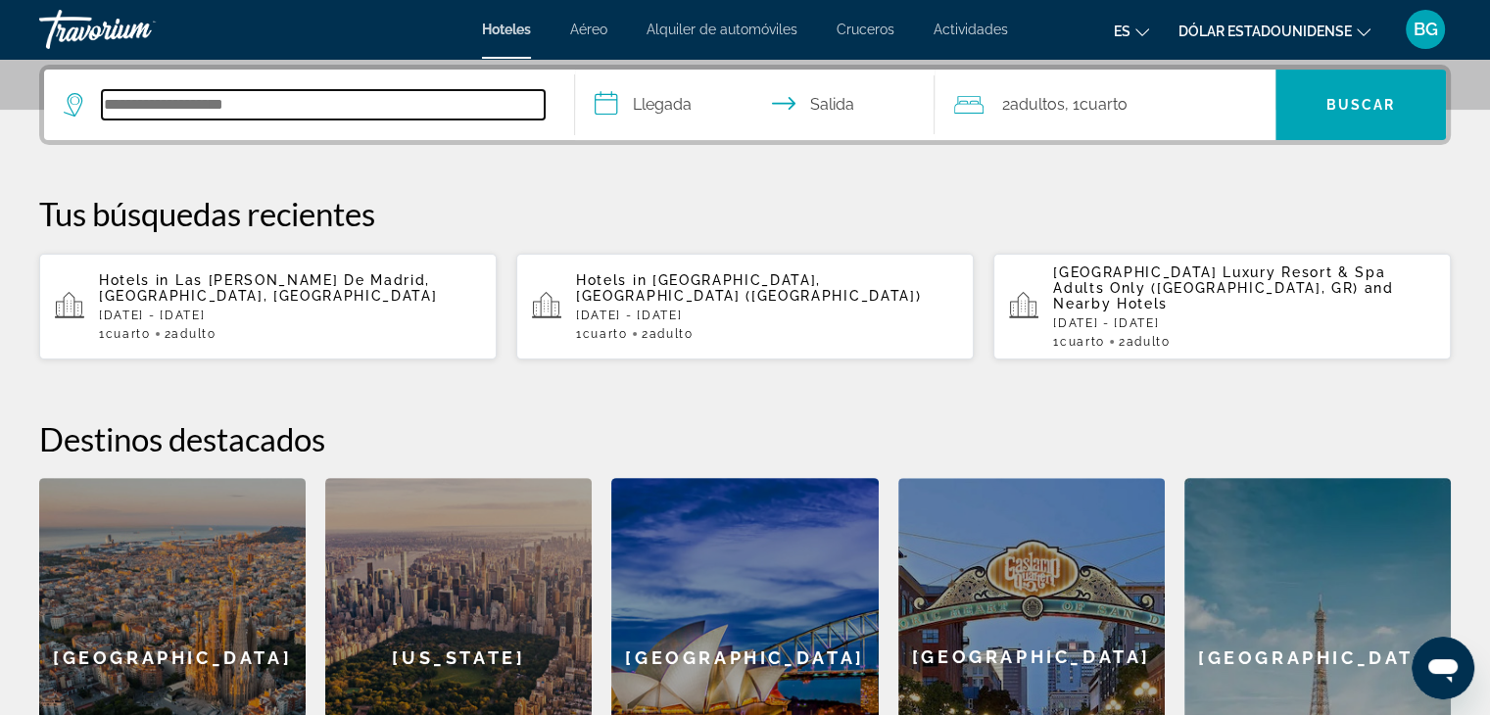
click at [268, 101] on input "Buscar destino de hotel" at bounding box center [323, 104] width 443 height 29
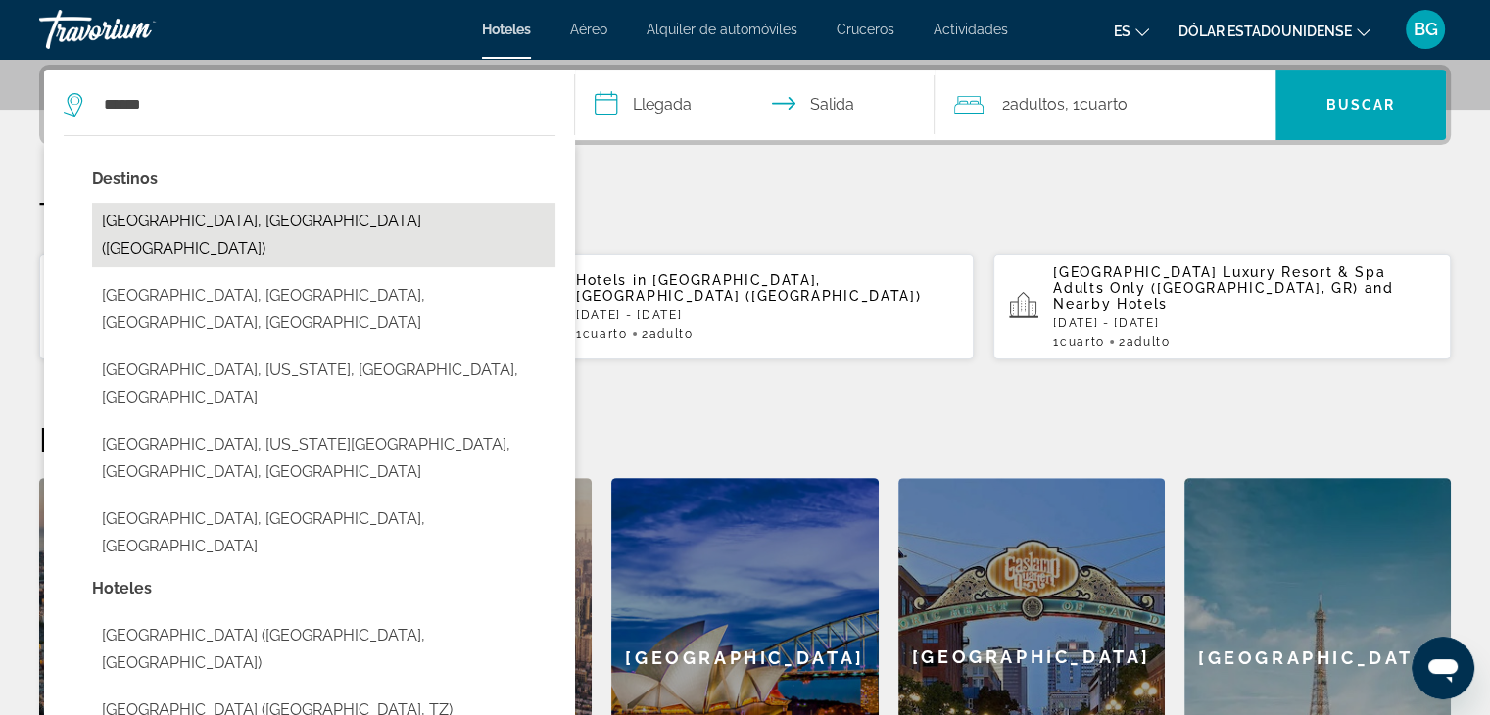
click at [248, 210] on button "[GEOGRAPHIC_DATA], [GEOGRAPHIC_DATA] ([GEOGRAPHIC_DATA])" at bounding box center [323, 235] width 463 height 65
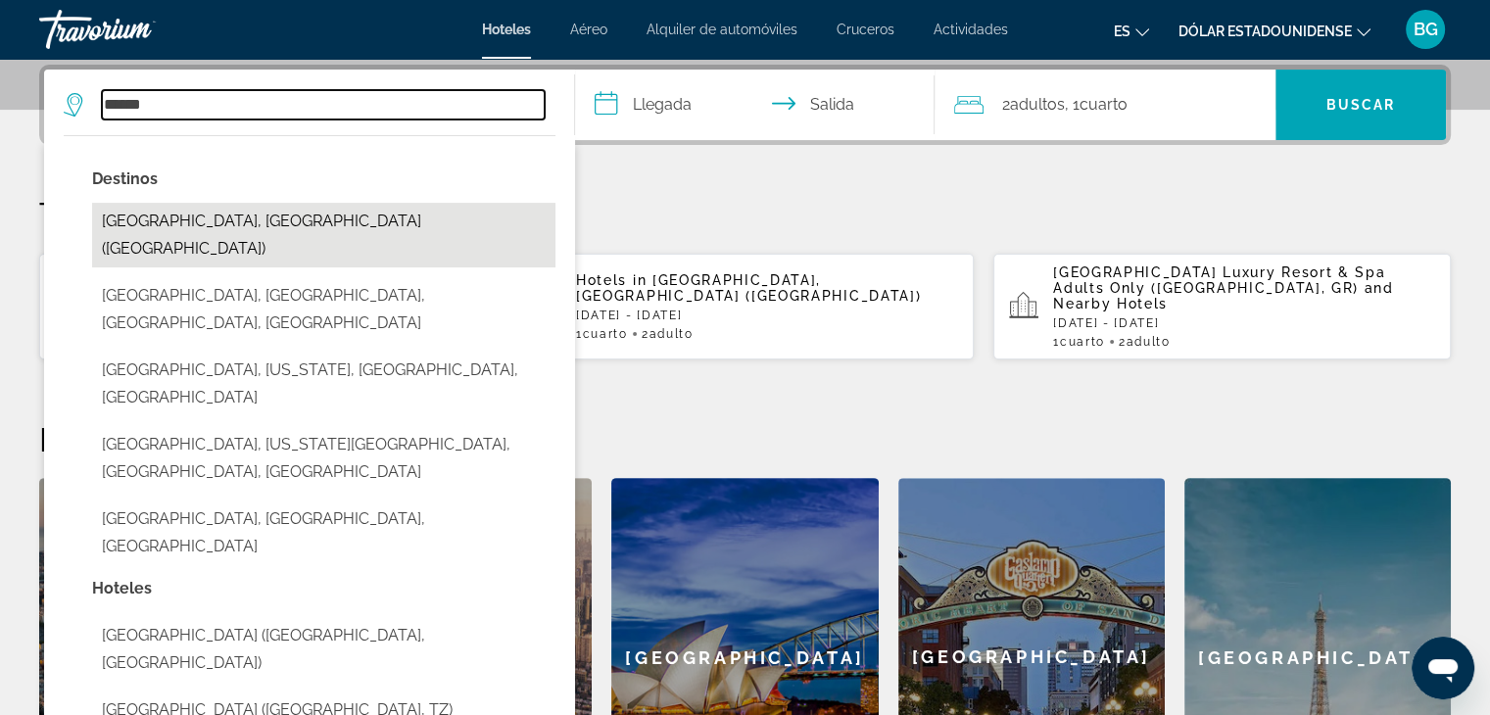
type input "**********"
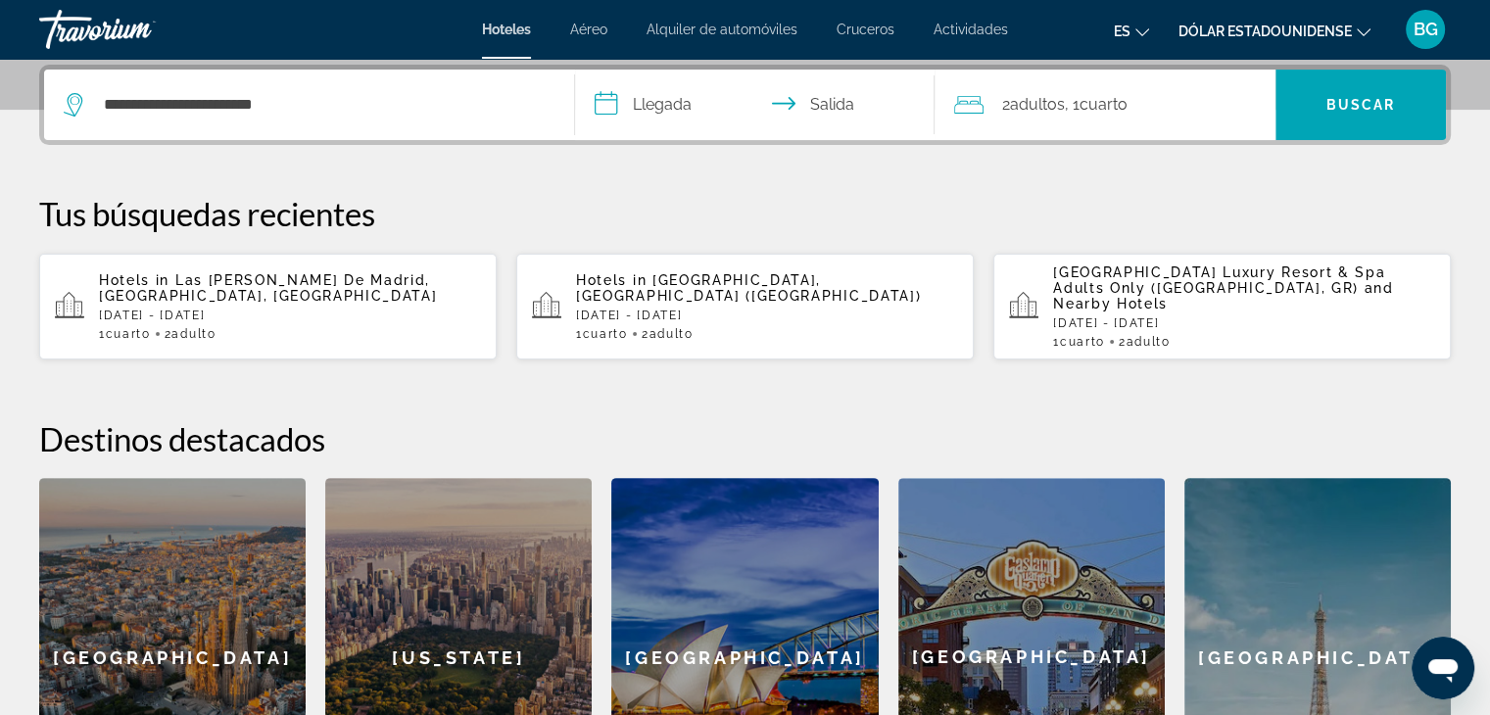
click at [654, 100] on input "**********" at bounding box center [759, 108] width 368 height 76
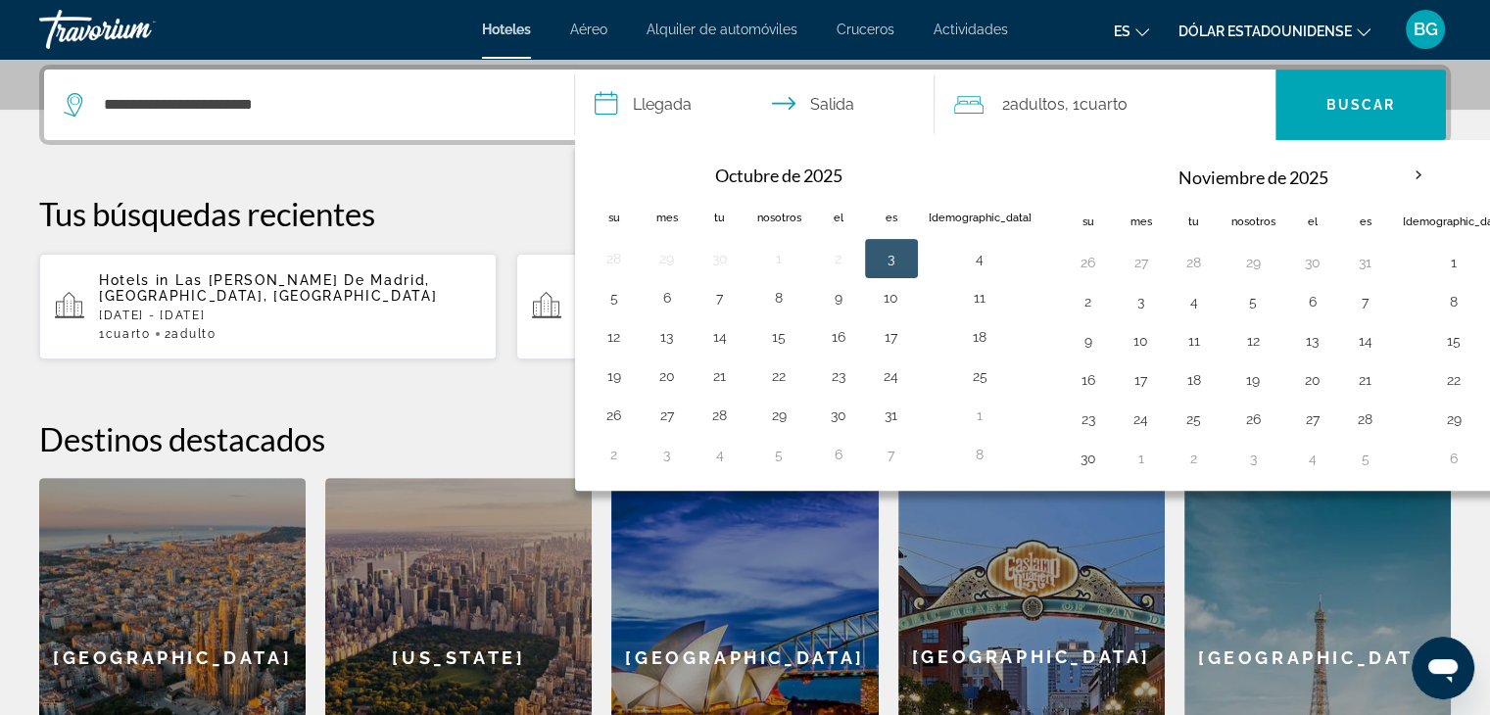
click at [1136, 31] on icon "Cambiar idioma" at bounding box center [1142, 32] width 14 height 14
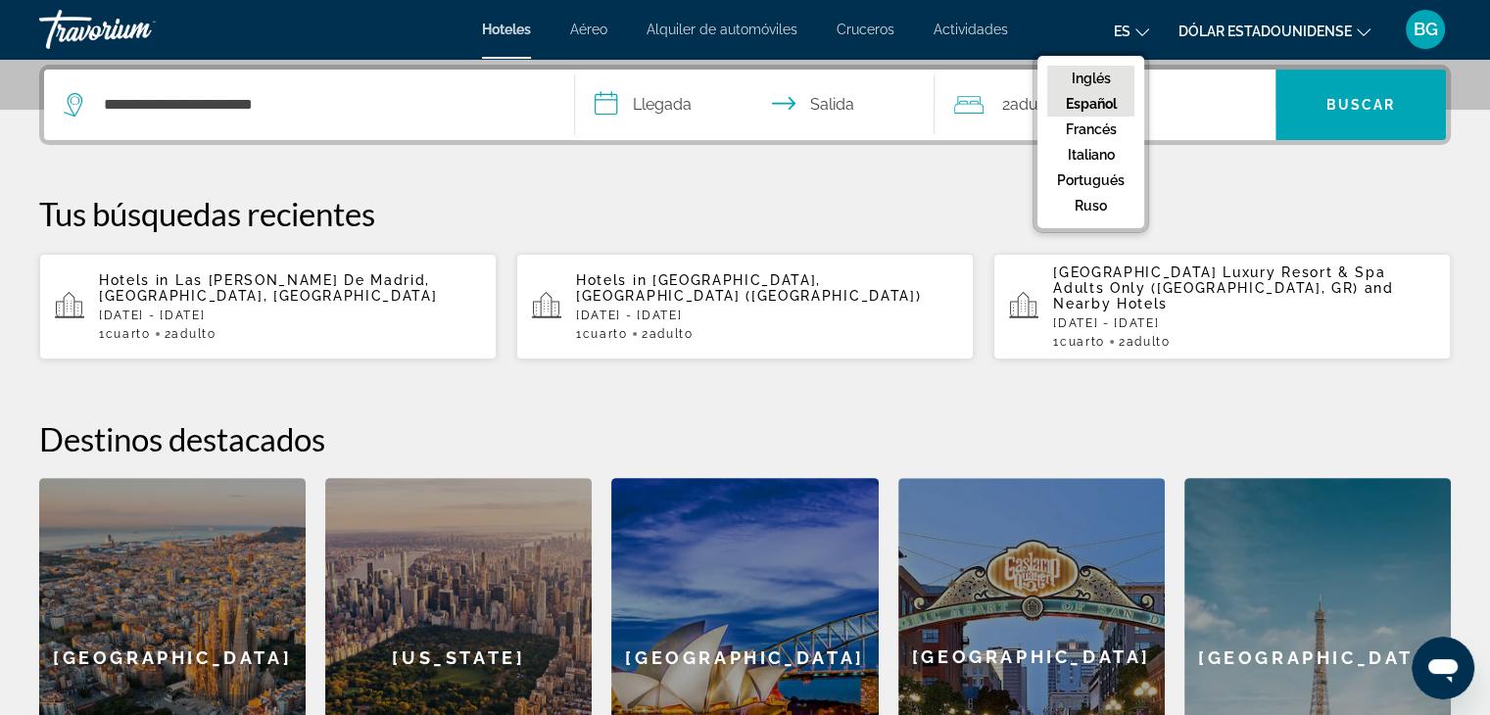
click at [1090, 75] on font "Inglés" at bounding box center [1091, 79] width 39 height 16
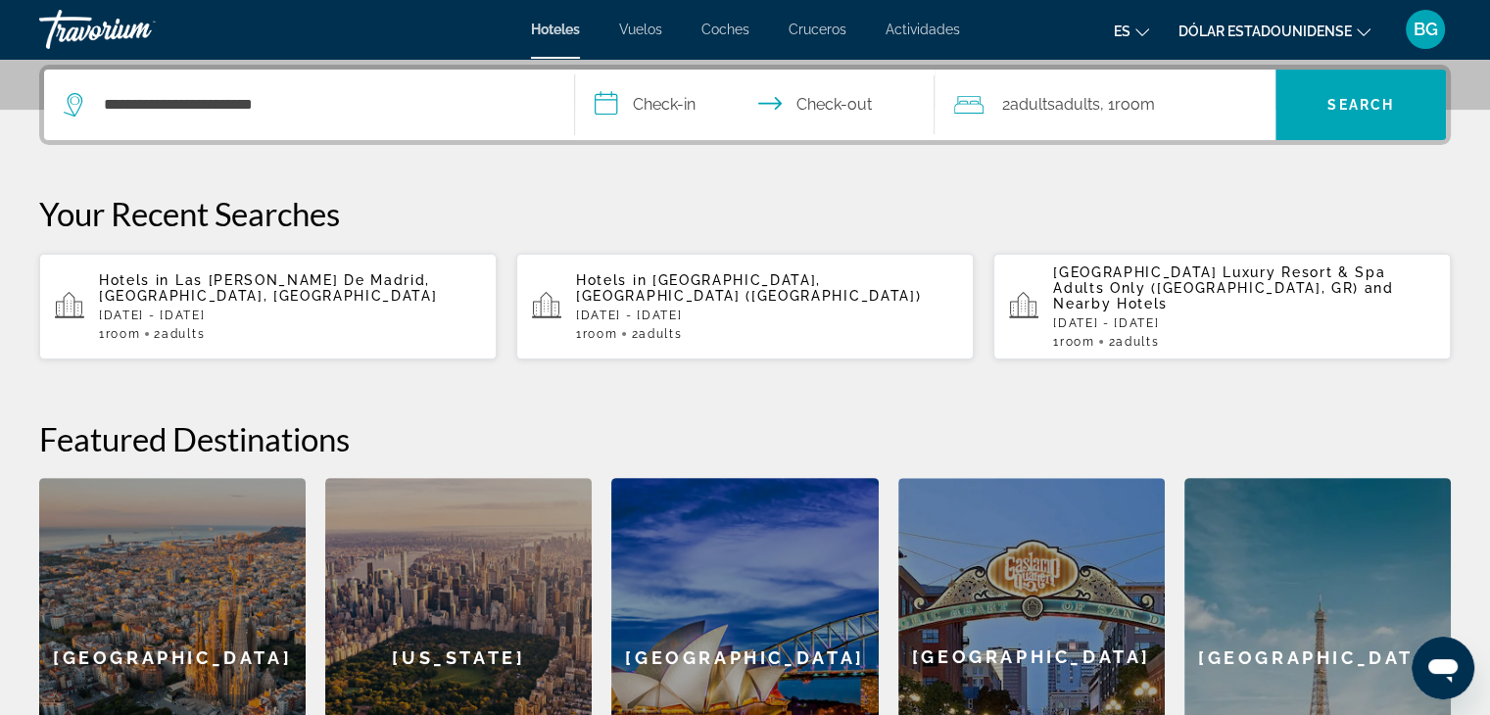
click at [678, 96] on input "**********" at bounding box center [759, 108] width 368 height 76
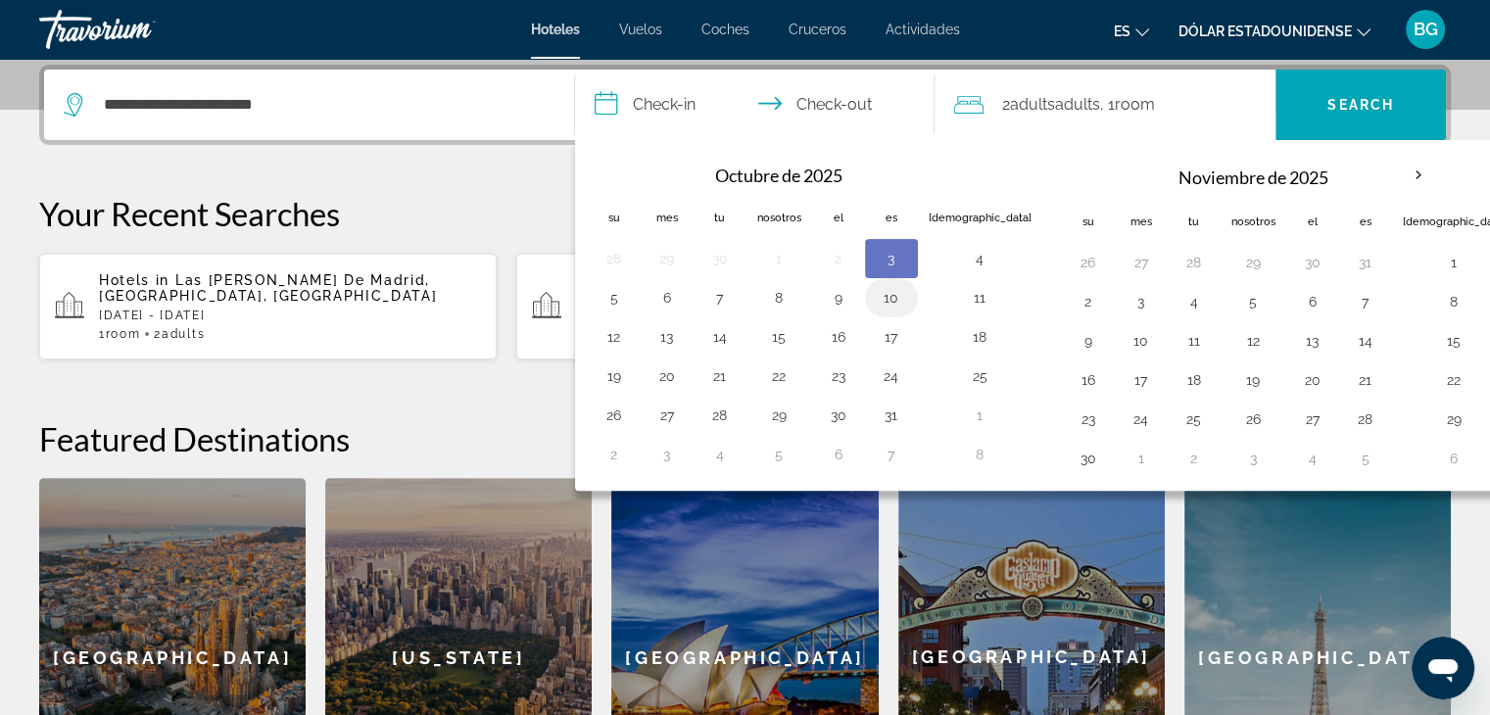
click at [884, 285] on button "10" at bounding box center [891, 297] width 31 height 27
click at [619, 299] on button "5" at bounding box center [614, 297] width 31 height 27
type input "**********"
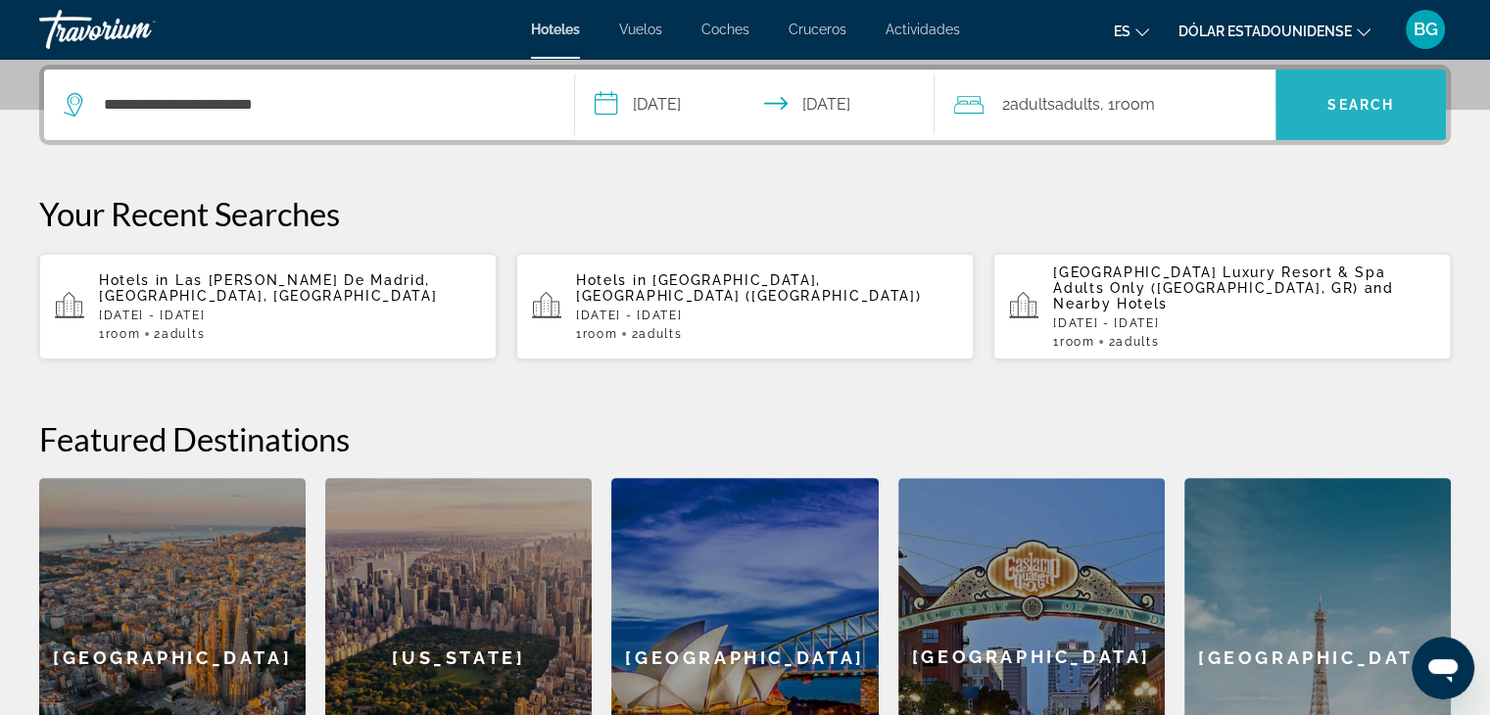
click at [1359, 99] on span "Search" at bounding box center [1360, 105] width 67 height 16
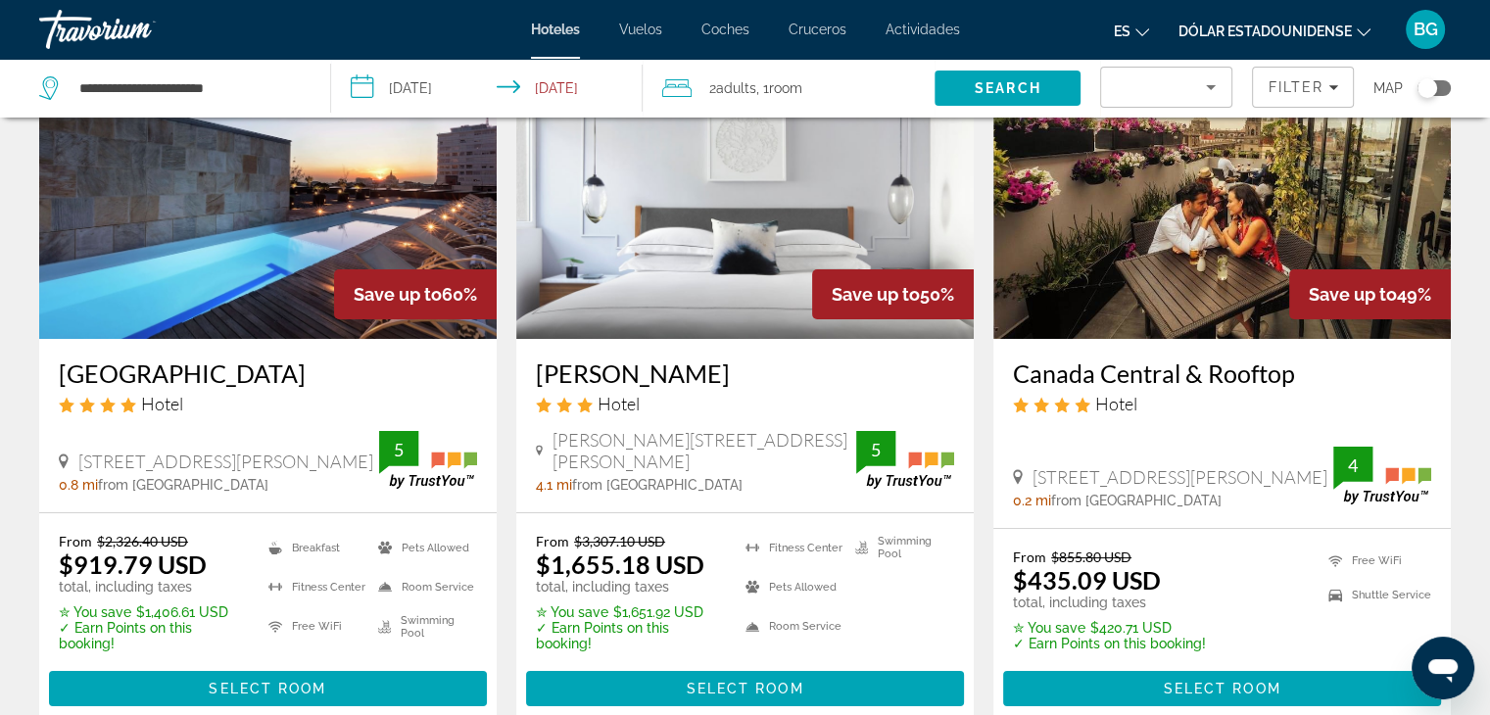
scroll to position [160, 0]
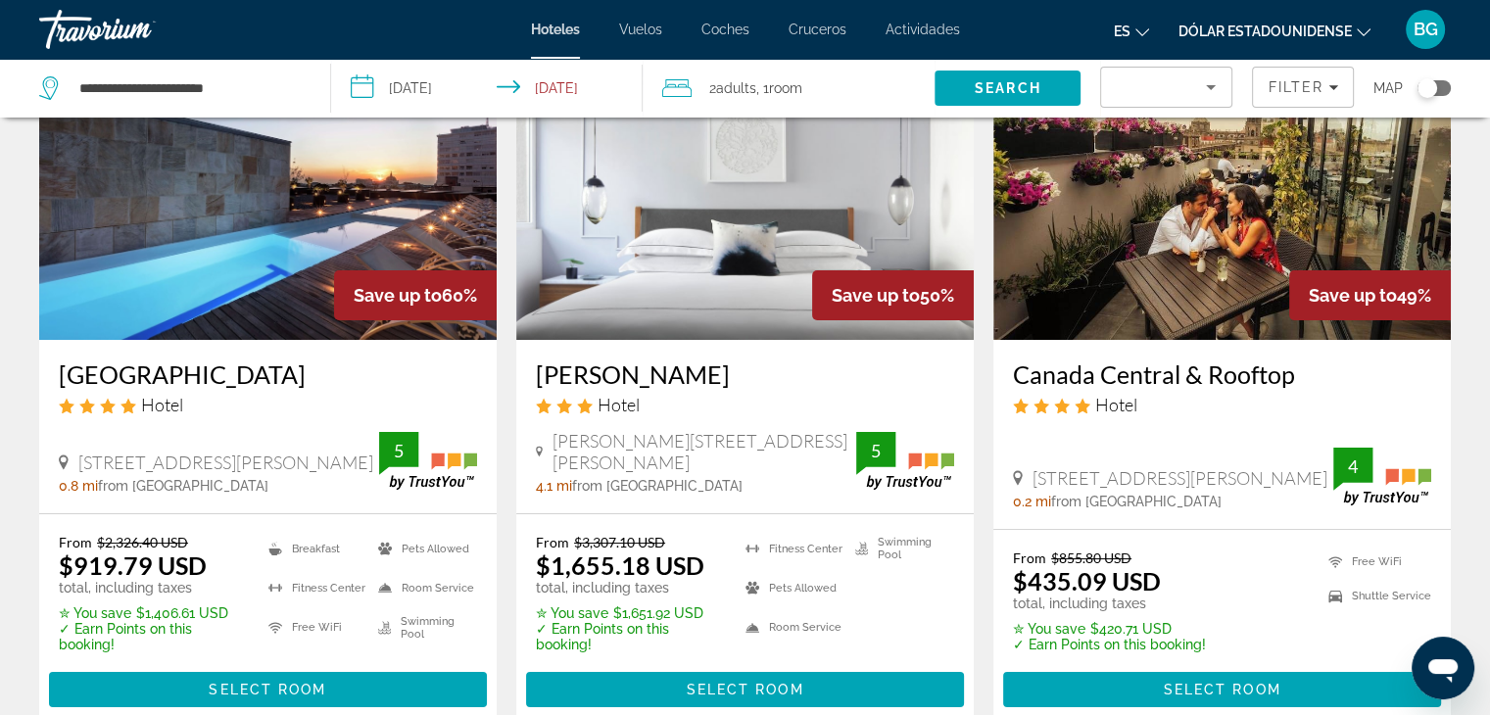
click at [286, 200] on img "Contenido principal" at bounding box center [267, 182] width 457 height 313
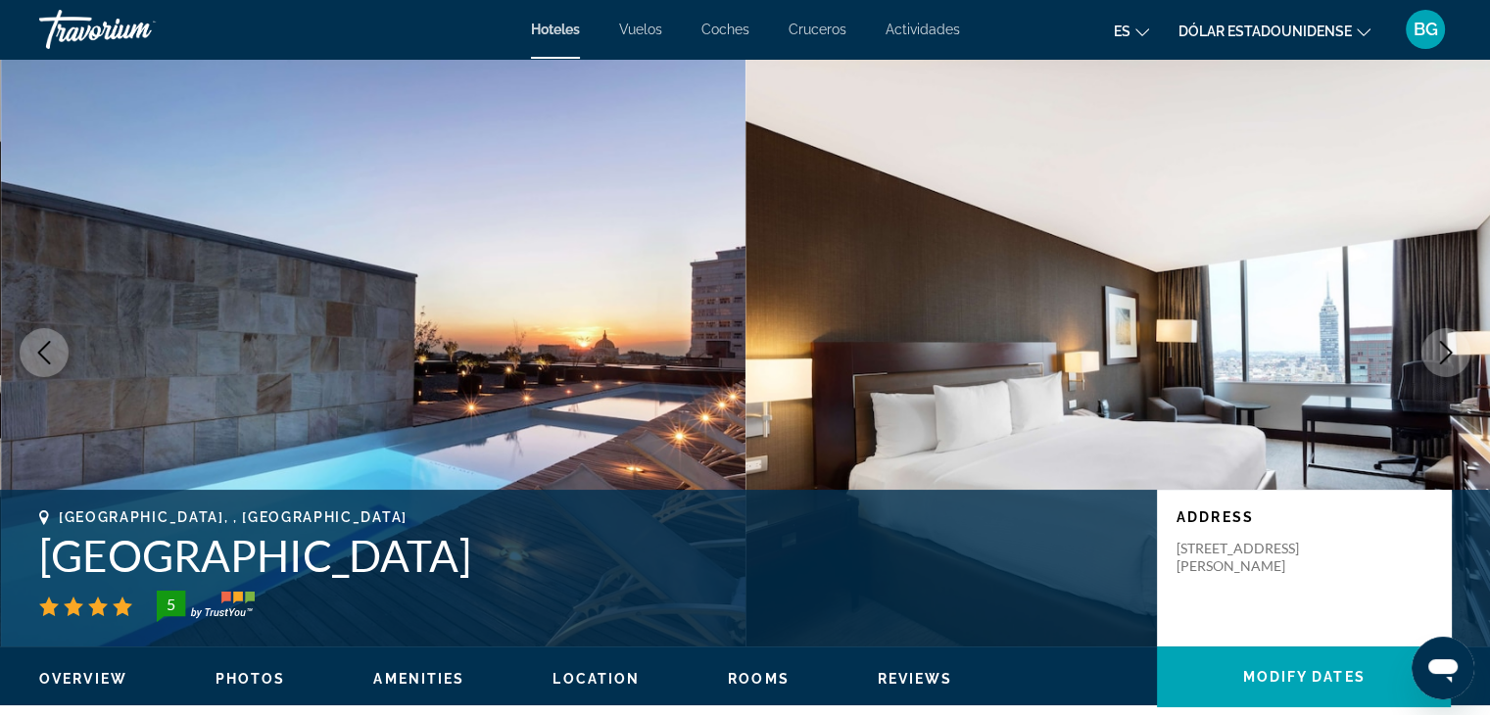
click at [1441, 353] on icon "Next image" at bounding box center [1446, 353] width 24 height 24
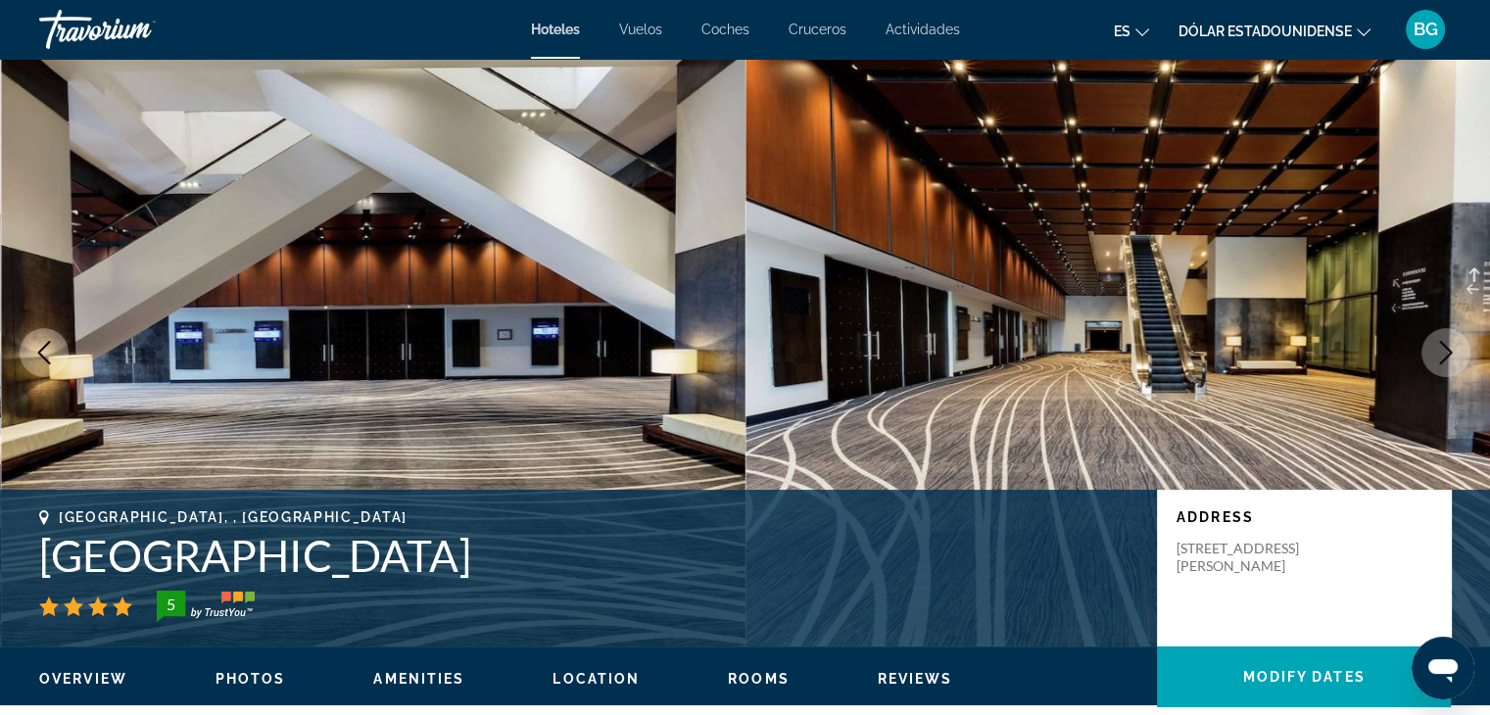
click at [1443, 353] on icon "Next image" at bounding box center [1446, 353] width 24 height 24
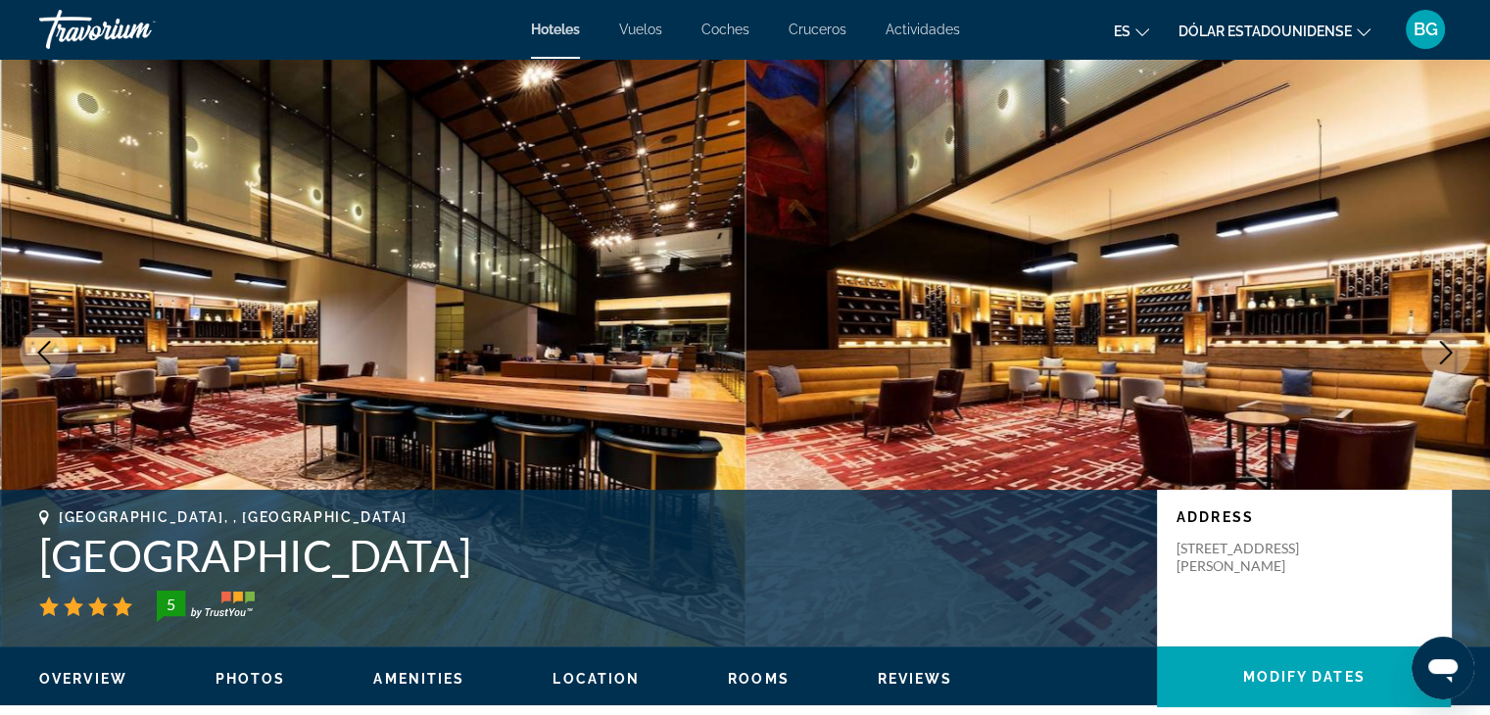
click at [1443, 353] on icon "Next image" at bounding box center [1446, 353] width 24 height 24
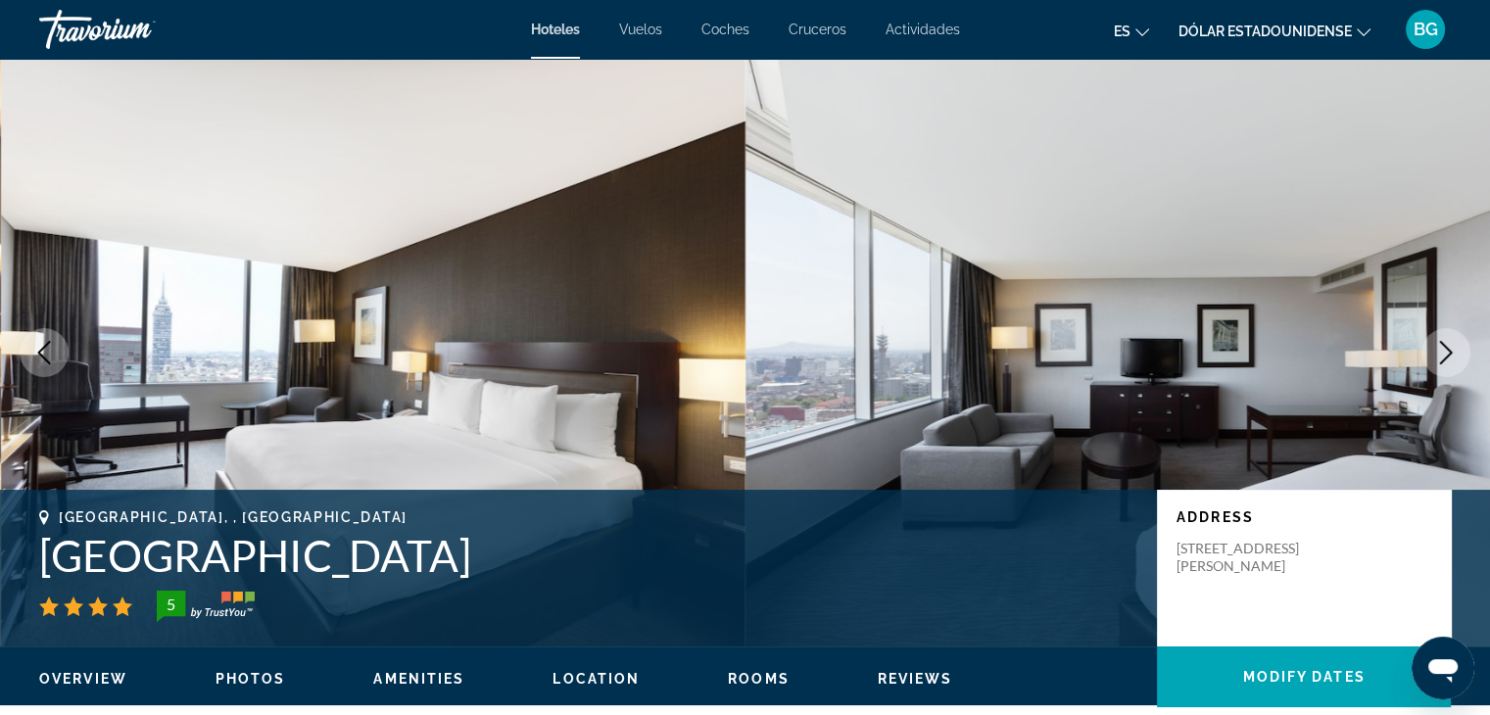
click at [1443, 353] on icon "Next image" at bounding box center [1446, 353] width 24 height 24
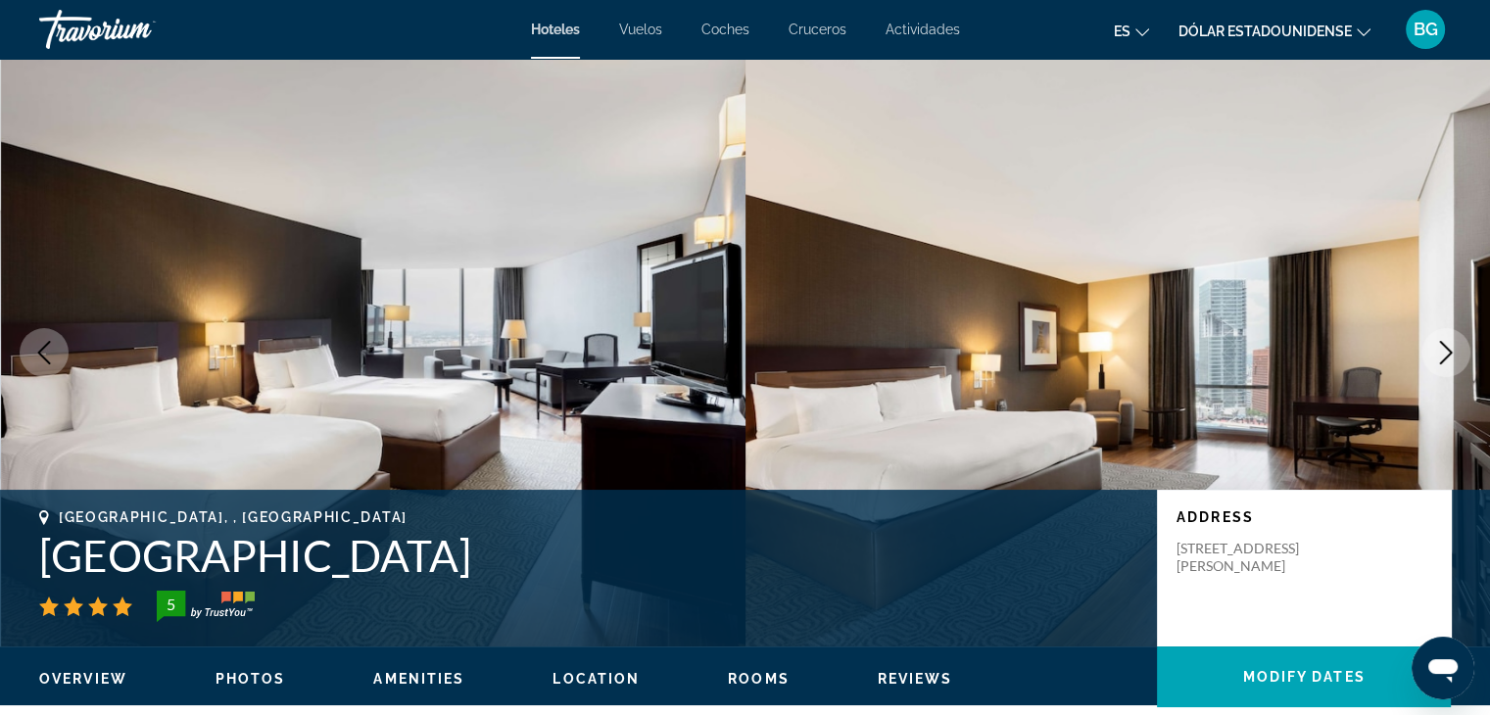
click at [1443, 353] on icon "Next image" at bounding box center [1446, 353] width 24 height 24
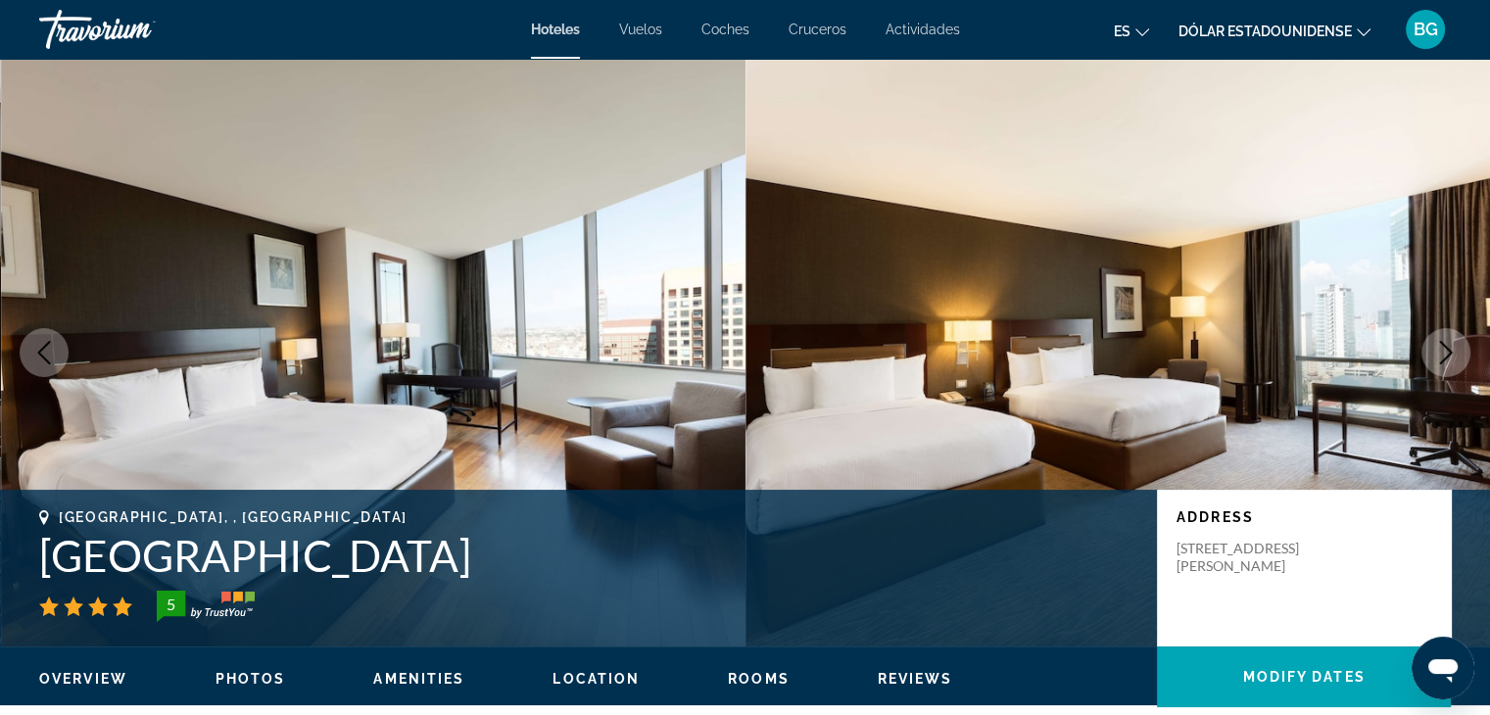
click at [1443, 353] on icon "Next image" at bounding box center [1446, 353] width 24 height 24
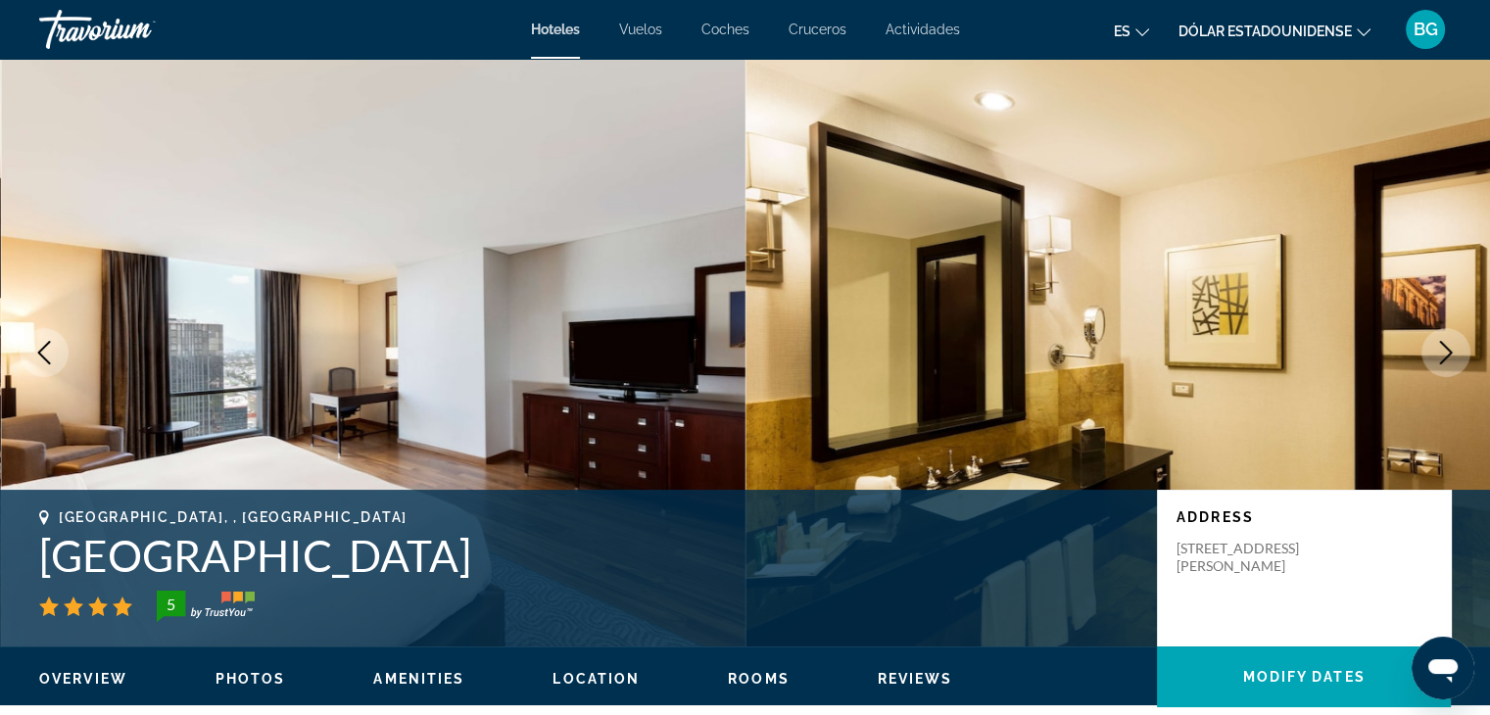
click at [1443, 353] on icon "Next image" at bounding box center [1446, 353] width 24 height 24
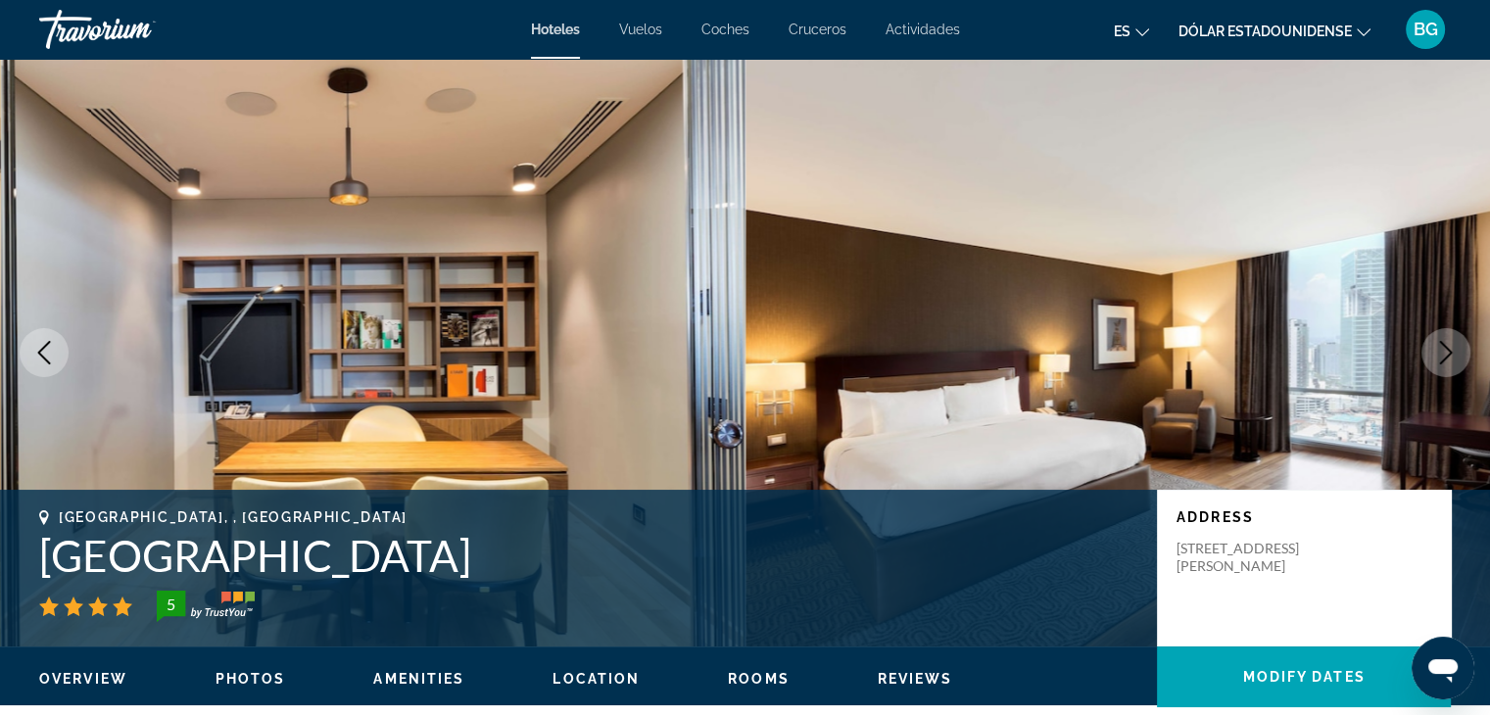
click at [1443, 353] on icon "Next image" at bounding box center [1446, 353] width 24 height 24
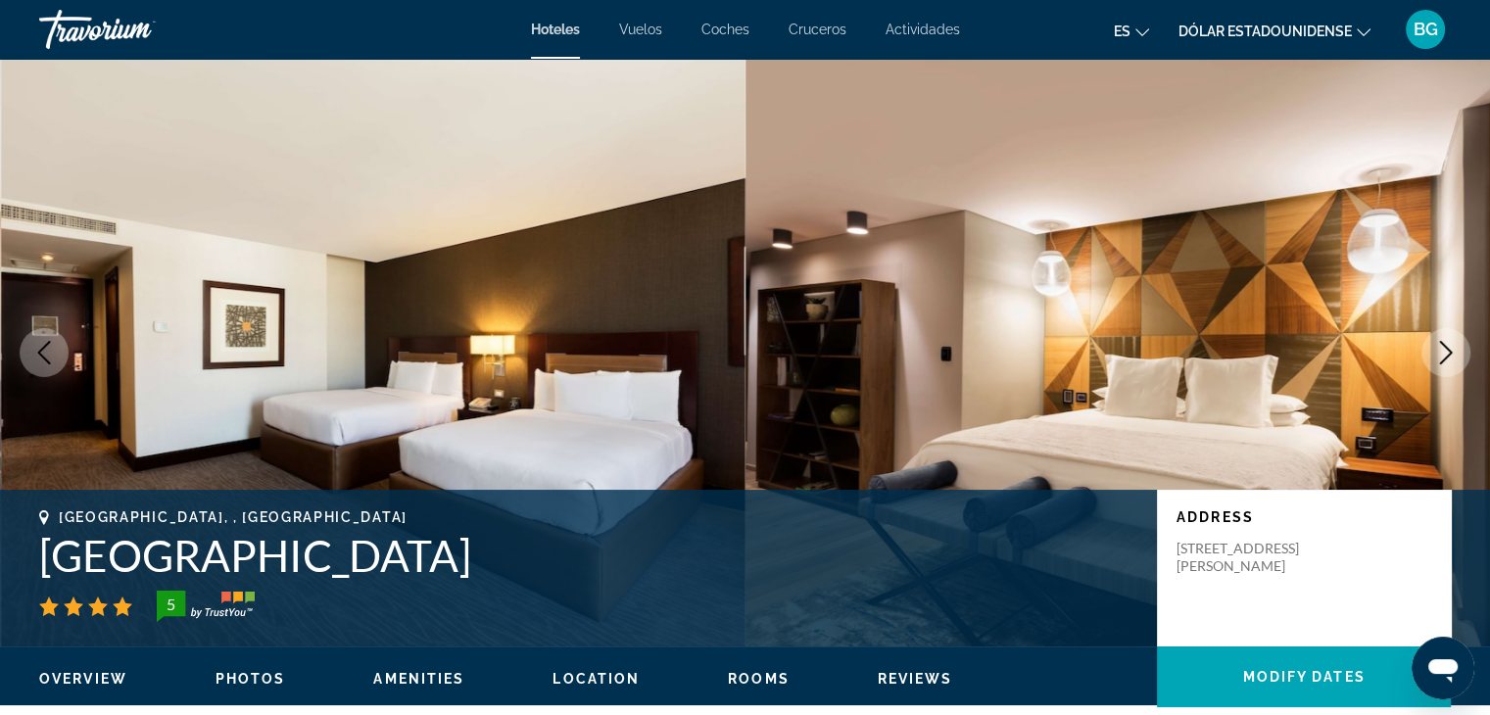
click at [1443, 353] on icon "Next image" at bounding box center [1446, 353] width 24 height 24
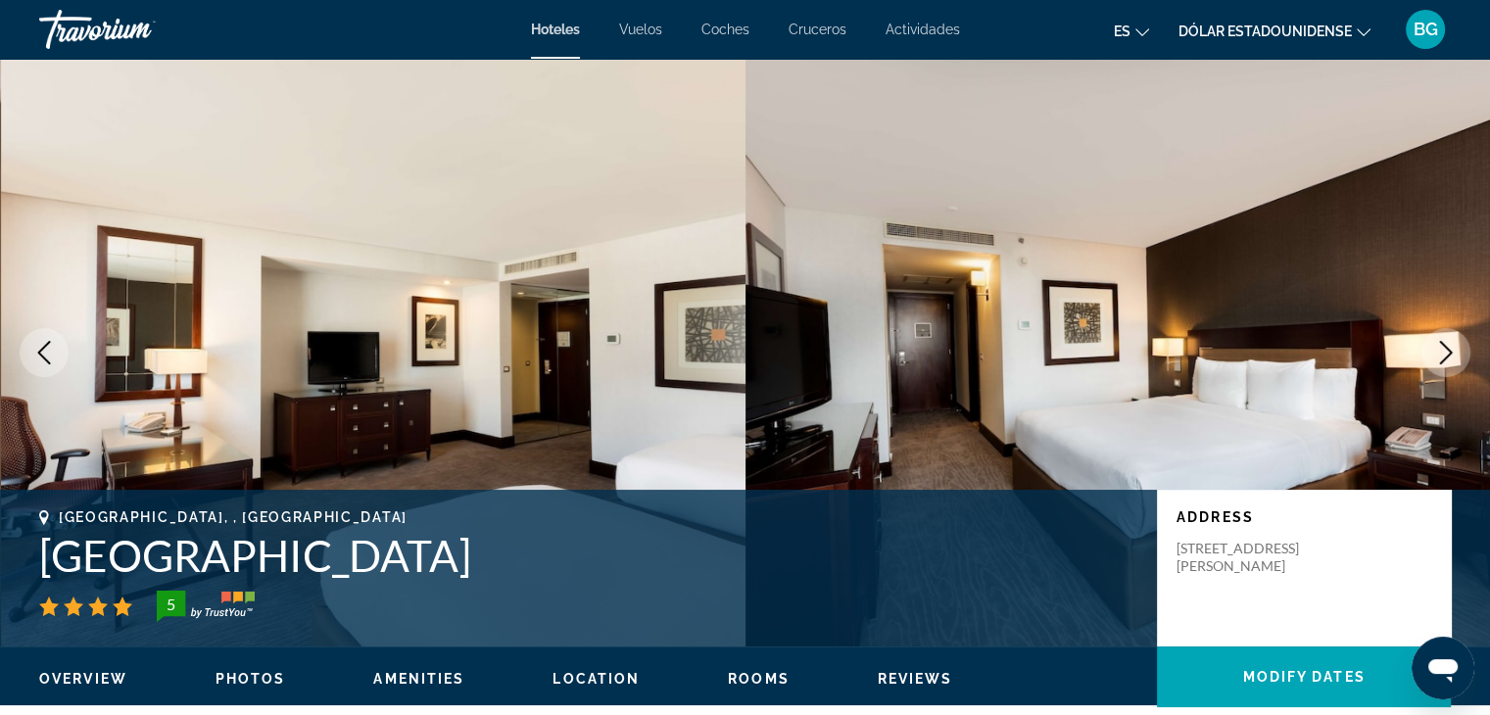
click at [1443, 353] on icon "Next image" at bounding box center [1446, 353] width 24 height 24
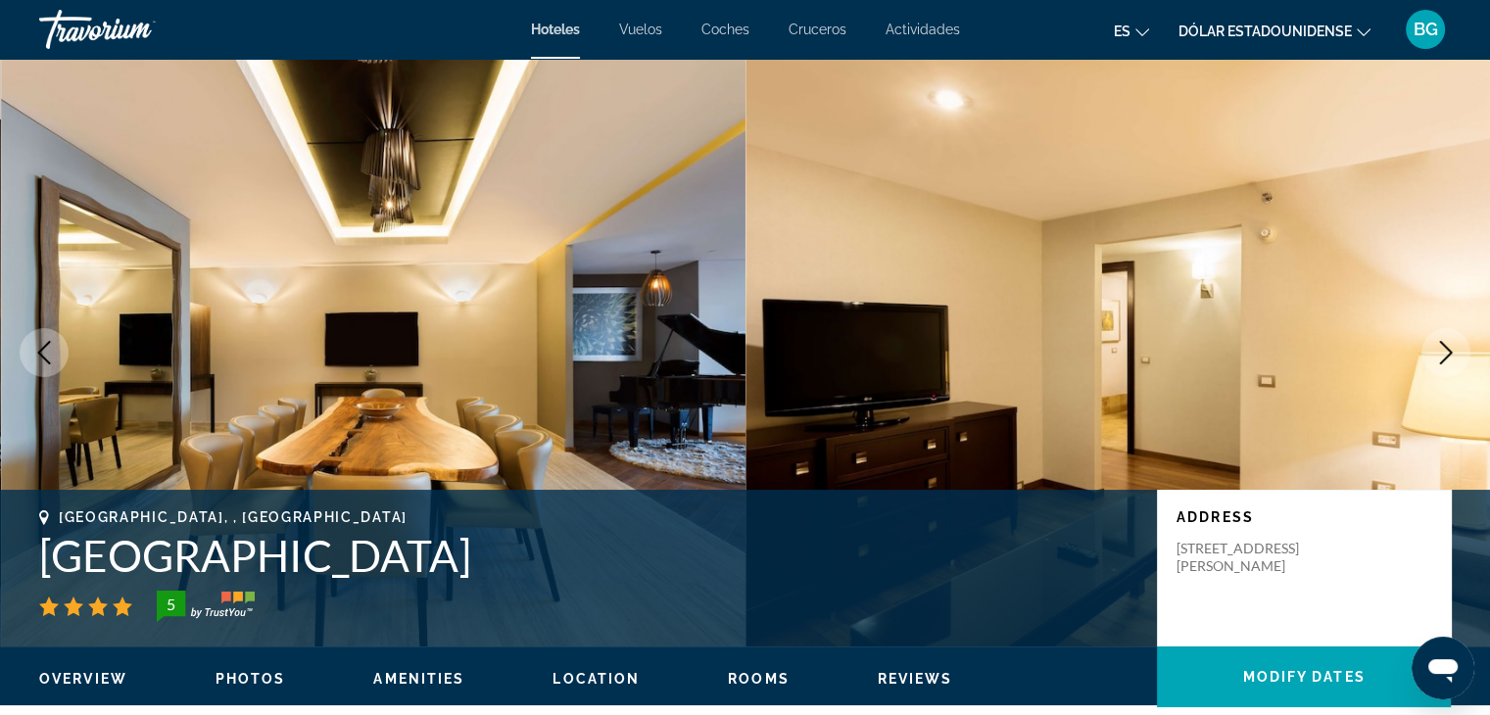
click at [1443, 353] on icon "Next image" at bounding box center [1446, 353] width 24 height 24
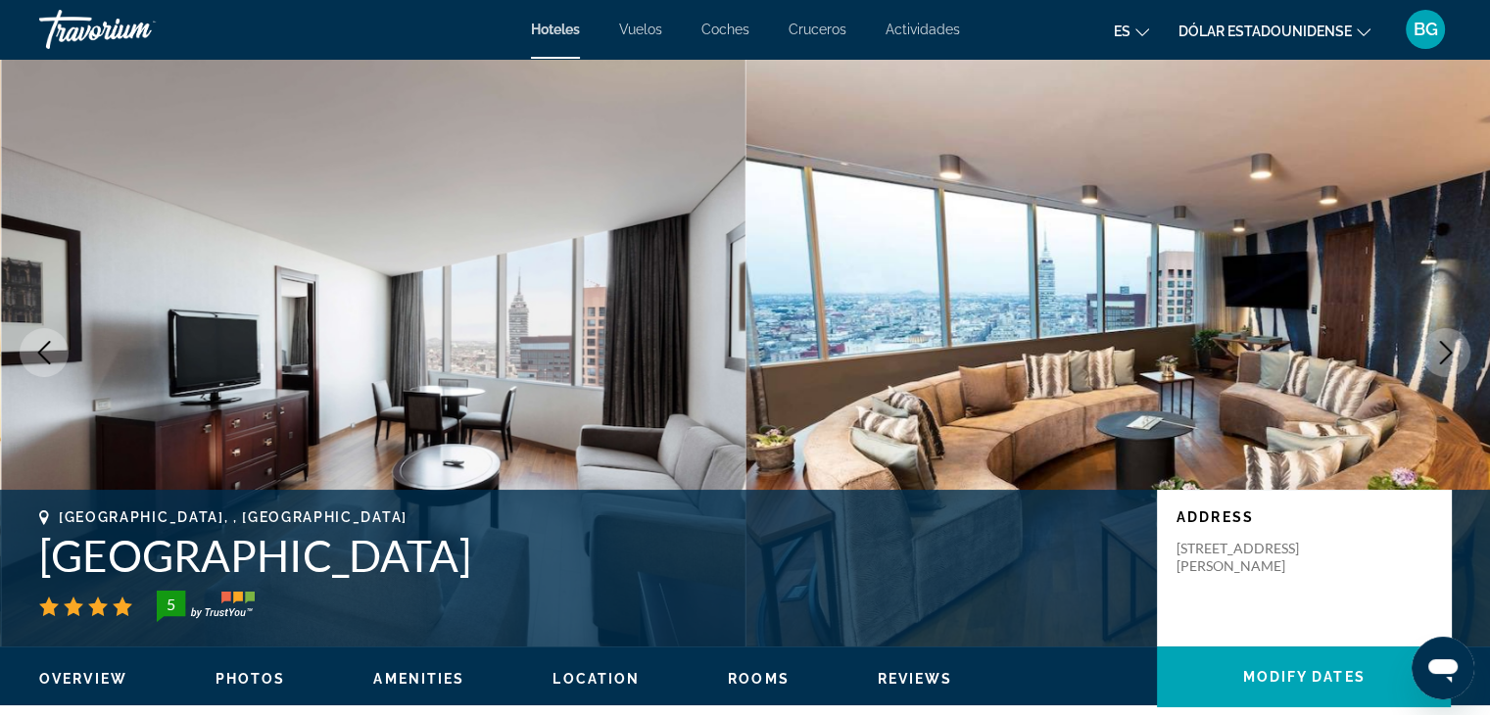
click at [1443, 353] on icon "Next image" at bounding box center [1446, 353] width 24 height 24
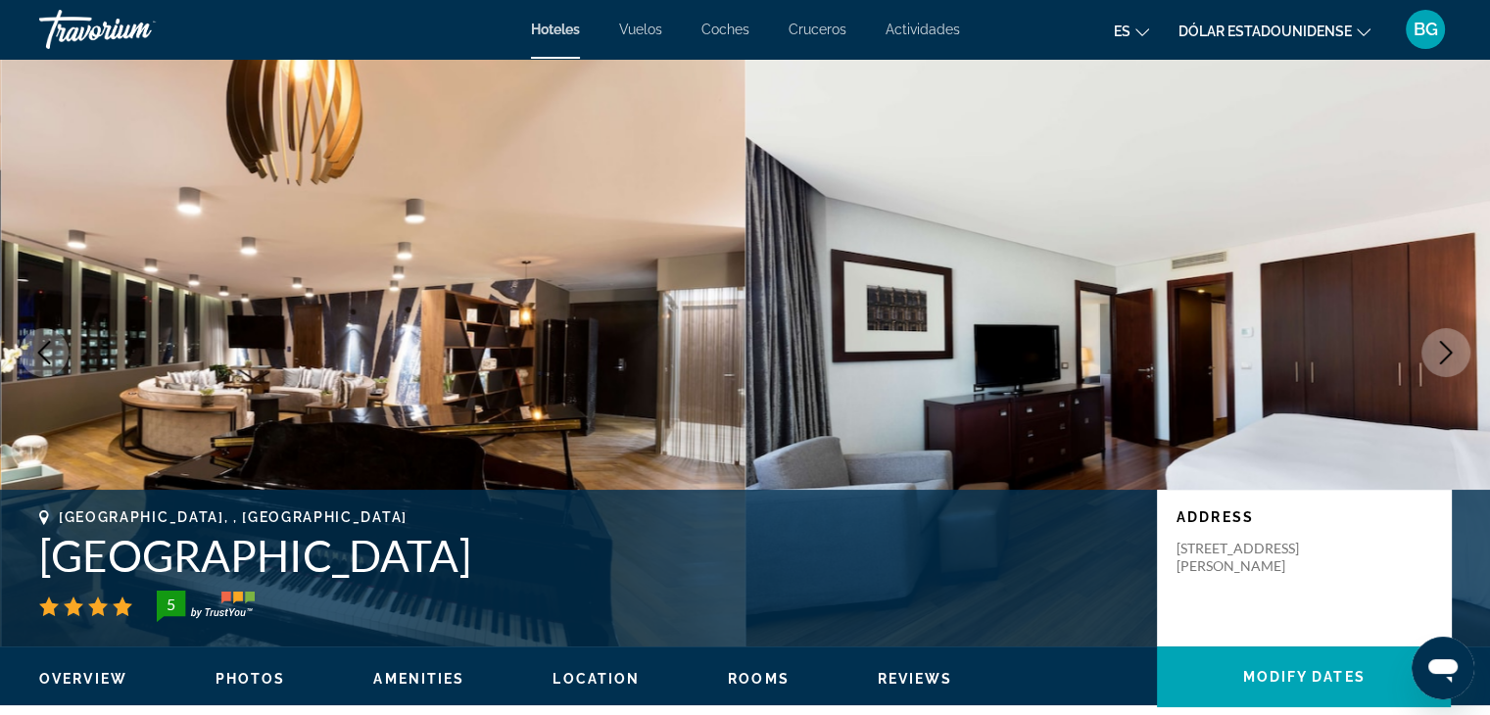
click at [1448, 342] on icon "Next image" at bounding box center [1446, 353] width 24 height 24
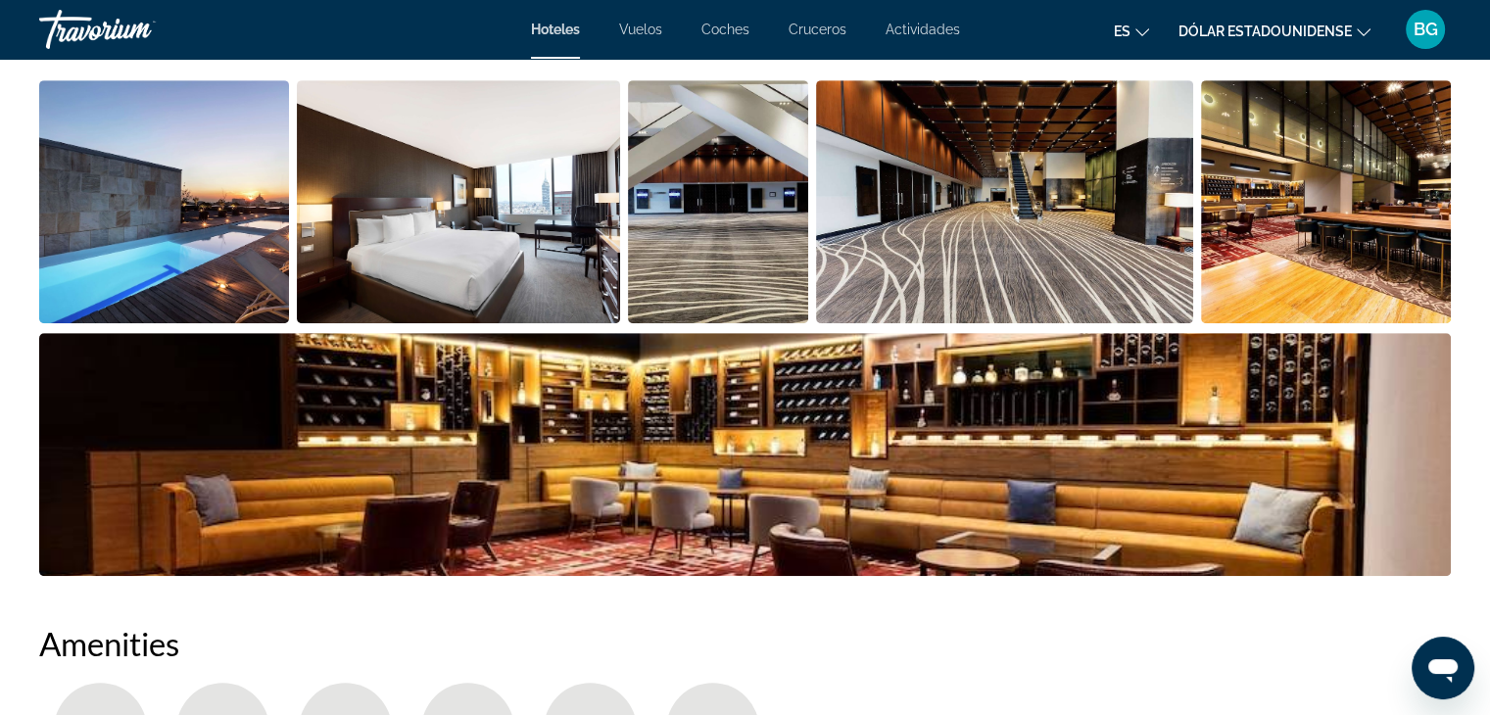
scroll to position [979, 0]
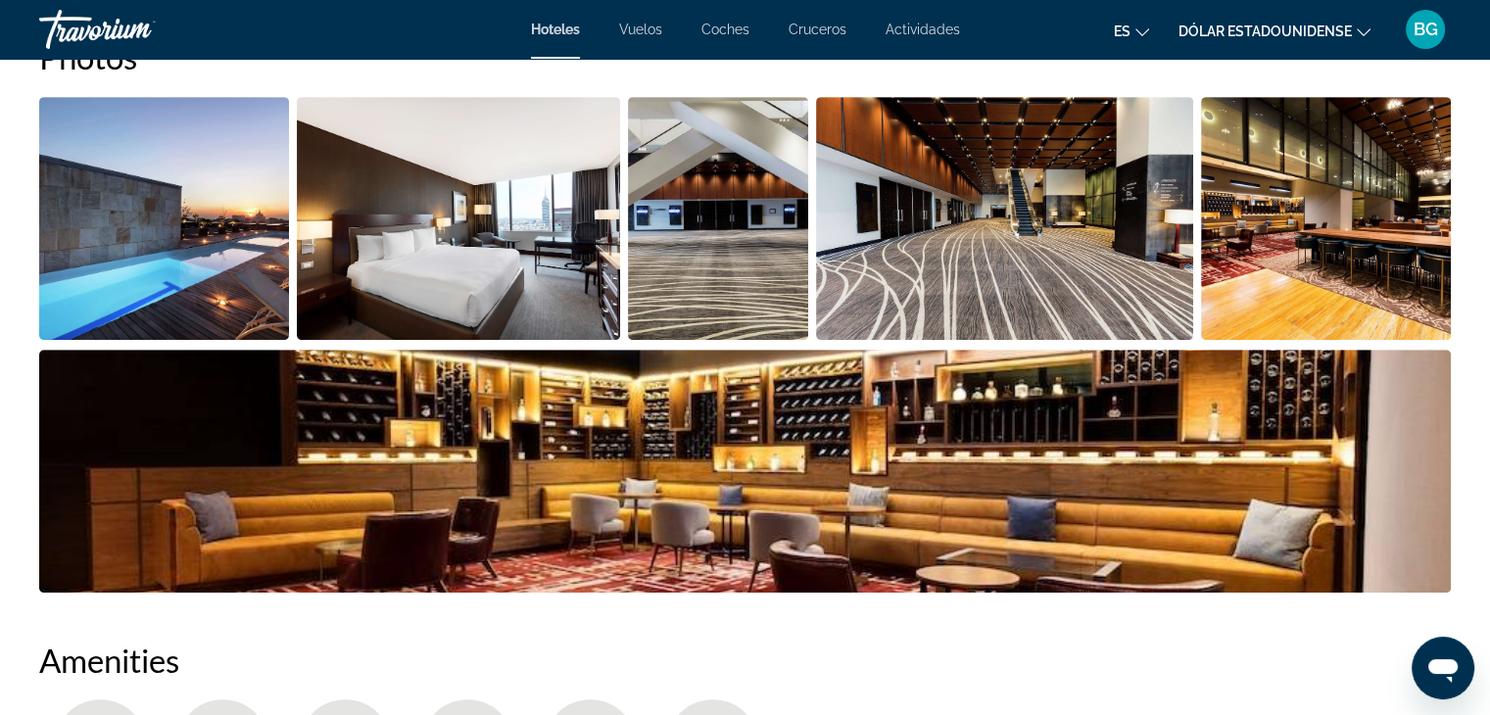
click at [760, 380] on img "Open full-screen image slider" at bounding box center [745, 471] width 1412 height 243
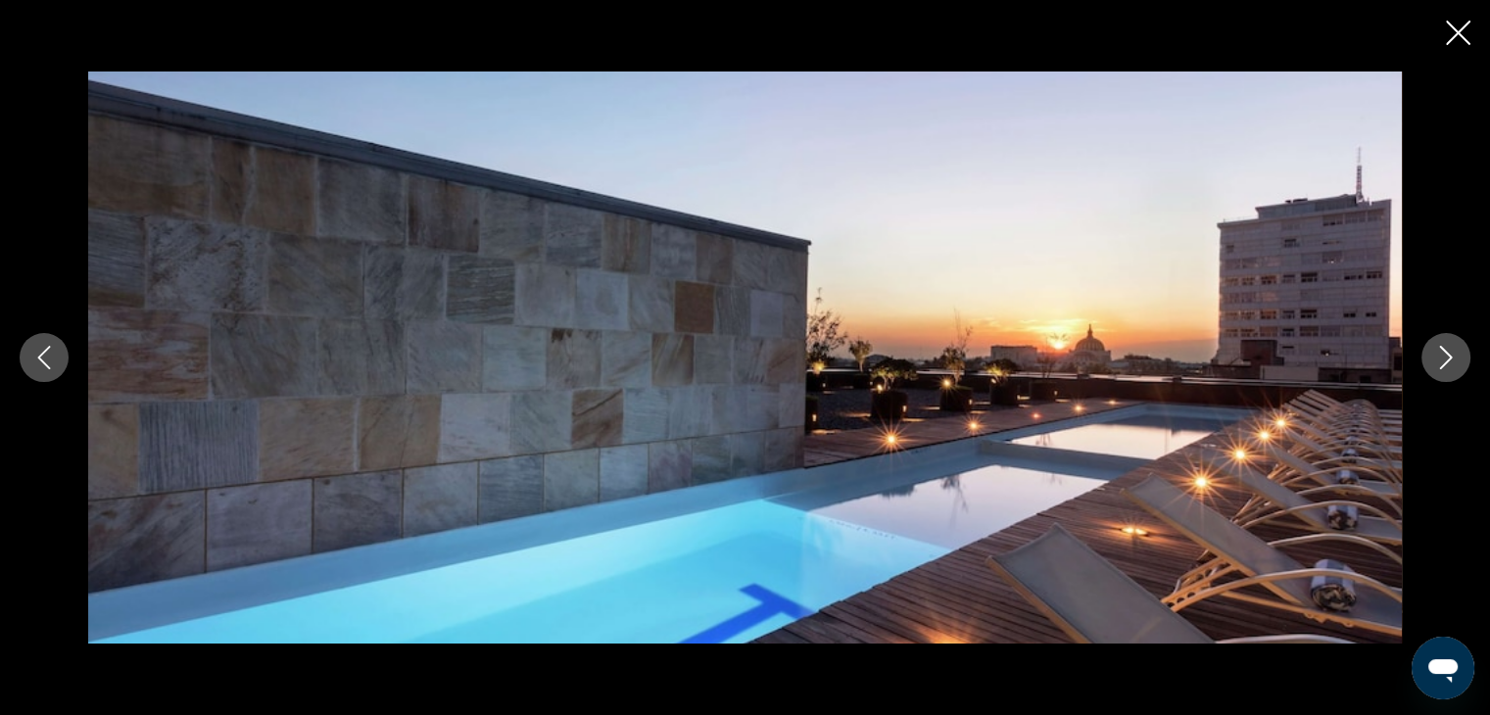
click at [1454, 346] on icon "Next image" at bounding box center [1446, 358] width 24 height 24
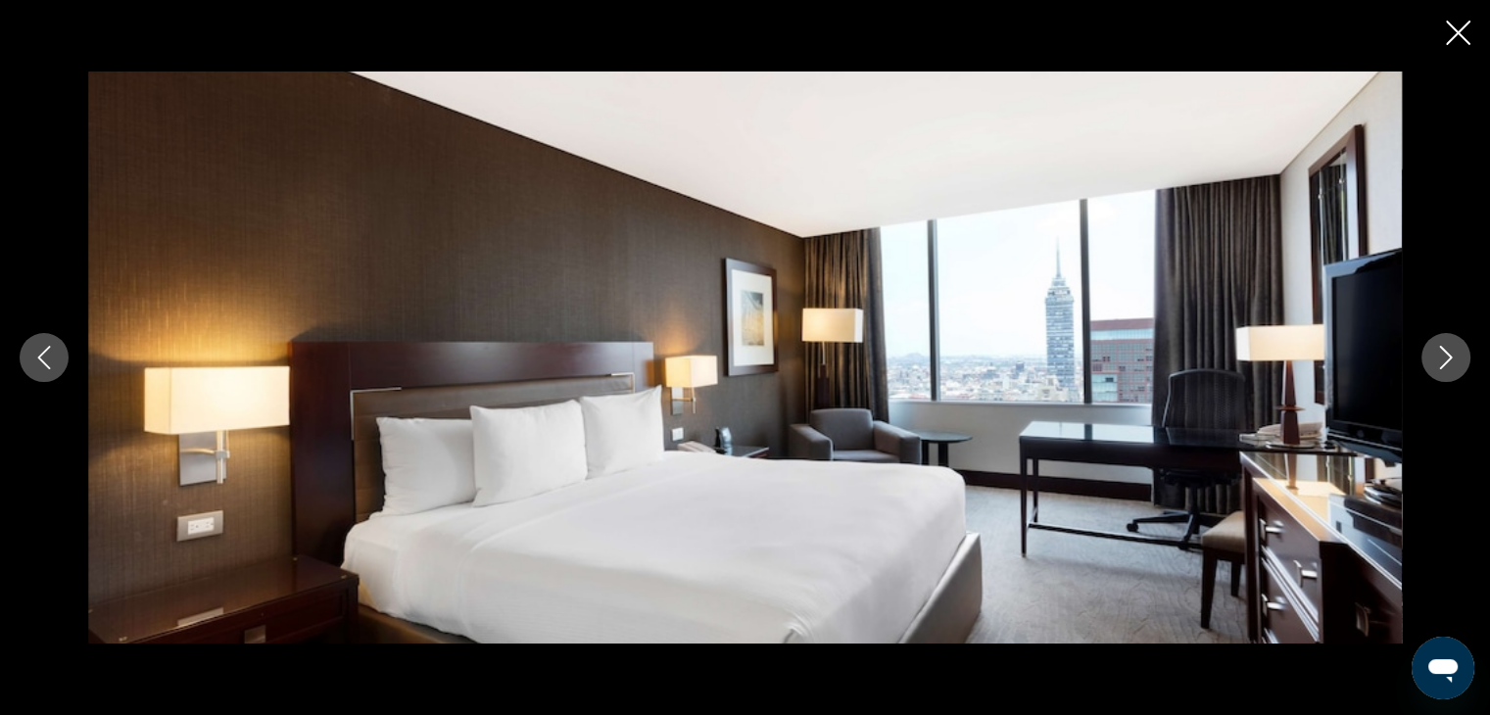
click at [1451, 352] on icon "Next image" at bounding box center [1446, 358] width 24 height 24
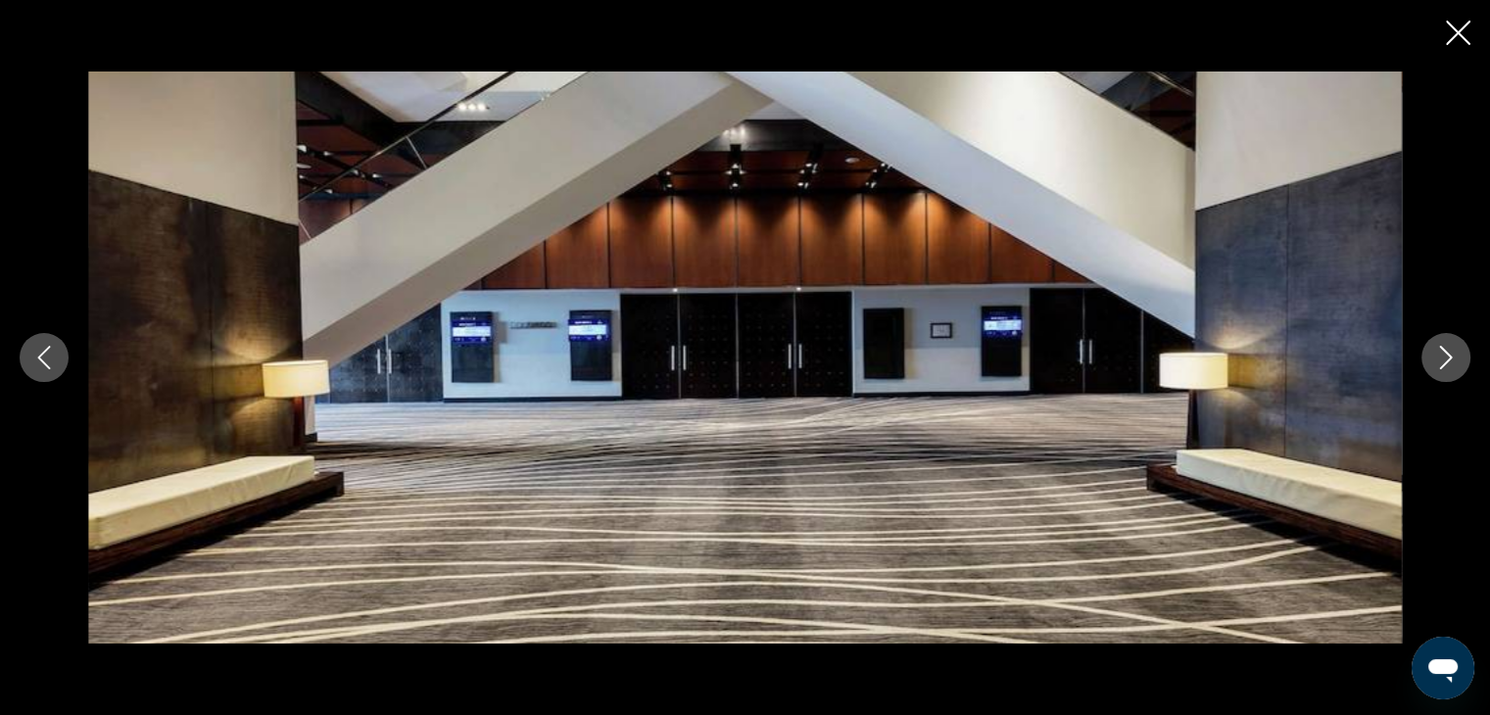
click at [1451, 352] on icon "Next image" at bounding box center [1446, 358] width 24 height 24
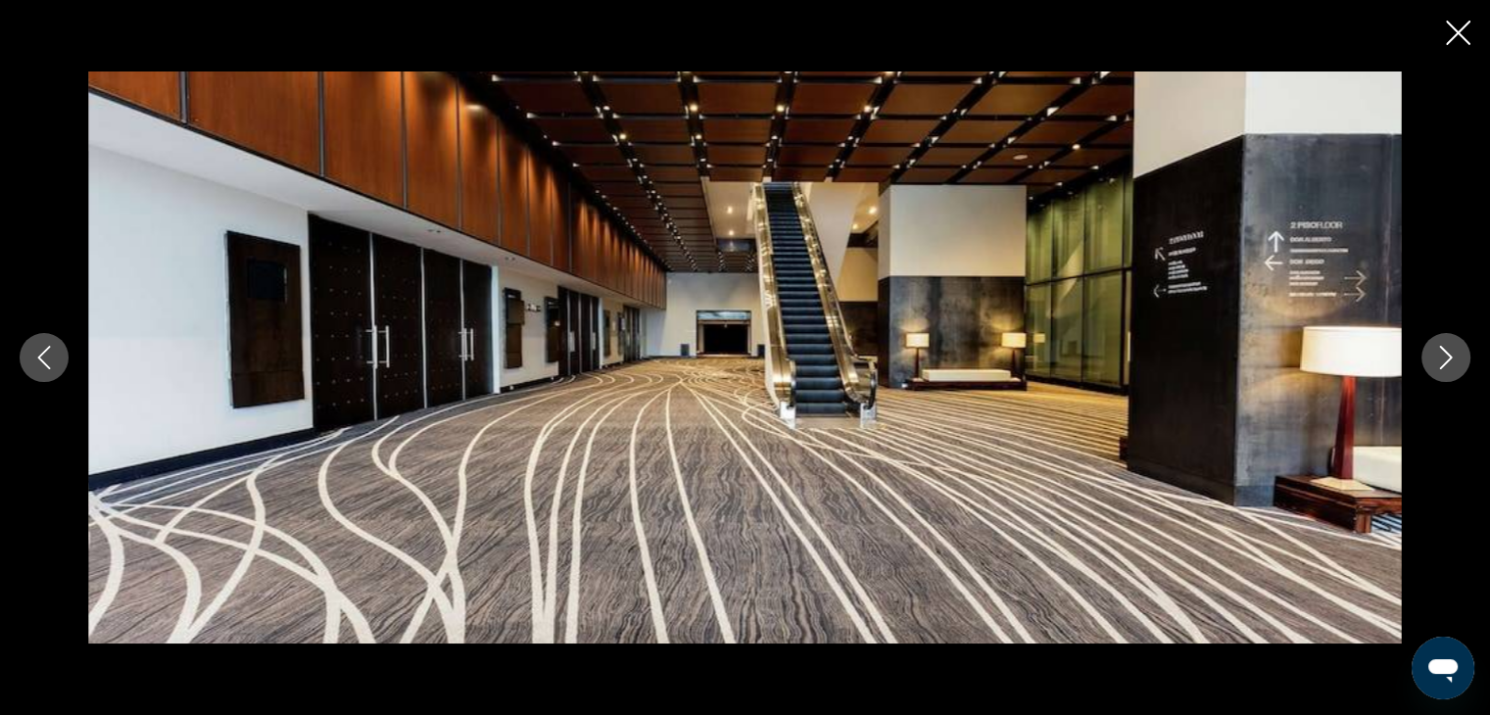
click at [1451, 352] on icon "Next image" at bounding box center [1446, 358] width 24 height 24
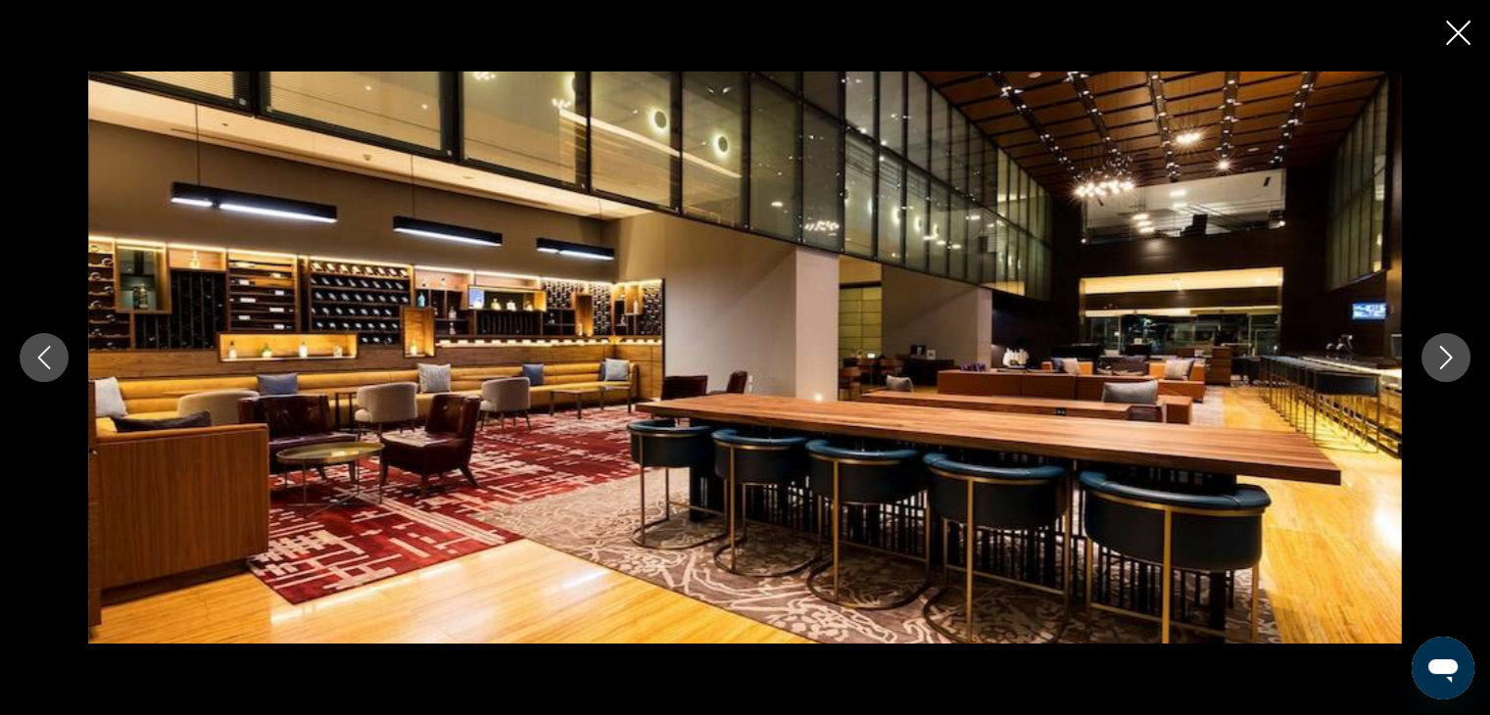
click at [1451, 352] on icon "Next image" at bounding box center [1446, 358] width 24 height 24
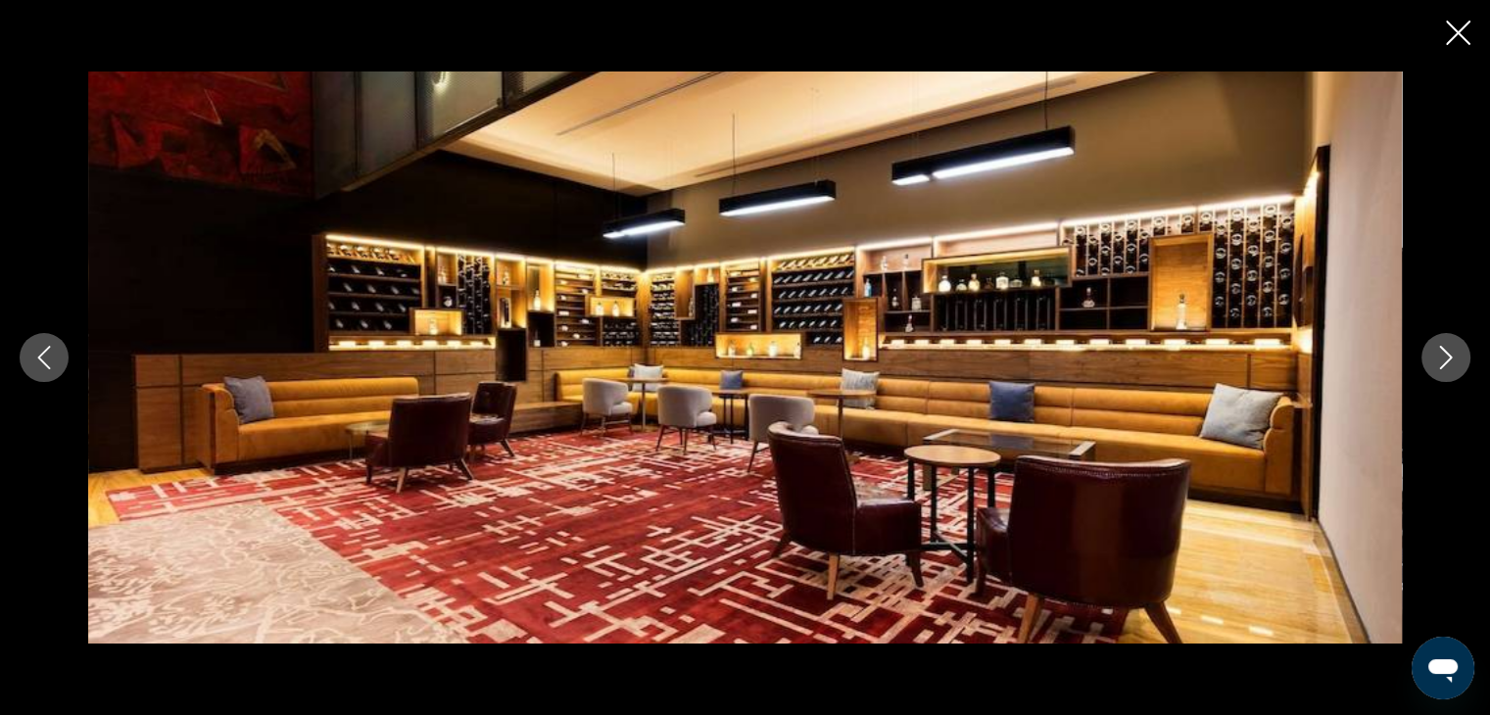
click at [1442, 346] on icon "Next image" at bounding box center [1446, 358] width 24 height 24
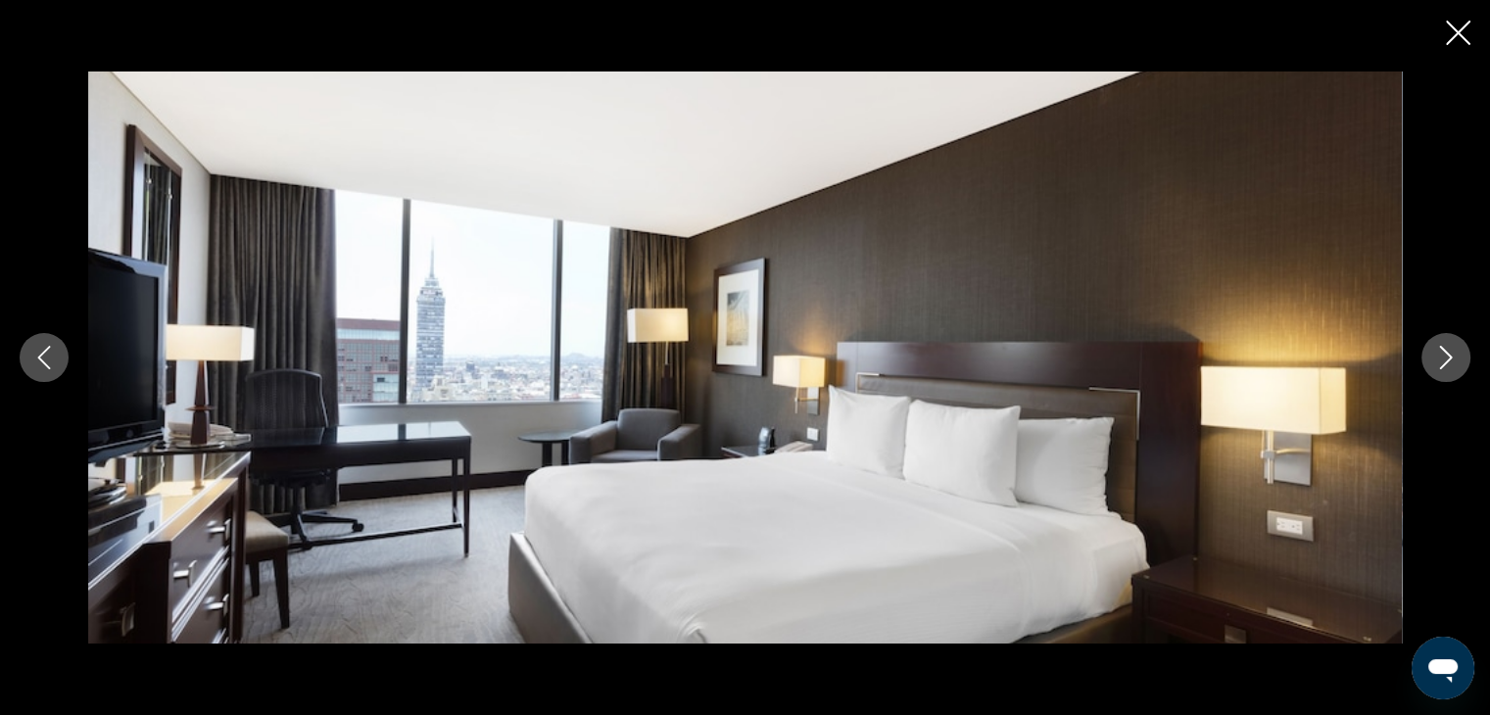
click at [1442, 346] on icon "Next image" at bounding box center [1446, 358] width 24 height 24
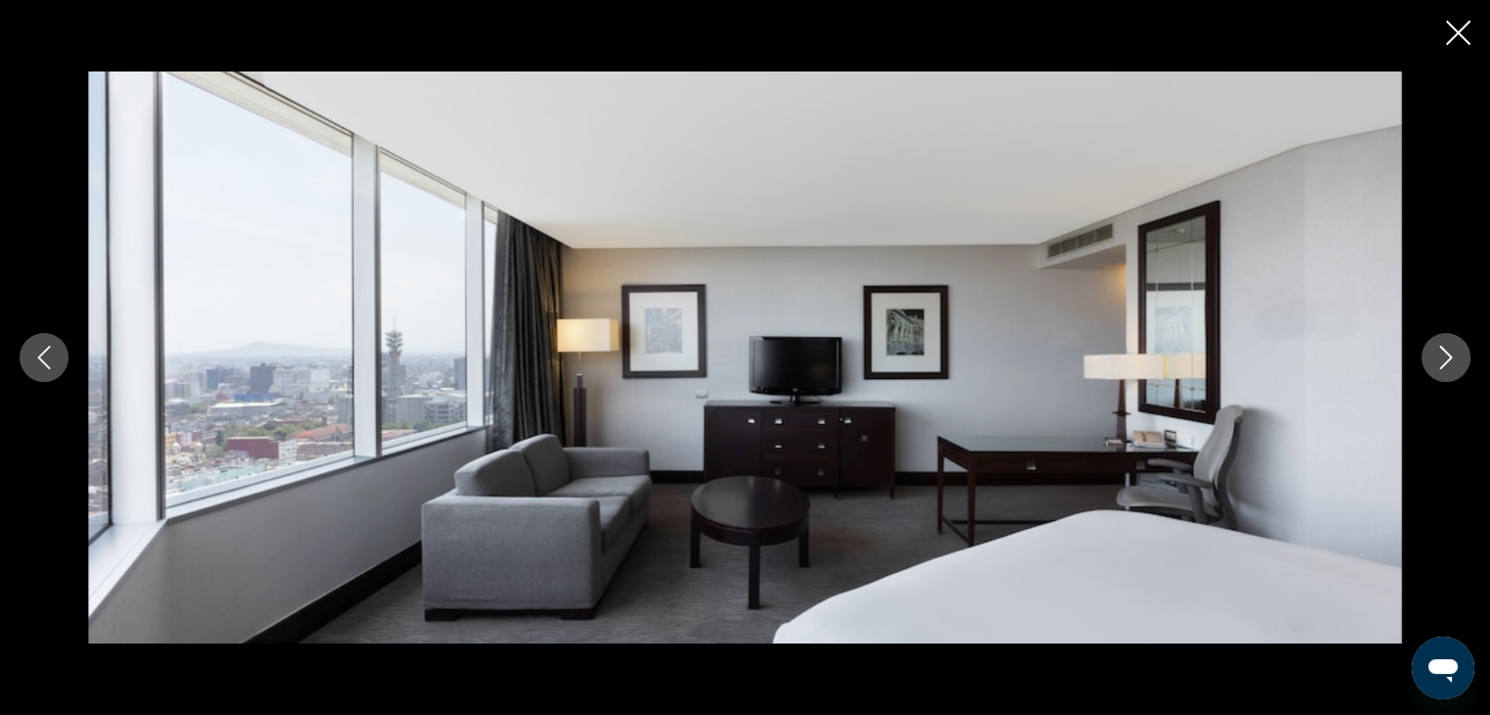
click at [1442, 346] on icon "Next image" at bounding box center [1446, 358] width 24 height 24
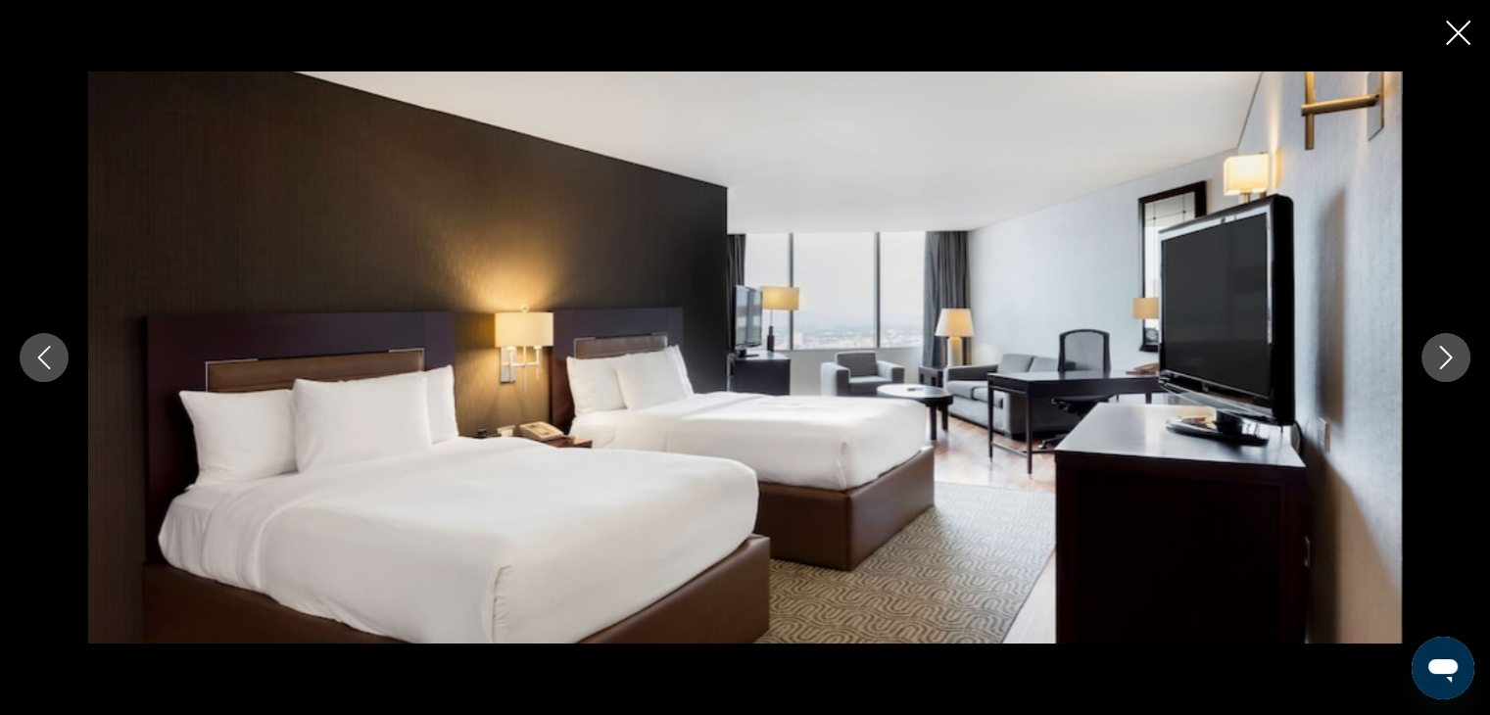
click at [1442, 346] on icon "Next image" at bounding box center [1446, 358] width 24 height 24
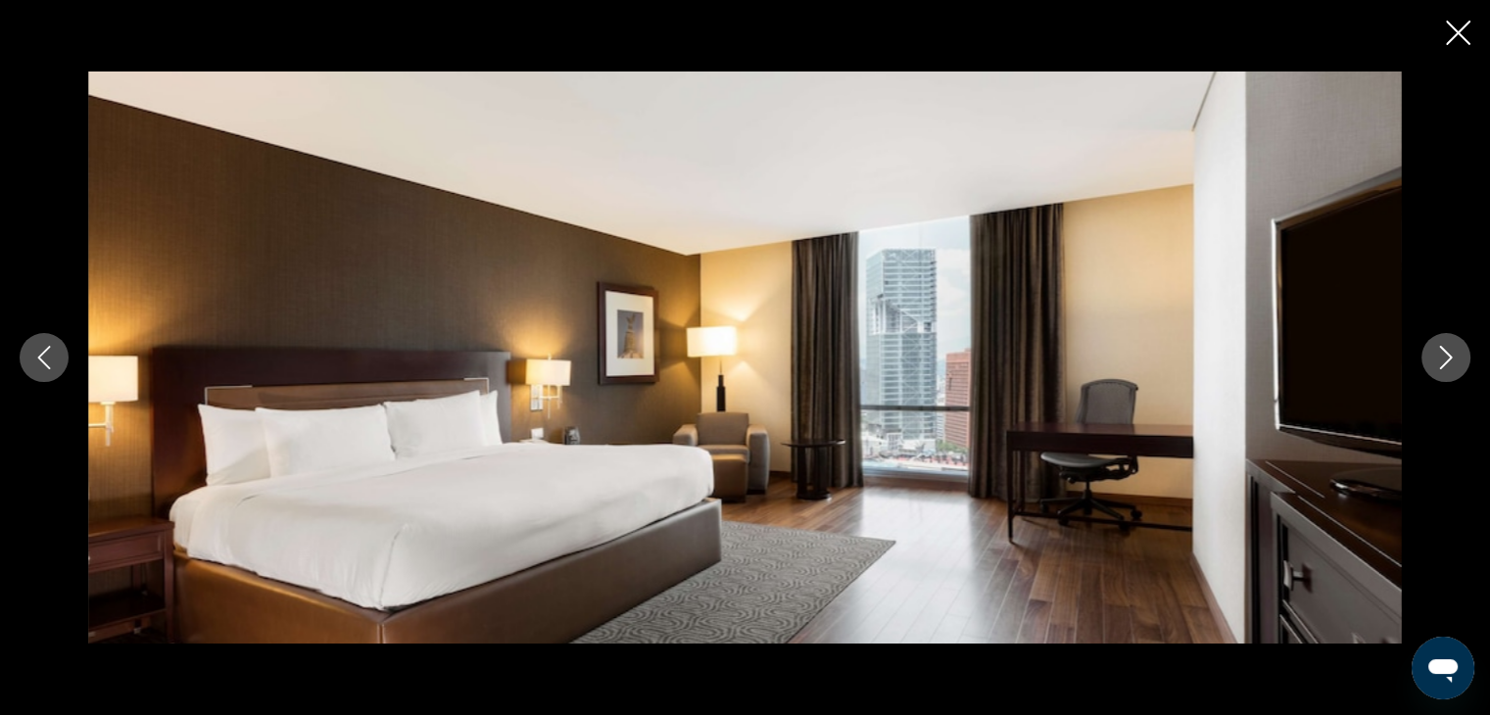
click at [1442, 346] on icon "Next image" at bounding box center [1446, 358] width 24 height 24
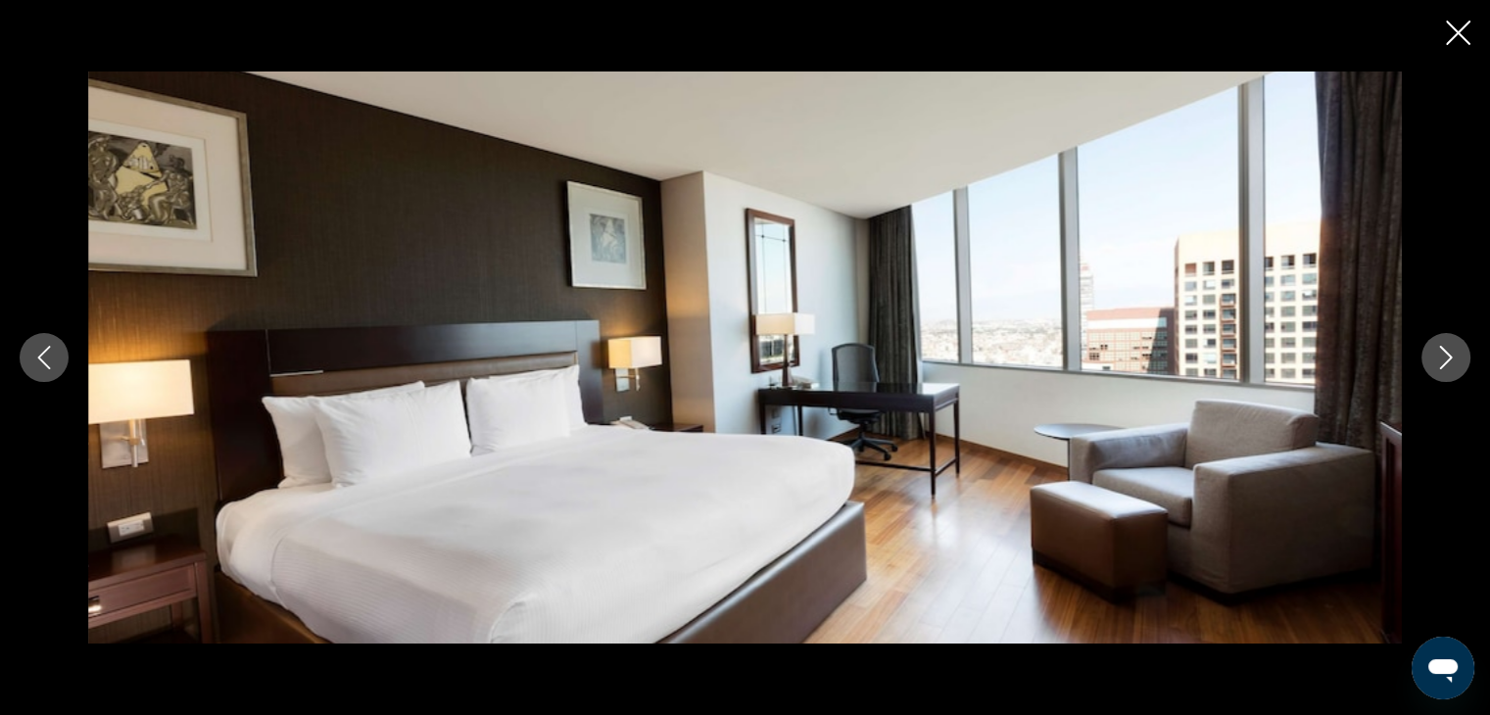
click at [1442, 346] on icon "Next image" at bounding box center [1446, 358] width 24 height 24
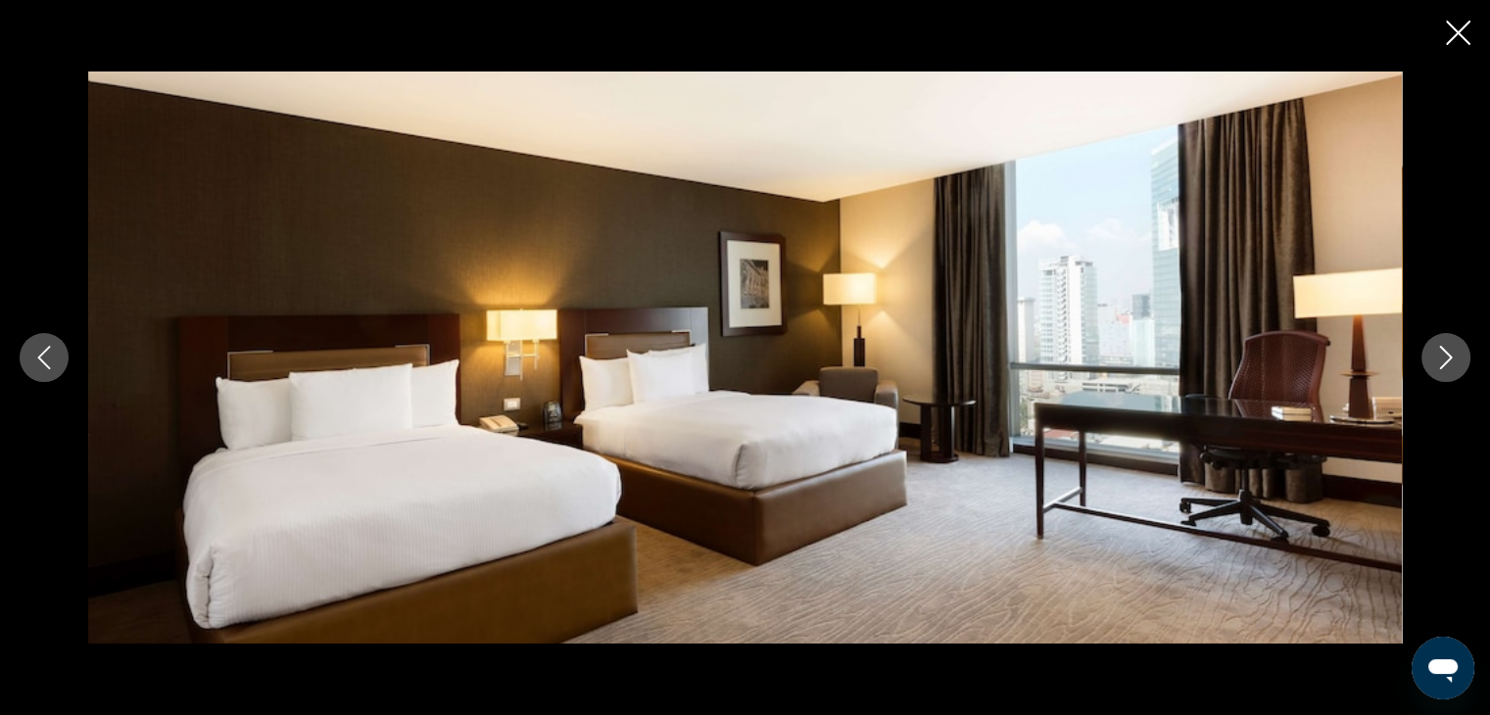
click at [1442, 346] on icon "Next image" at bounding box center [1446, 358] width 24 height 24
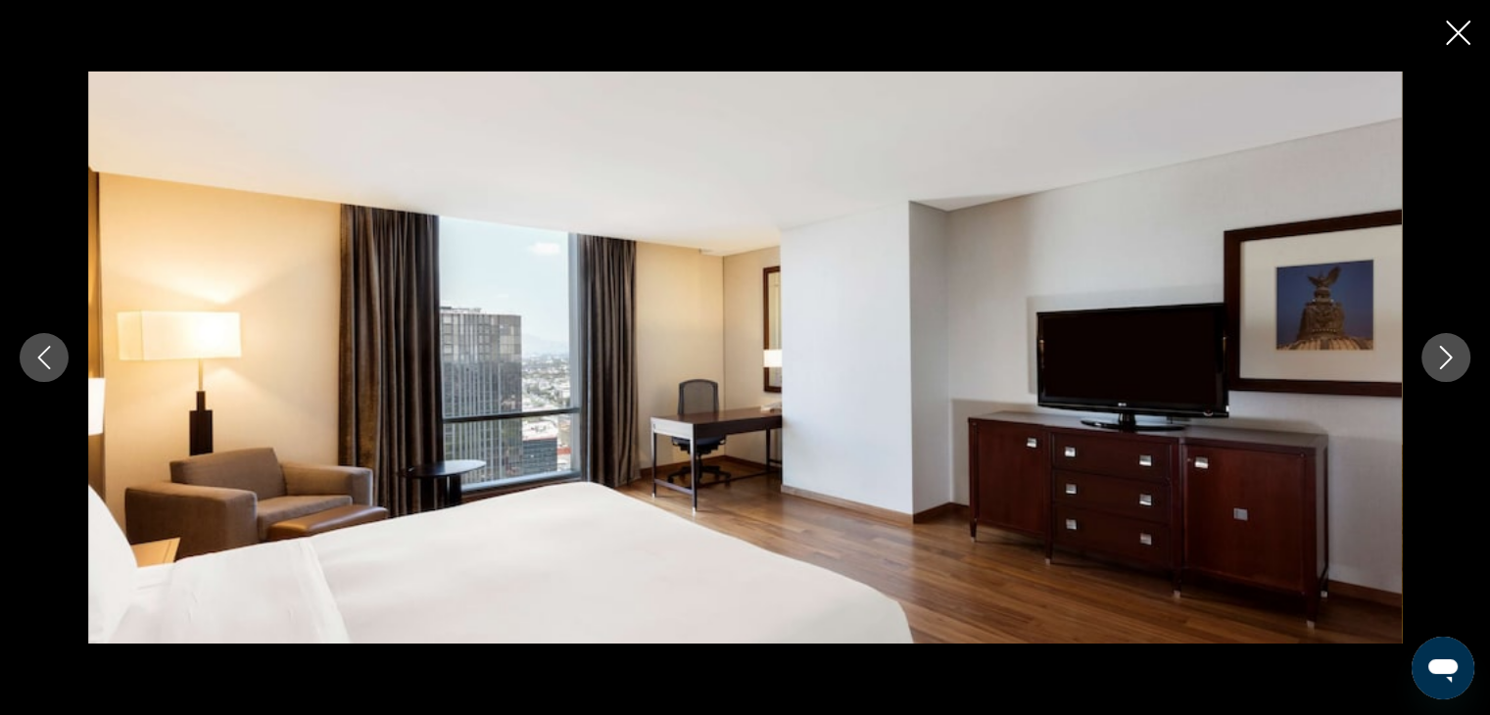
click at [1442, 346] on icon "Next image" at bounding box center [1446, 358] width 24 height 24
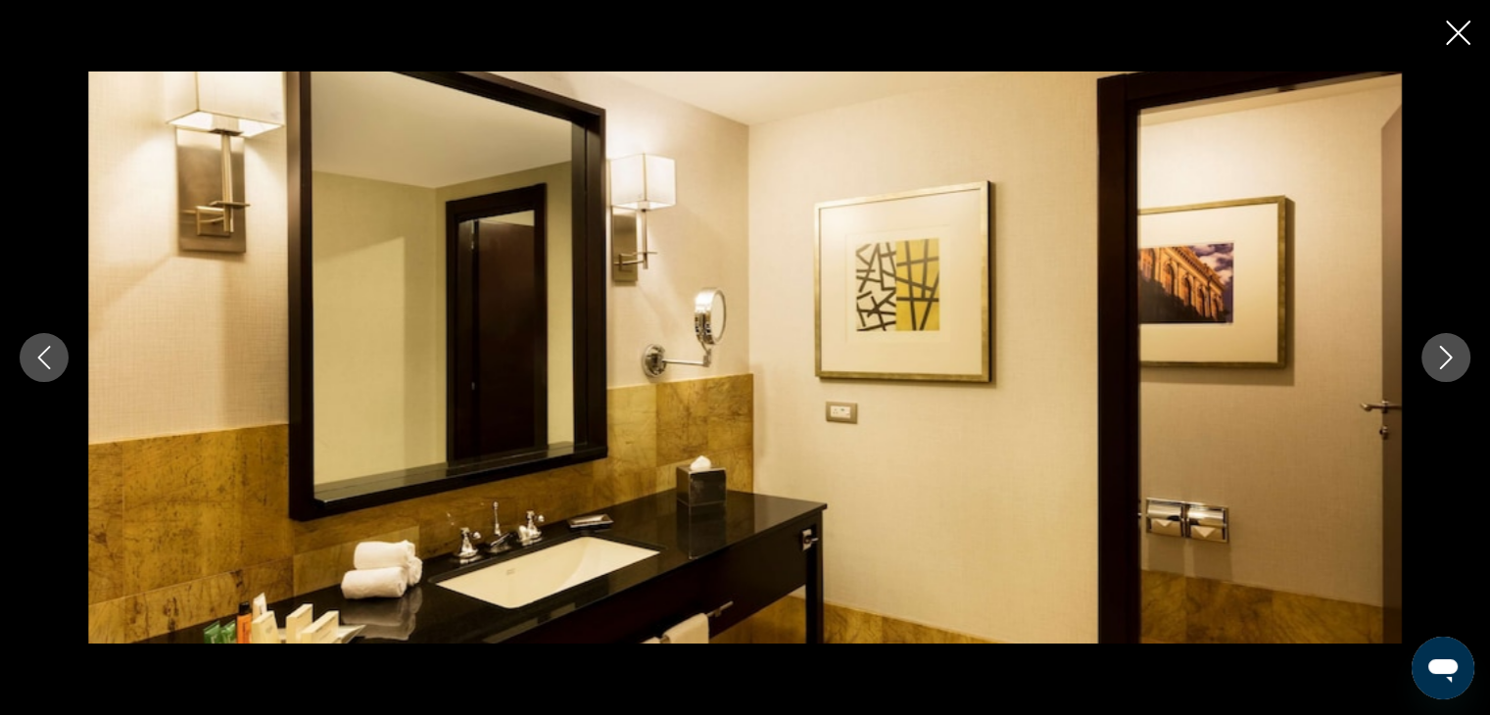
click at [1442, 350] on icon "Next image" at bounding box center [1446, 358] width 24 height 24
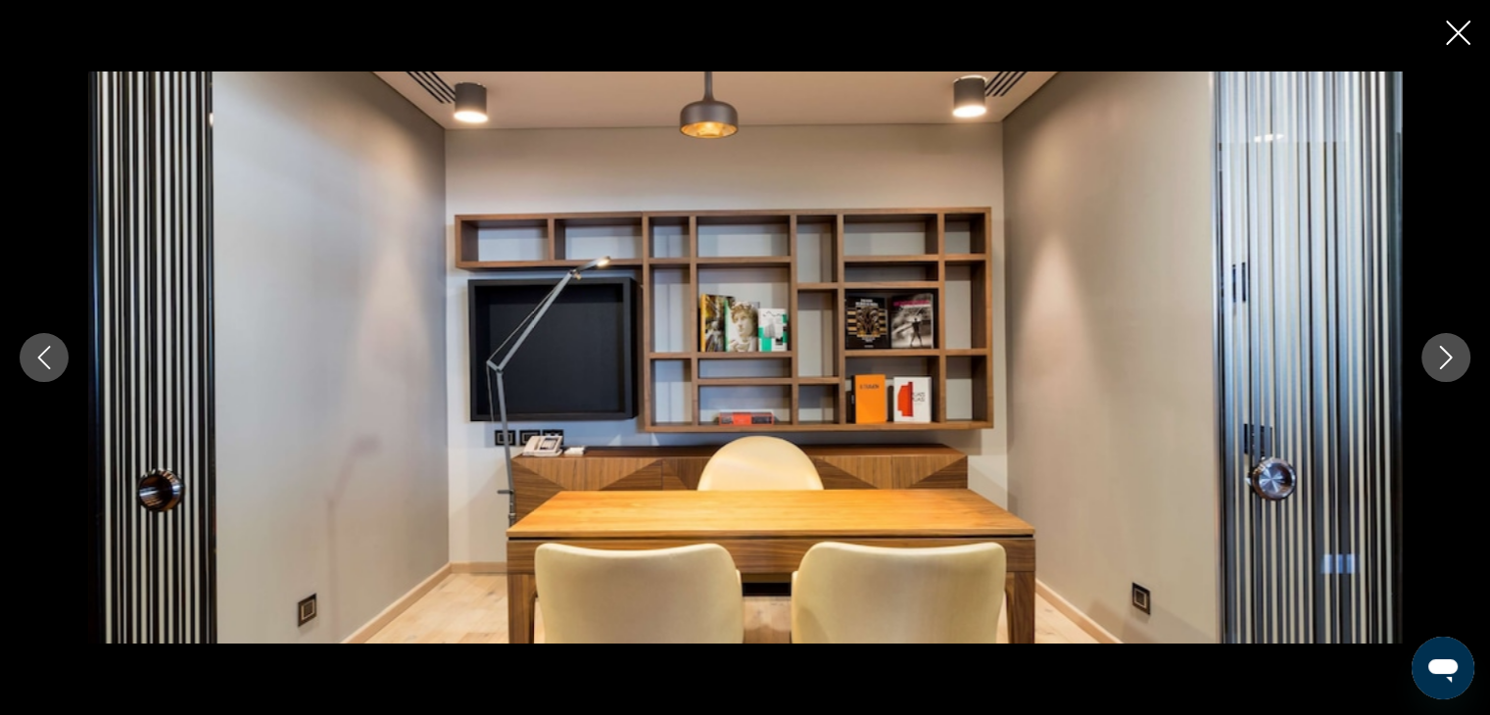
click at [1442, 350] on icon "Next image" at bounding box center [1446, 358] width 24 height 24
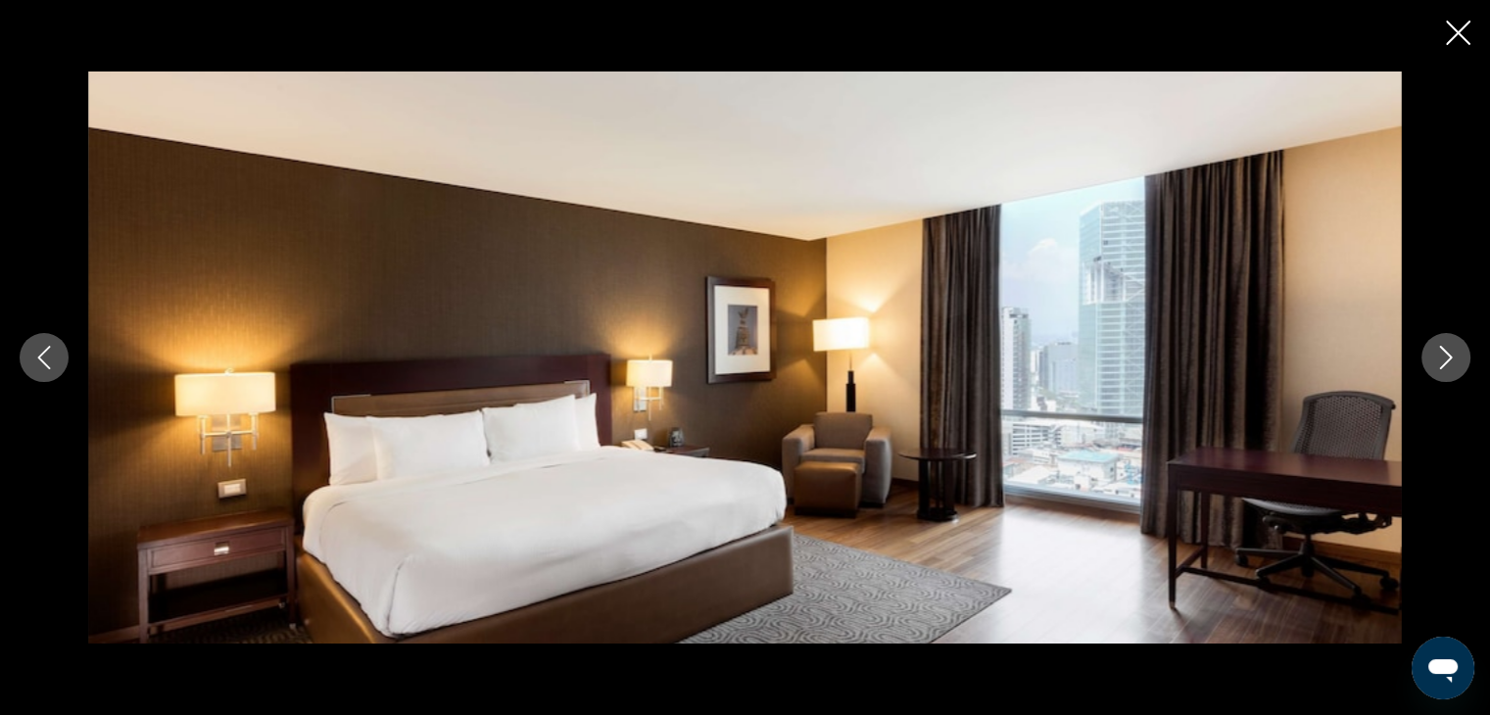
click at [1458, 28] on icon "Close slideshow" at bounding box center [1458, 33] width 24 height 24
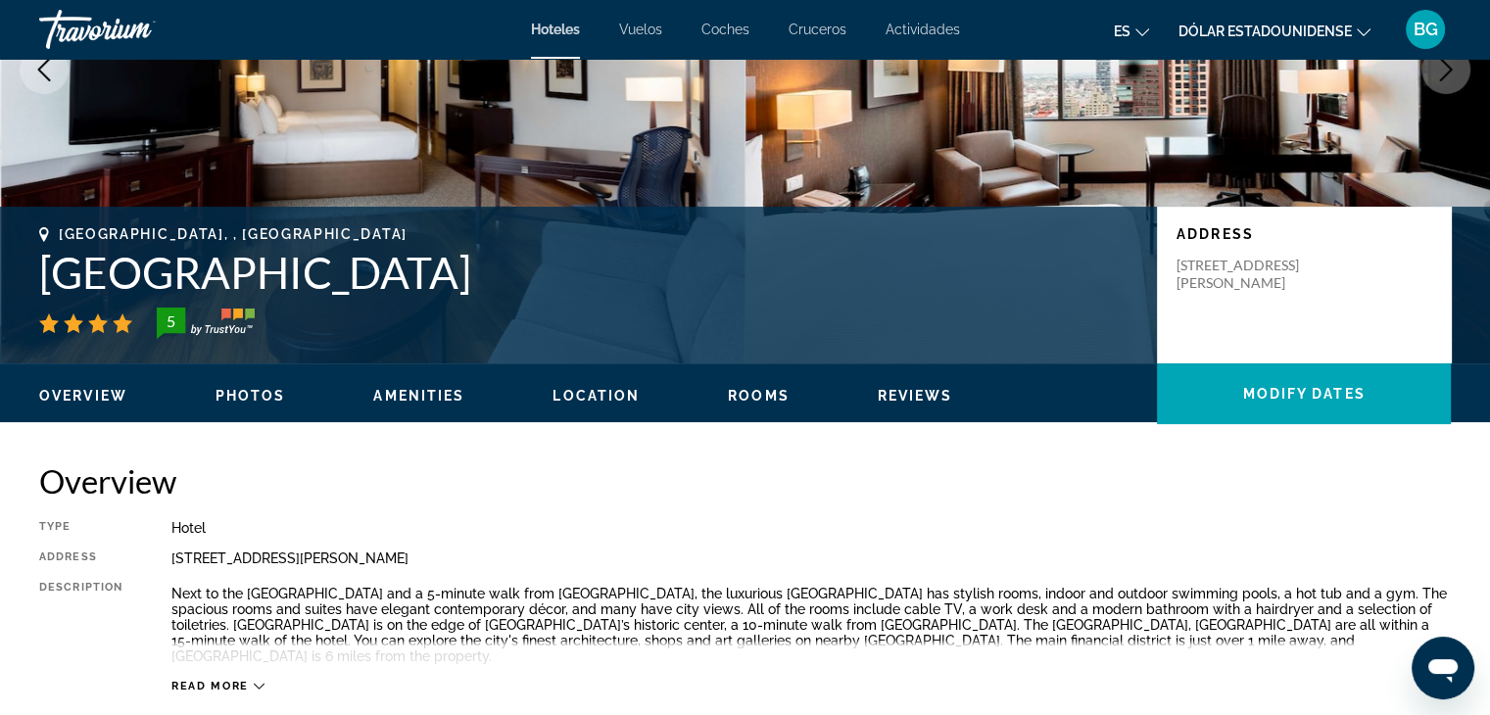
scroll to position [0, 0]
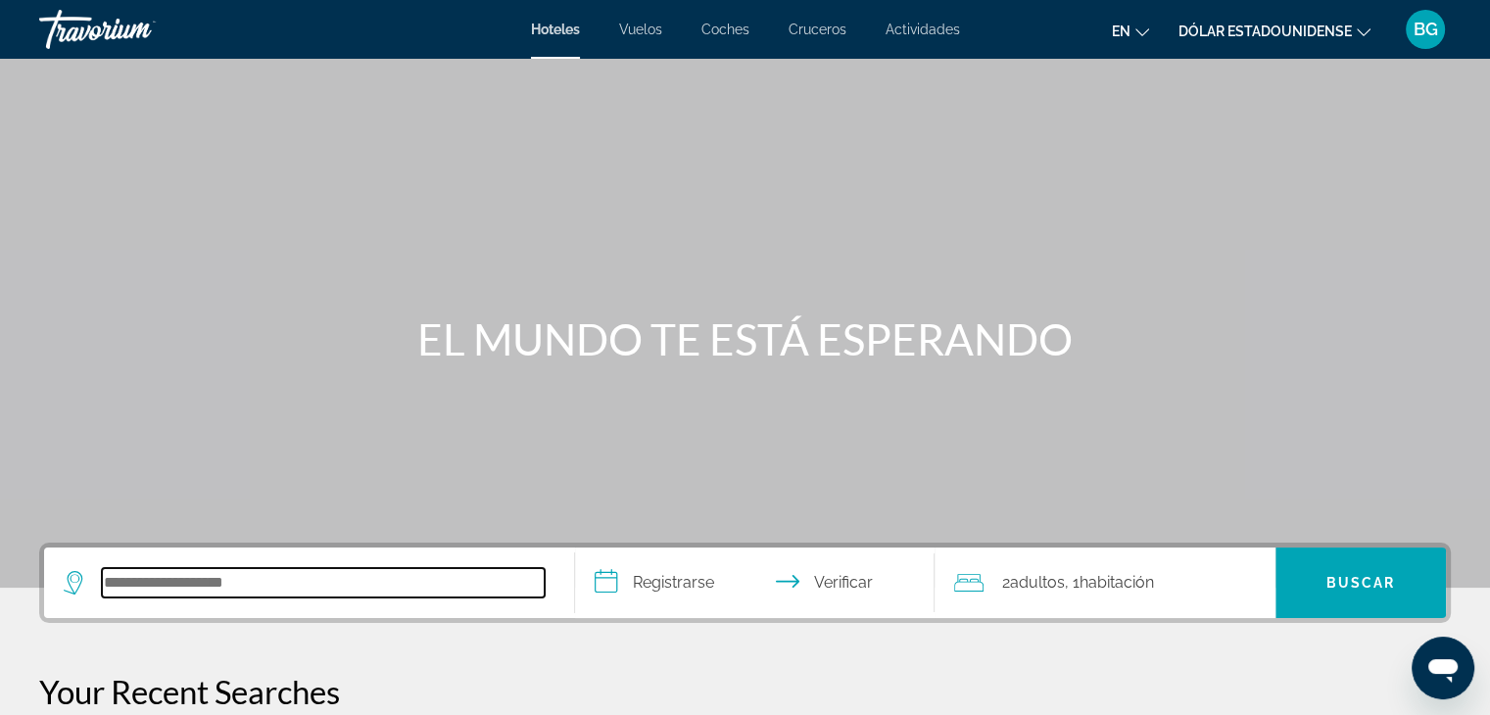
click at [298, 593] on input "Buscar destino de hotel" at bounding box center [323, 582] width 443 height 29
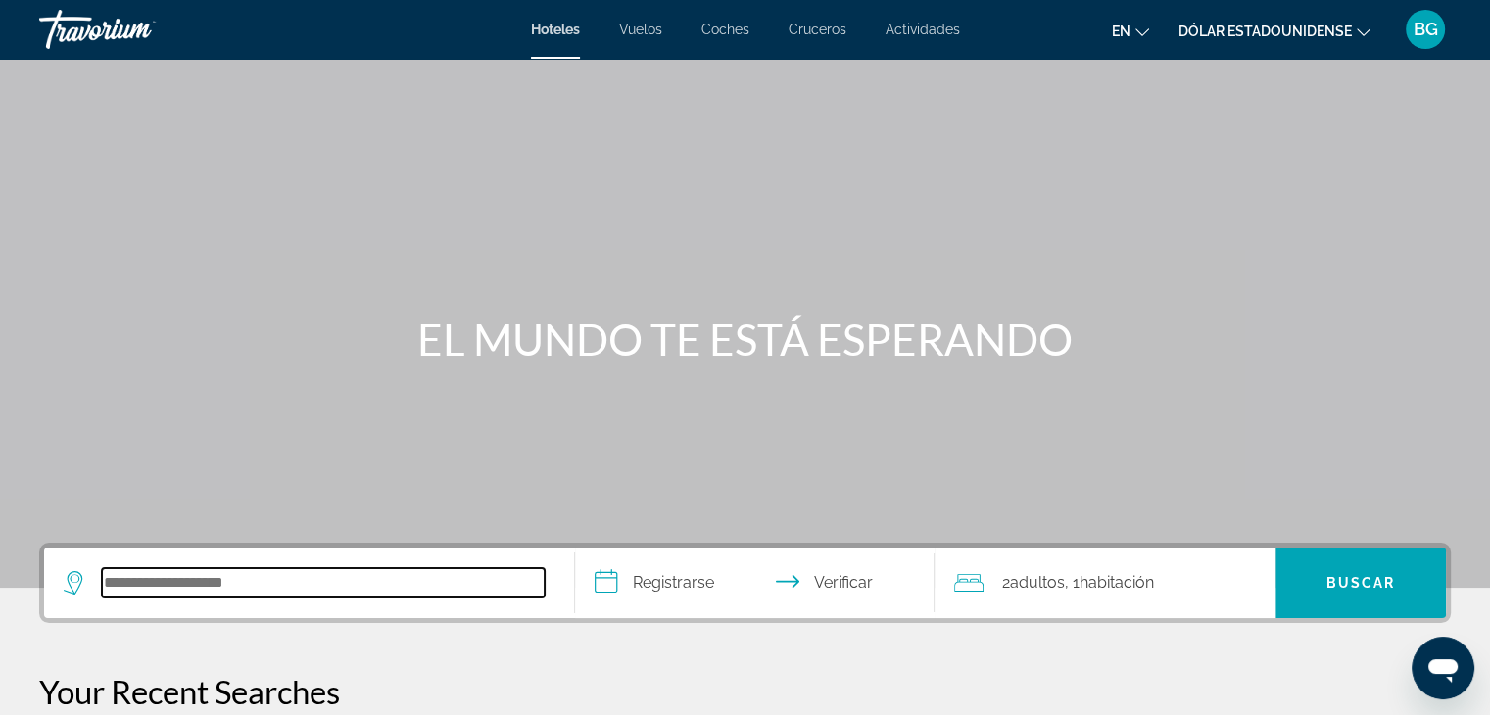
scroll to position [478, 0]
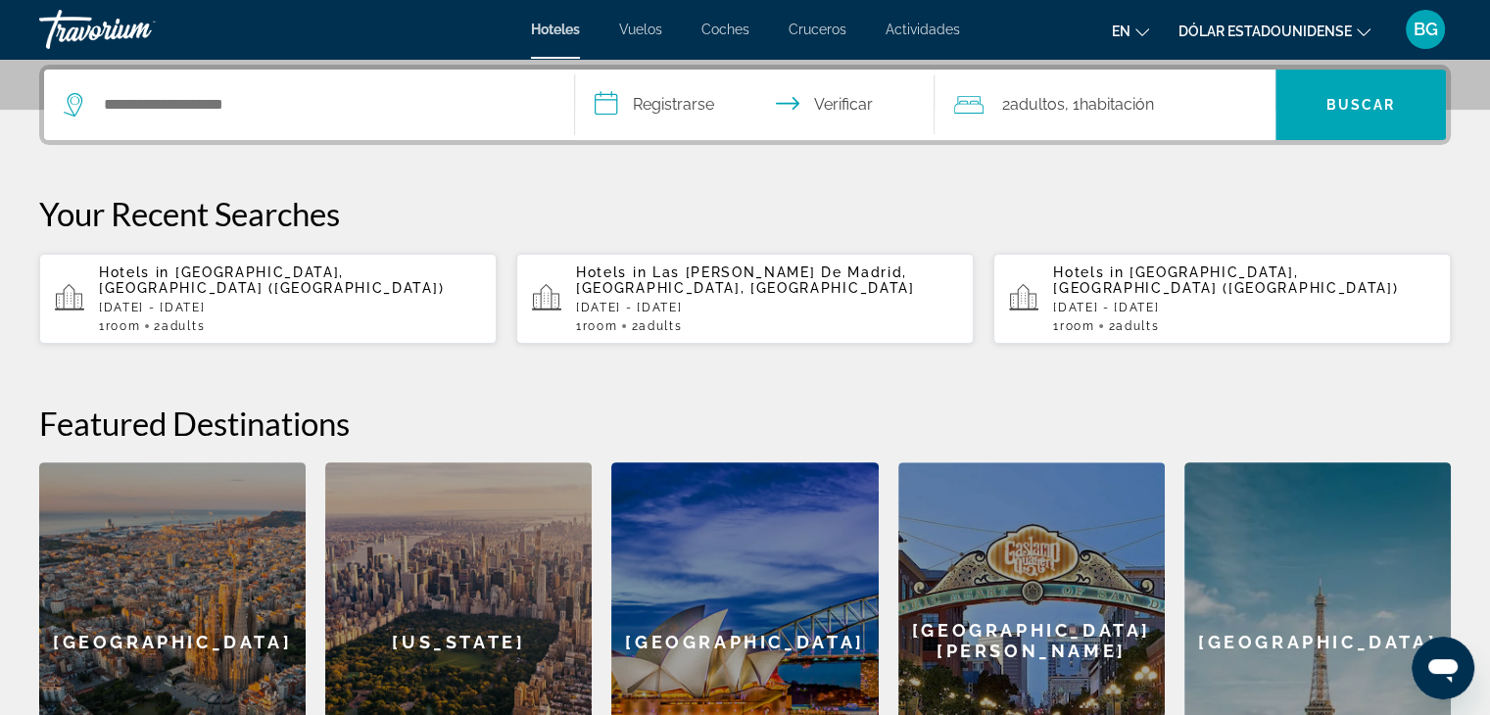
click at [1423, 24] on font "BG" at bounding box center [1426, 29] width 24 height 21
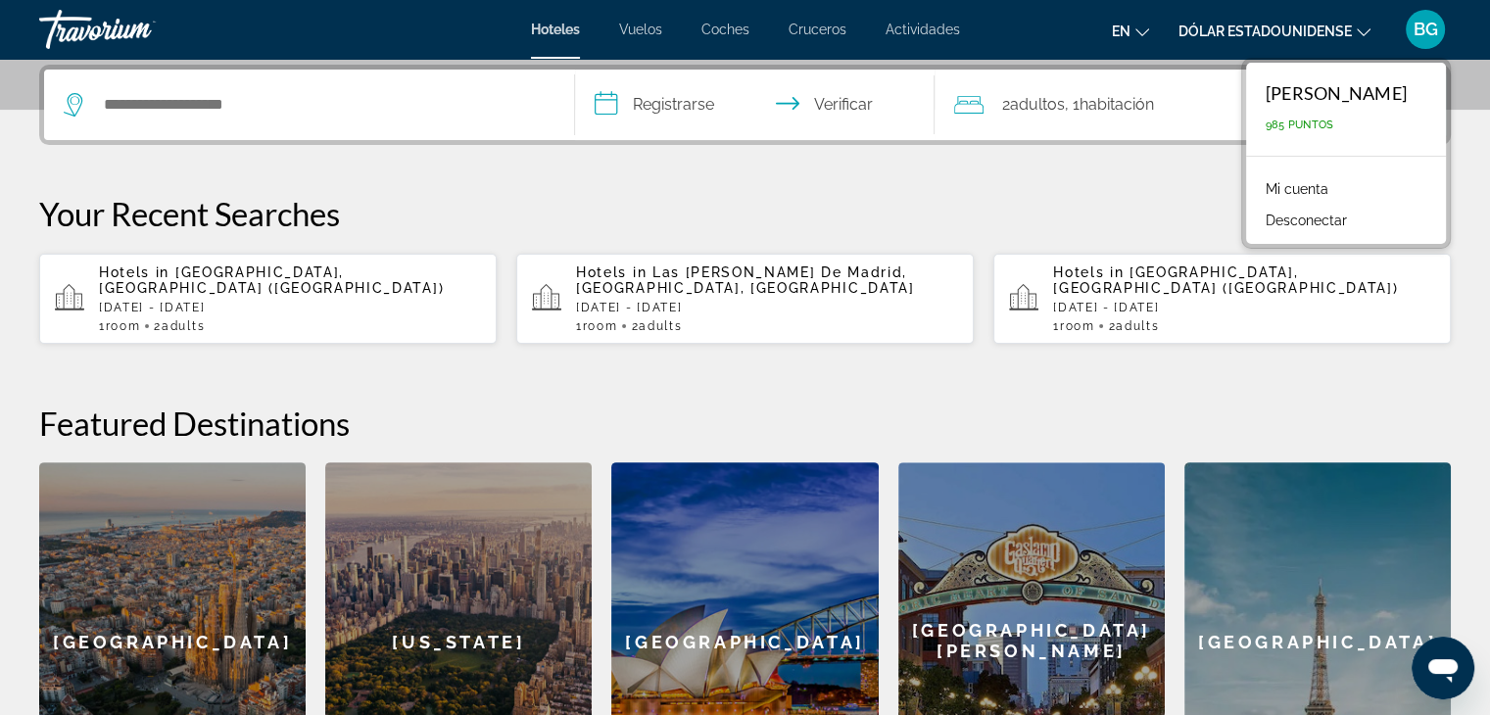
click at [1266, 189] on font "Mi cuenta" at bounding box center [1297, 189] width 63 height 16
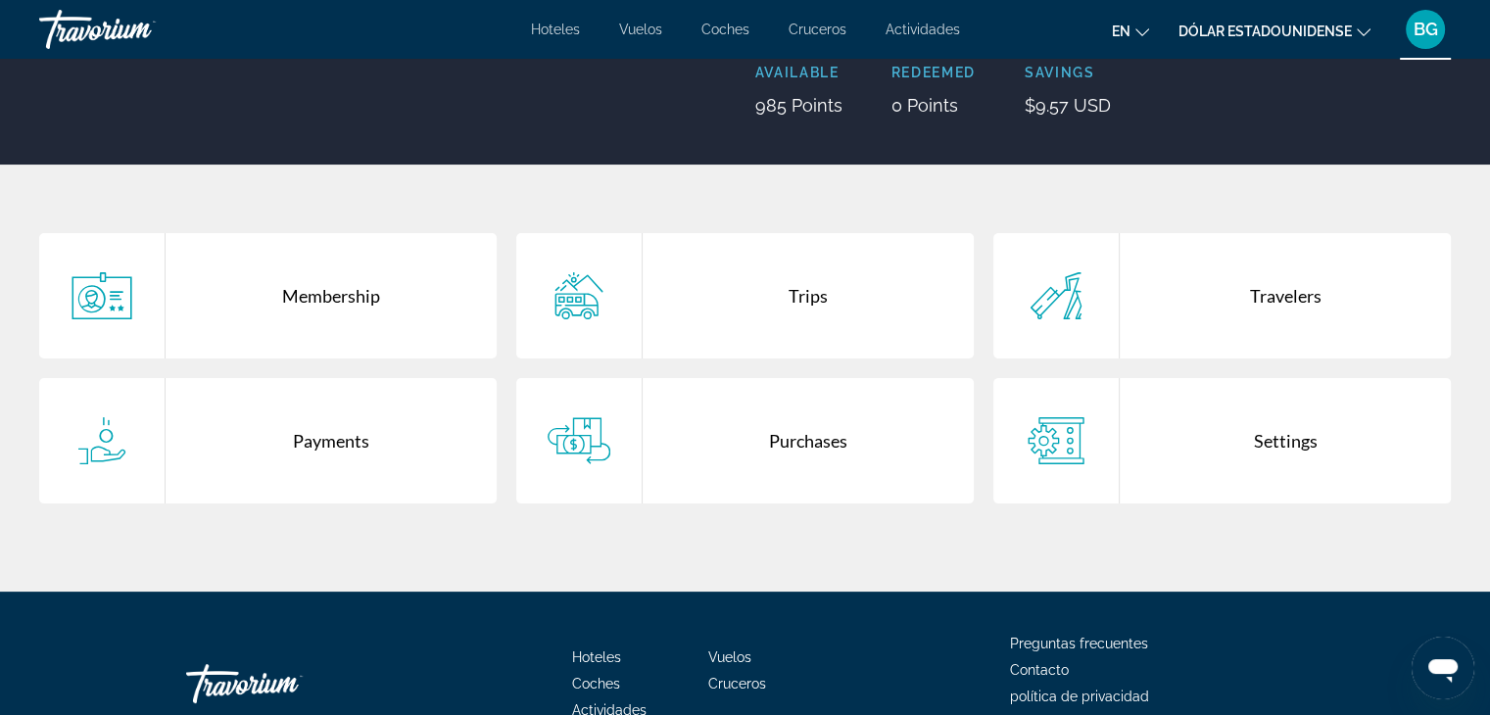
scroll to position [278, 0]
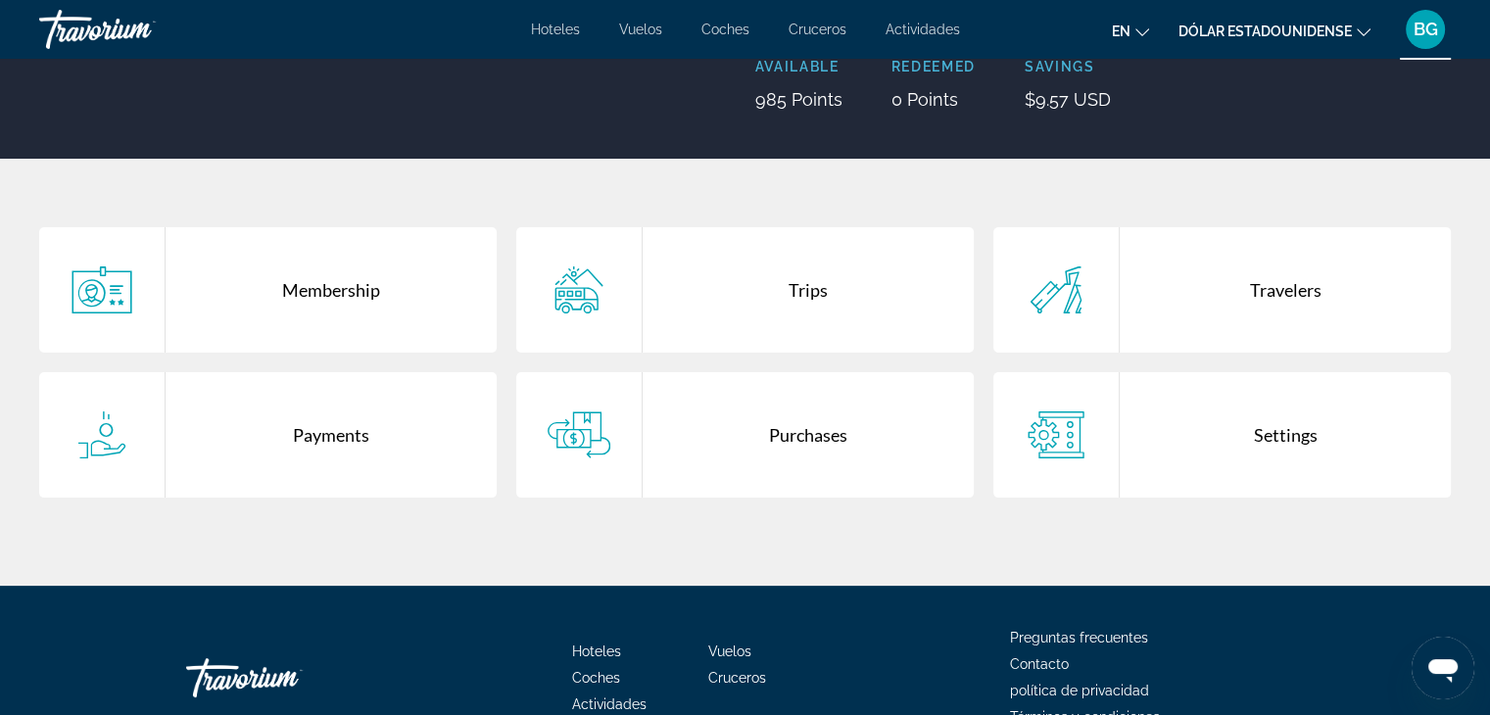
click at [1137, 28] on icon "Cambiar idioma" at bounding box center [1142, 32] width 14 height 14
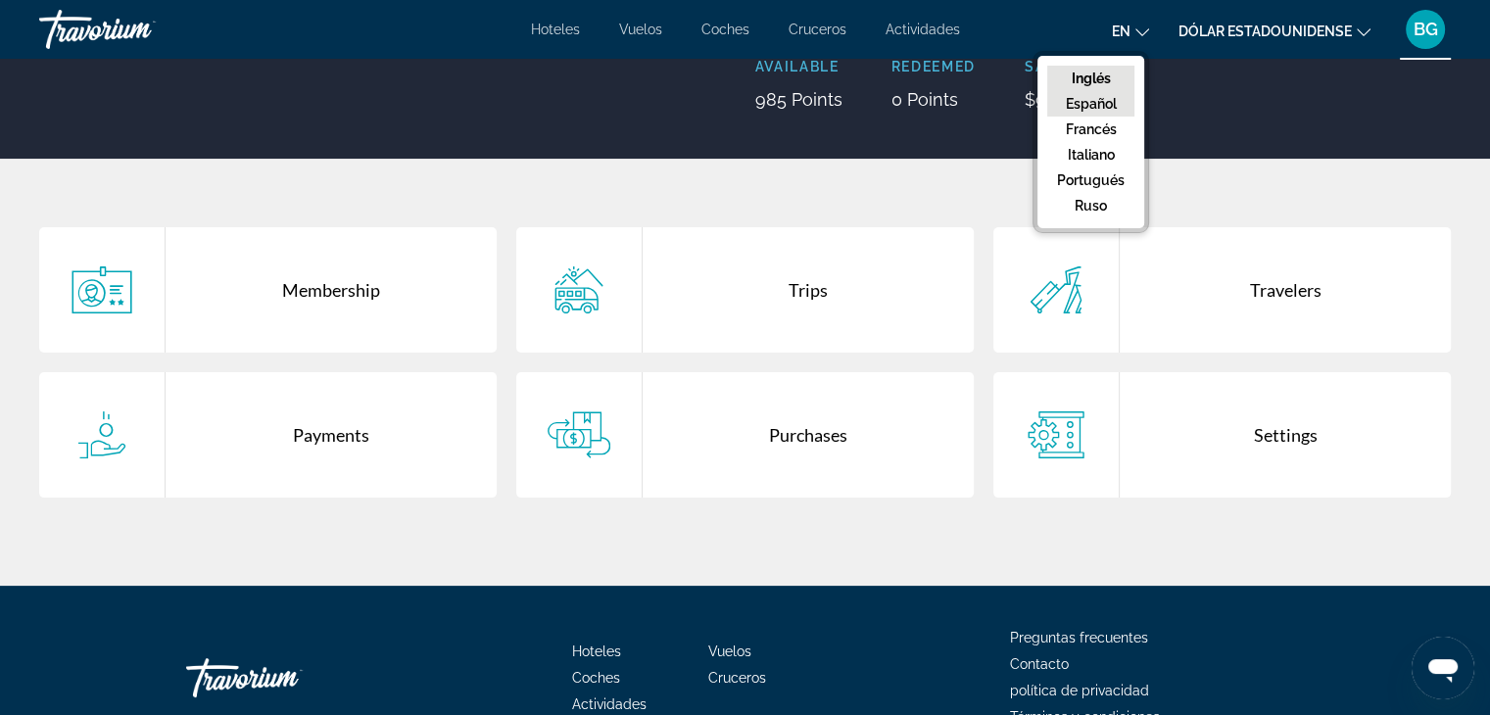
click at [1097, 96] on font "Español" at bounding box center [1091, 104] width 51 height 16
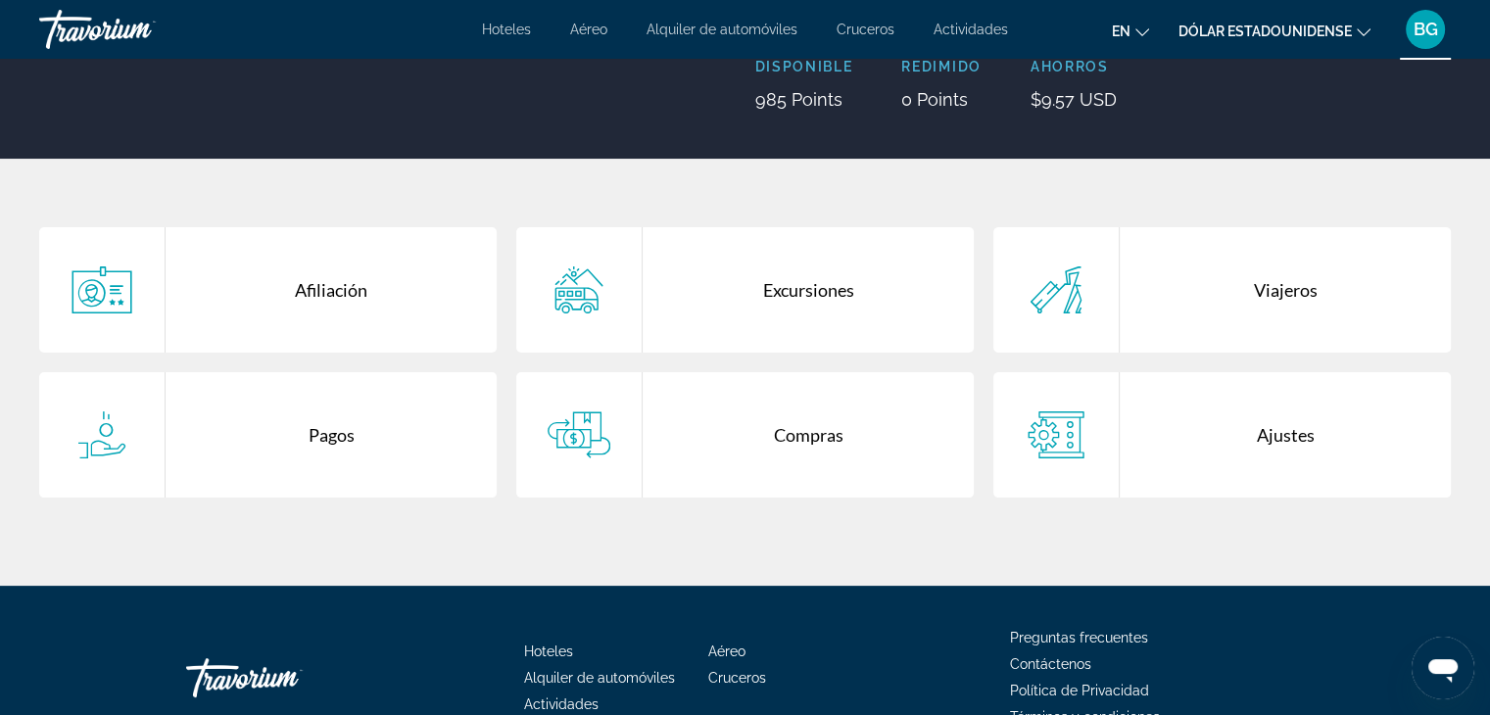
click at [825, 433] on div "Compras" at bounding box center [808, 434] width 331 height 125
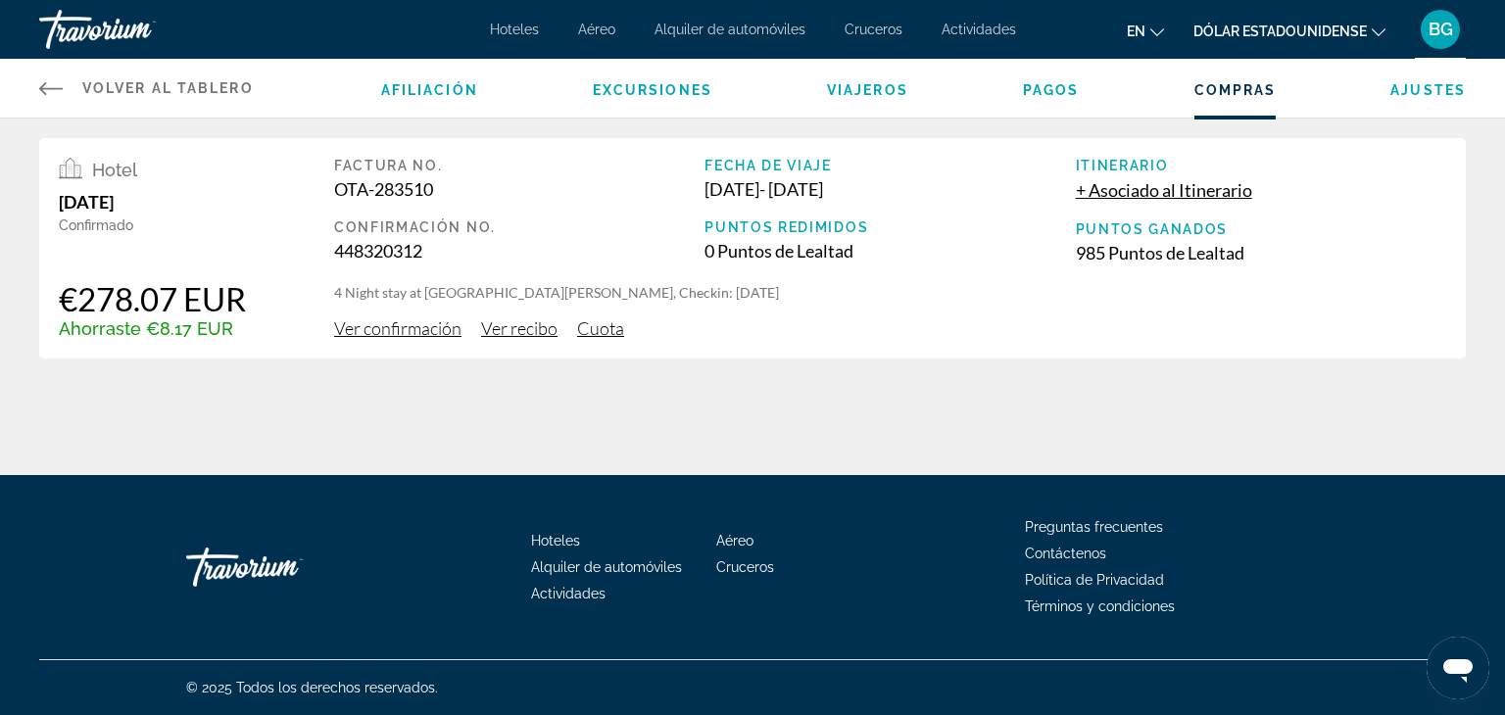
click at [437, 419] on div "Volver al tablero Tablero Afiliación Excursiones Viajeros [GEOGRAPHIC_DATA] Com…" at bounding box center [752, 237] width 1505 height 475
click at [678, 382] on div "Volver al tablero Tablero Afiliación Excursiones Viajeros [GEOGRAPHIC_DATA] Com…" at bounding box center [752, 237] width 1505 height 475
click at [425, 328] on span "Ver confirmación" at bounding box center [397, 328] width 127 height 22
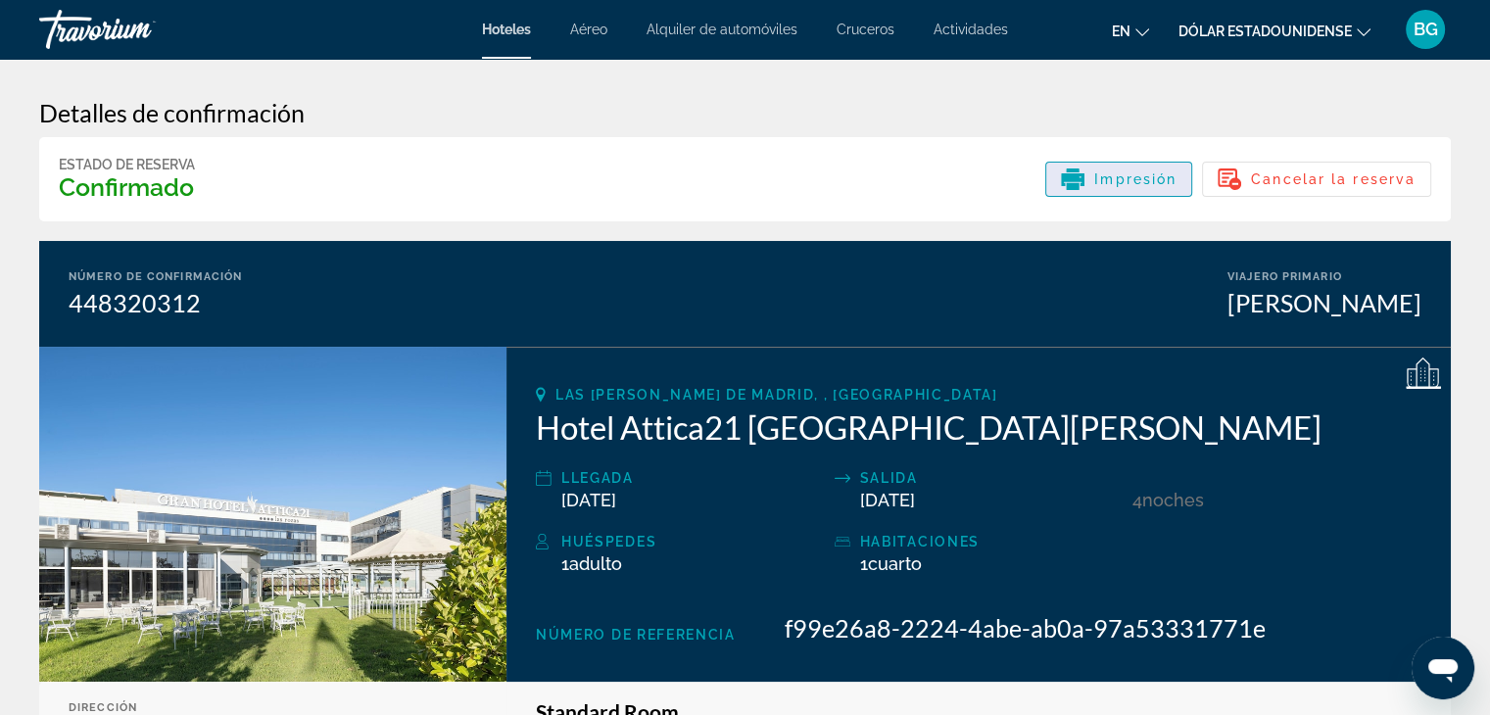
click at [1147, 176] on span "Impresión" at bounding box center [1135, 179] width 82 height 16
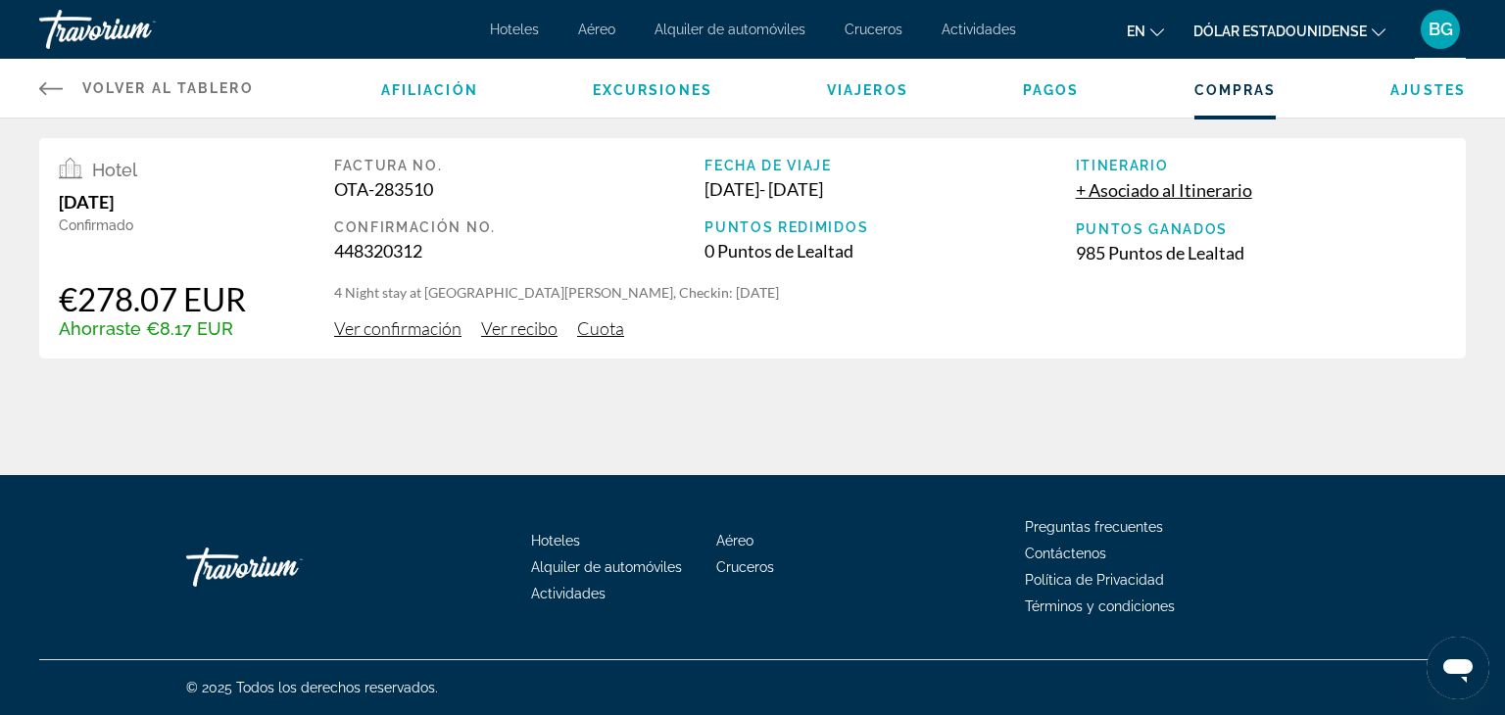
click at [224, 202] on div "[DATE]" at bounding box center [152, 202] width 187 height 22
click at [231, 224] on div "Confirmado" at bounding box center [152, 225] width 187 height 16
click at [228, 170] on div "Hotel" at bounding box center [152, 170] width 187 height 24
click at [228, 200] on div "[DATE]" at bounding box center [152, 202] width 187 height 22
click at [431, 326] on span "Ver confirmación" at bounding box center [397, 328] width 127 height 22
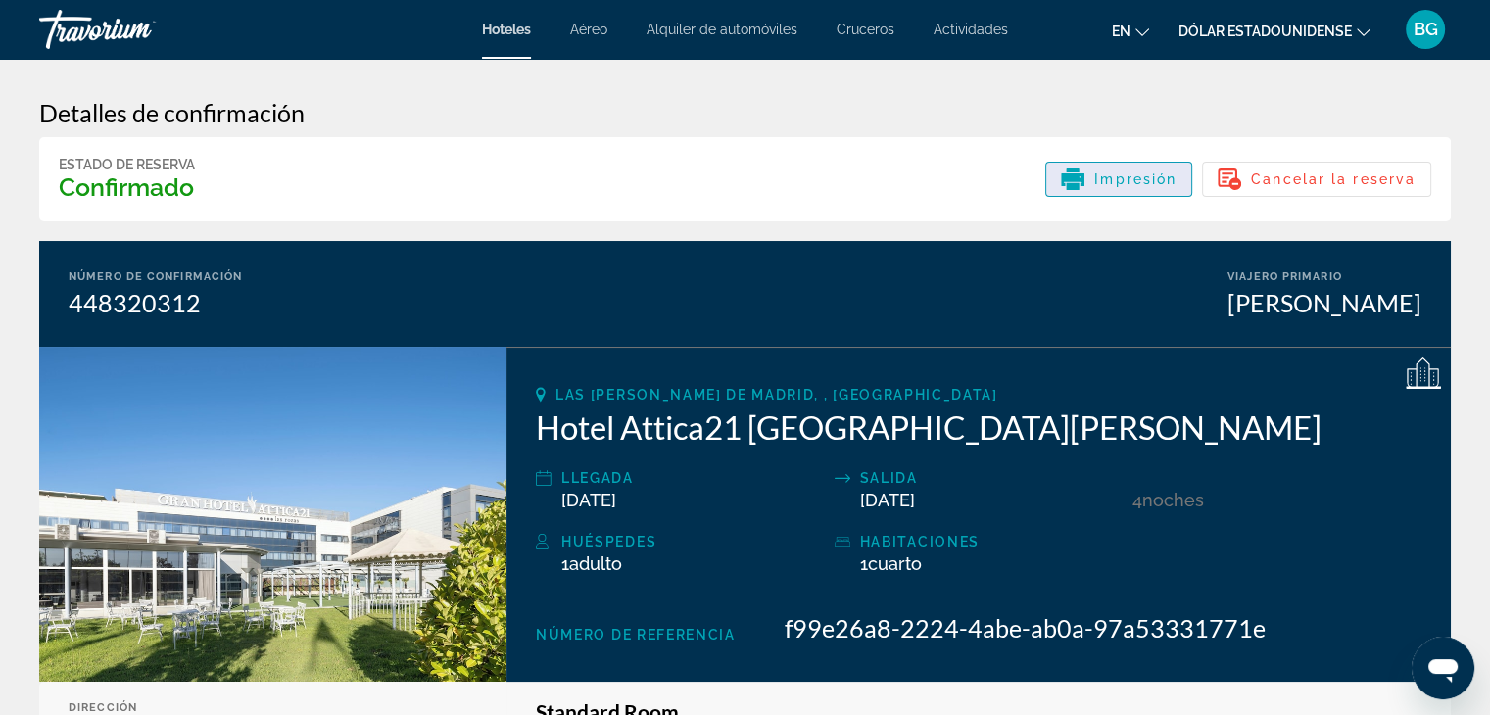
click at [1137, 182] on span "Impresión" at bounding box center [1135, 179] width 82 height 16
